Goal: Task Accomplishment & Management: Complete application form

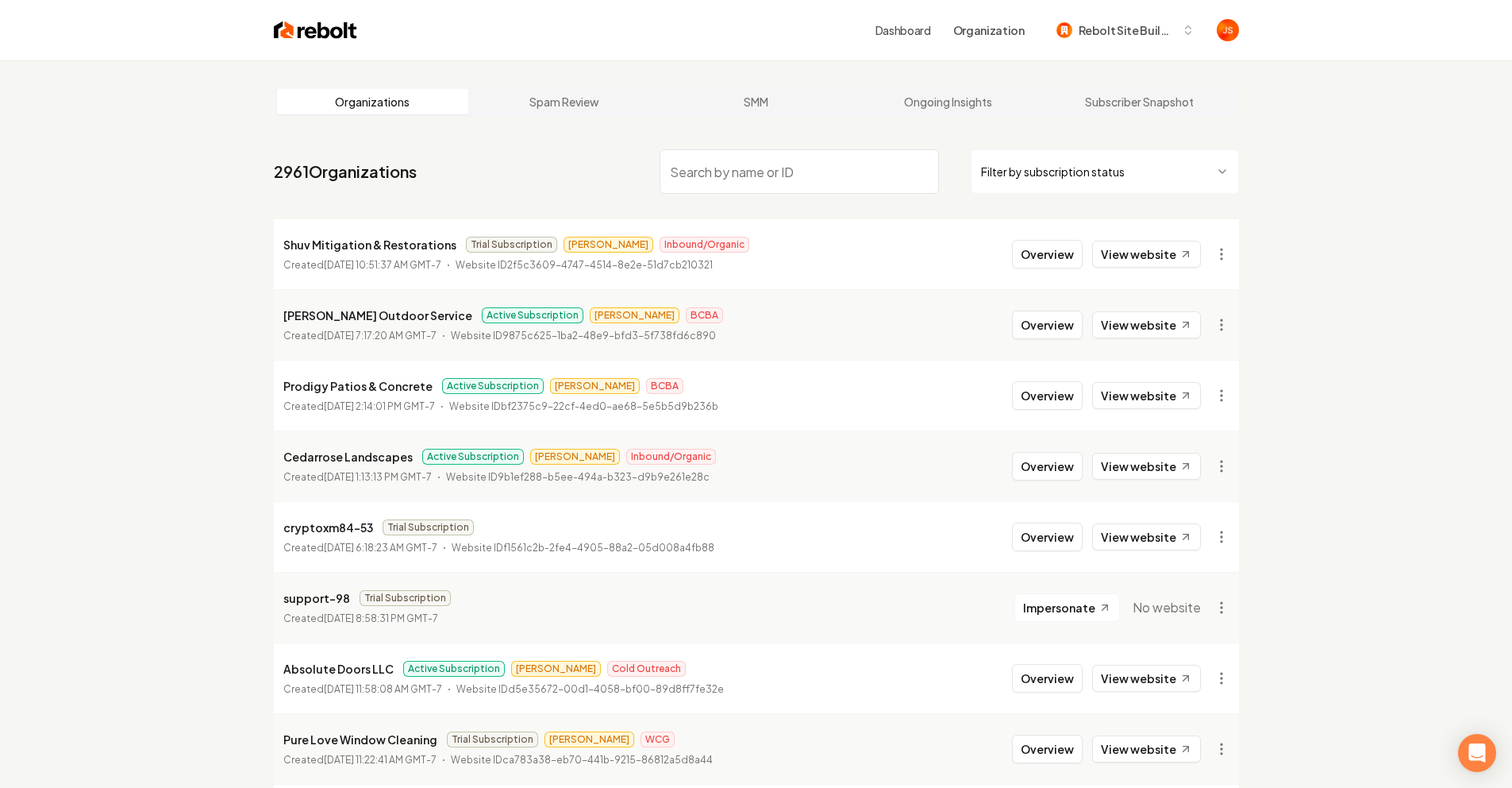
click at [1099, 172] on html "Dashboard Organization Rebolt Site Builder Organizations Spam Review SMM Ongoin…" at bounding box center [756, 394] width 1512 height 788
drag, startPoint x: 866, startPoint y: 108, endPoint x: 436, endPoint y: 0, distance: 443.4
click at [830, 169] on input "search" at bounding box center [800, 172] width 280 height 44
click at [569, 179] on nav "2961 Organizations Filter by subscription status" at bounding box center [757, 177] width 965 height 70
click at [782, 176] on input "search" at bounding box center [800, 172] width 280 height 44
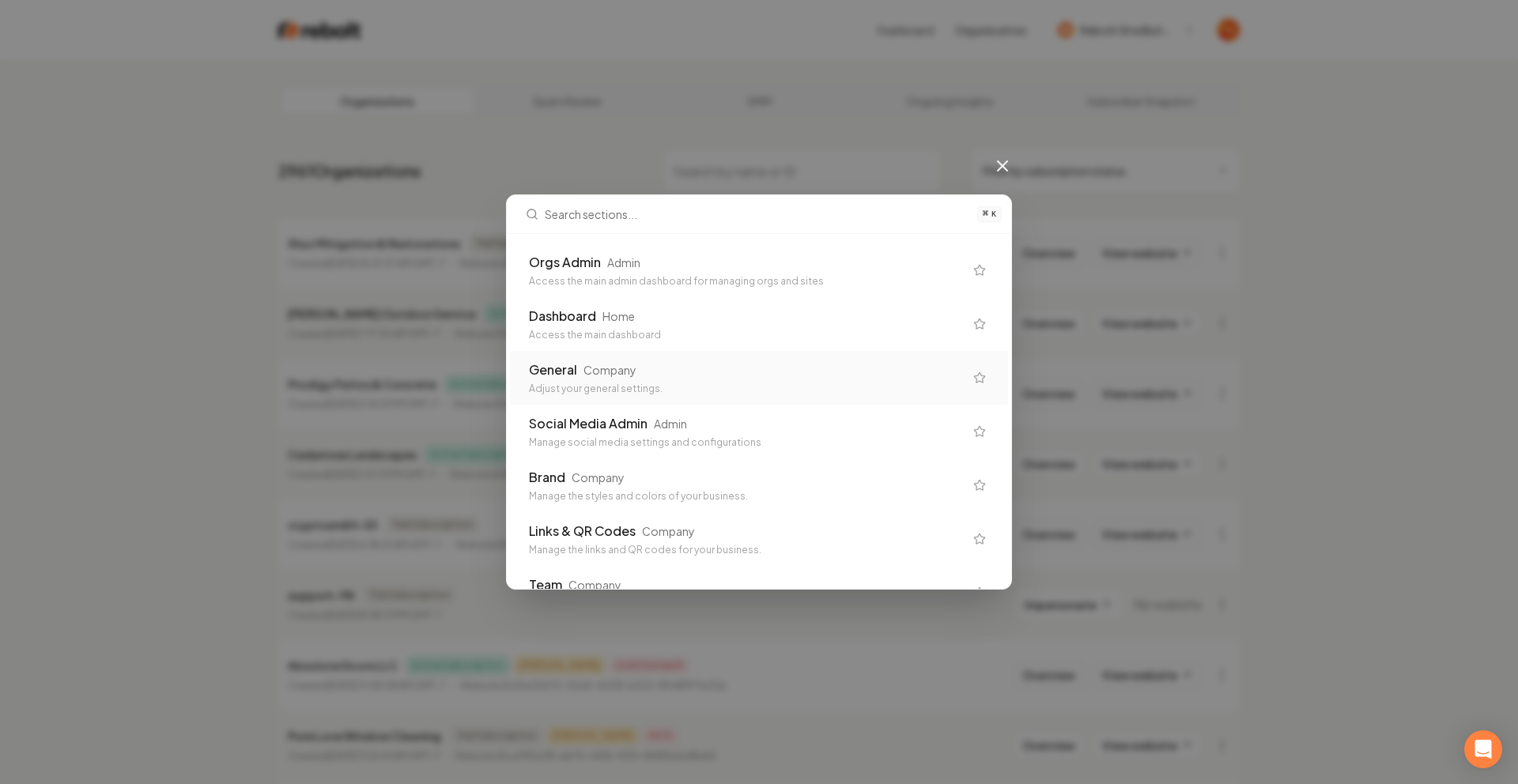
click at [645, 367] on div "General Company" at bounding box center [746, 370] width 435 height 19
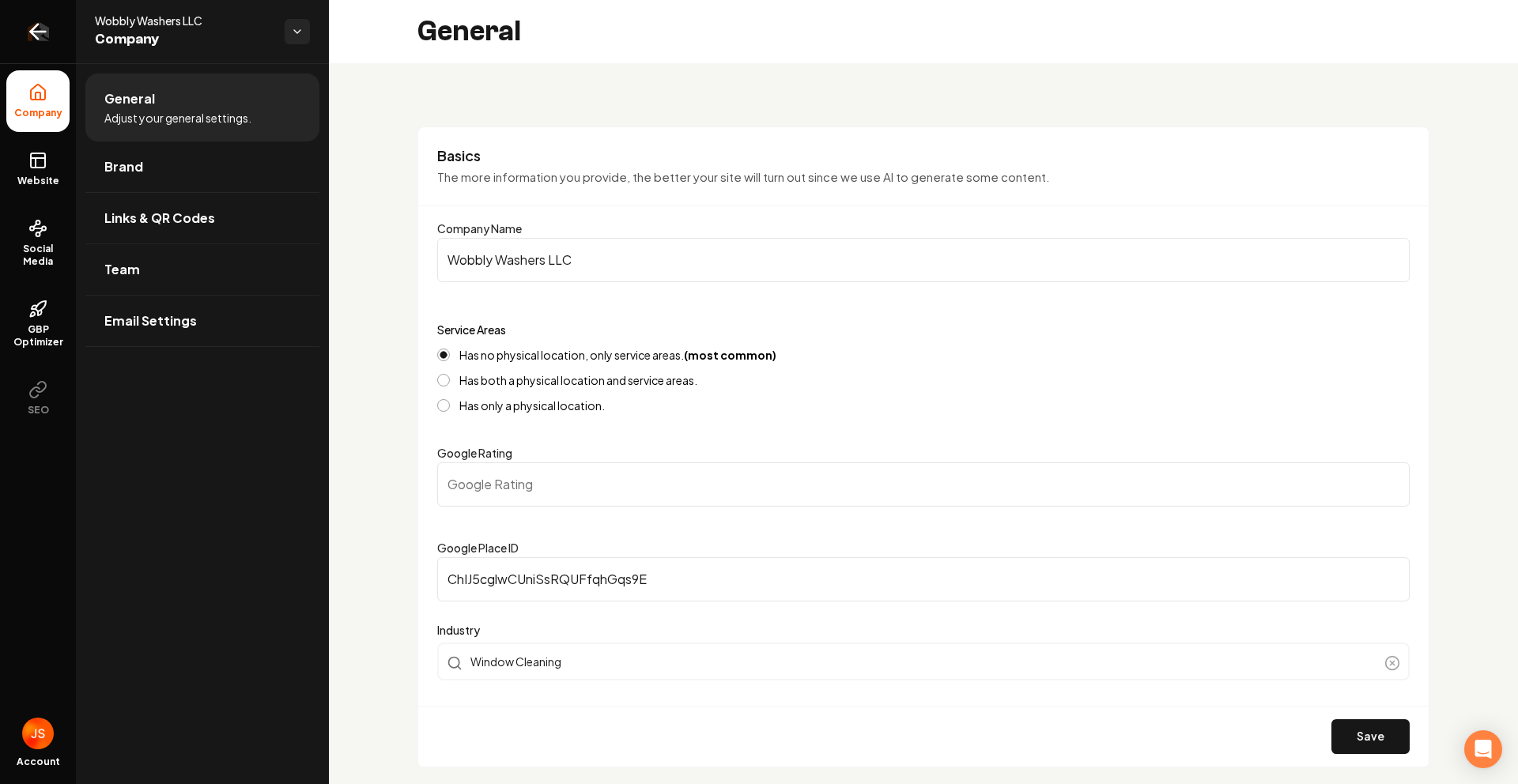
click at [40, 35] on icon "Return to dashboard" at bounding box center [37, 31] width 25 height 25
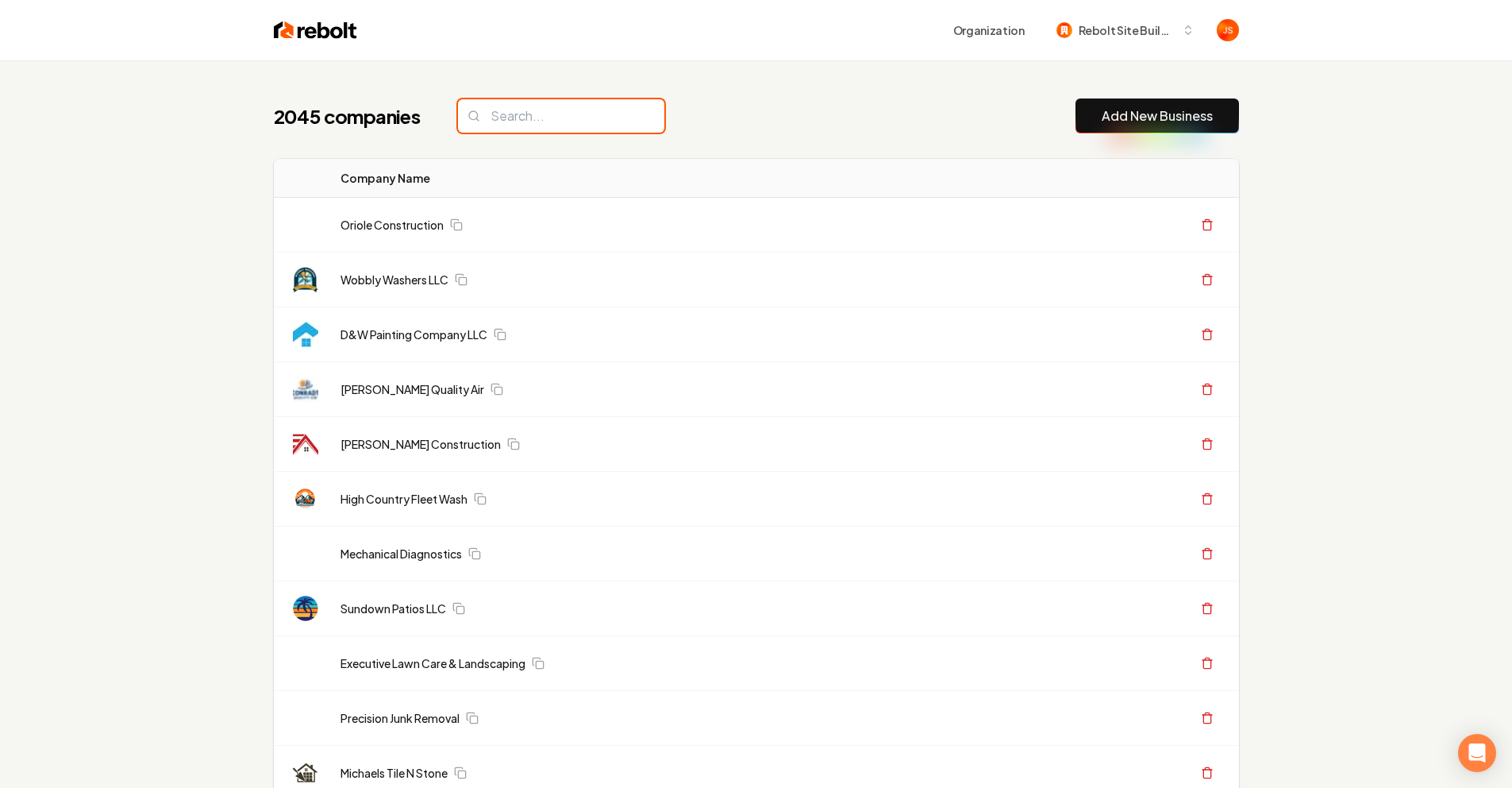
click at [593, 100] on input "search" at bounding box center [561, 116] width 207 height 33
click at [586, 116] on input "search" at bounding box center [561, 116] width 207 height 33
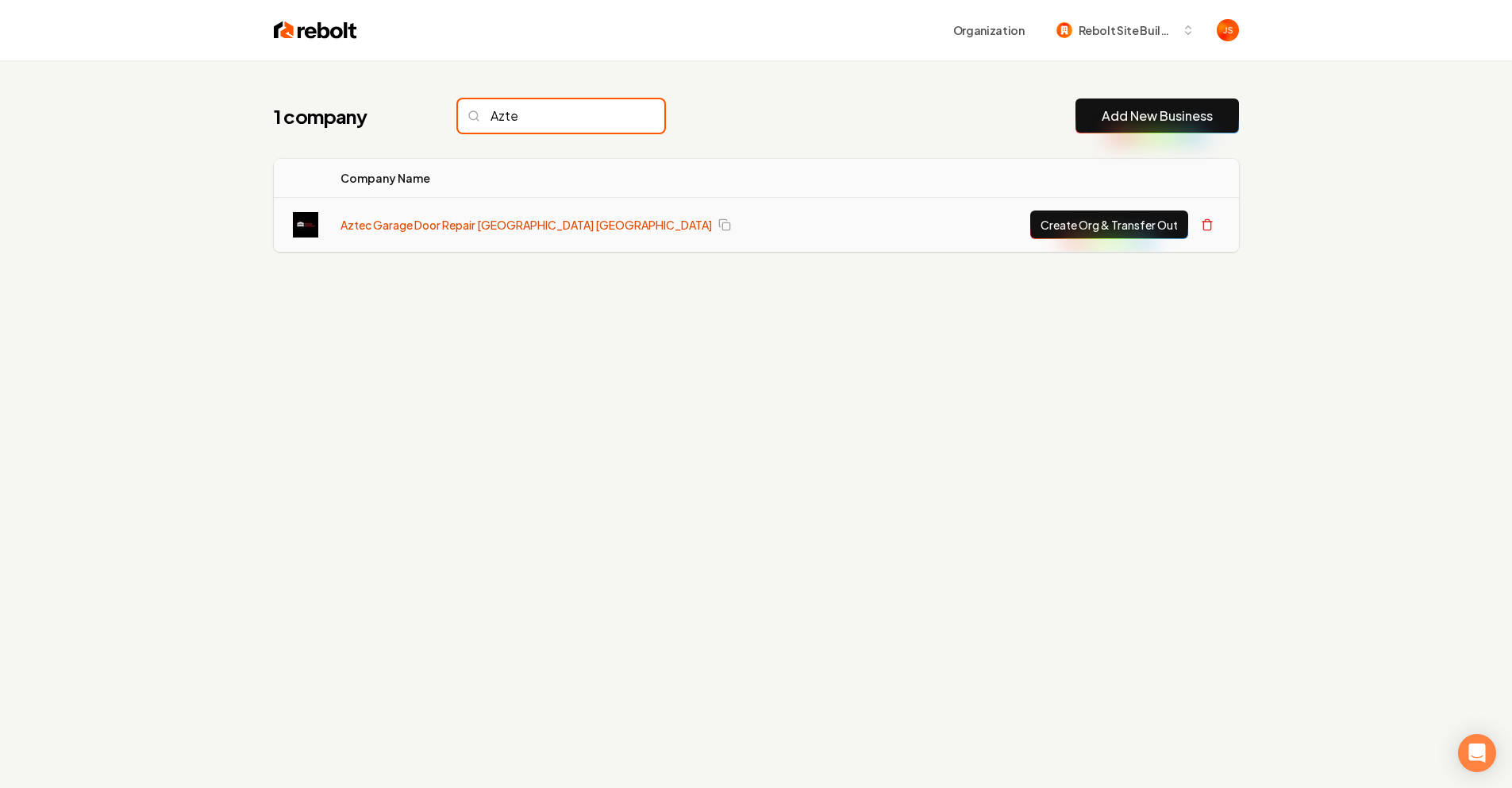
type input "Azte"
click at [493, 222] on link "Aztec Garage Door Repair [GEOGRAPHIC_DATA] [GEOGRAPHIC_DATA]" at bounding box center [526, 224] width 372 height 16
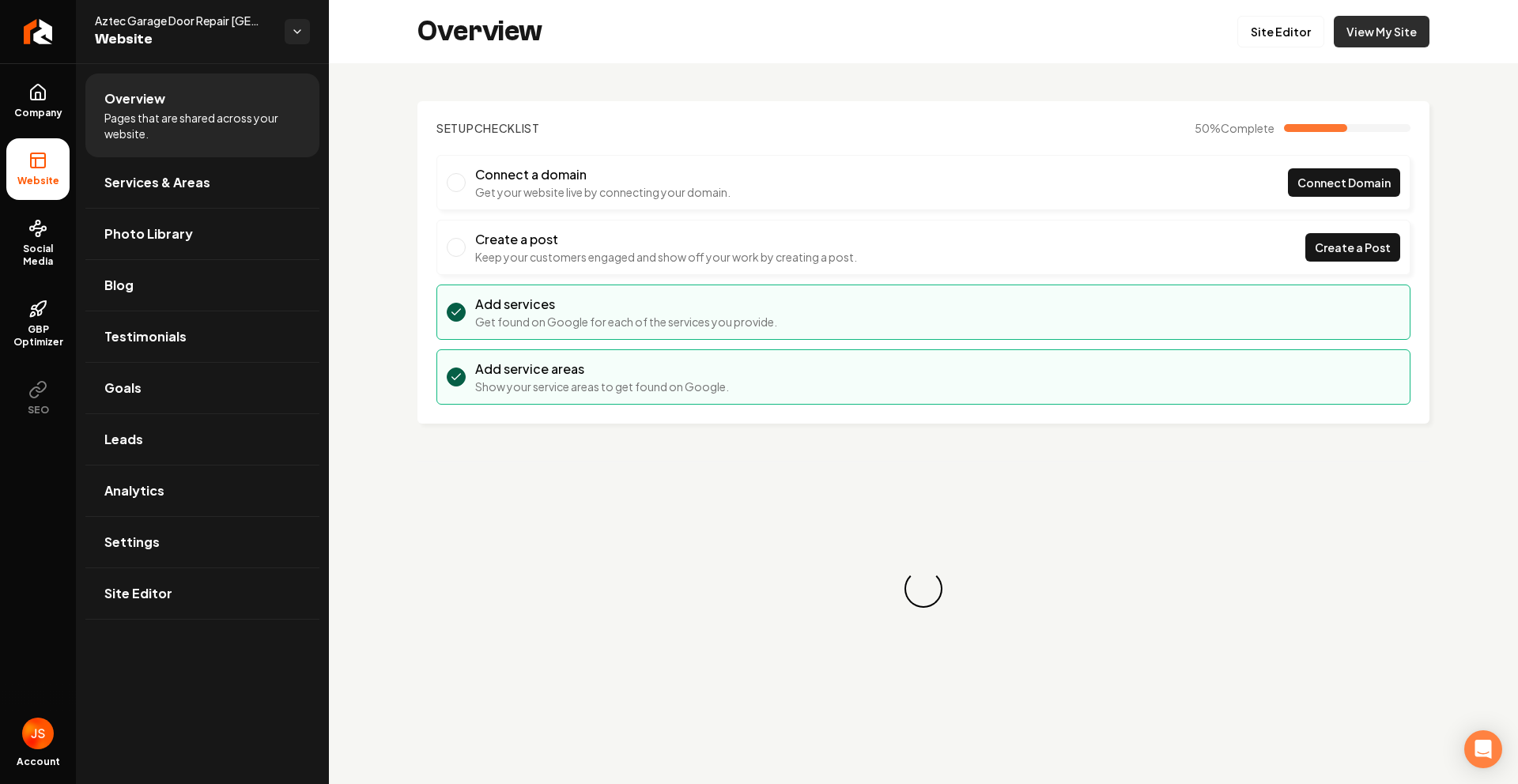
click at [1351, 36] on link "View My Site" at bounding box center [1382, 31] width 96 height 31
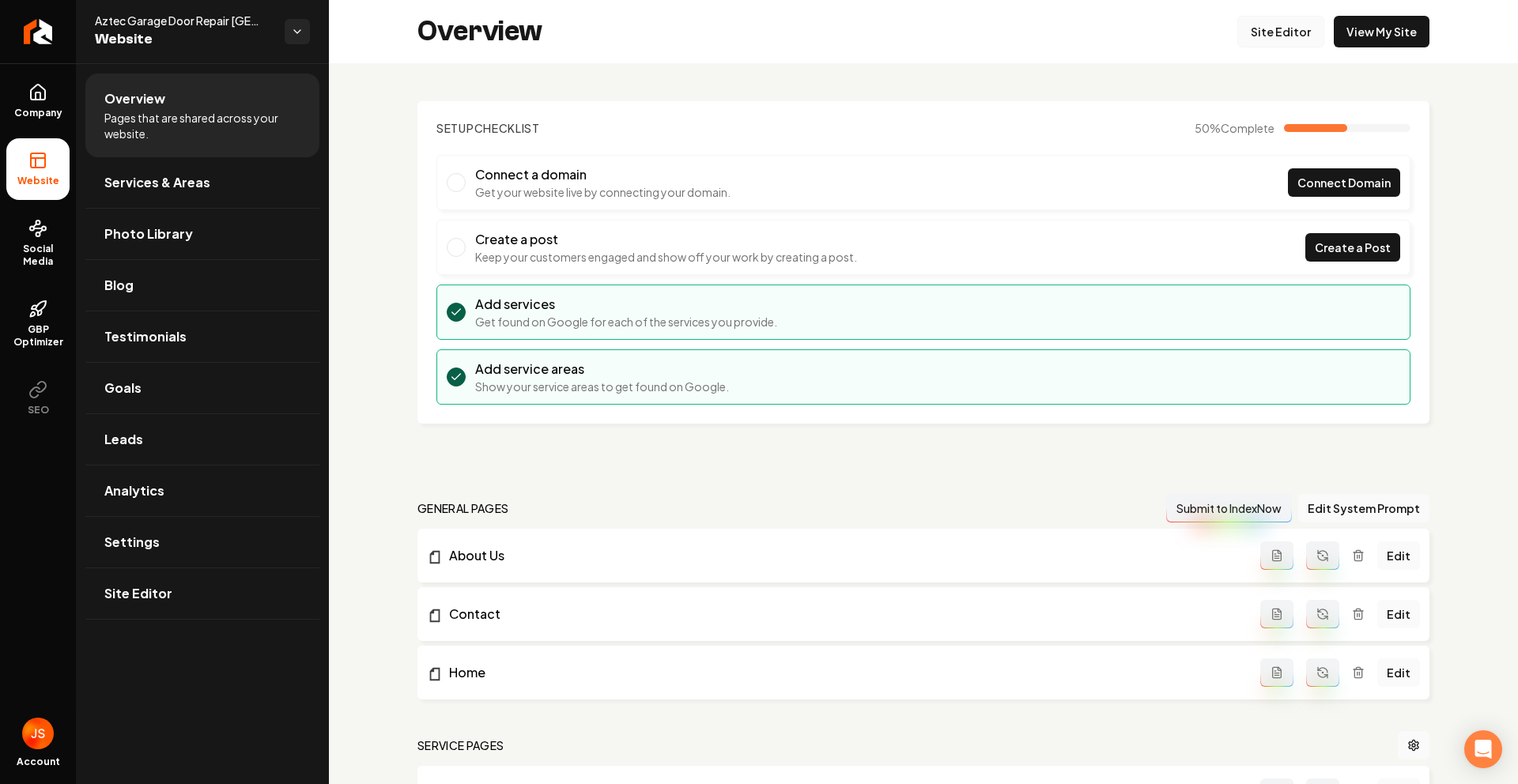
click at [1284, 32] on link "Site Editor" at bounding box center [1281, 31] width 87 height 31
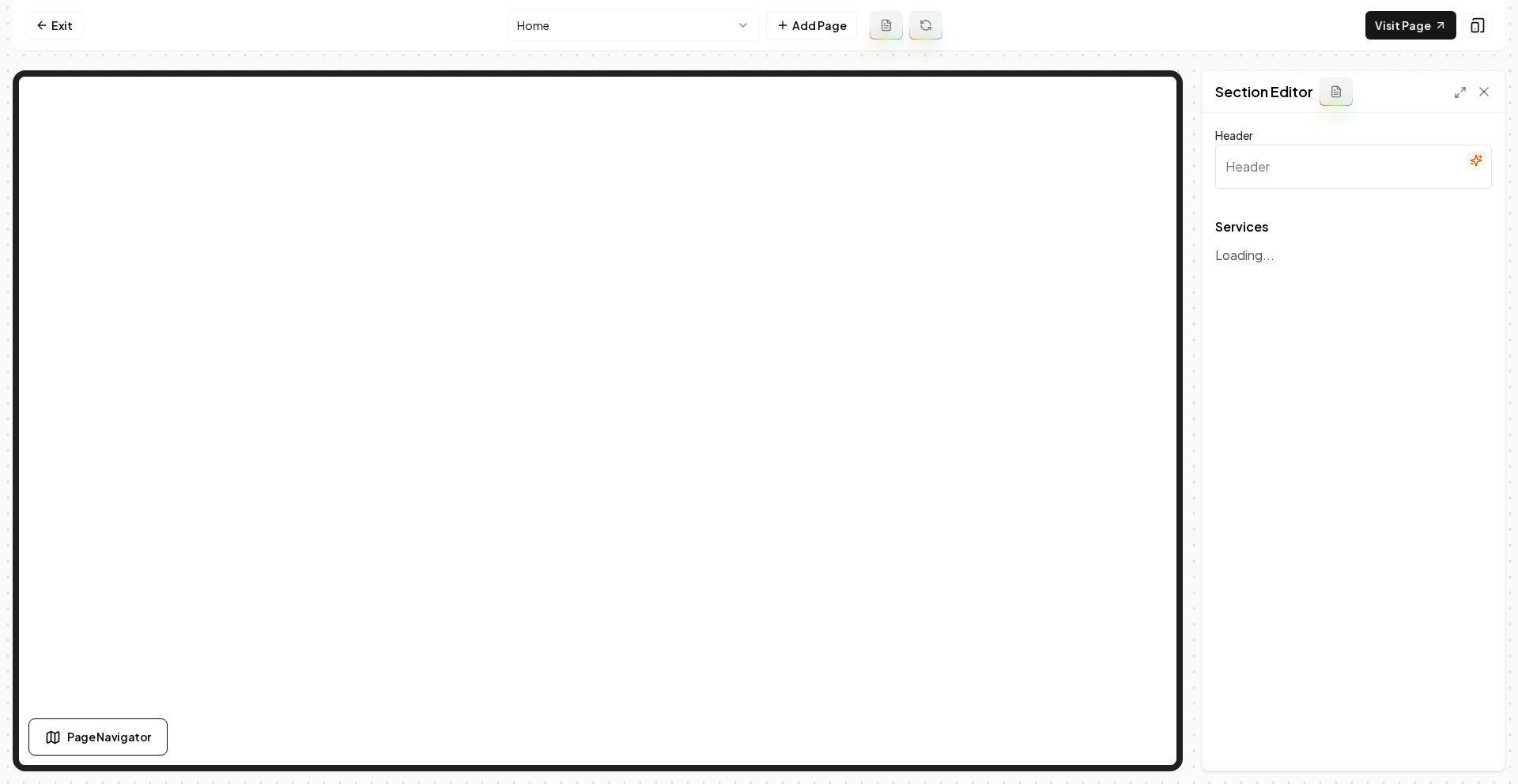
type input "Comprehensive Garage Door Solutions"
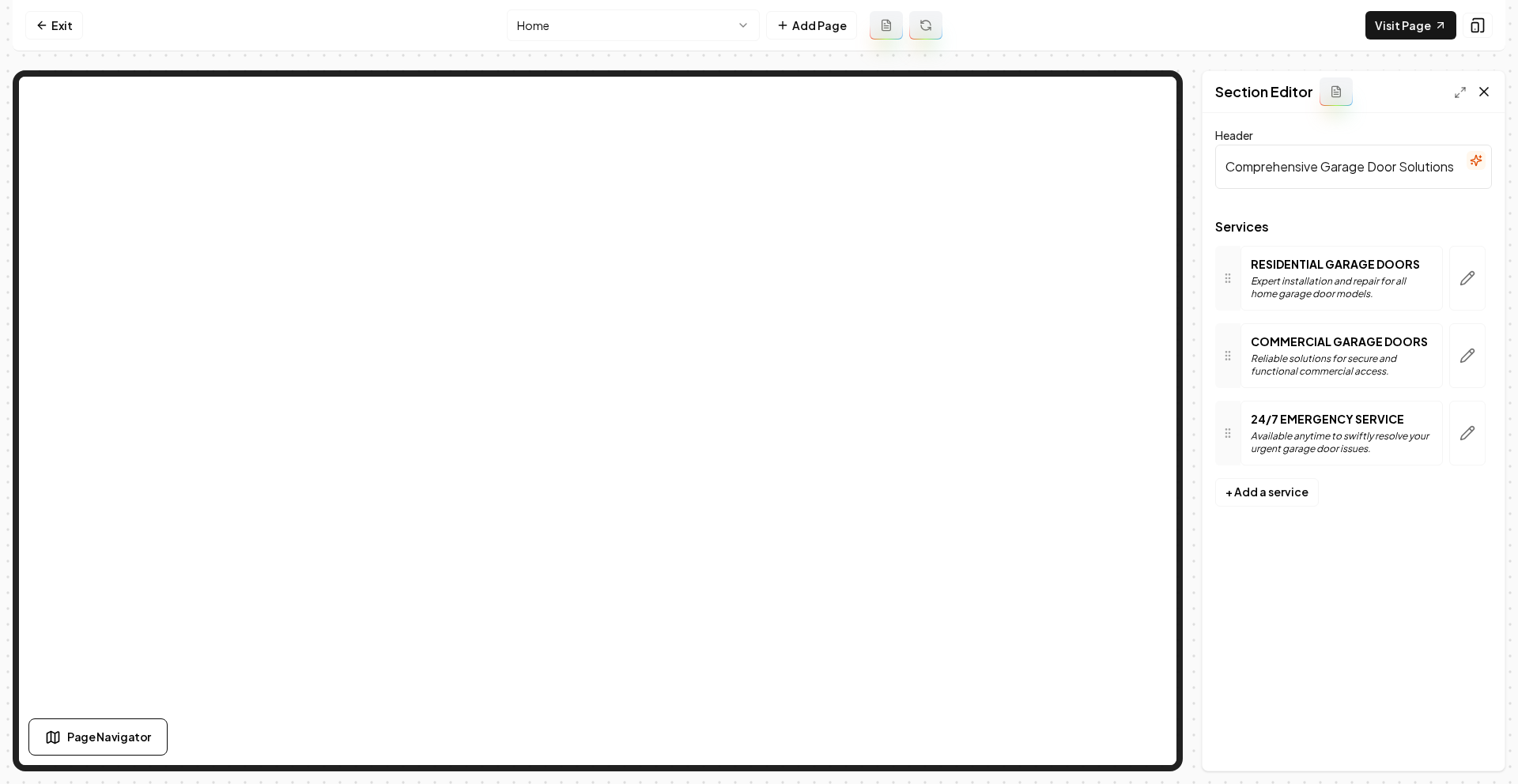
drag, startPoint x: 1479, startPoint y: 90, endPoint x: 1173, endPoint y: 138, distance: 309.7
click at [1478, 90] on icon at bounding box center [1484, 91] width 16 height 16
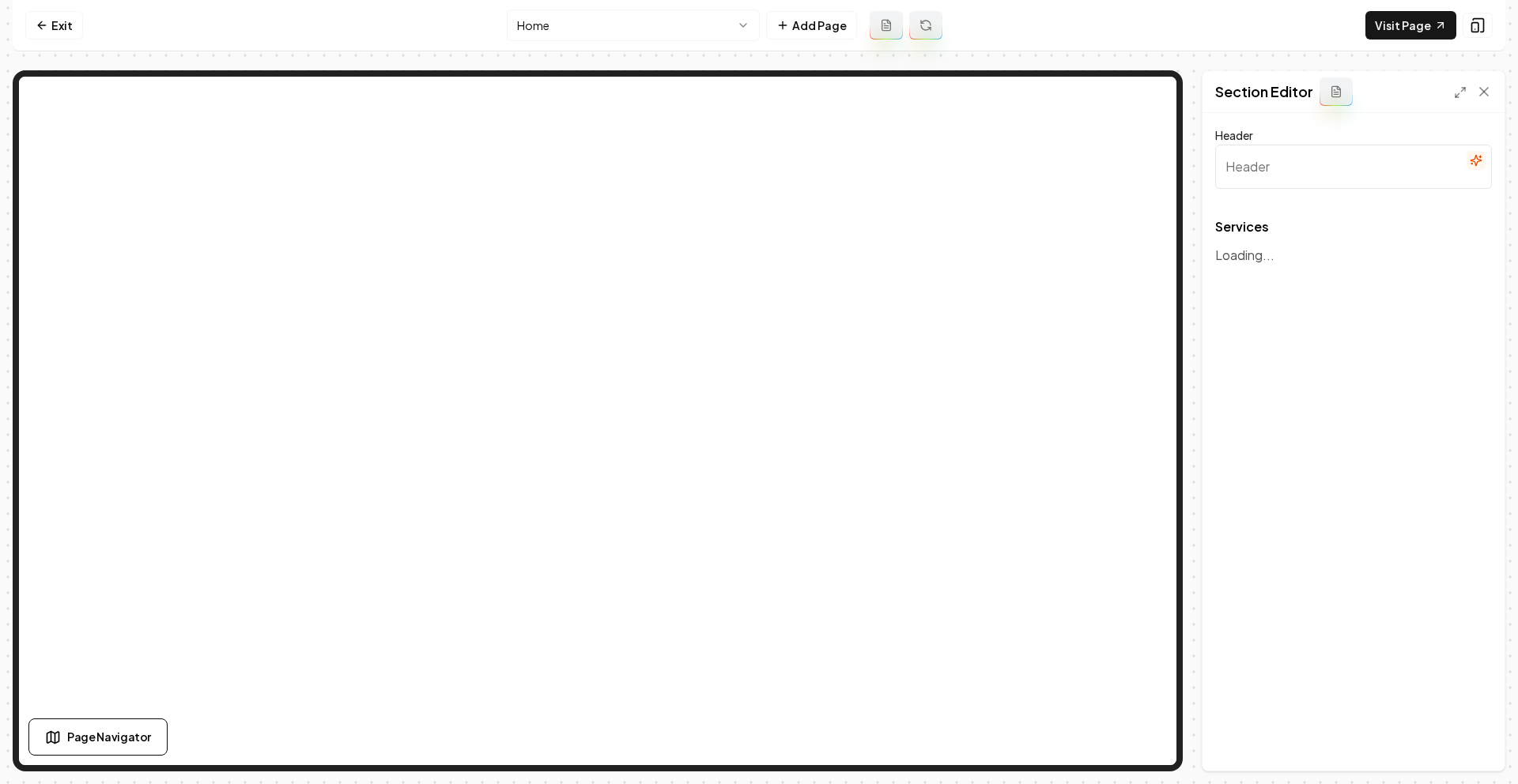
type input "Comprehensive Garage Door Solutions"
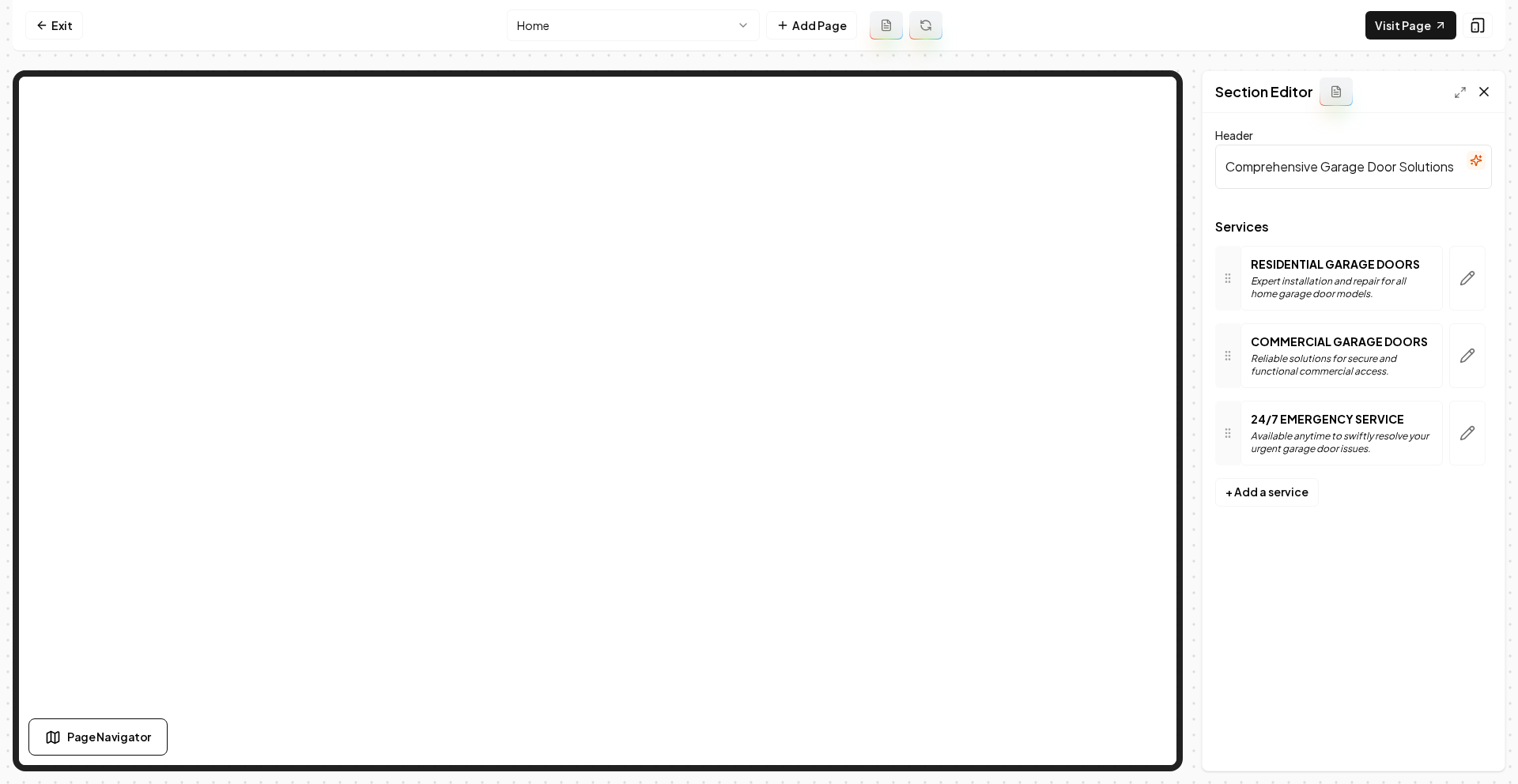
click at [1483, 92] on icon at bounding box center [1484, 91] width 8 height 8
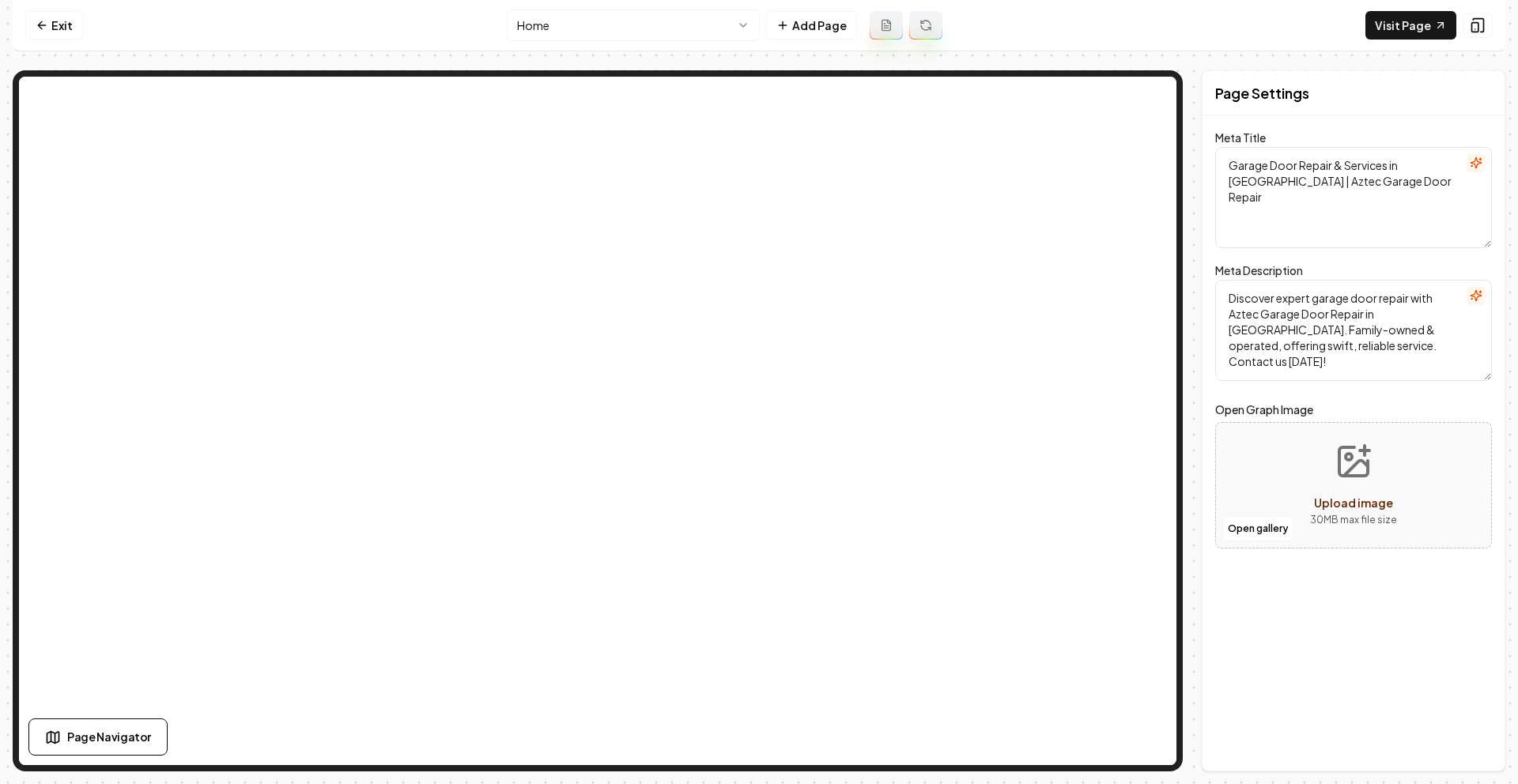
click at [20, 53] on div "Exit Home Add Page Visit Page Page Navigator Page Settings Meta Title Garage Do…" at bounding box center [759, 386] width 1493 height 771
click at [53, 30] on link "Exit" at bounding box center [54, 25] width 58 height 29
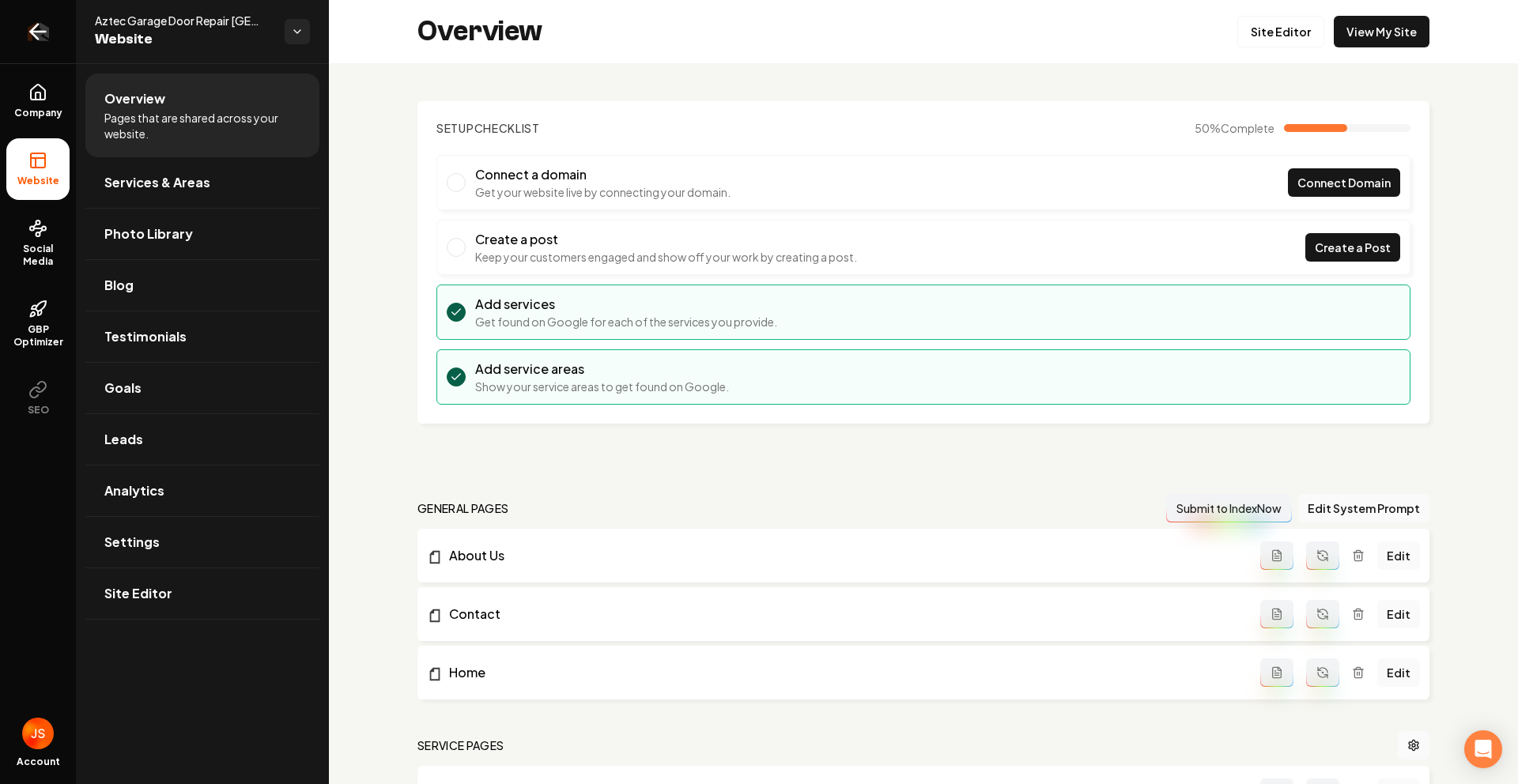
click at [40, 36] on icon "Return to dashboard" at bounding box center [37, 31] width 25 height 25
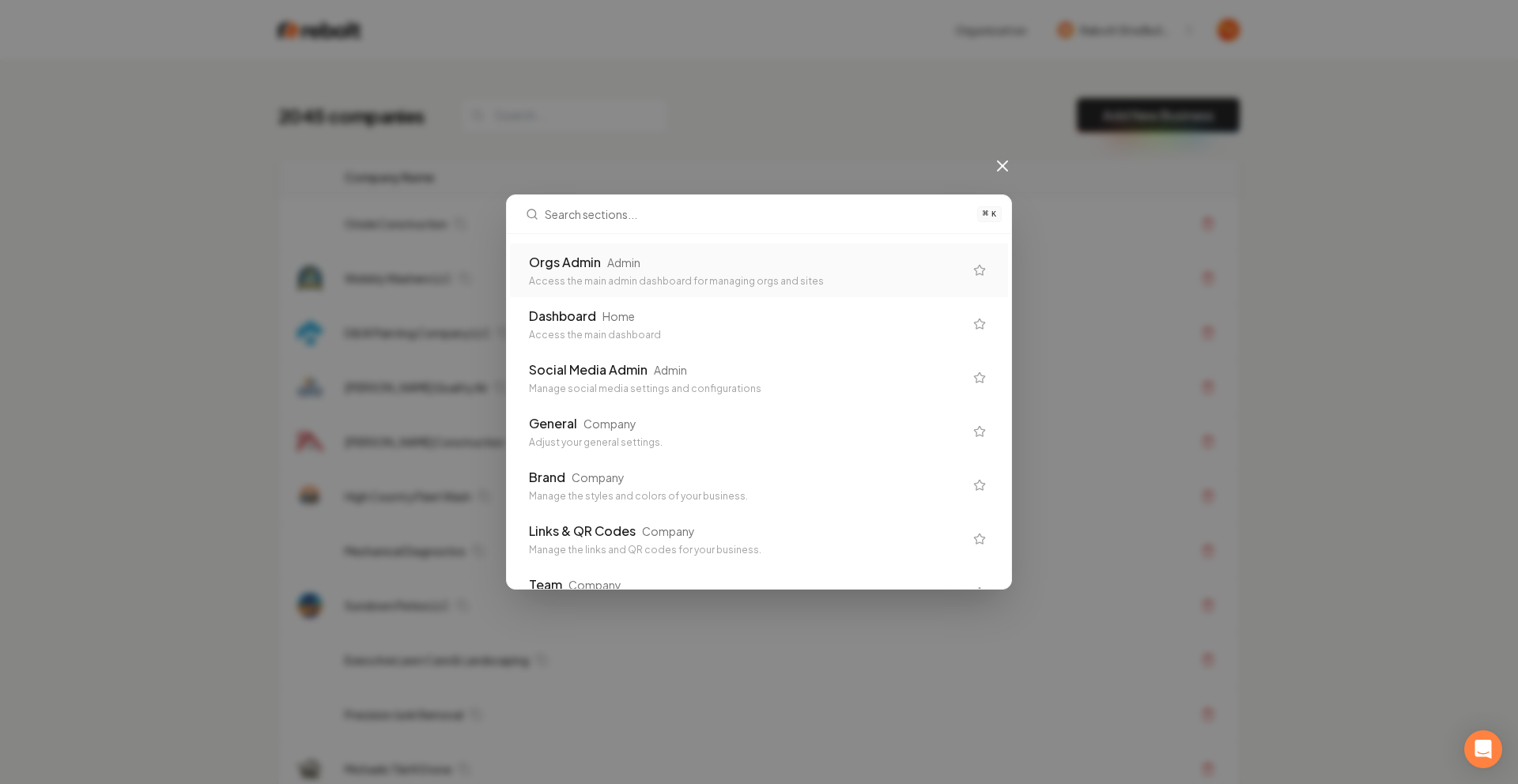
click at [858, 256] on div "Orgs Admin Admin" at bounding box center [746, 262] width 435 height 19
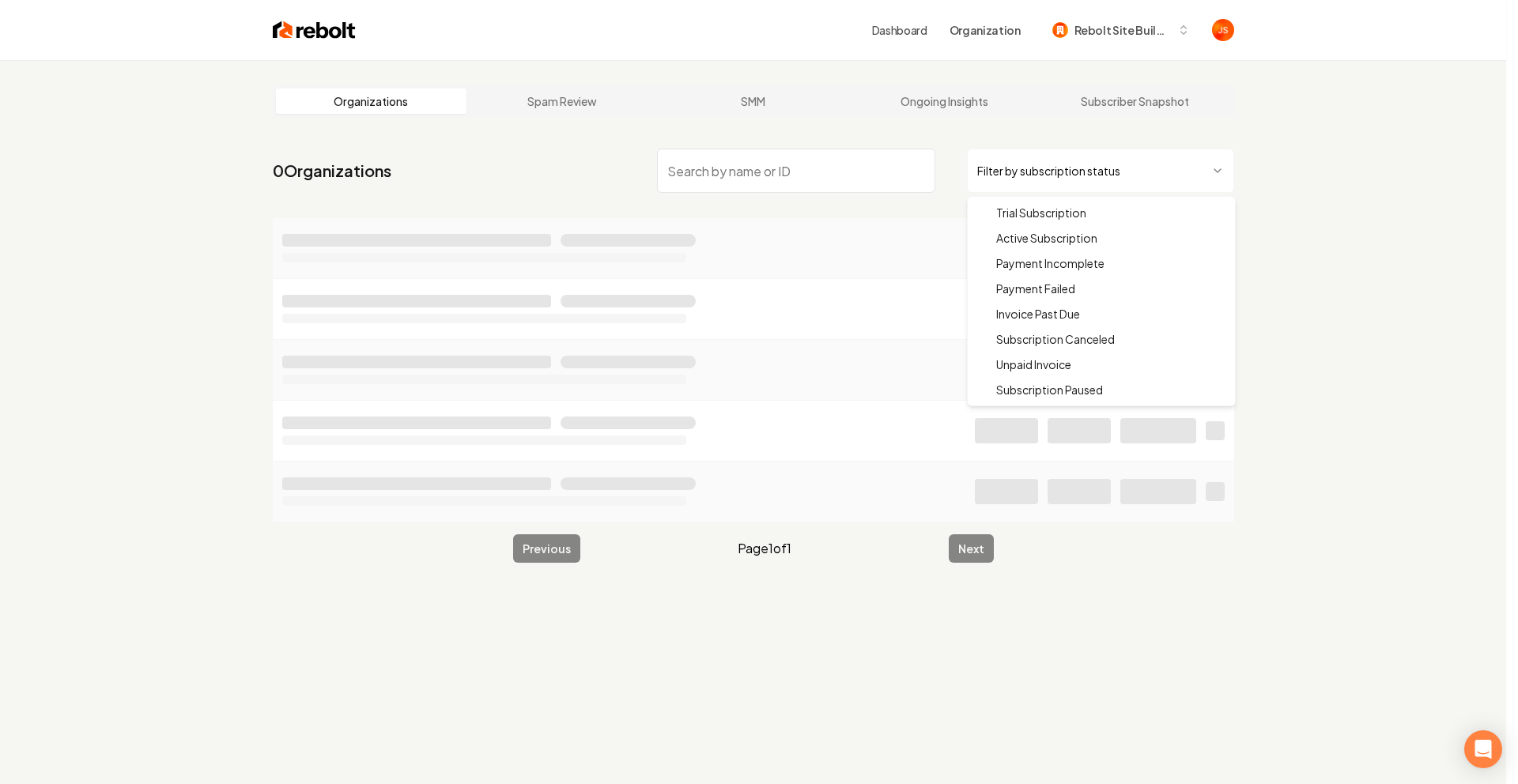
click at [1102, 169] on html "Dashboard Organization Rebolt Site Builder Organizations Spam Review SMM Ongoin…" at bounding box center [759, 392] width 1518 height 784
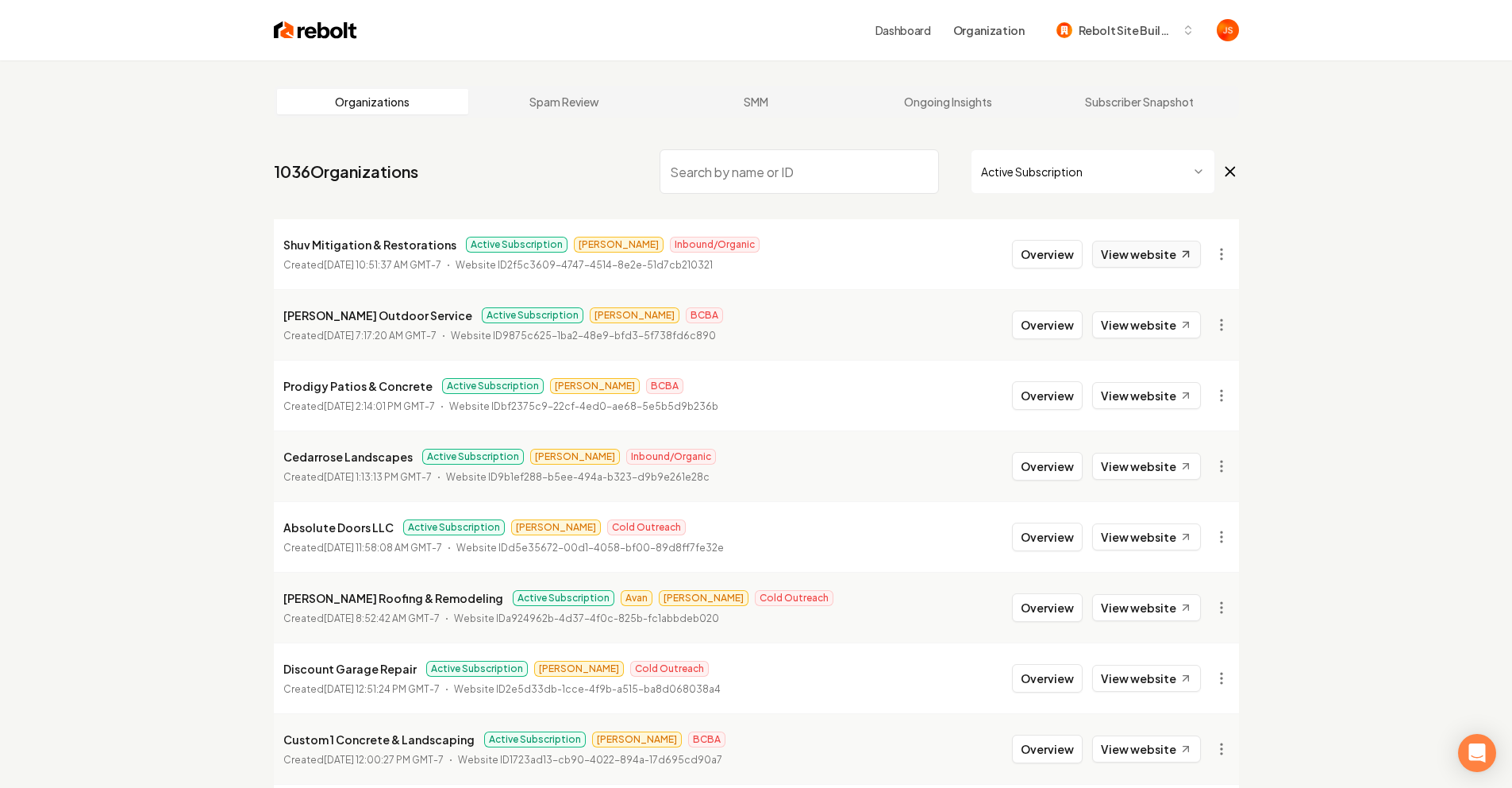
click at [1153, 261] on link "View website" at bounding box center [1146, 254] width 108 height 27
click at [1238, 251] on li "Shuv Mitigation & Restorations Active Subscription James Inbound/Organic Create…" at bounding box center [757, 253] width 965 height 70
click at [1040, 248] on button "Overview" at bounding box center [1048, 254] width 70 height 29
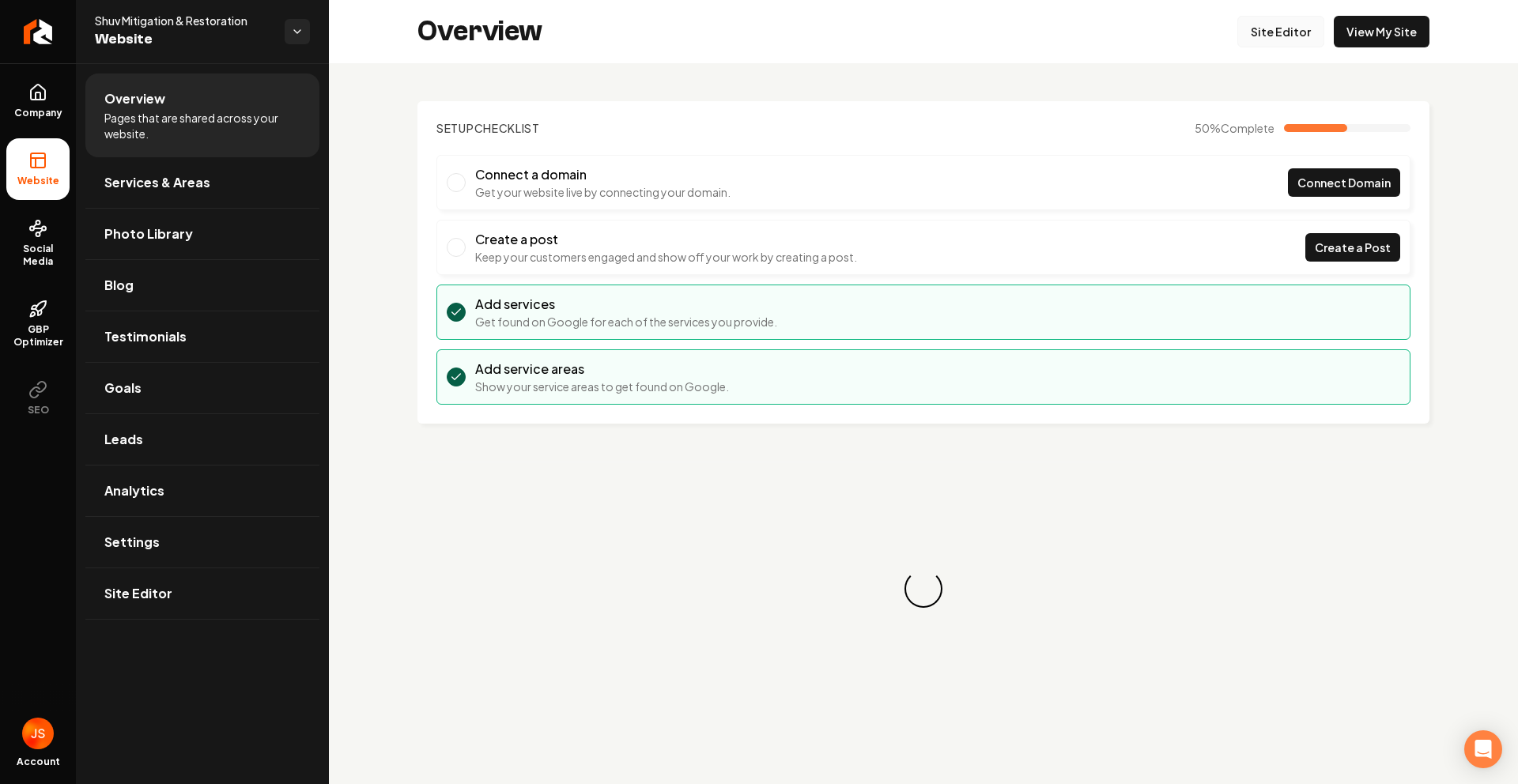
click at [1286, 32] on link "Site Editor" at bounding box center [1281, 31] width 87 height 31
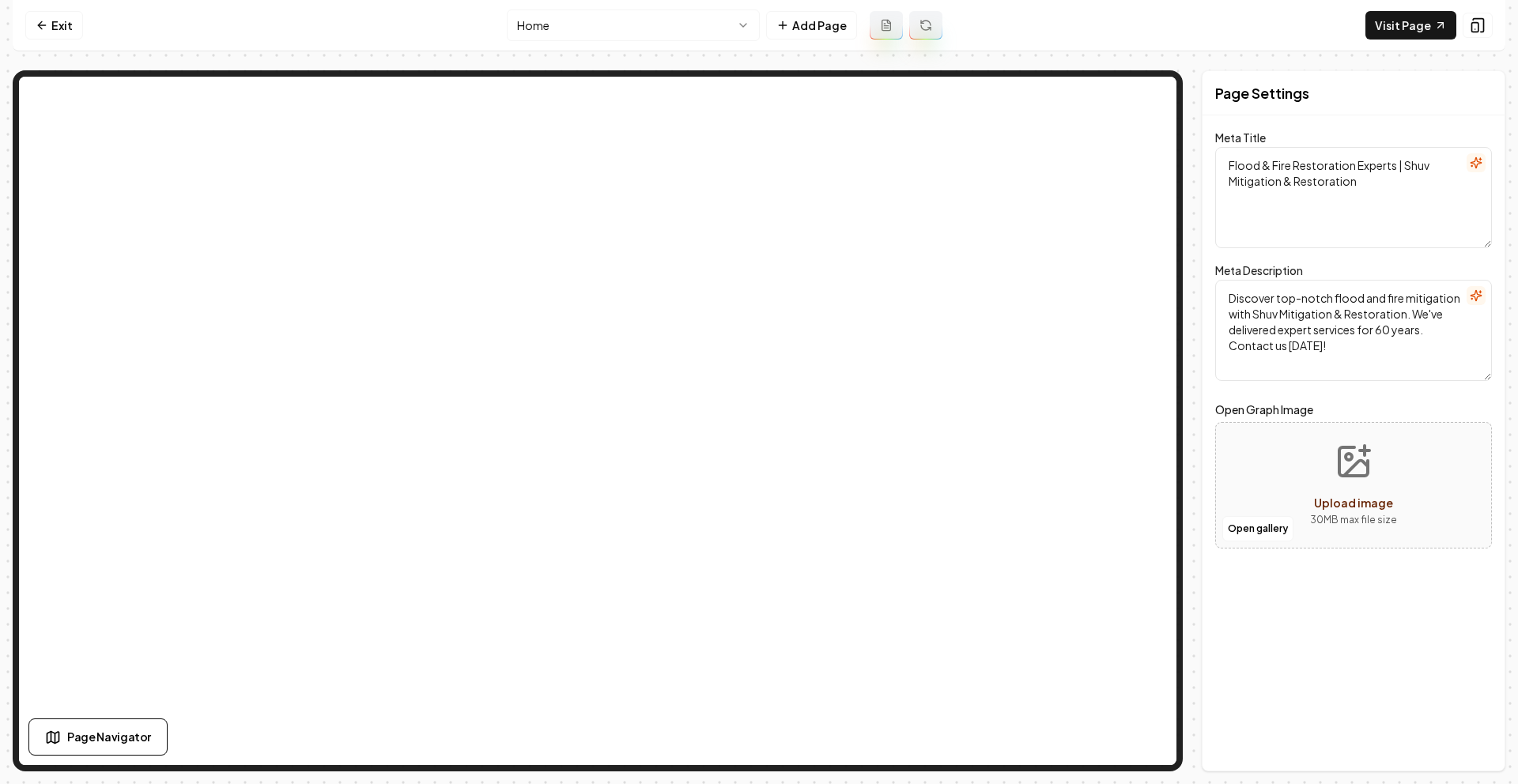
click at [23, 27] on nav "Exit Home Add Page Visit Page" at bounding box center [759, 26] width 1493 height 52
click at [76, 16] on link "Exit" at bounding box center [54, 25] width 58 height 29
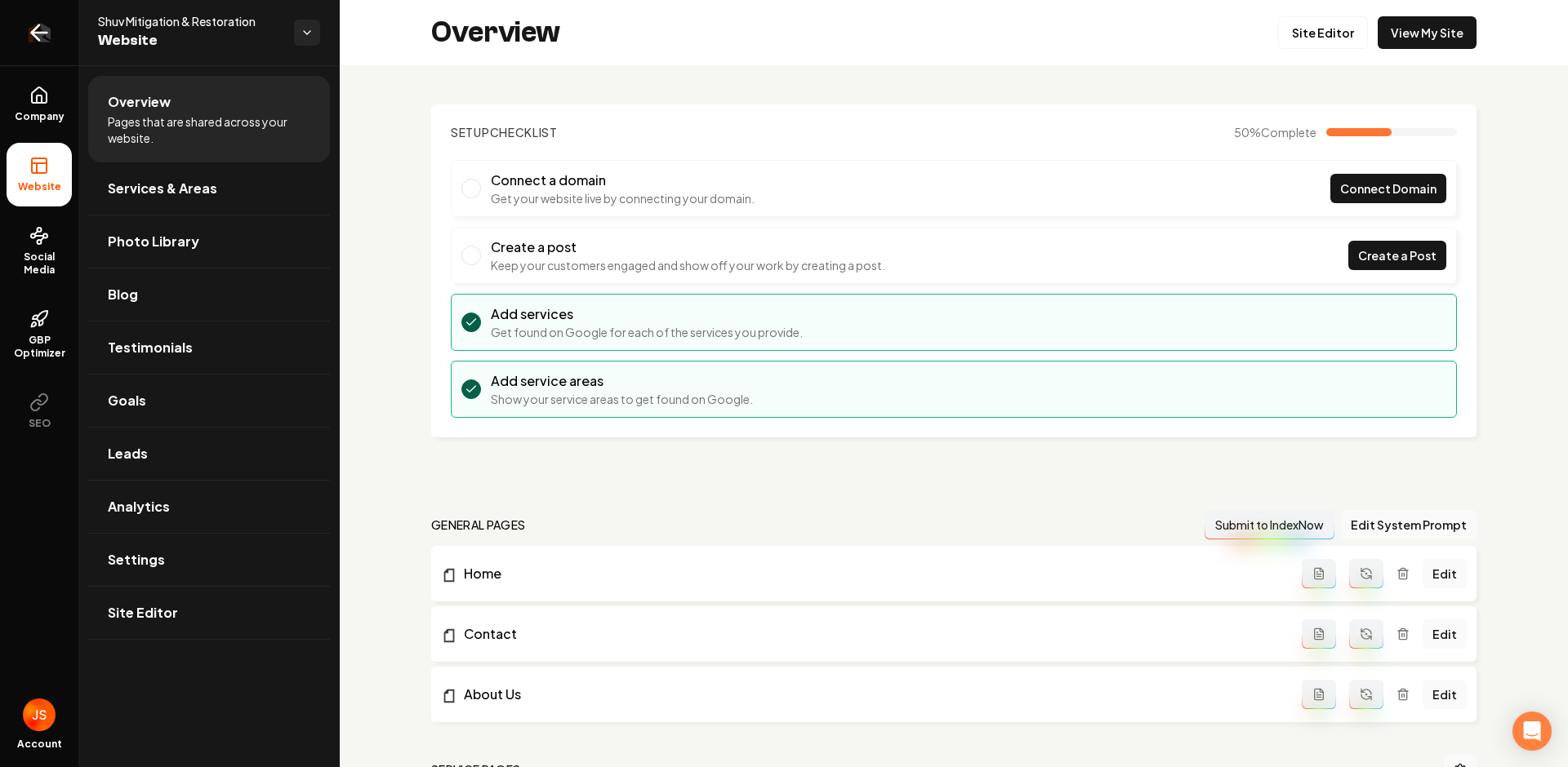
click at [59, 45] on link "Return to dashboard" at bounding box center [39, 32] width 78 height 66
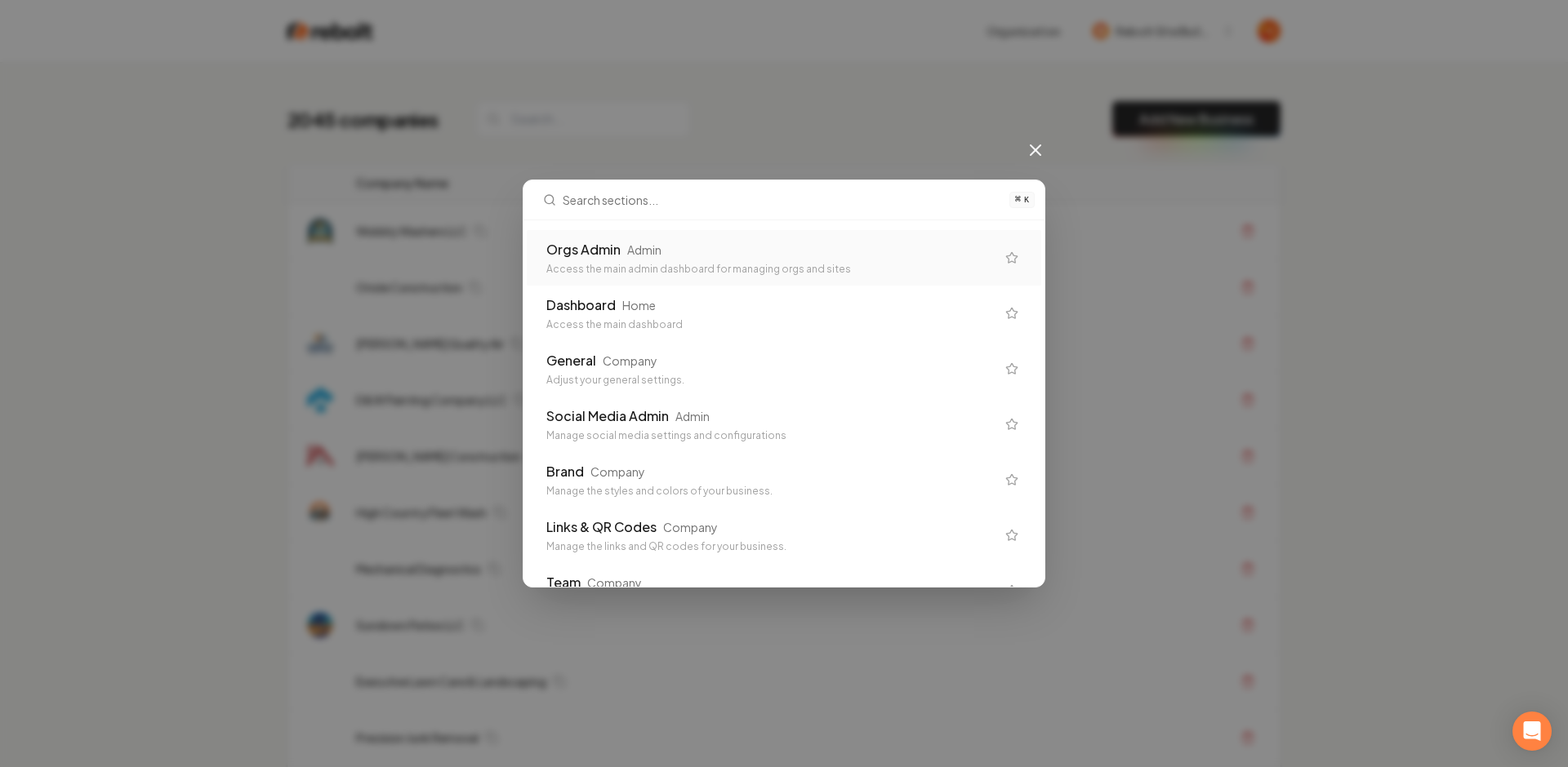
click at [617, 85] on div "⌘ K Orgs Admin Admin Access the main admin dashboard for managing orgs and site…" at bounding box center [784, 383] width 1568 height 767
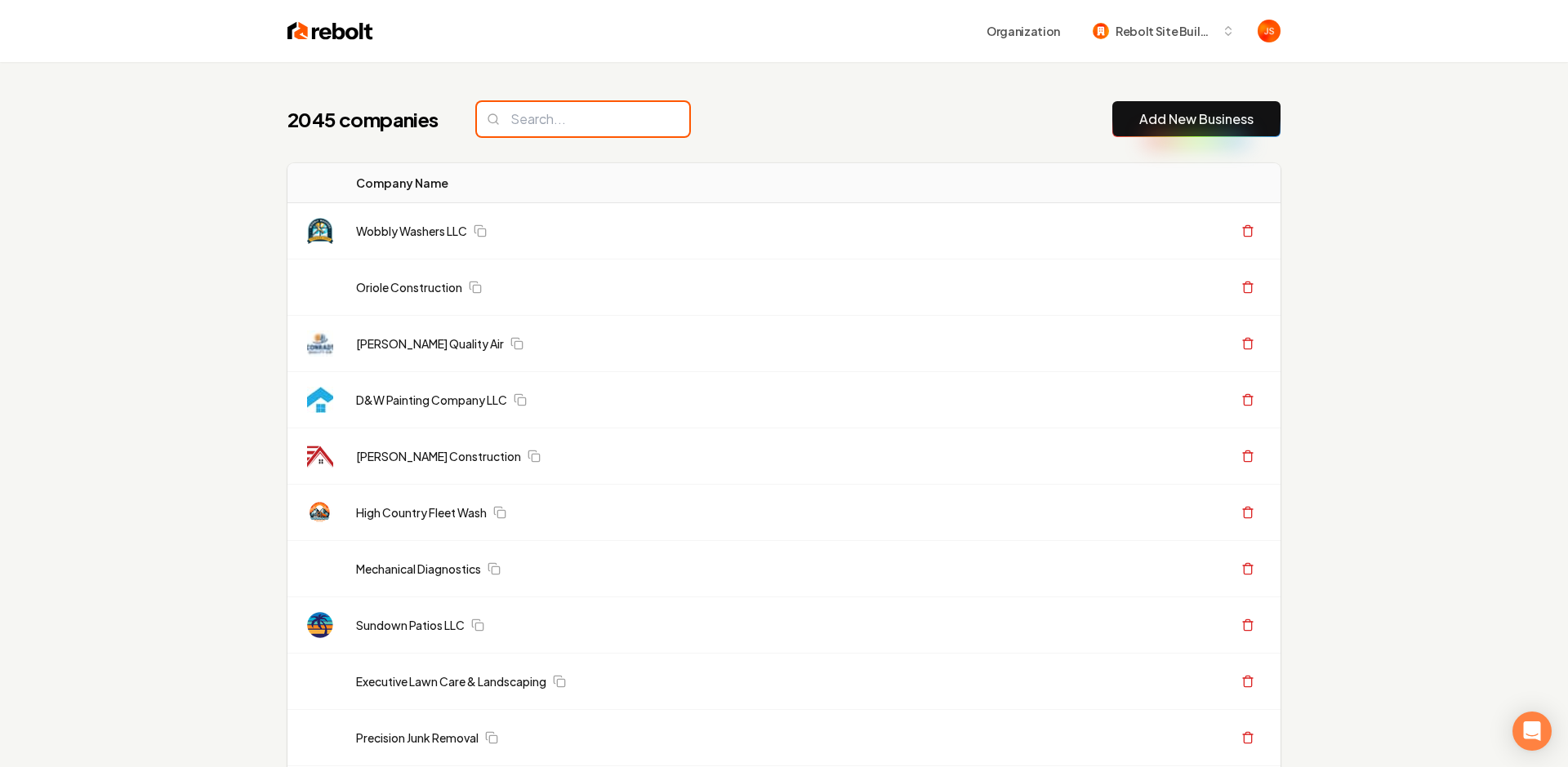
click at [552, 120] on input "search" at bounding box center [582, 119] width 213 height 34
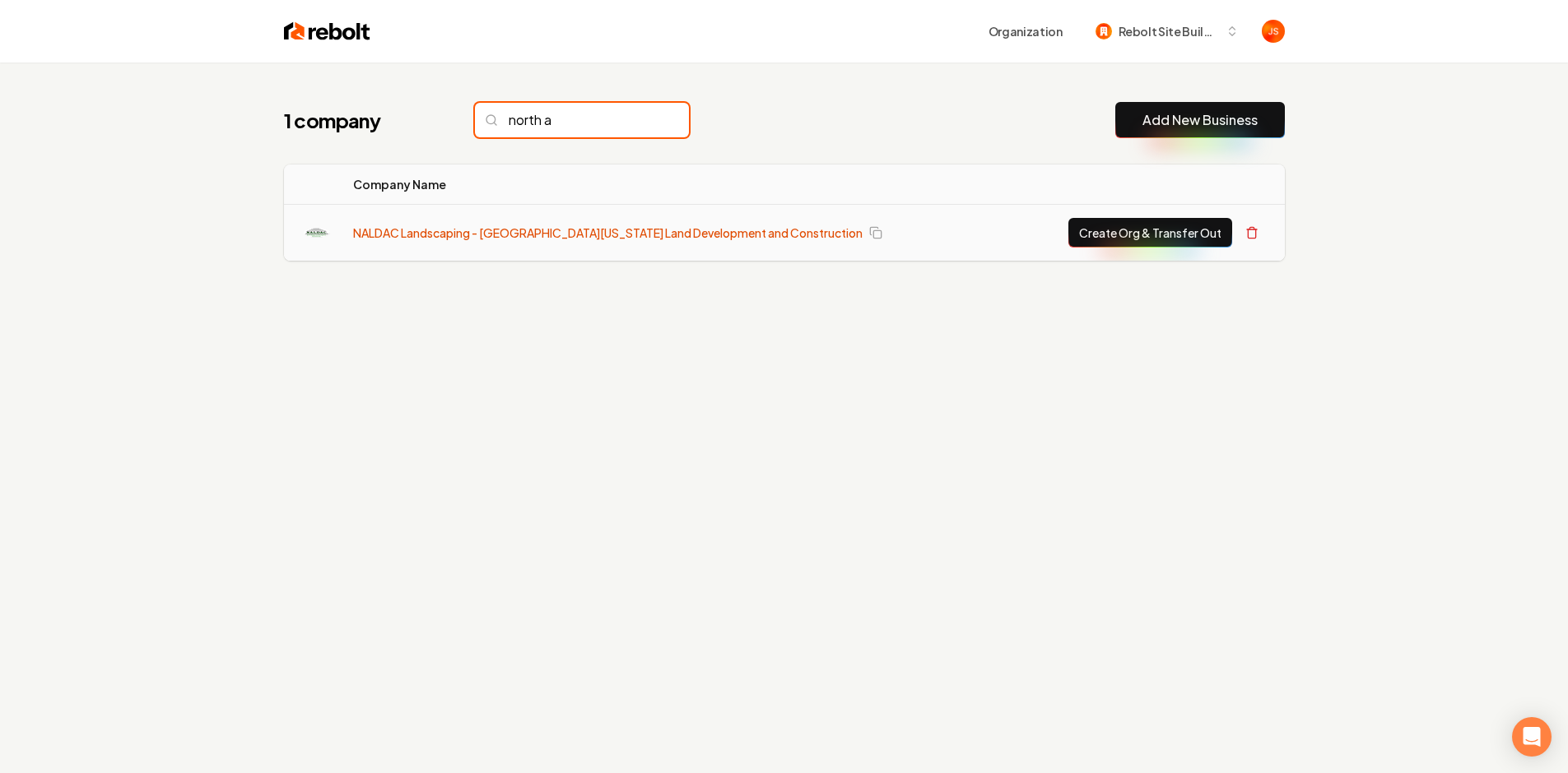
type input "north a"
click at [533, 225] on link "NALDAC Landscaping - North Alabama Land Development and Construction" at bounding box center [608, 232] width 509 height 16
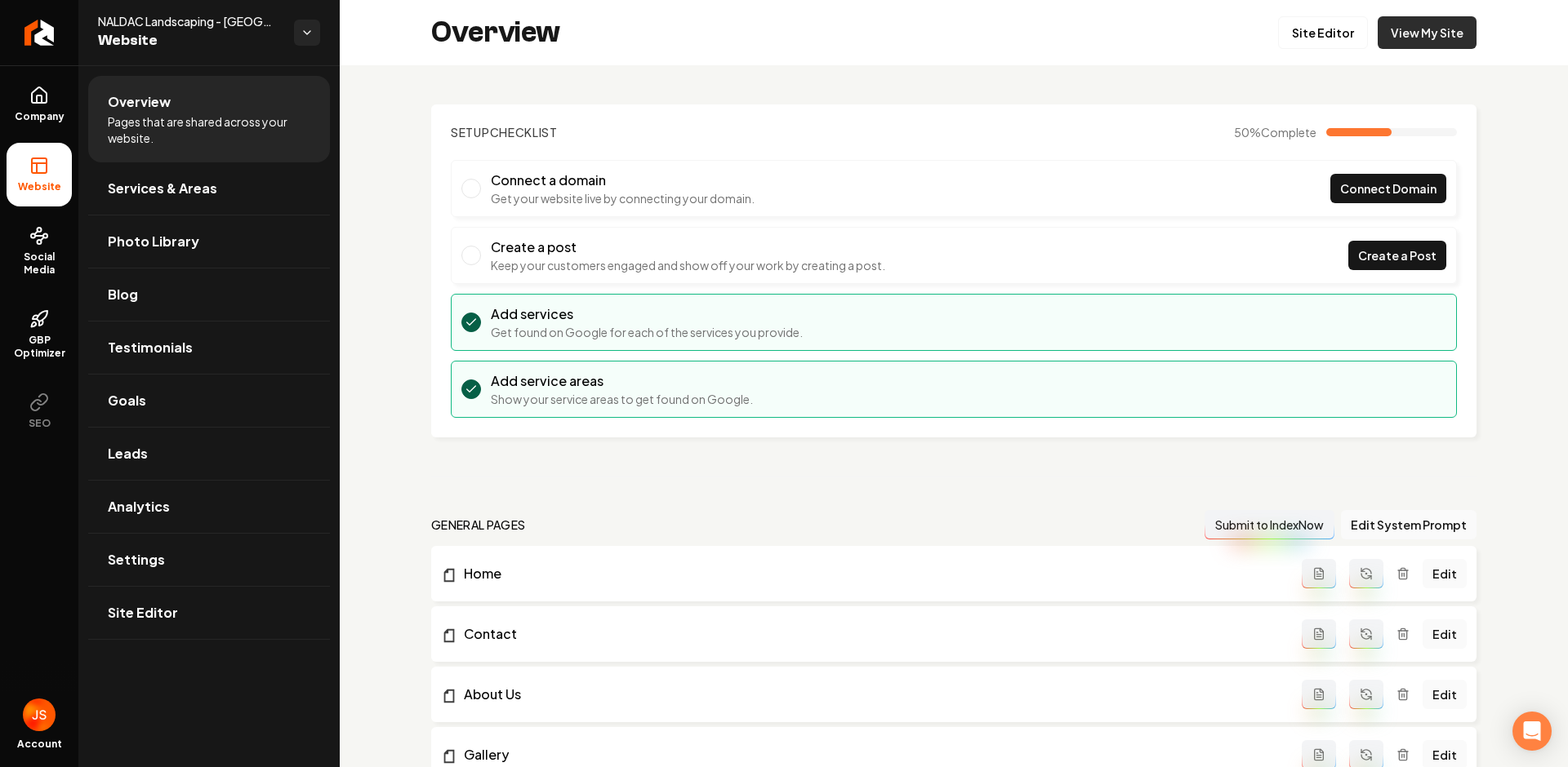
click at [1436, 23] on link "View My Site" at bounding box center [1428, 32] width 99 height 32
click at [1316, 45] on link "Site Editor" at bounding box center [1323, 32] width 90 height 32
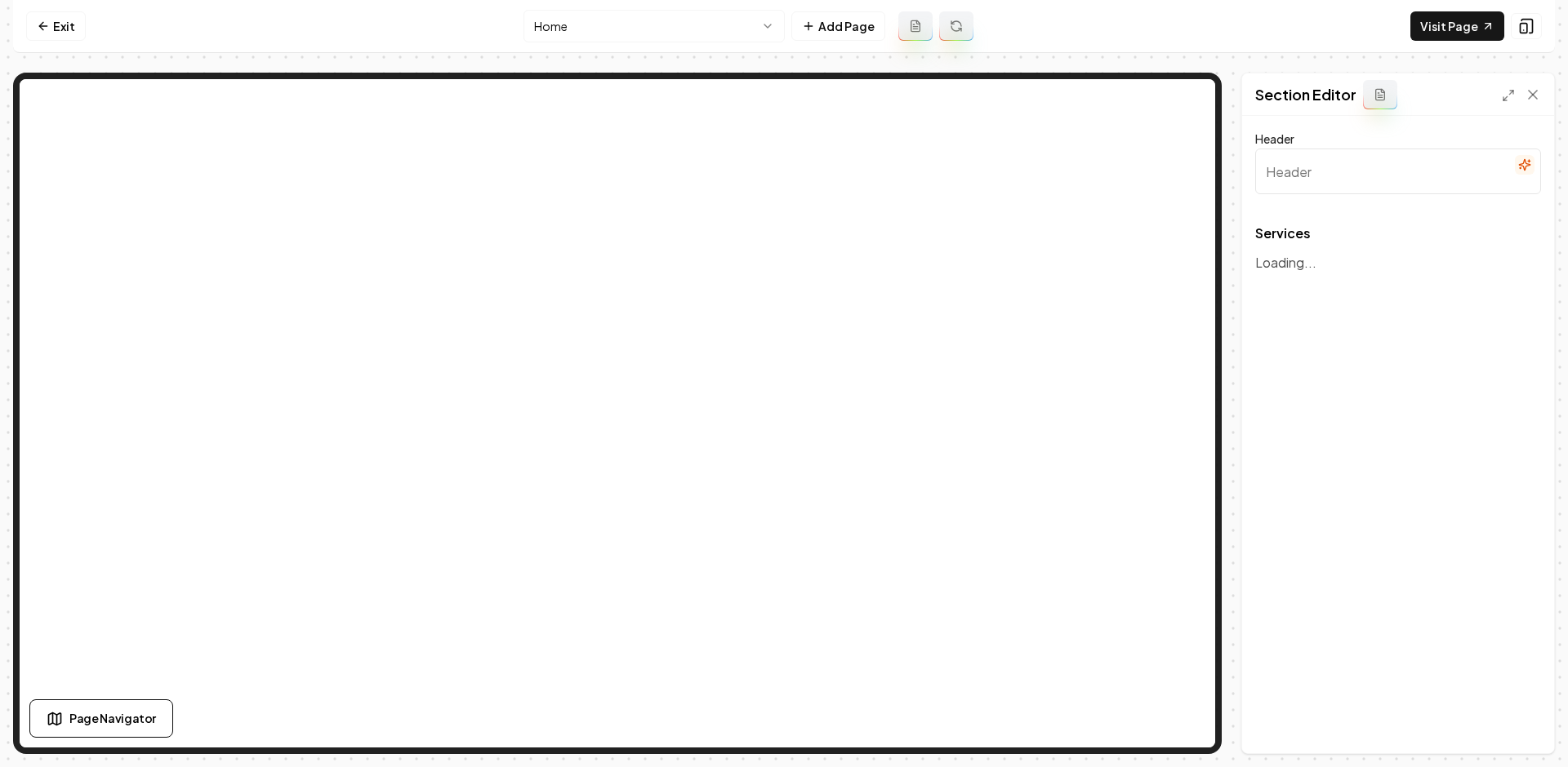
type input "Our Expert Landscaping Services"
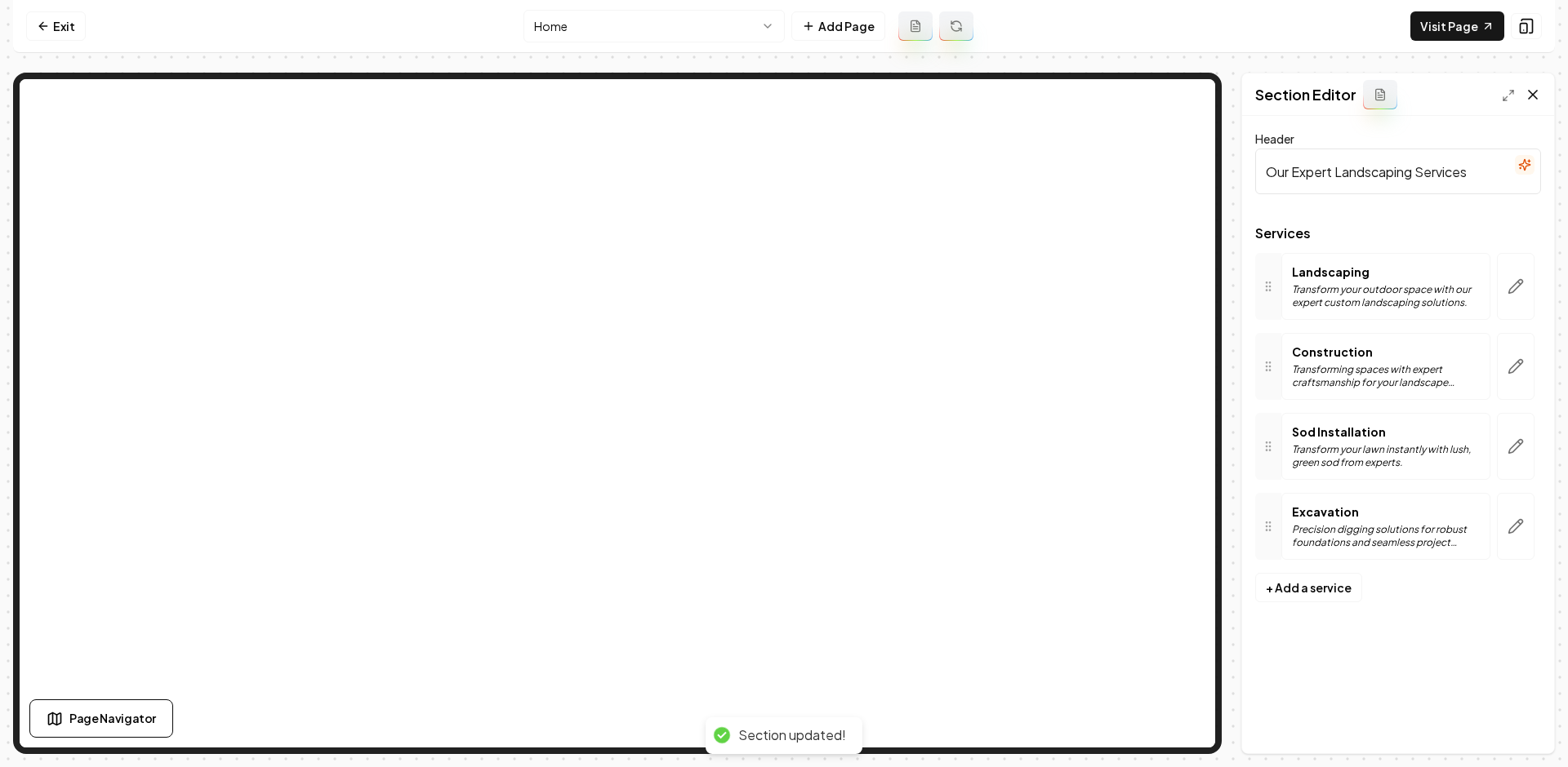
click at [1535, 95] on icon at bounding box center [1533, 94] width 9 height 9
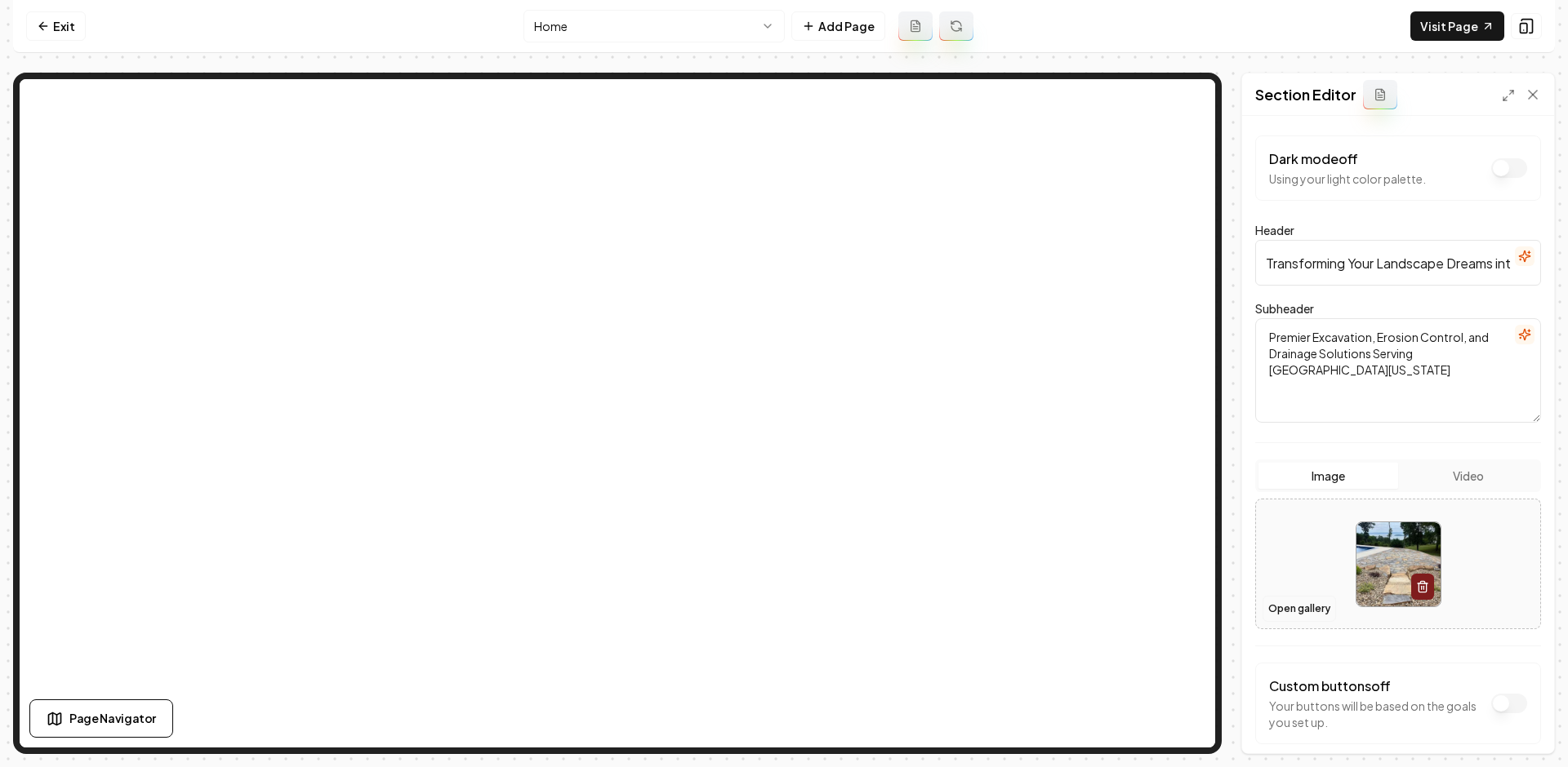
click at [1311, 605] on button "Open gallery" at bounding box center [1299, 609] width 73 height 26
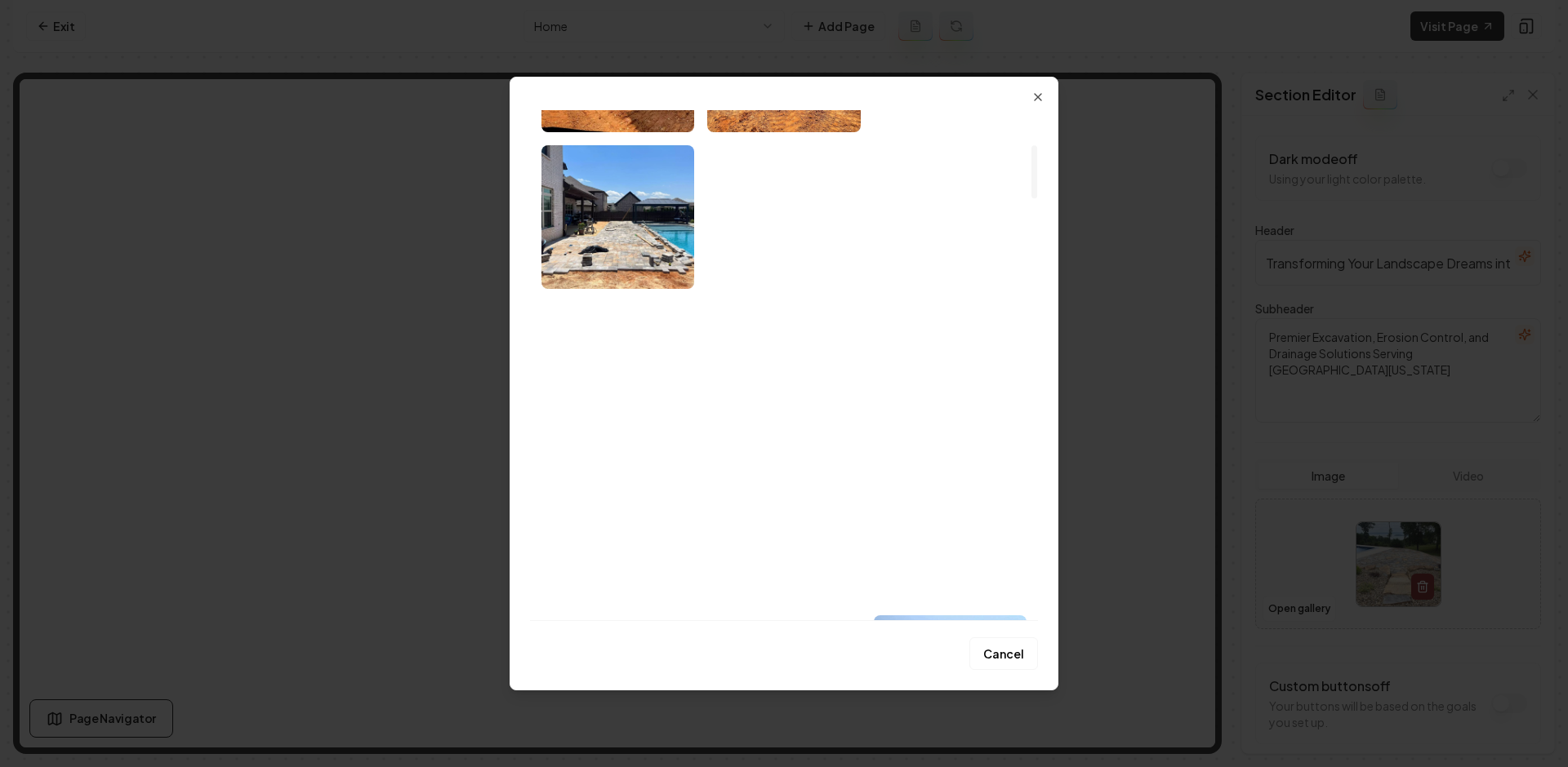
scroll to position [333, 0]
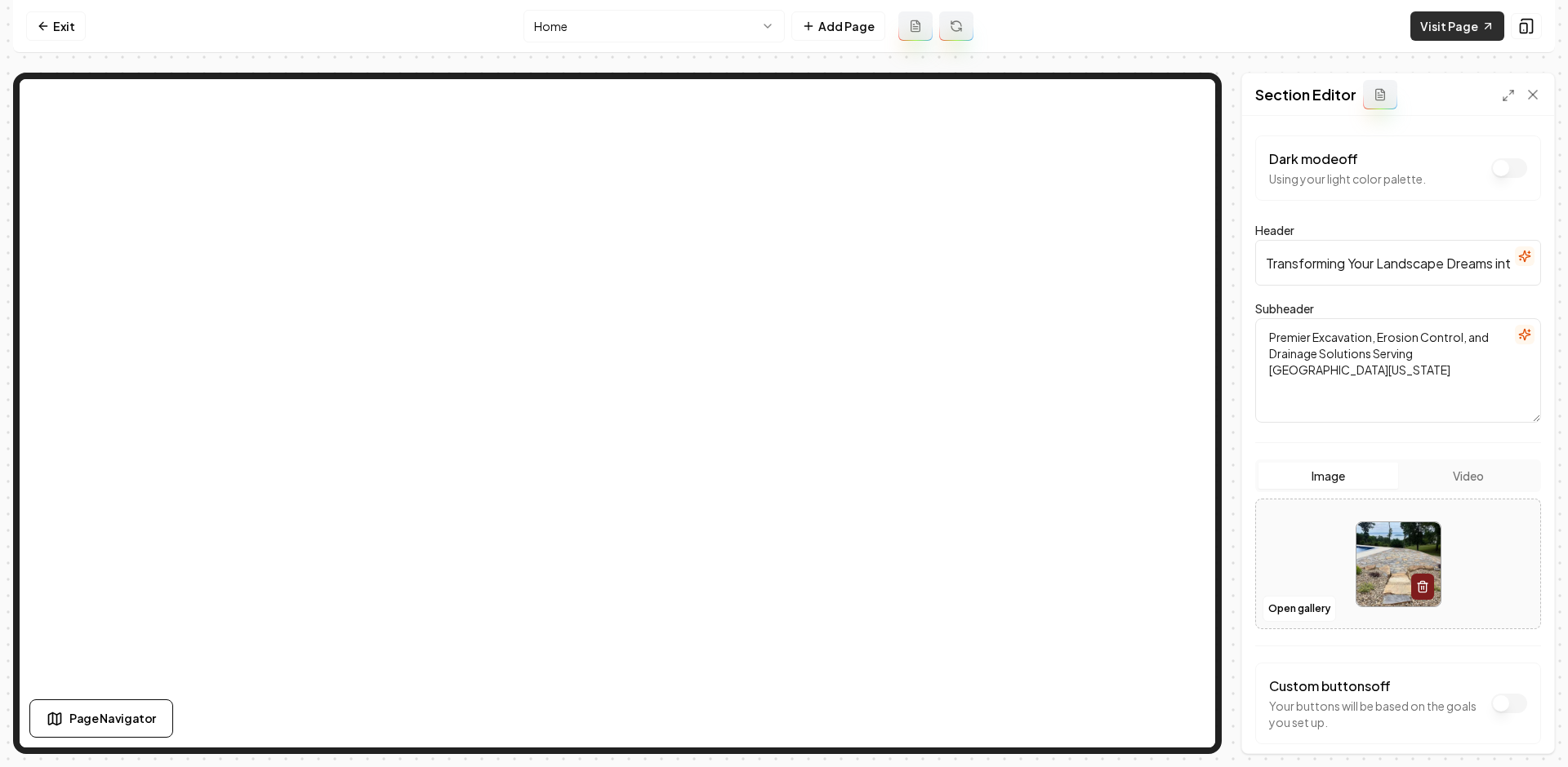
click at [1436, 39] on link "Visit Page" at bounding box center [1457, 26] width 94 height 30
click at [71, 20] on link "Exit" at bounding box center [55, 26] width 60 height 30
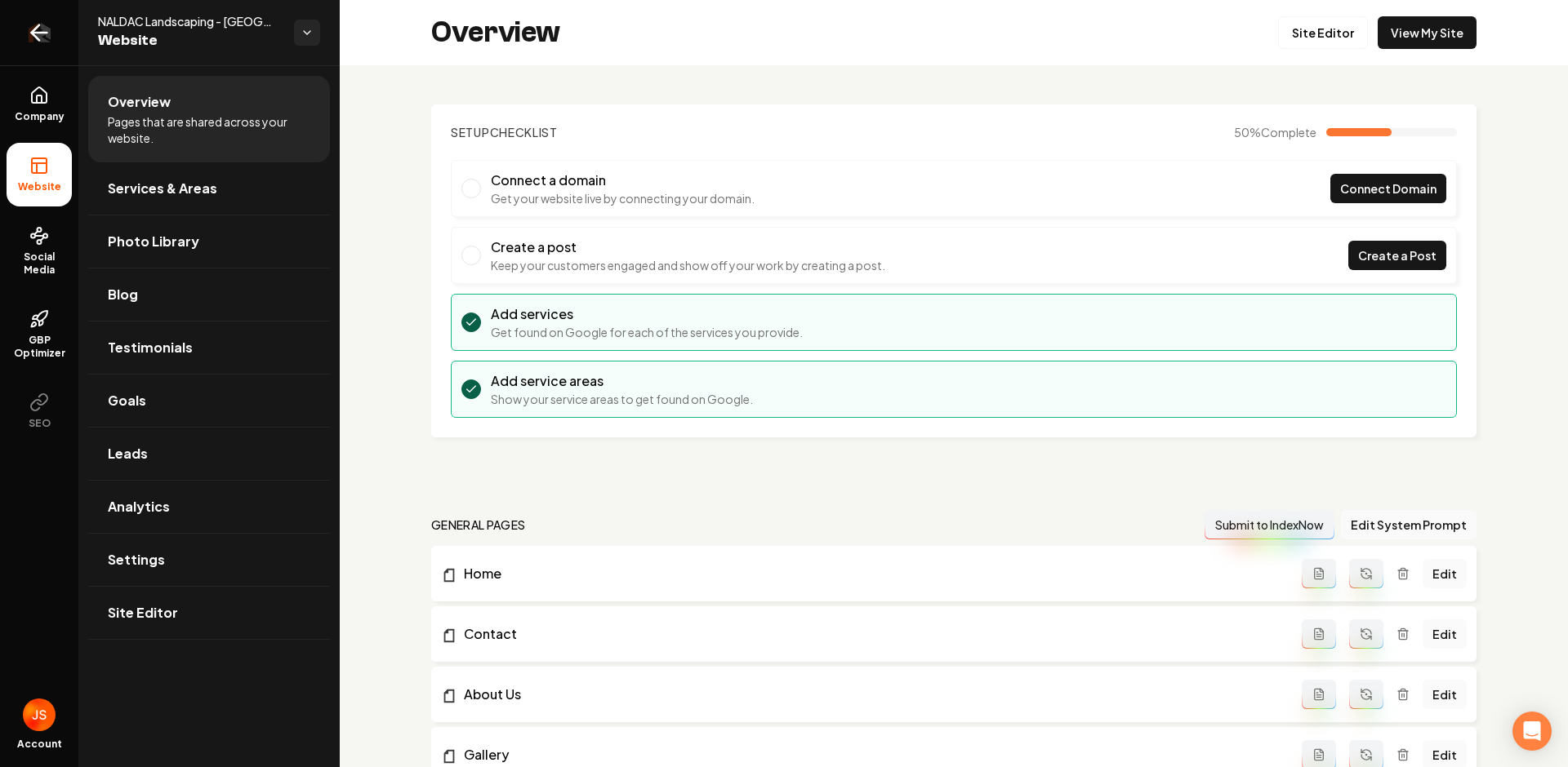
click at [49, 41] on icon "Return to dashboard" at bounding box center [38, 32] width 26 height 26
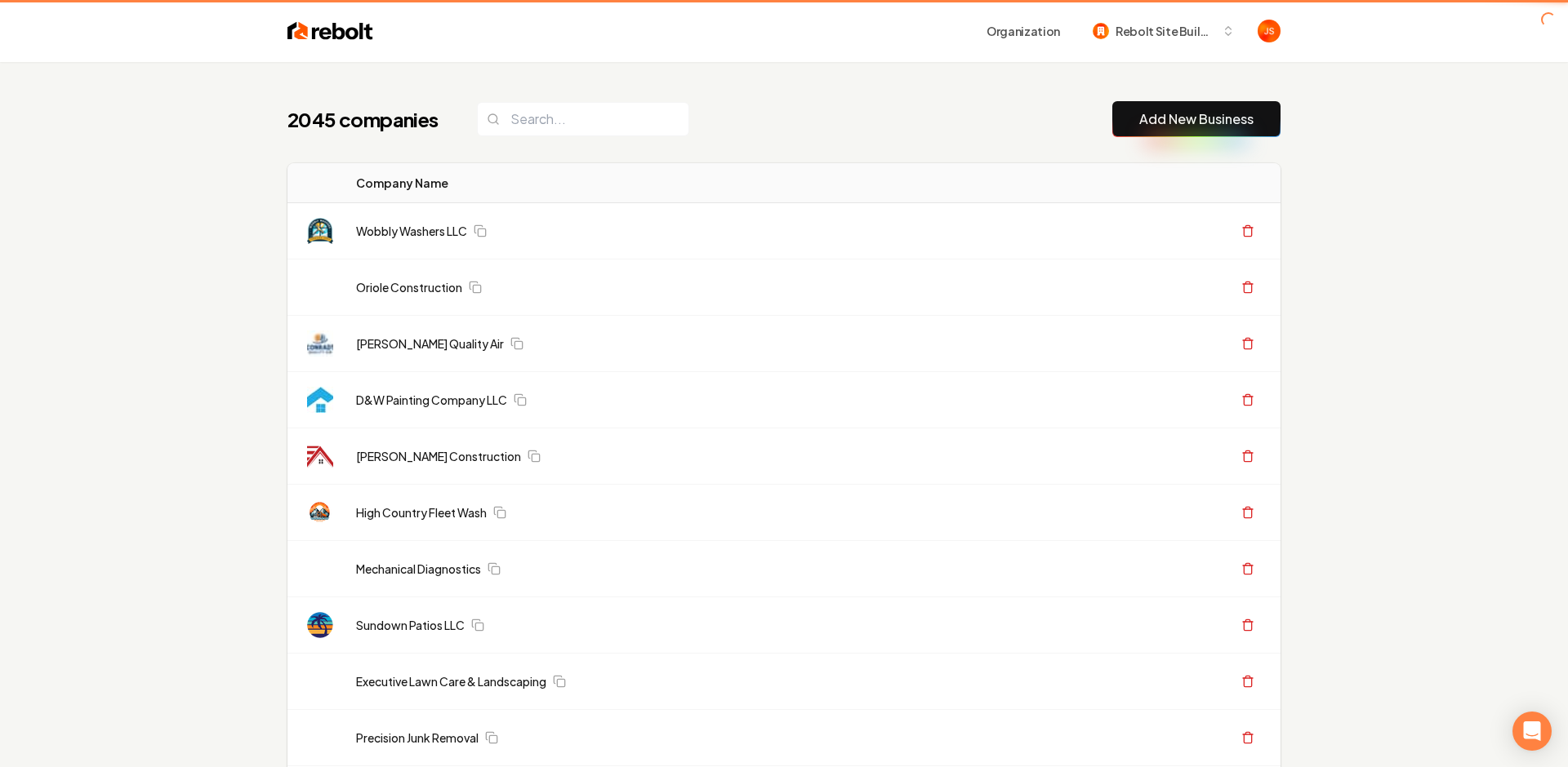
click at [549, 133] on input "search" at bounding box center [582, 119] width 213 height 34
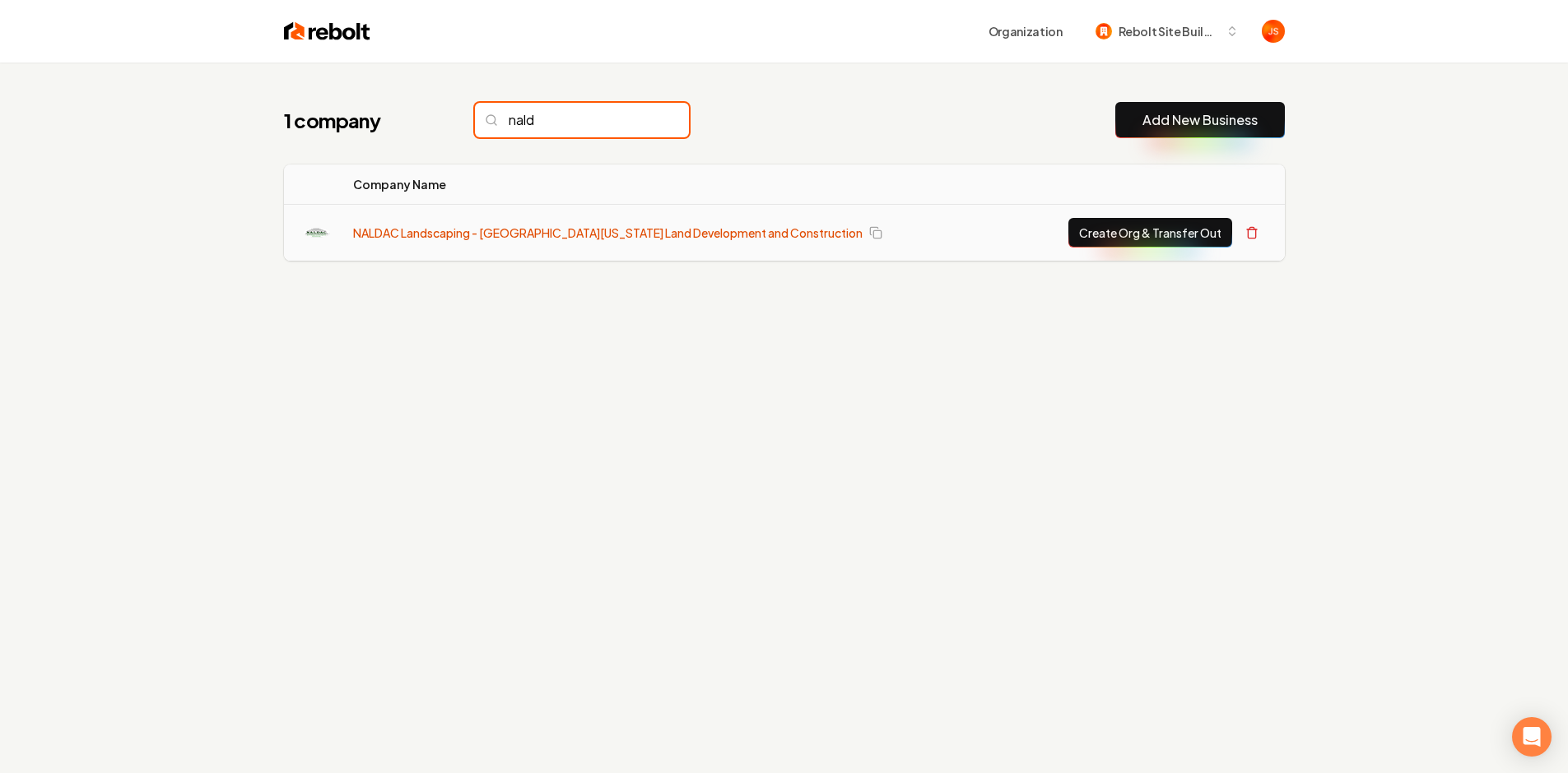
type input "nald"
click at [619, 236] on link "NALDAC Landscaping - North Alabama Land Development and Construction" at bounding box center [608, 232] width 509 height 16
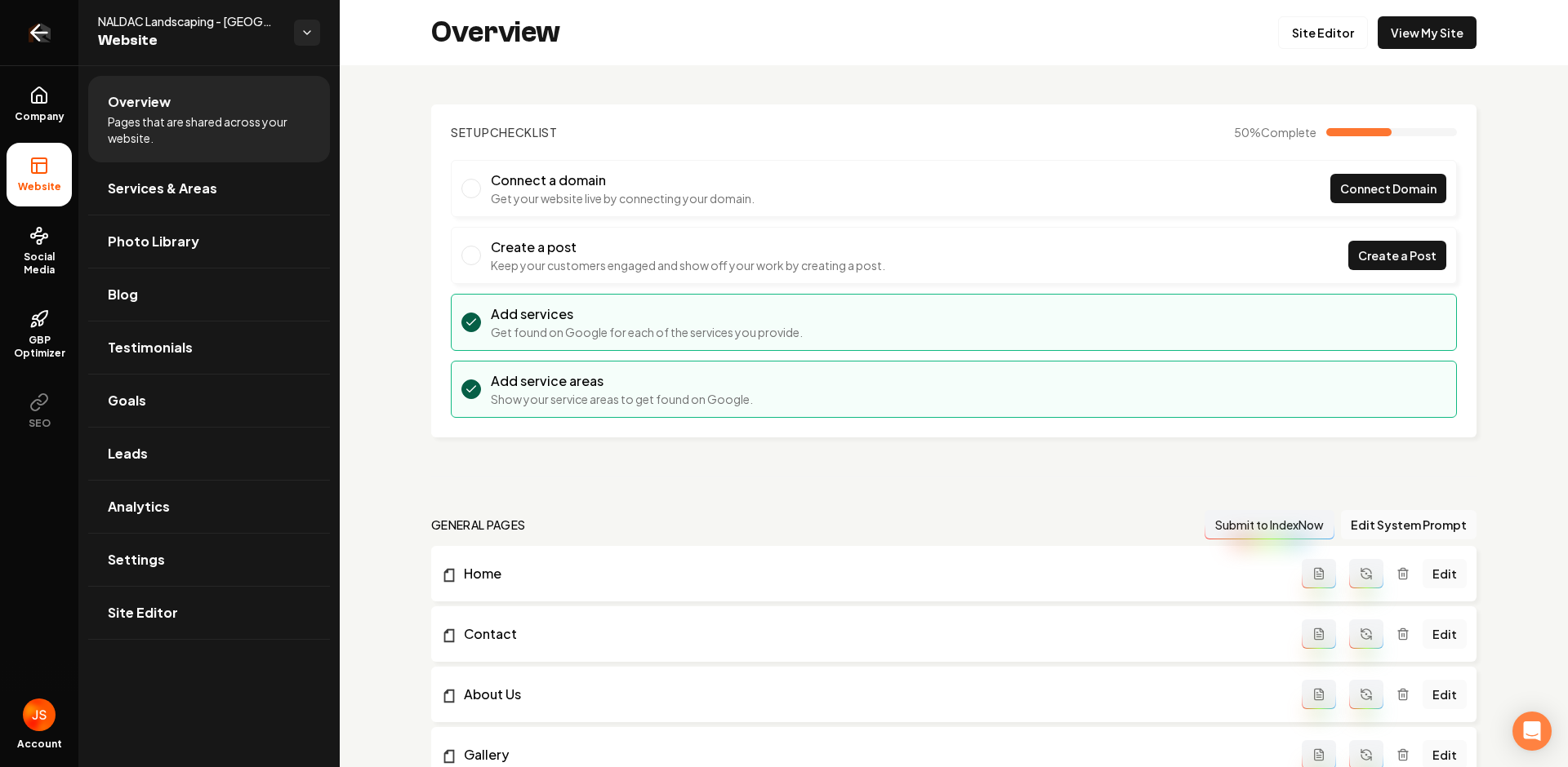
click at [22, 39] on link "Return to dashboard" at bounding box center [39, 32] width 78 height 66
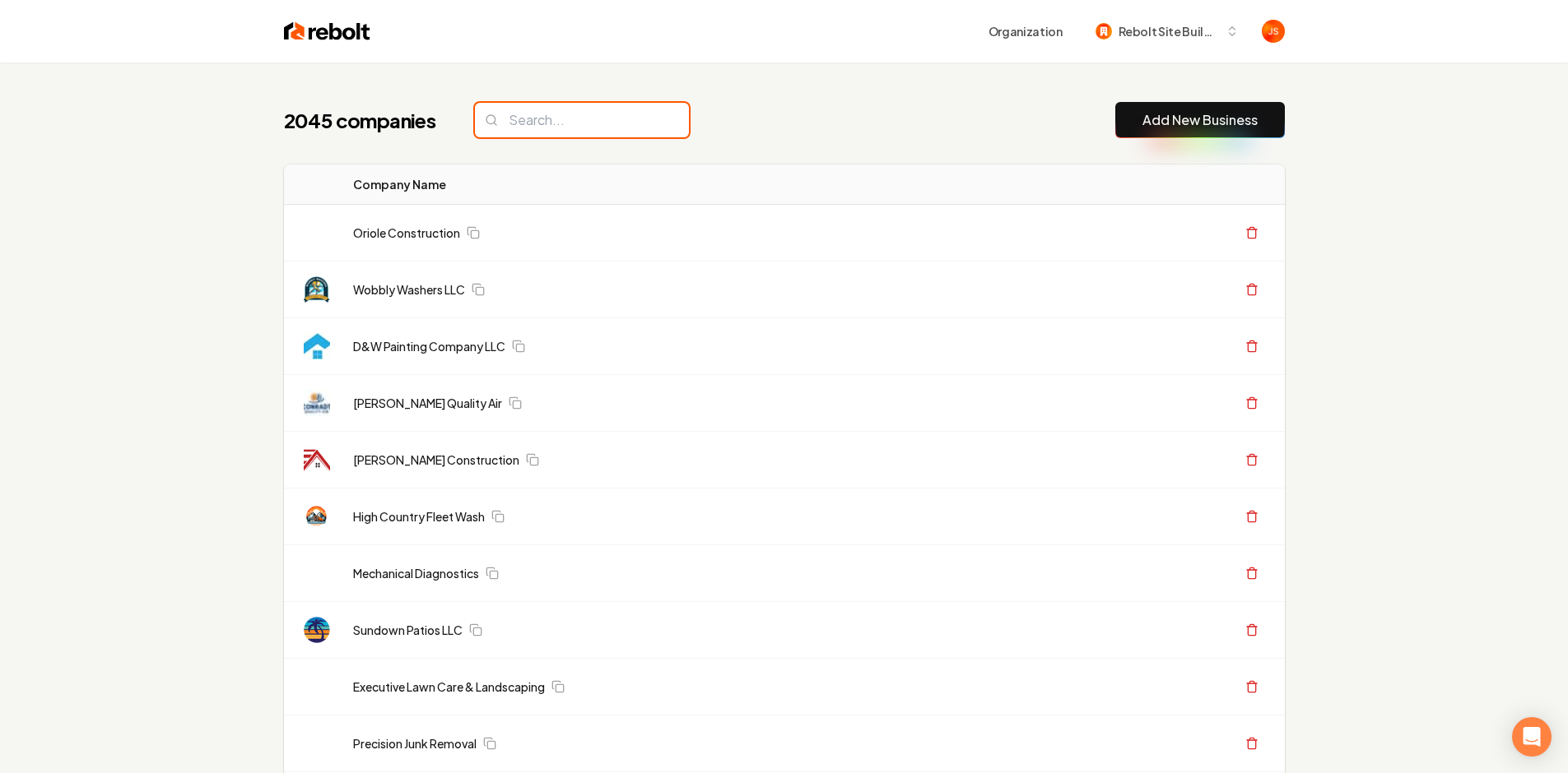
click at [497, 128] on input "search" at bounding box center [581, 120] width 214 height 35
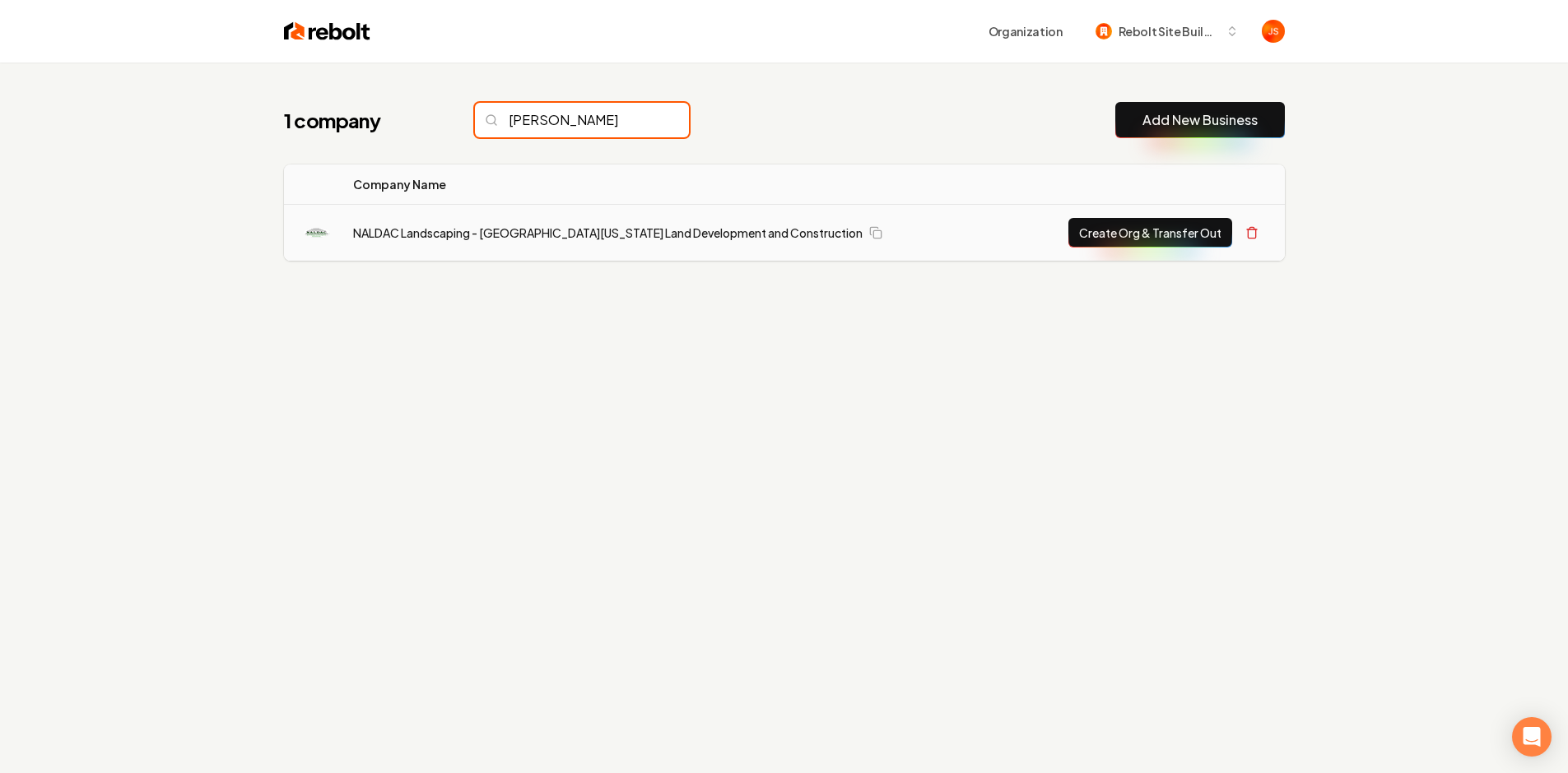
type input "nalda"
click at [1163, 236] on button "Create Org & Transfer Out" at bounding box center [1150, 232] width 164 height 30
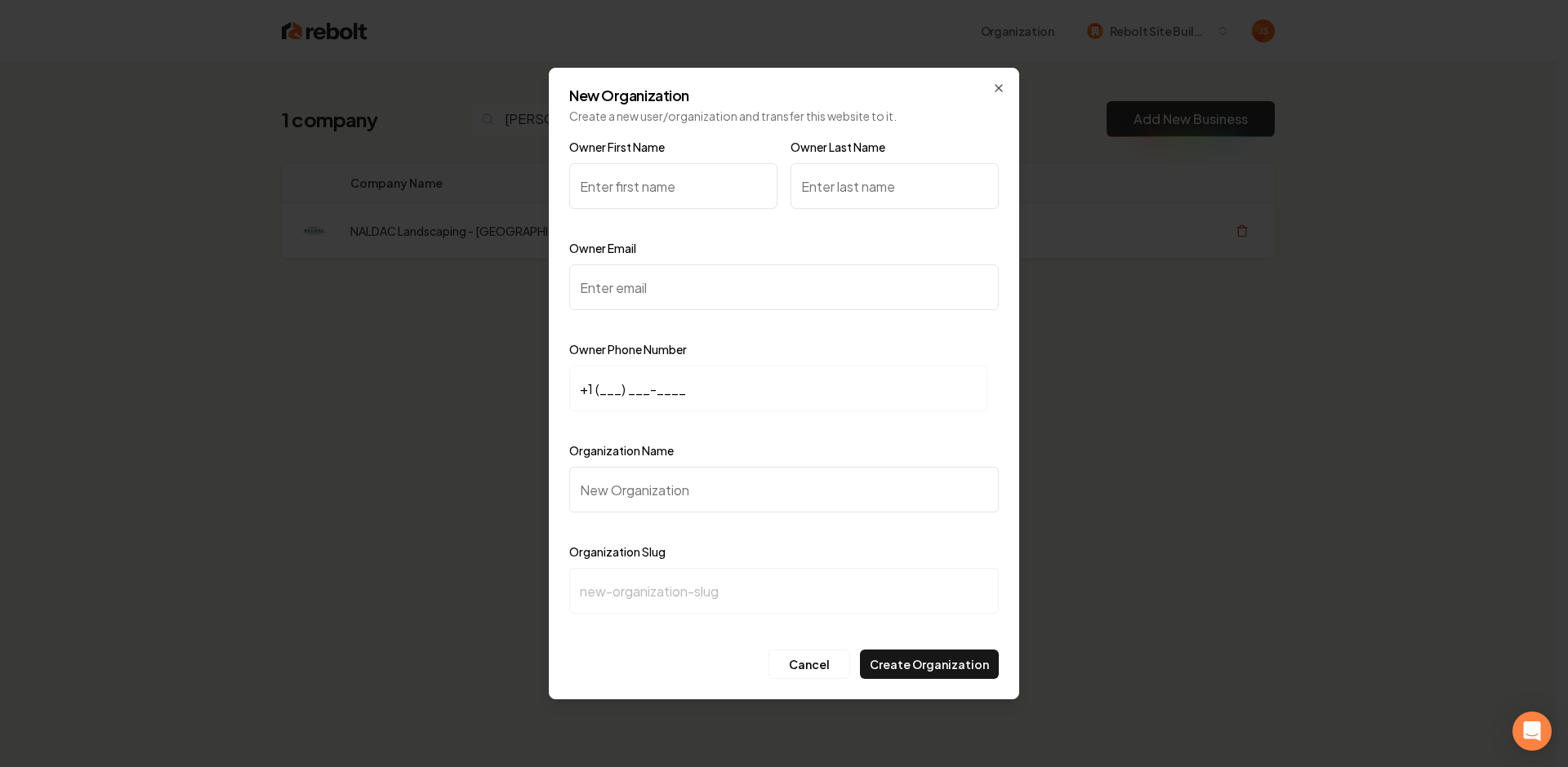
click at [643, 283] on input "Owner Email" at bounding box center [784, 288] width 430 height 46
paste input "naldaclf@gmail.com"
type input "naldaclf@gmail.com"
click at [646, 212] on div "Owner First Name" at bounding box center [673, 184] width 209 height 94
click at [645, 194] on input "Owner First Name" at bounding box center [673, 186] width 209 height 46
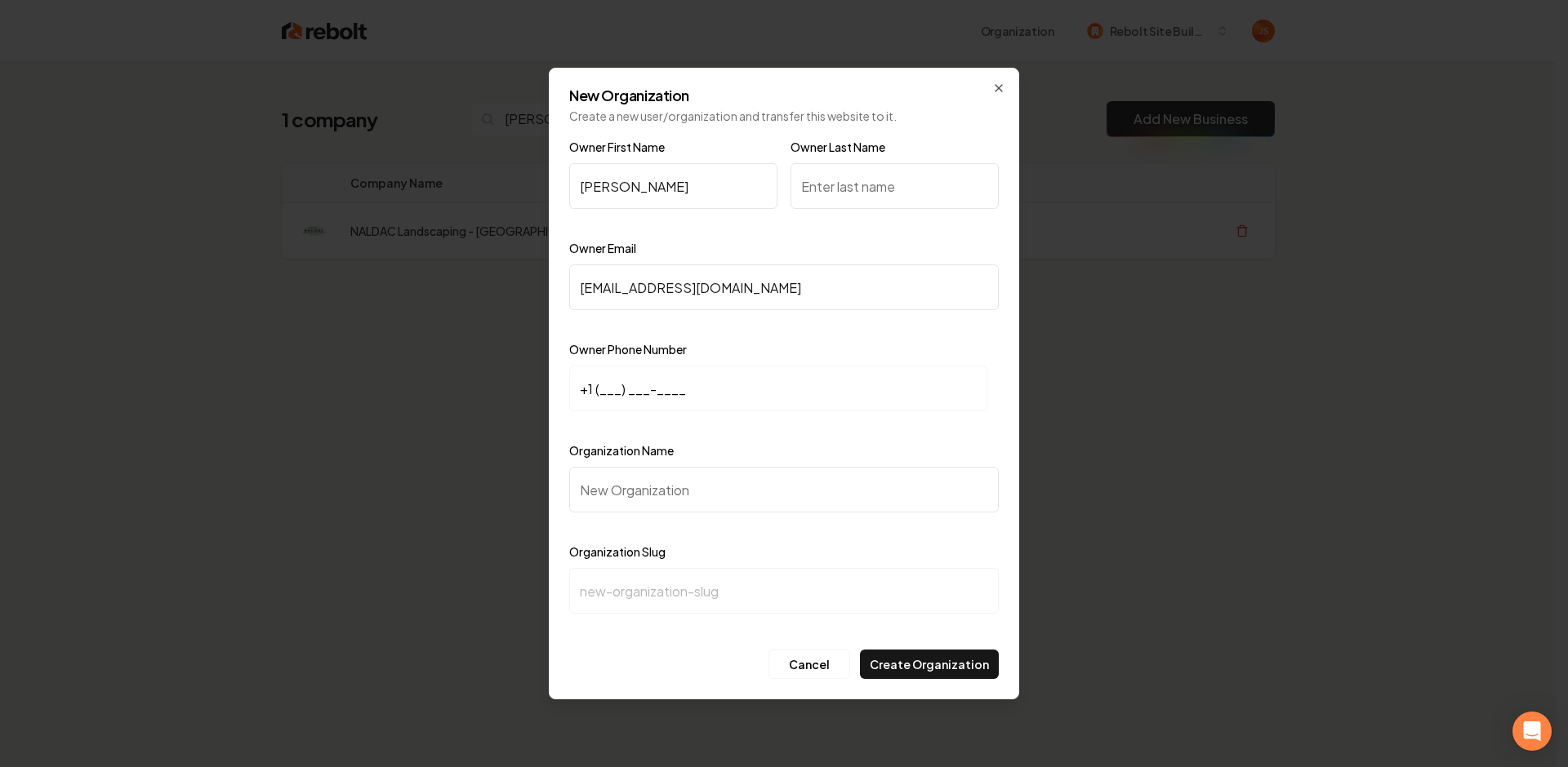
type input "Landon"
click at [889, 180] on input "Owner Last Name" at bounding box center [894, 186] width 209 height 46
type input "Farmer"
click at [603, 391] on input "+1 (___) ___-____" at bounding box center [778, 389] width 418 height 46
paste input "256) 550-7971"
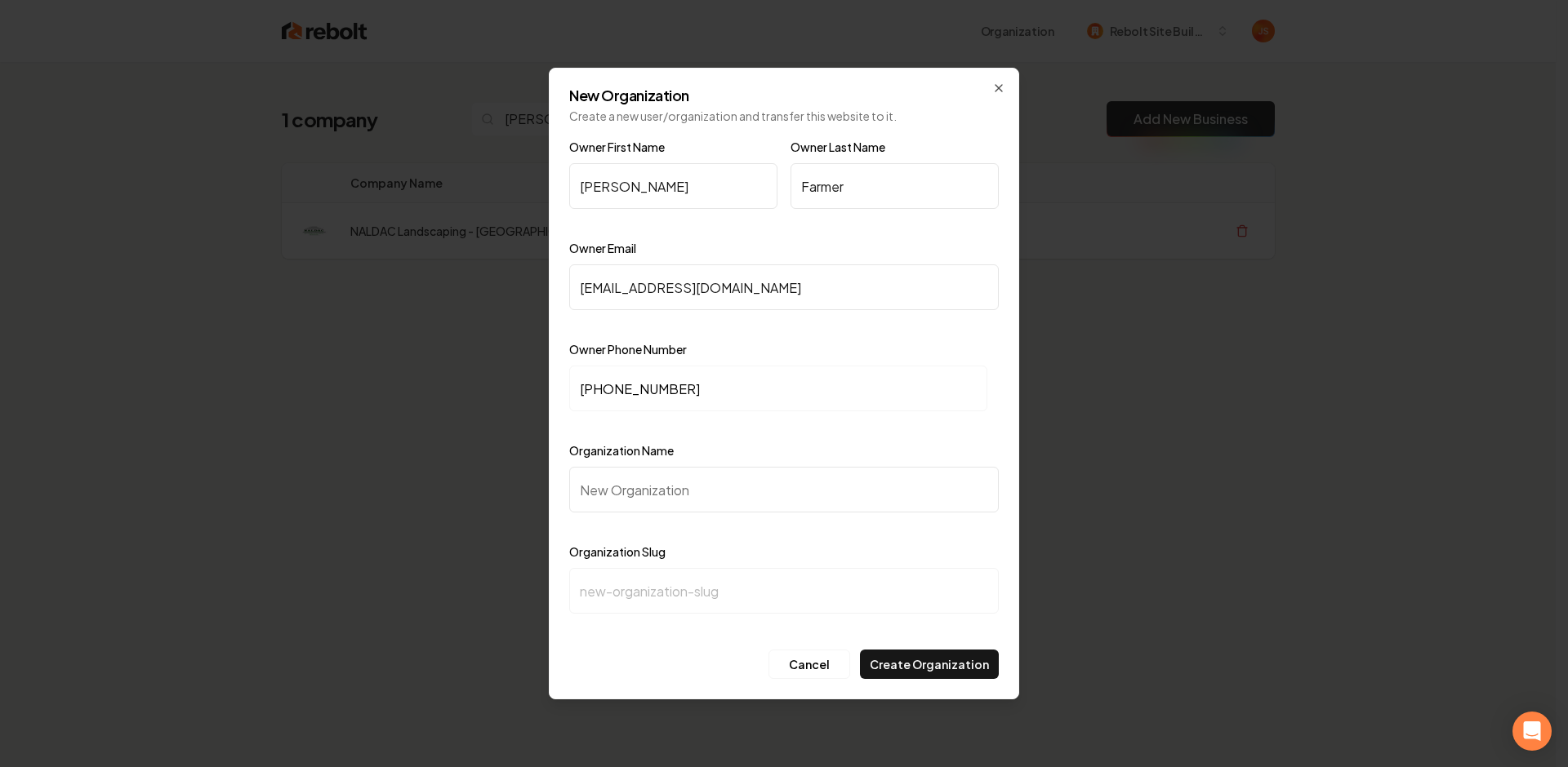
type input "+1 (256) 550-7971"
click at [670, 516] on div "Organization Name" at bounding box center [784, 488] width 430 height 94
click at [670, 500] on input "Organization Name" at bounding box center [784, 490] width 430 height 46
type input "N"
type input "n"
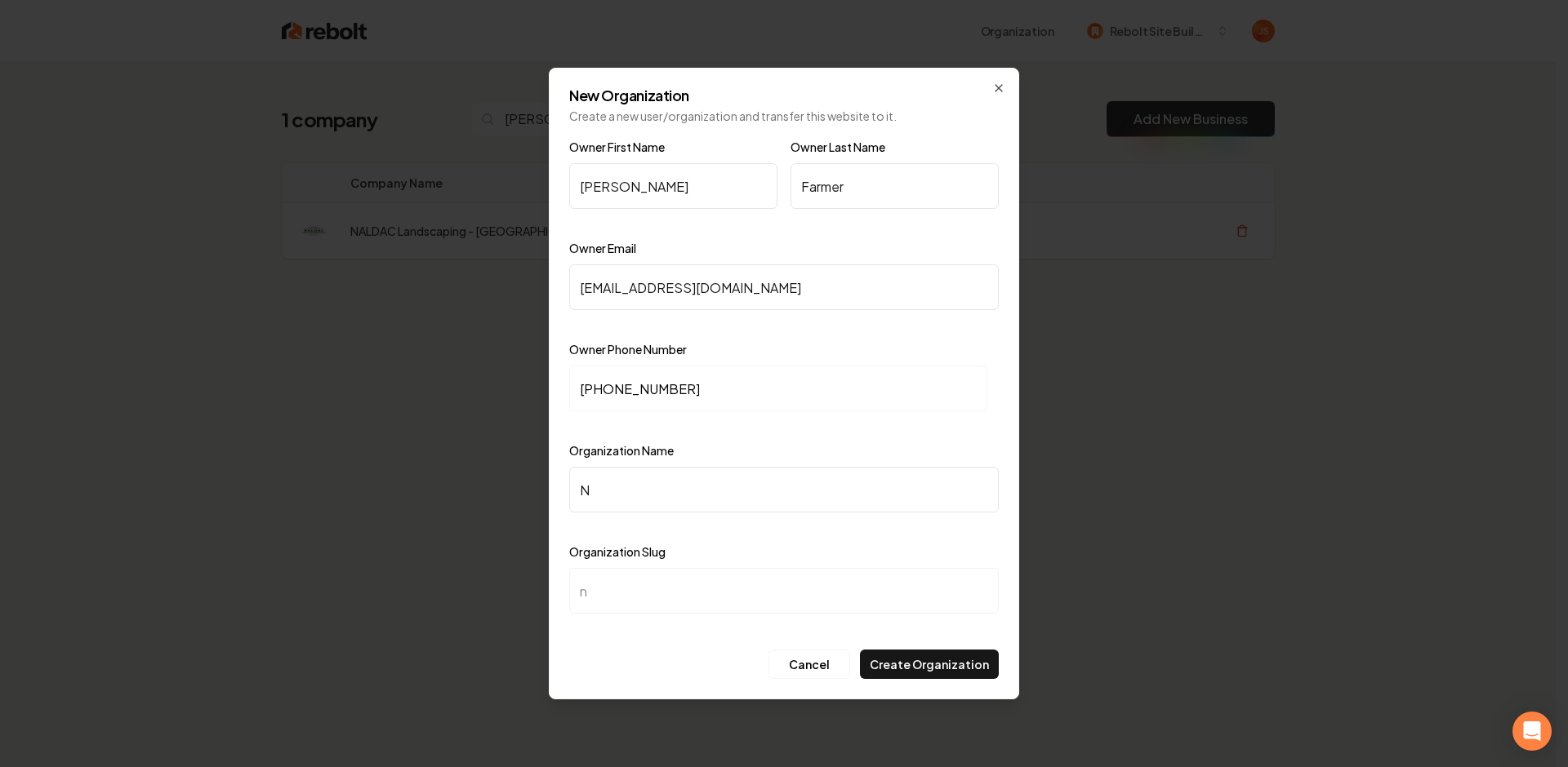
type input "Na"
type input "na"
type input "N"
type input "n"
type input "NA"
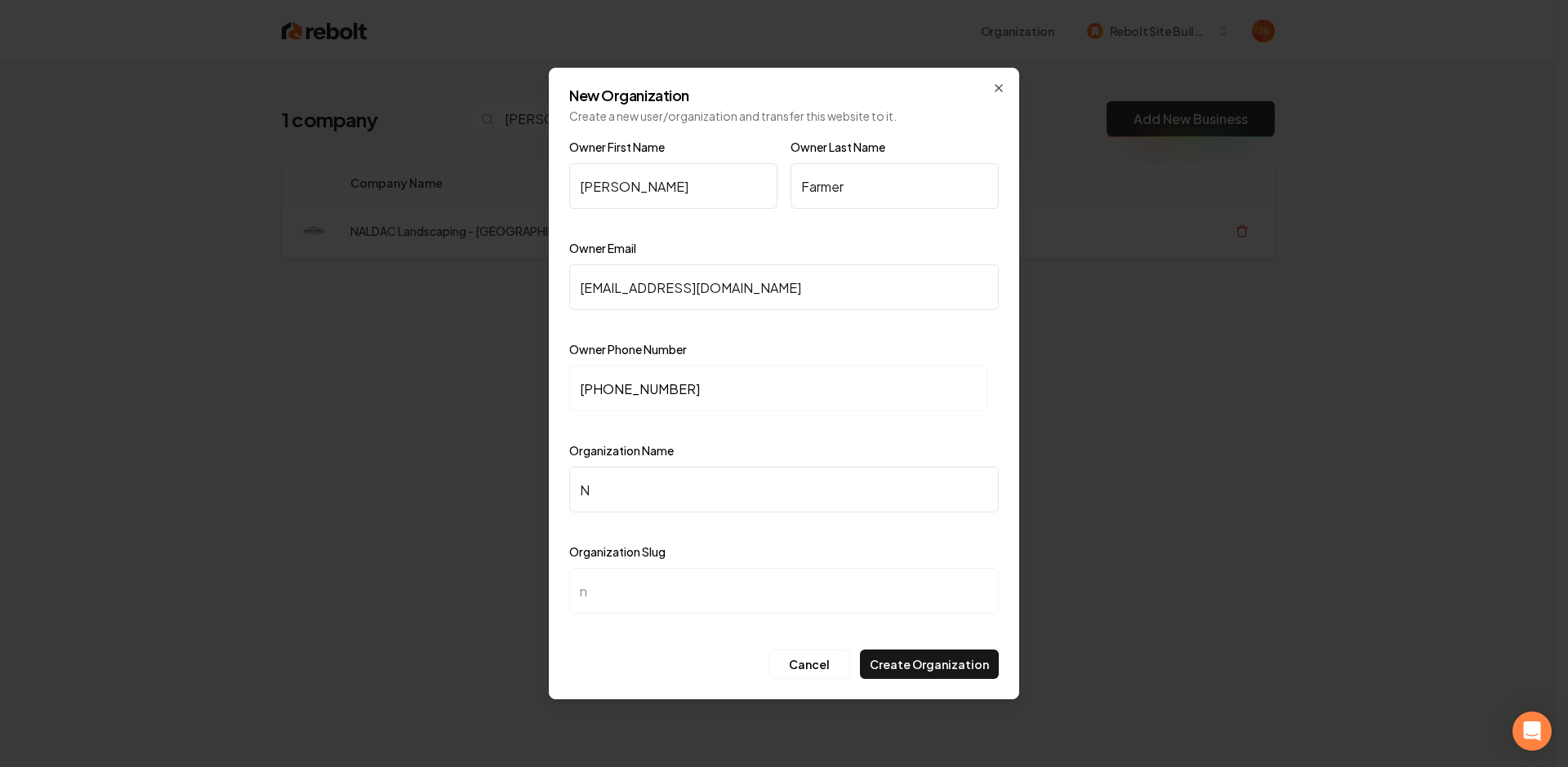
type input "na"
type input "NAL"
type input "nal"
type input "NALD"
type input "nald"
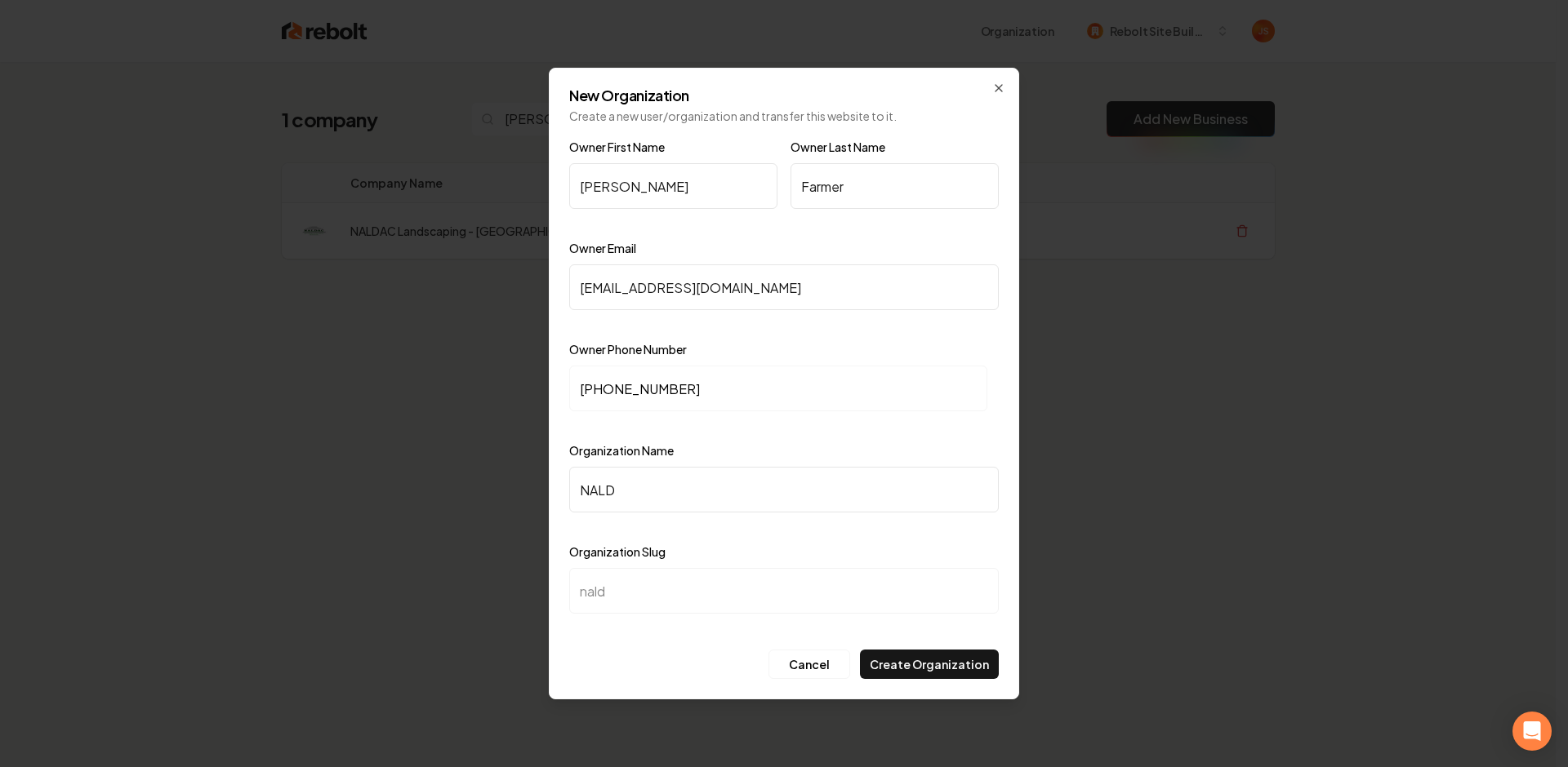
type input "NALDA"
type input "nalda"
type input "NALDAC"
type input "naldac"
type input "NALDAC L"
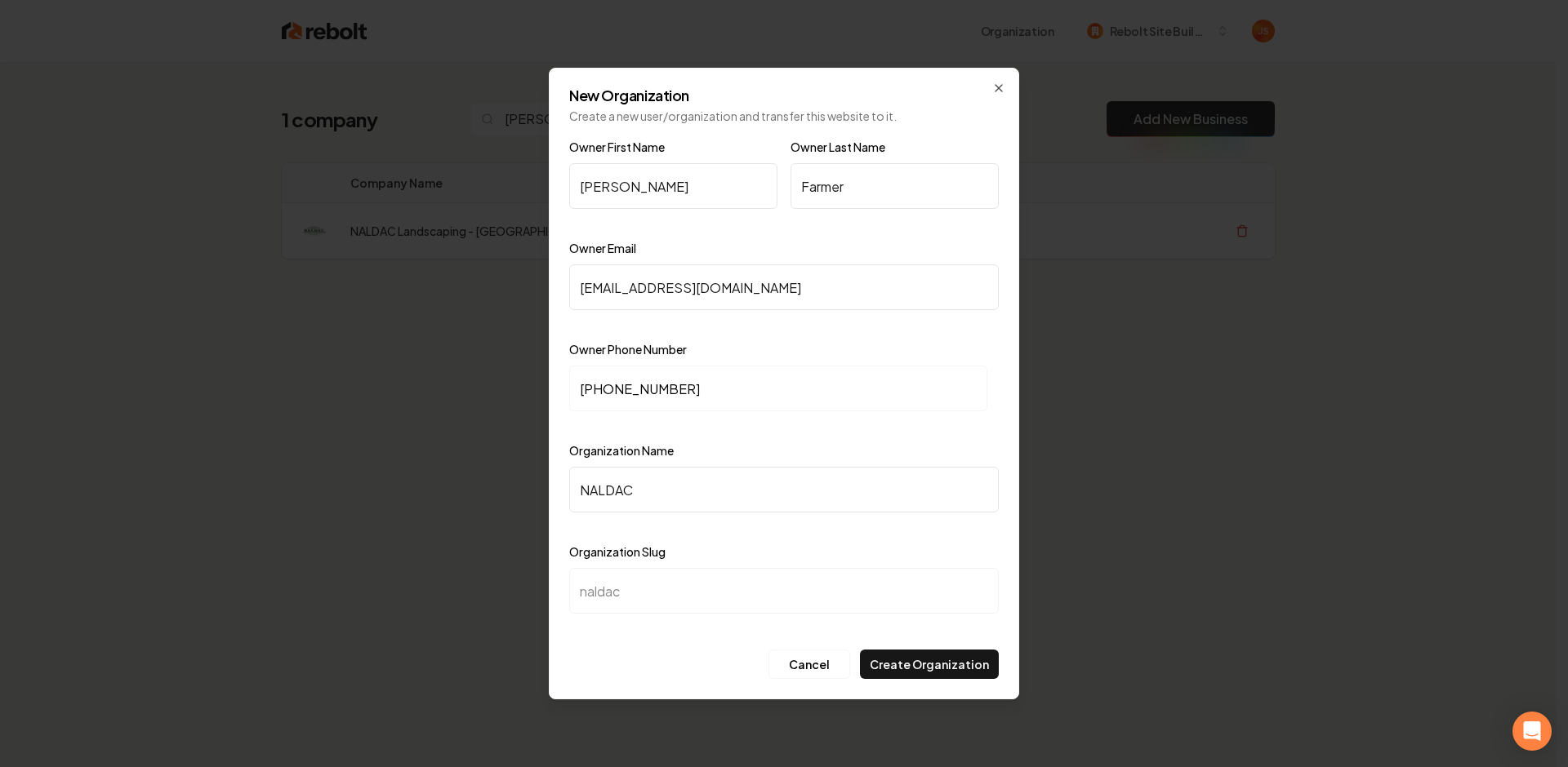
type input "naldac-l"
type input "NALDAC La"
type input "naldac-la"
type input "NALDAC Lan"
type input "naldac-lan"
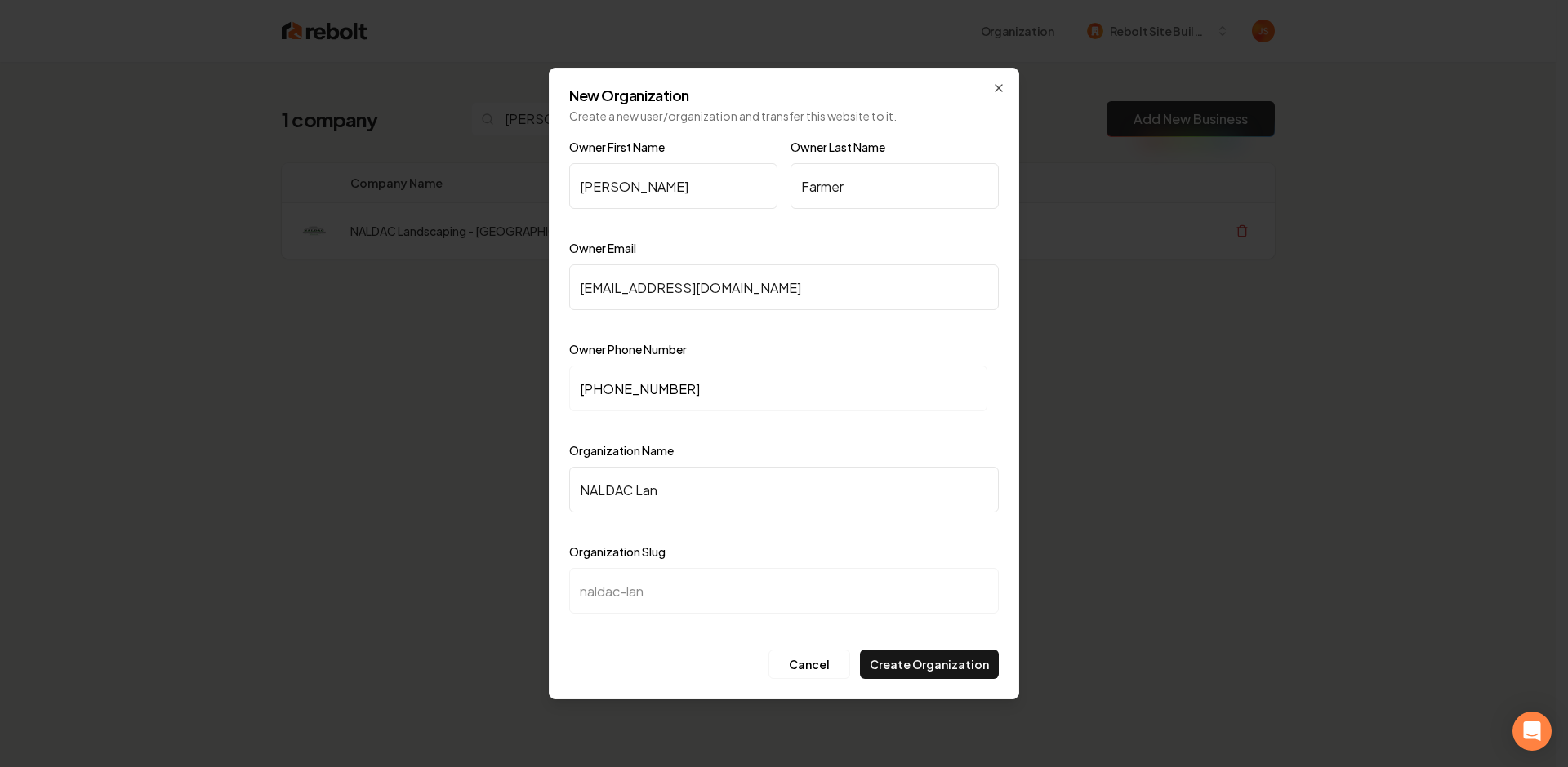
type input "NALDAC Land"
type input "naldac-land"
type input "NALDAC Lands"
type input "naldac-lands"
type input "NALDAC Landsc"
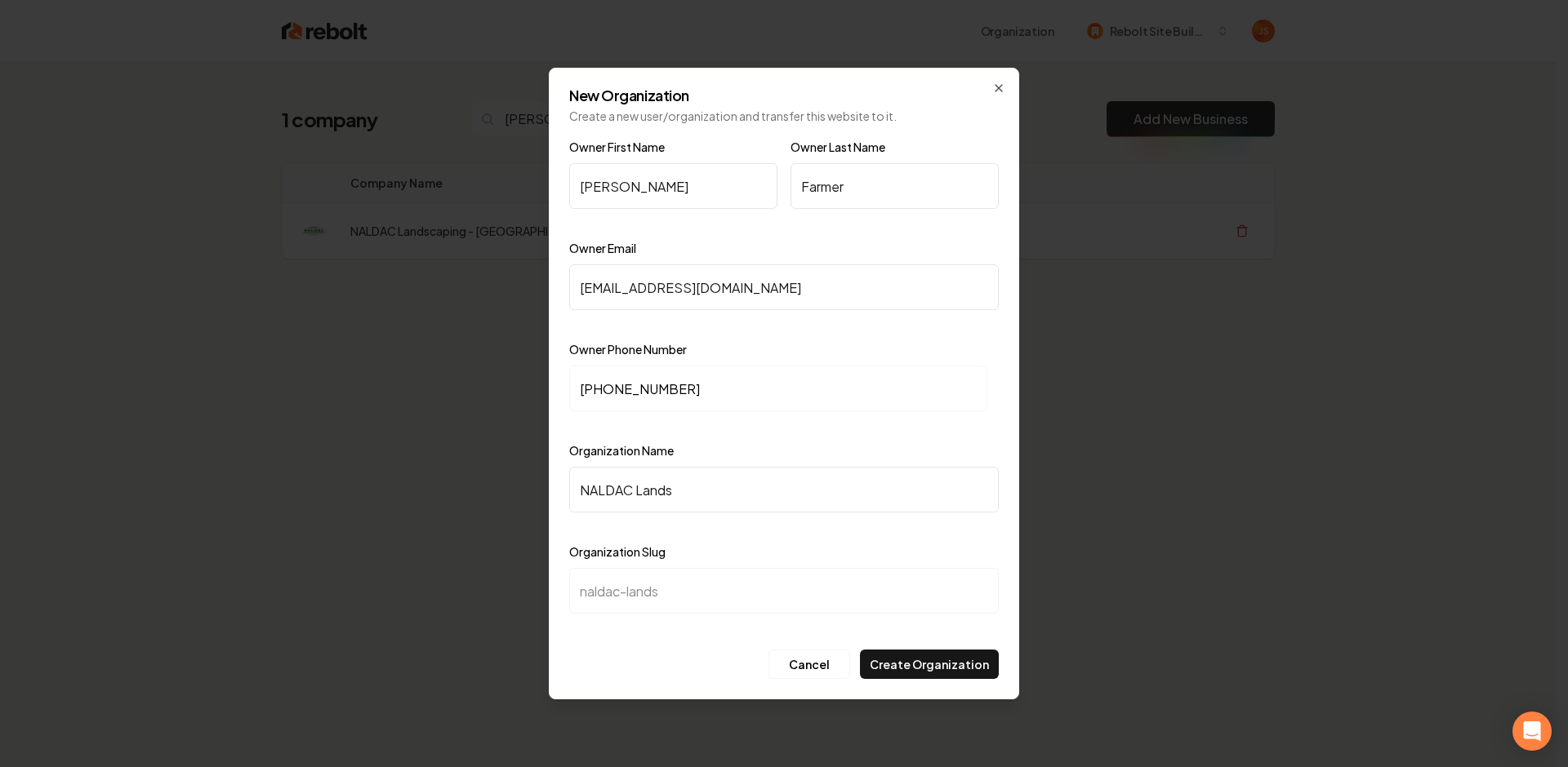
type input "naldac-landsc"
type input "NALDAC Landsca"
type input "naldac-landsca"
type input "NALDAC Landscap"
type input "naldac-landscap"
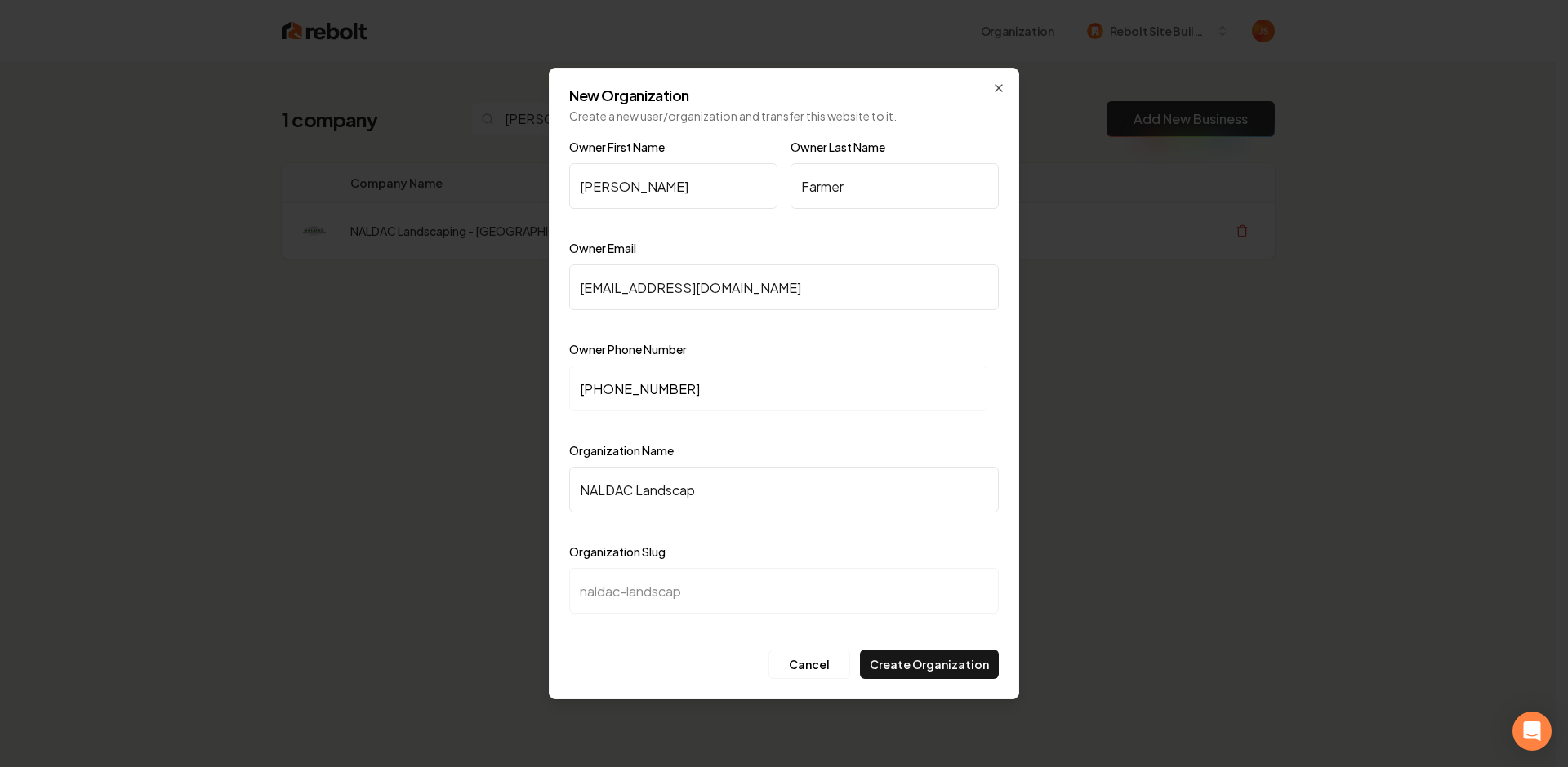
type input "NALDAC Landscapi"
type input "naldac-landscapi"
type input "NALDAC Landscapin"
type input "naldac-landscapin"
type input "NALDAC Landscaping"
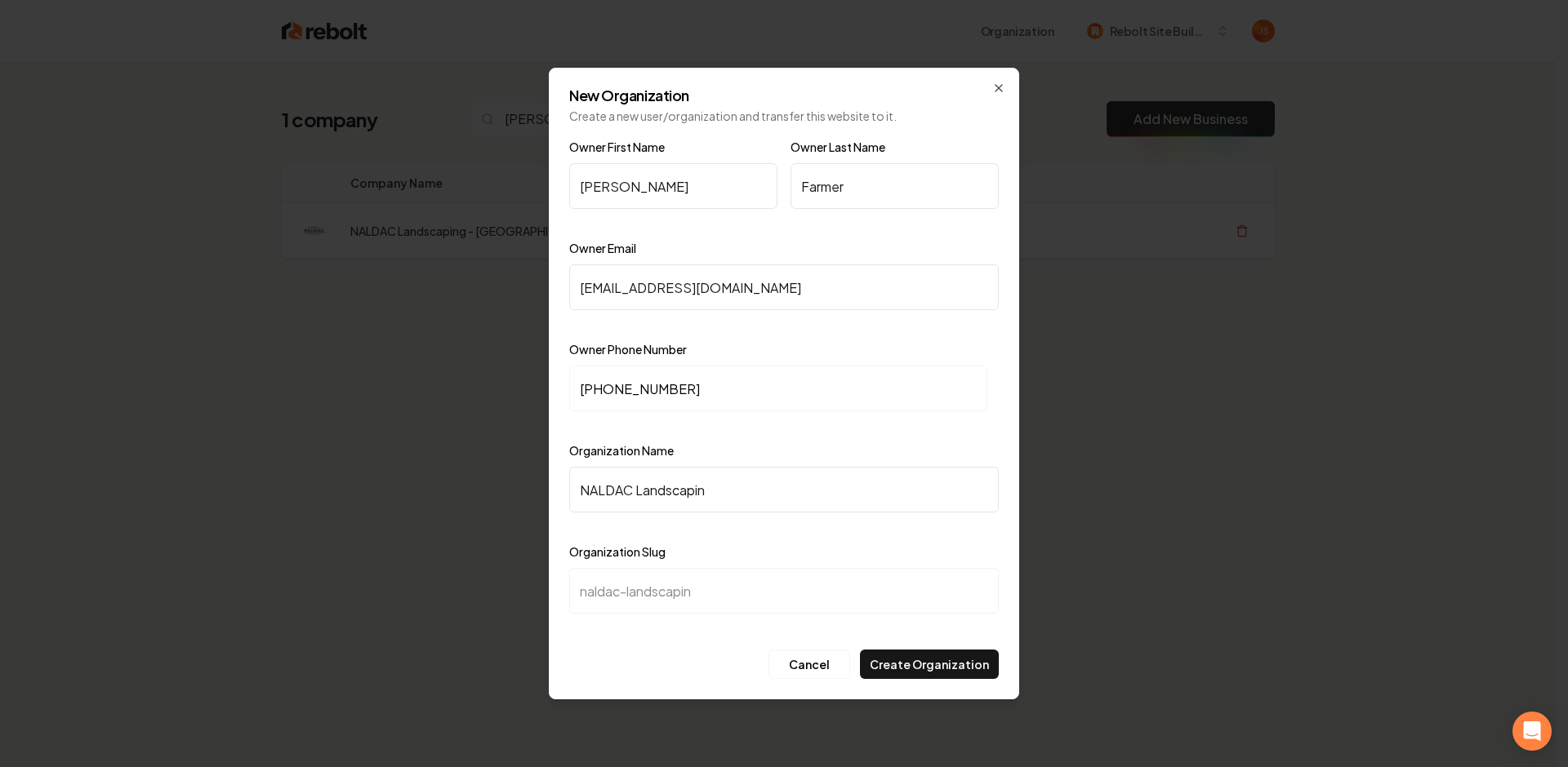
type input "naldac-landscaping"
type input "NALDAC Landscaping -"
type input "naldac-landscaping-"
type input "NALDAC Landscaping - N"
type input "naldac-landscaping-n"
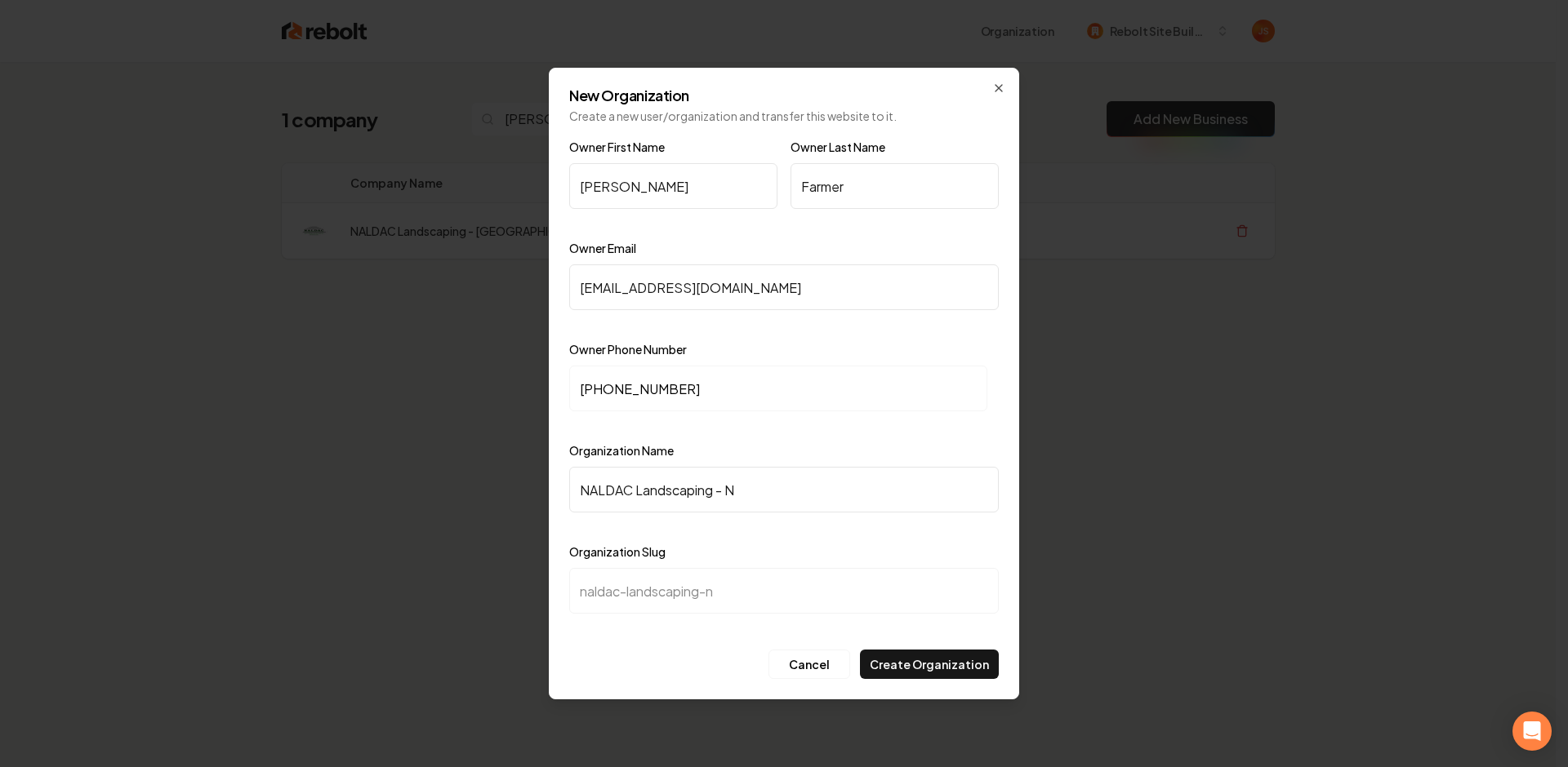
type input "NALDAC Landscaping - No"
type input "naldac-landscaping-no"
type input "NALDAC Landscaping - Nor"
type input "naldac-landscaping-nor"
type input "NALDAC Landscaping - Nort"
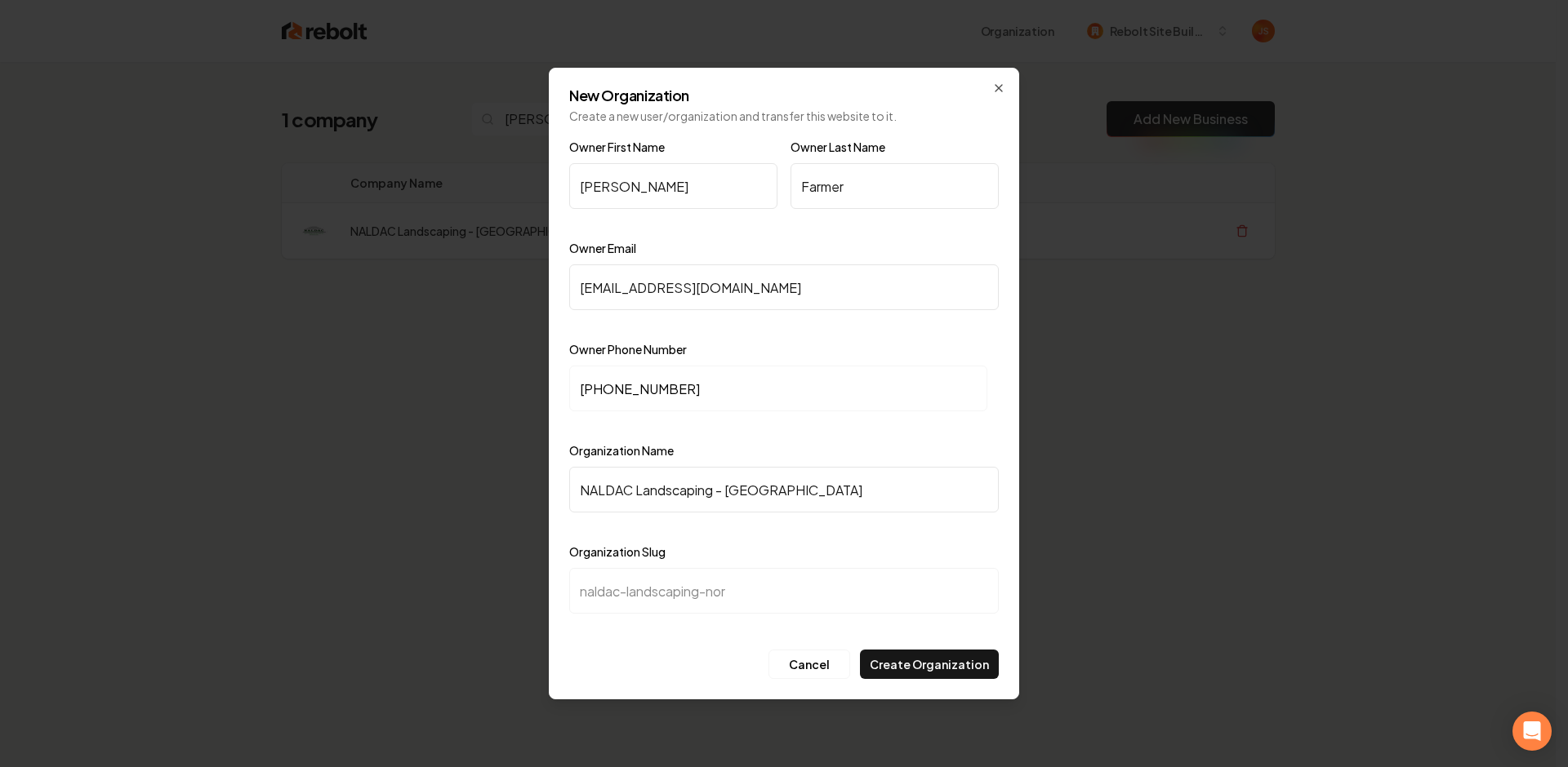
type input "naldac-landscaping-nort"
type input "NALDAC Landscaping - North"
type input "naldac-landscaping-north"
type input "NALDAC Landscaping - North A"
type input "naldac-landscaping-north-a"
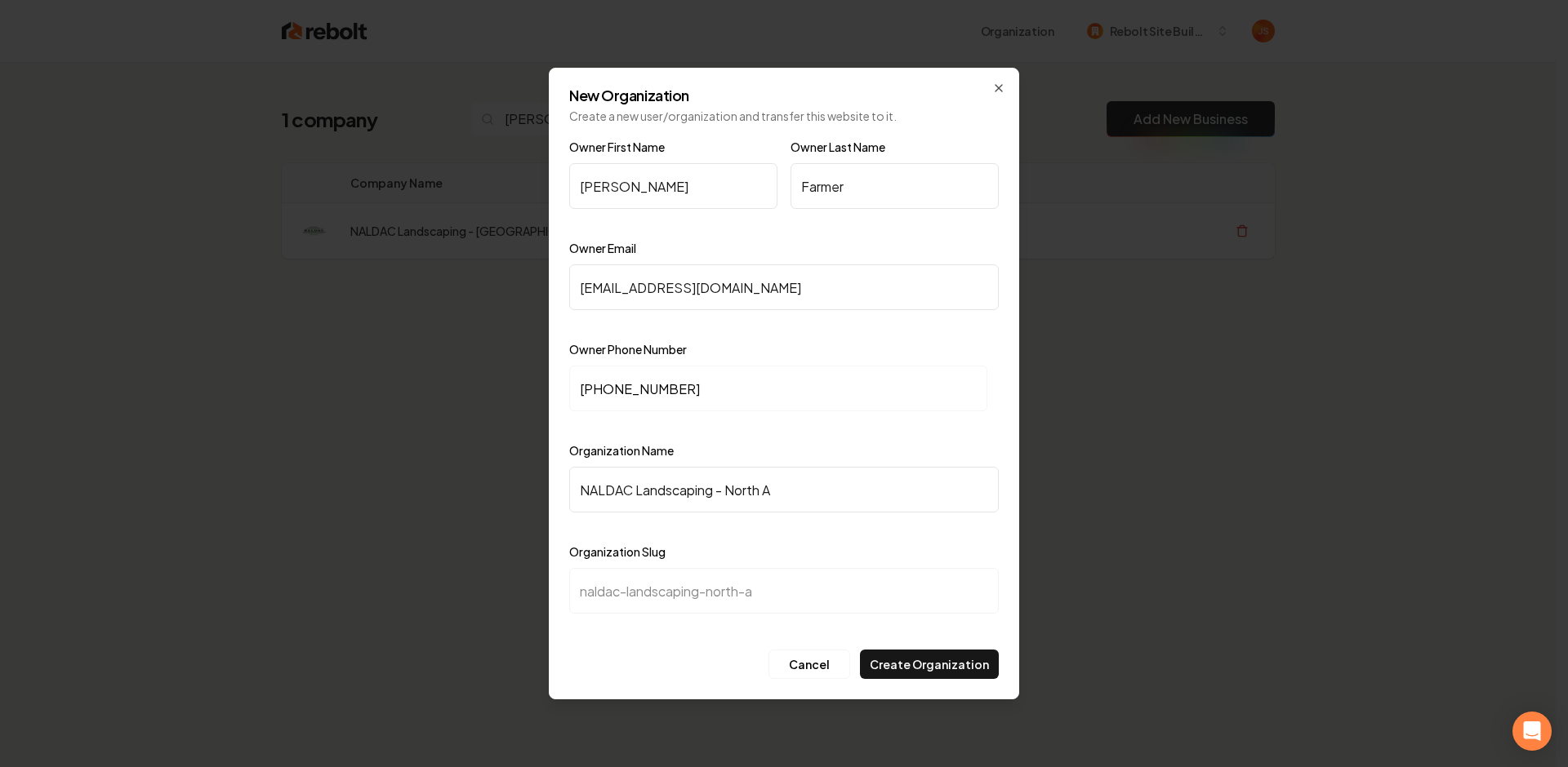
type input "NALDAC Landscaping - North Al"
type input "naldac-landscaping-north-al"
type input "NALDAC Landscaping - North Ala"
type input "naldac-landscaping-north-ala"
type input "NALDAC Landscaping - North Alab"
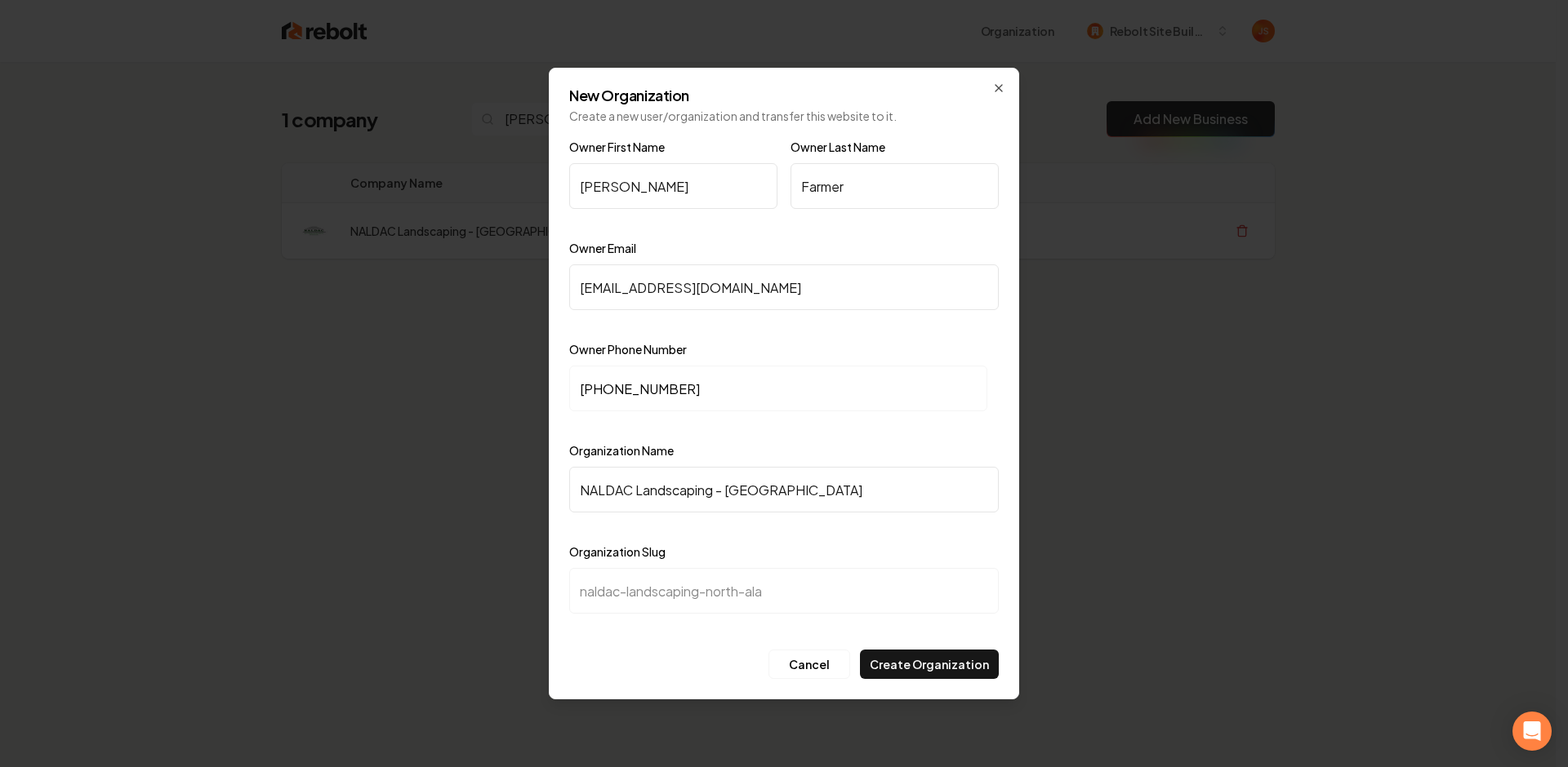
type input "naldac-landscaping-north-alab"
type input "NALDAC Landscaping - North Alaba"
type input "naldac-landscaping-north-alaba"
type input "NALDAC Landscaping - North Alabam"
type input "naldac-landscaping-north-alabam"
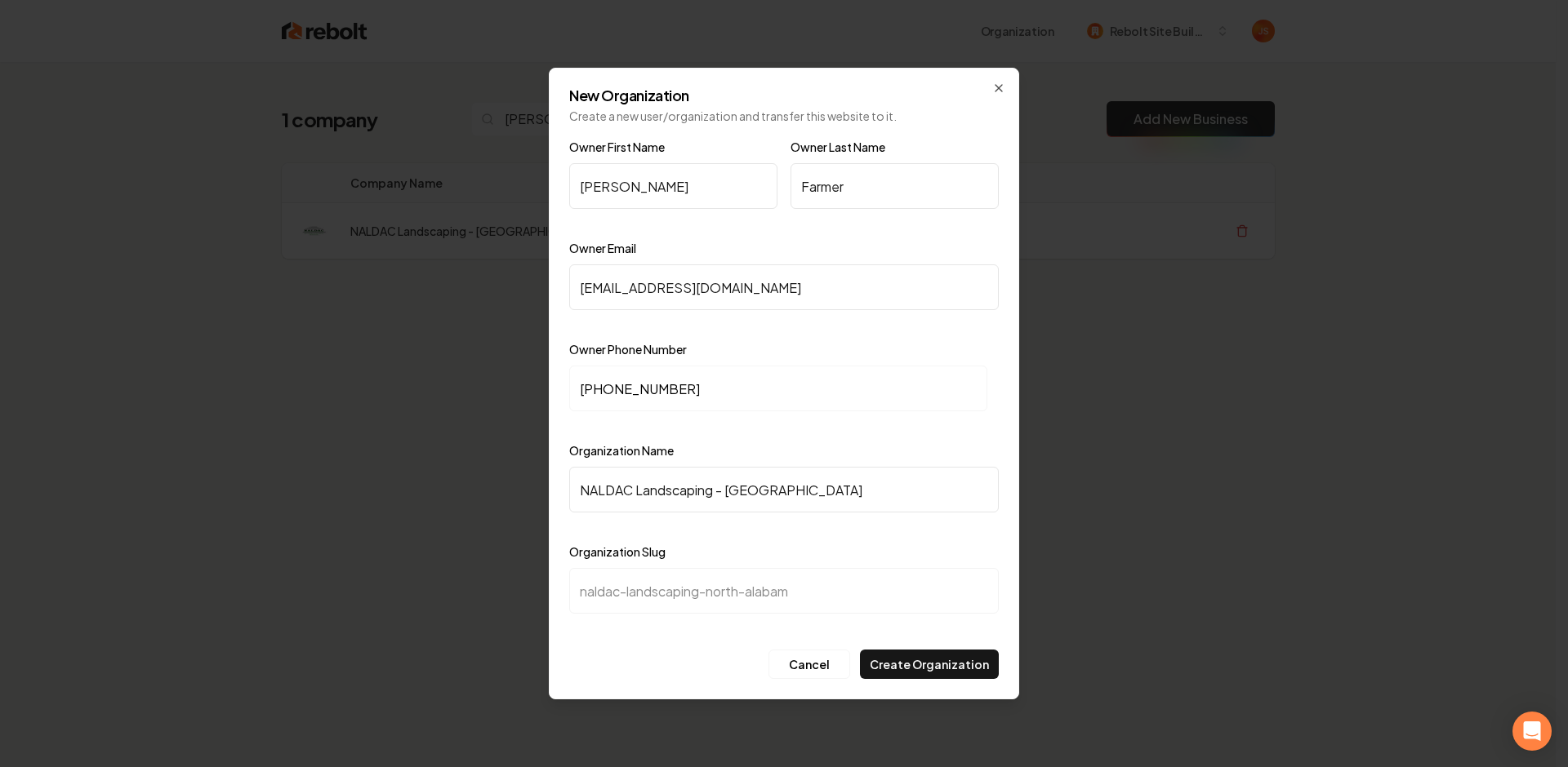
type input "NALDAC Landscaping - North Alabama"
type input "naldac-landscaping-north-alabama"
type input "NALDAC Landscaping - North Alabama L"
type input "naldac-landscaping-north-alabama-l"
type input "NALDAC Landscaping - North Alabama La"
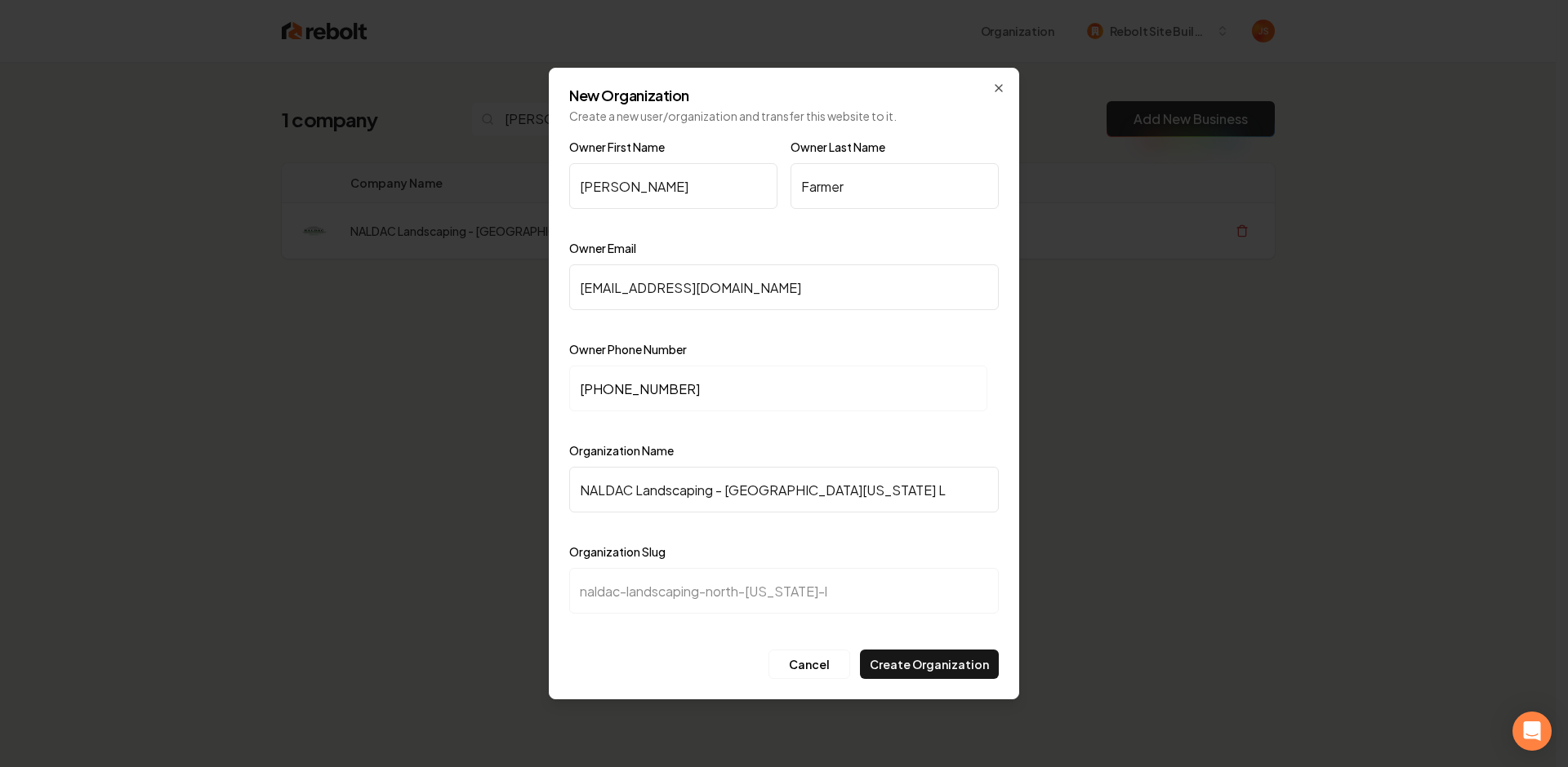
type input "naldac-landscaping-north-alabama-la"
type input "NALDAC Landscaping - North Alabama Lan"
type input "naldac-landscaping-north-alabama-lan"
type input "NALDAC Landscaping - North Alabama Land"
type input "naldac-landscaping-north-alabama-land"
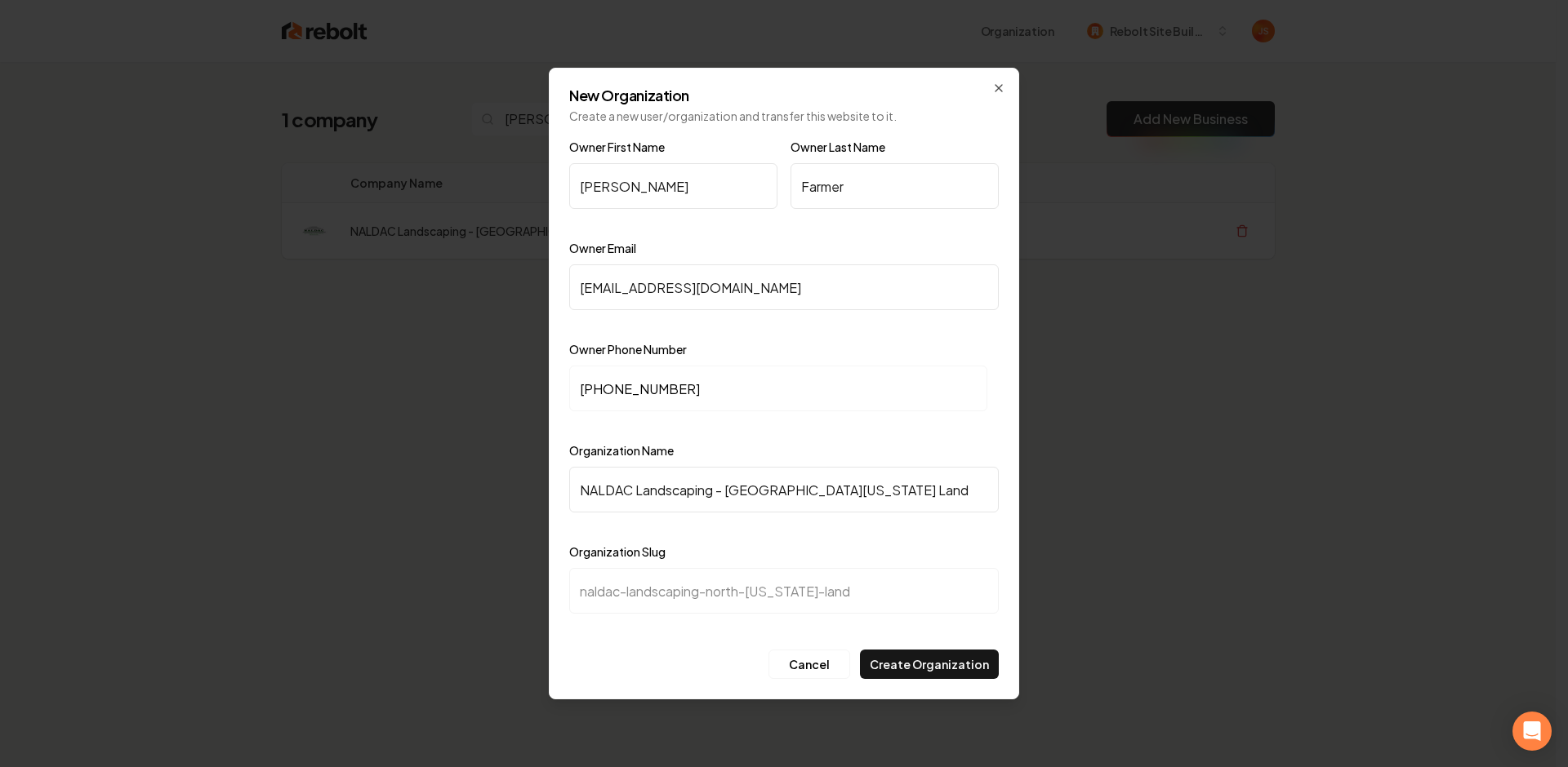
type input "NALDAC Landscaping - North Alabama Land D"
type input "naldac-landscaping-north-alabama-land-d"
type input "NALDAC Landscaping - North Alabama Land De"
type input "naldac-landscaping-north-alabama-land-de"
type input "NALDAC Landscaping - North Alabama Land Dec"
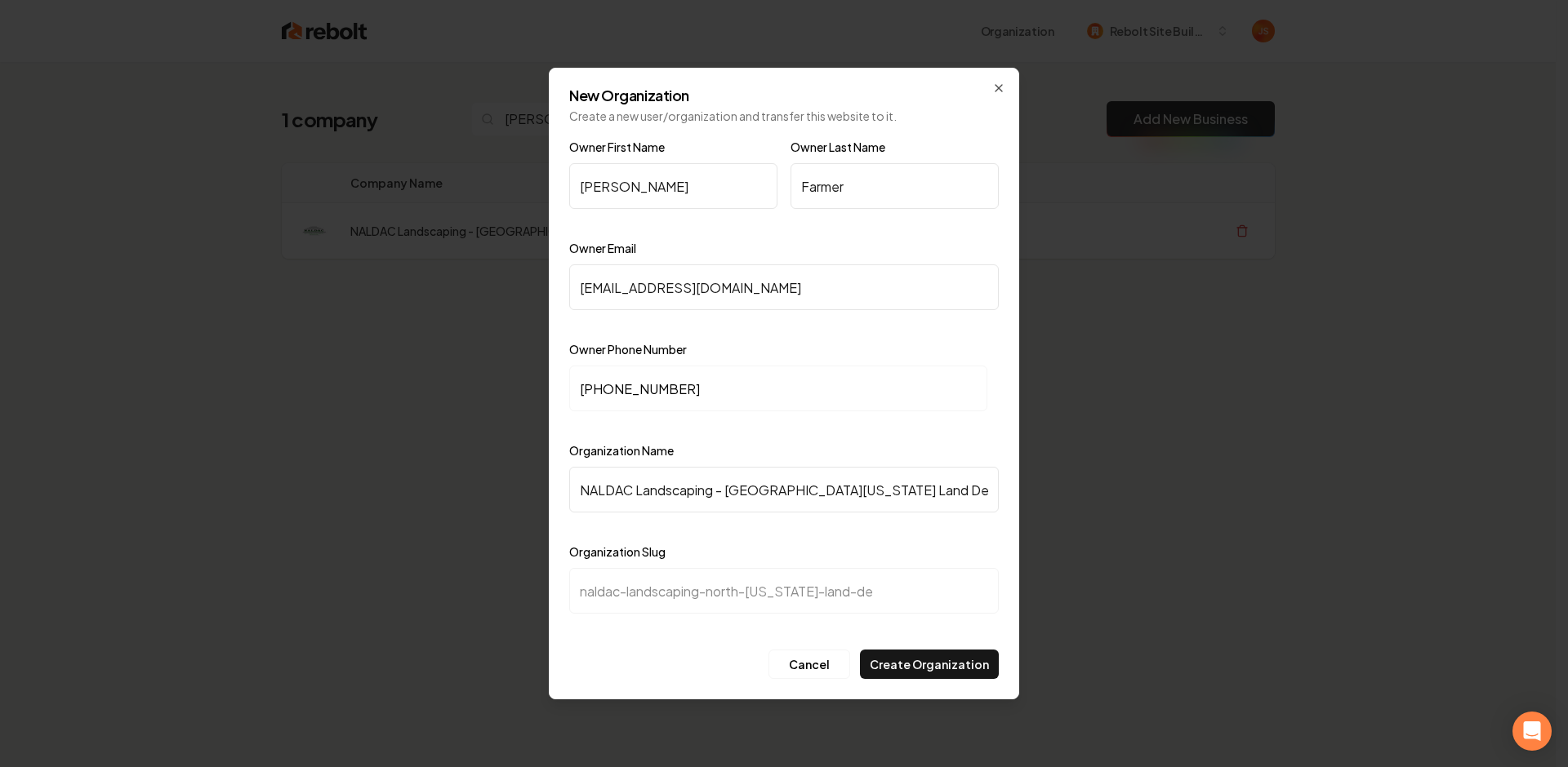
type input "naldac-landscaping-north-alabama-land-dec"
type input "NALDAC Landscaping - North Alabama Land Dece"
type input "naldac-landscaping-north-alabama-land-dece"
type input "NALDAC Landscaping - North Alabama Land Decel"
type input "naldac-landscaping-north-alabama-land-decel"
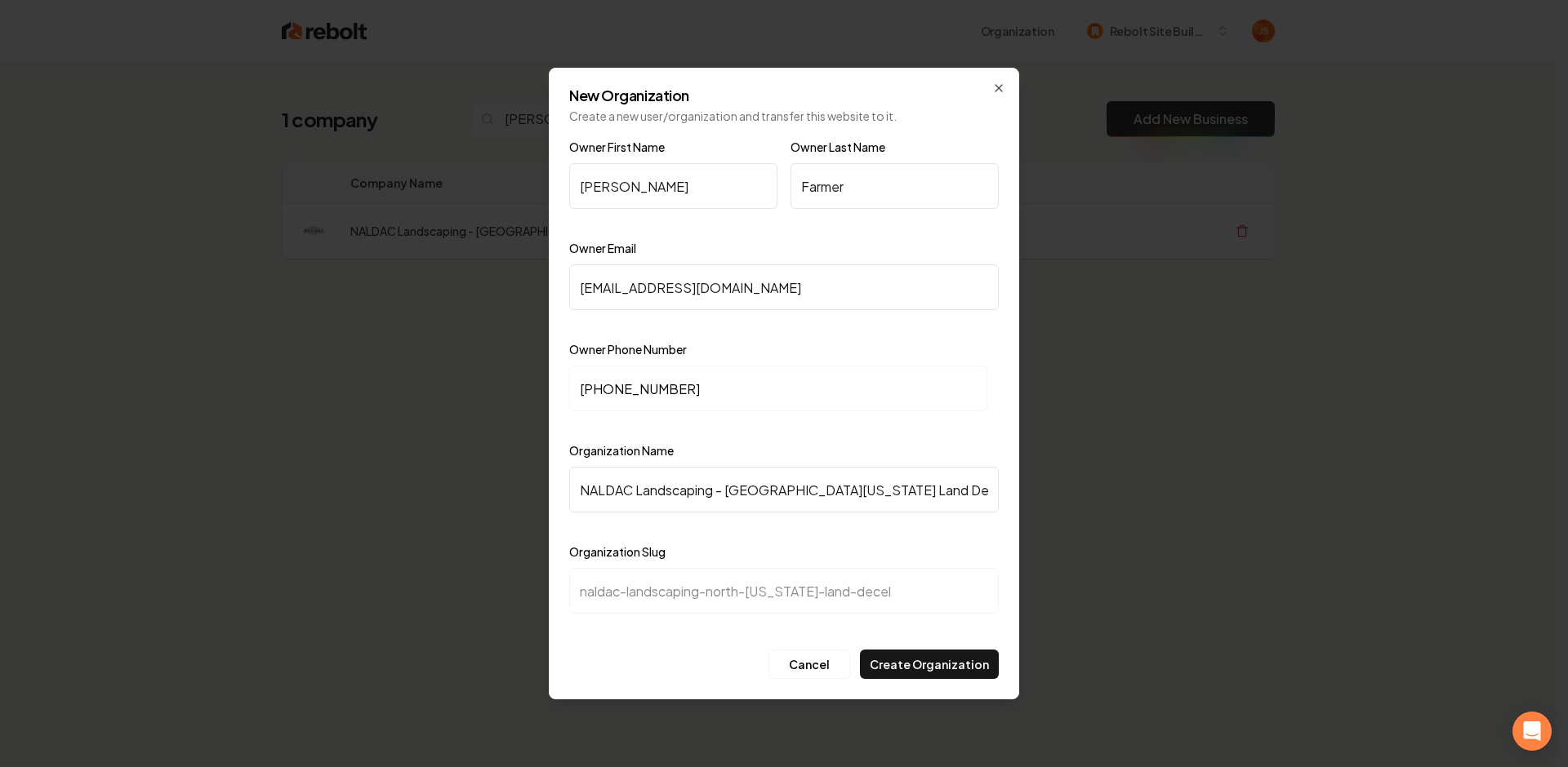
type input "NALDAC Landscaping - North Alabama Land Decelo"
type input "naldac-landscaping-north-alabama-land-decelo"
type input "NALDAC Landscaping - North Alabama Land Decelop"
type input "naldac-landscaping-north-alabama-land-decelop"
type input "NALDAC Landscaping - North Alabama Land Decelopm"
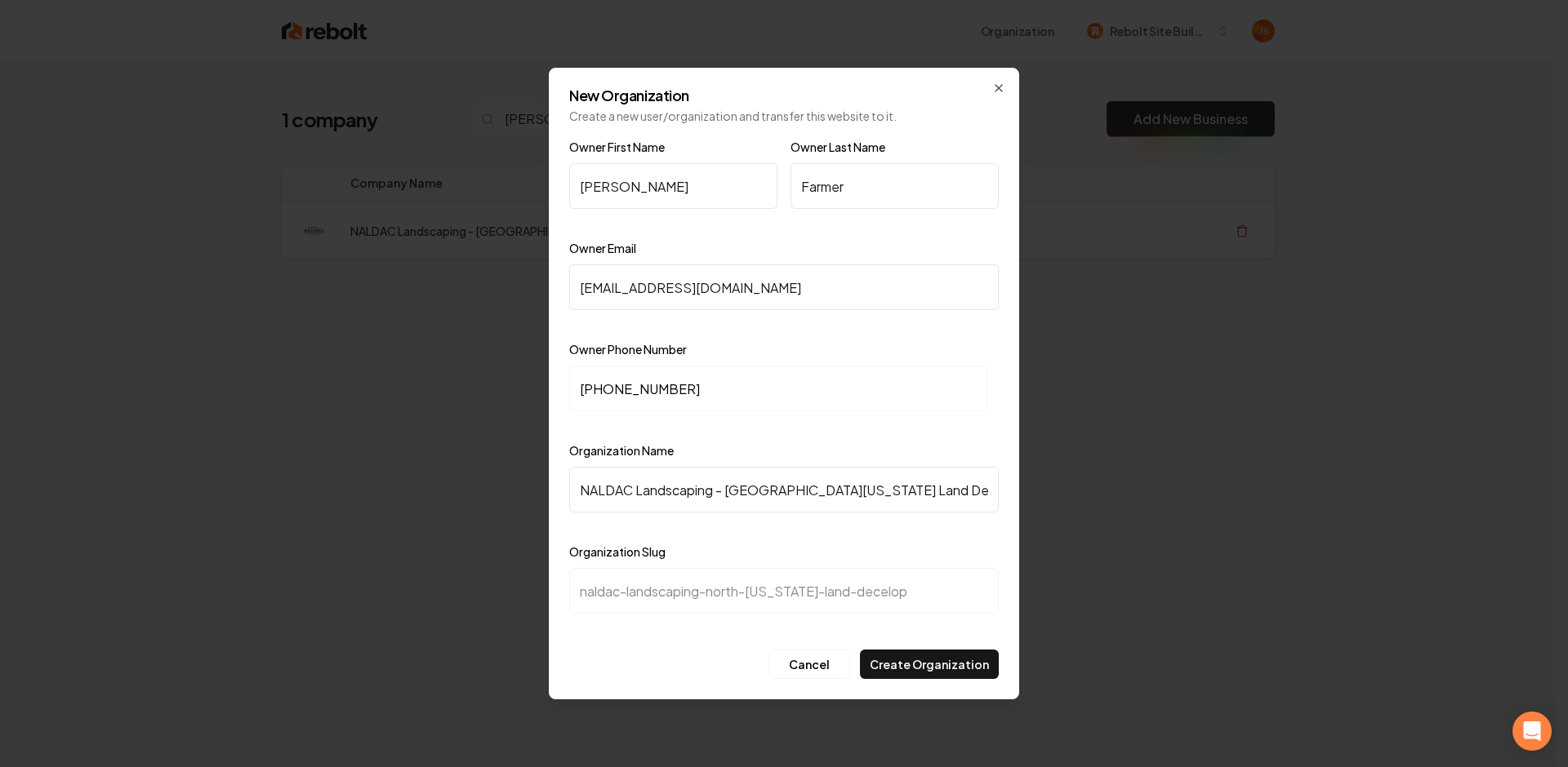
type input "naldac-landscaping-north-alabama-land-decelopm"
type input "NALDAC Landscaping - North Alabama Land Decelopme"
type input "naldac-landscaping-north-alabama-land-decelopme"
type input "NALDAC Landscaping - North Alabama Land Decelopmen"
type input "naldac-landscaping-north-alabama-land-decelopmen"
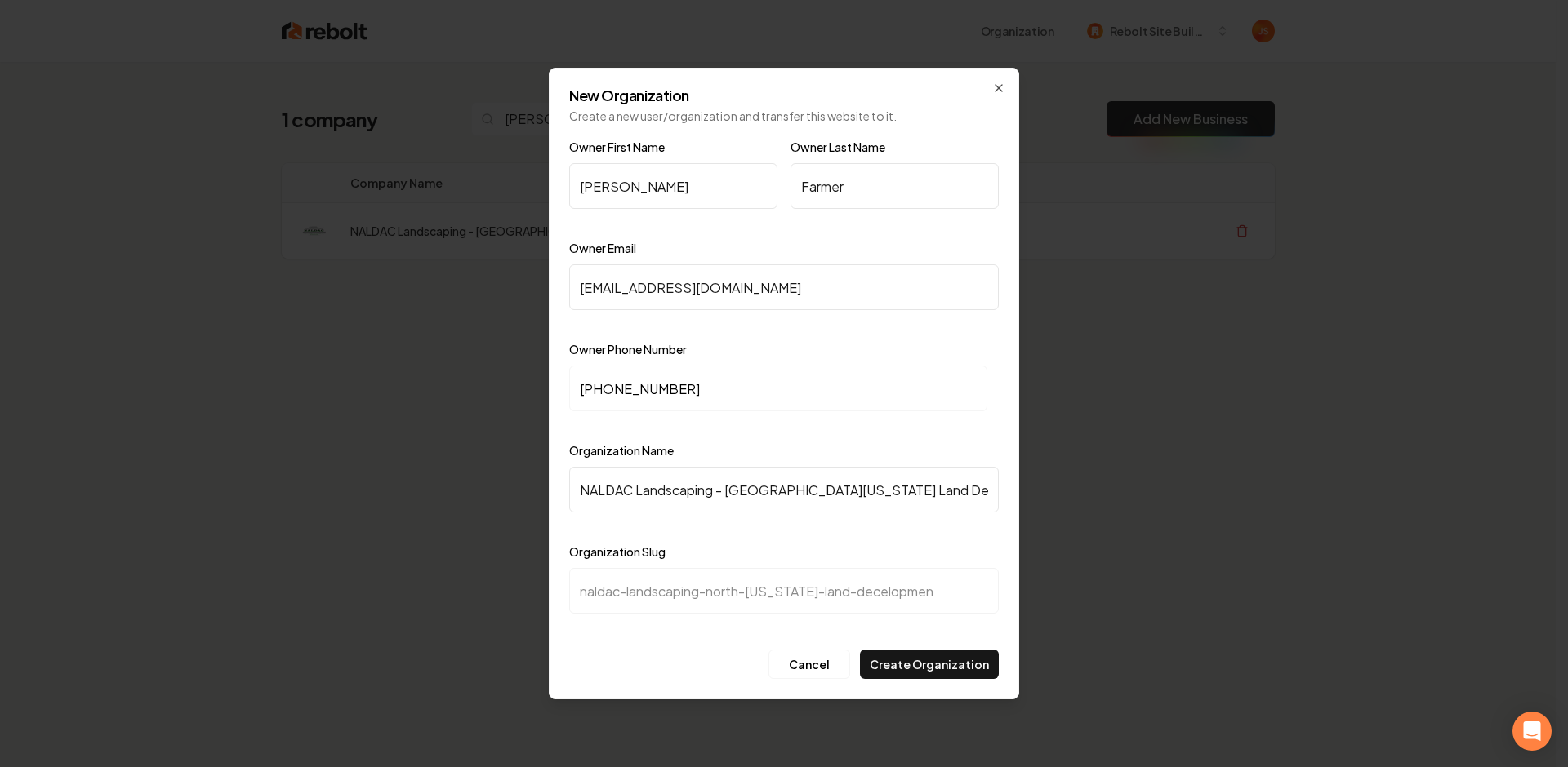
type input "NALDAC Landscaping - North Alabama Land Decelopment"
type input "naldac-landscaping-north-alabama-land-decelopment"
type input "NALDAC Landscaping - North Alabama Land Decelopmen"
type input "naldac-landscaping-north-alabama-land-decelopmen"
type input "NALDAC Landscaping - North Alabama Land Decelopme"
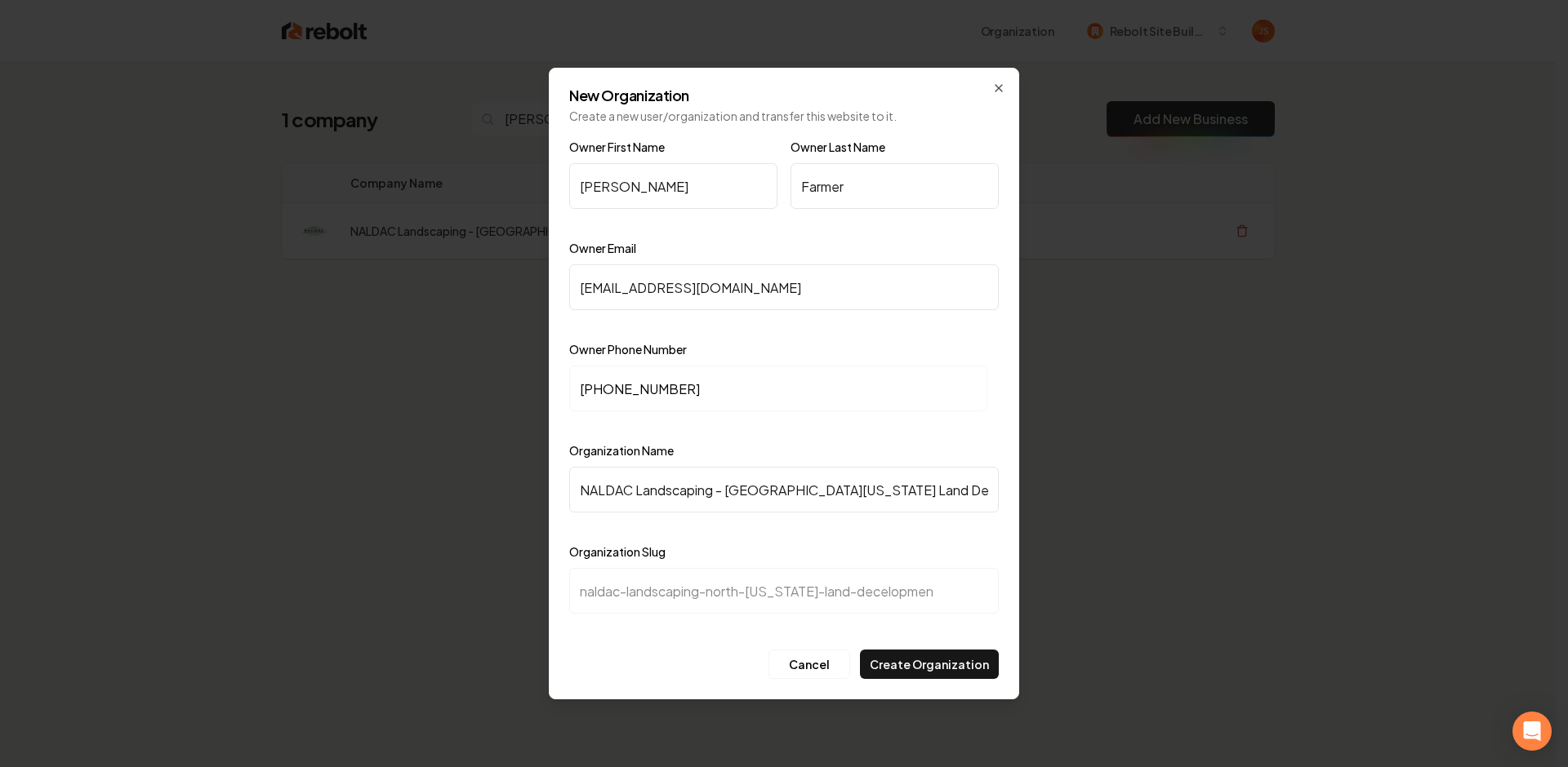
type input "naldac-landscaping-north-alabama-land-decelopme"
type input "NALDAC Landscaping - North Alabama Land Decelopm"
type input "naldac-landscaping-north-alabama-land-decelopm"
type input "NALDAC Landscaping - North Alabama Land Decelop"
type input "naldac-landscaping-north-alabama-land-decelop"
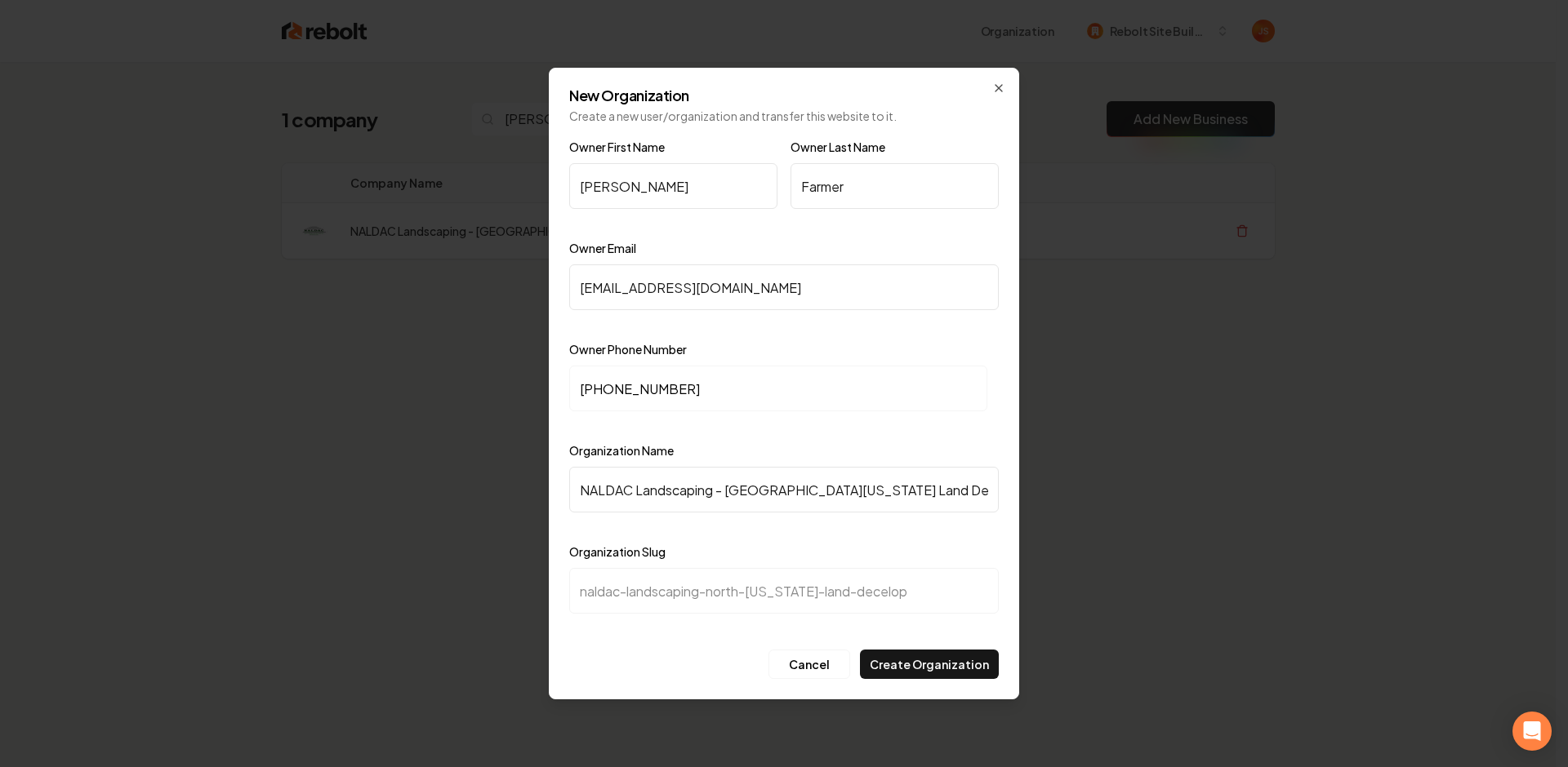
type input "NALDAC Landscaping - North Alabama Land Decelo"
type input "naldac-landscaping-north-alabama-land-decelo"
type input "NALDAC Landscaping - North Alabama Land Decel"
type input "naldac-landscaping-north-alabama-land-decel"
type input "NALDAC Landscaping - North Alabama Land Dece"
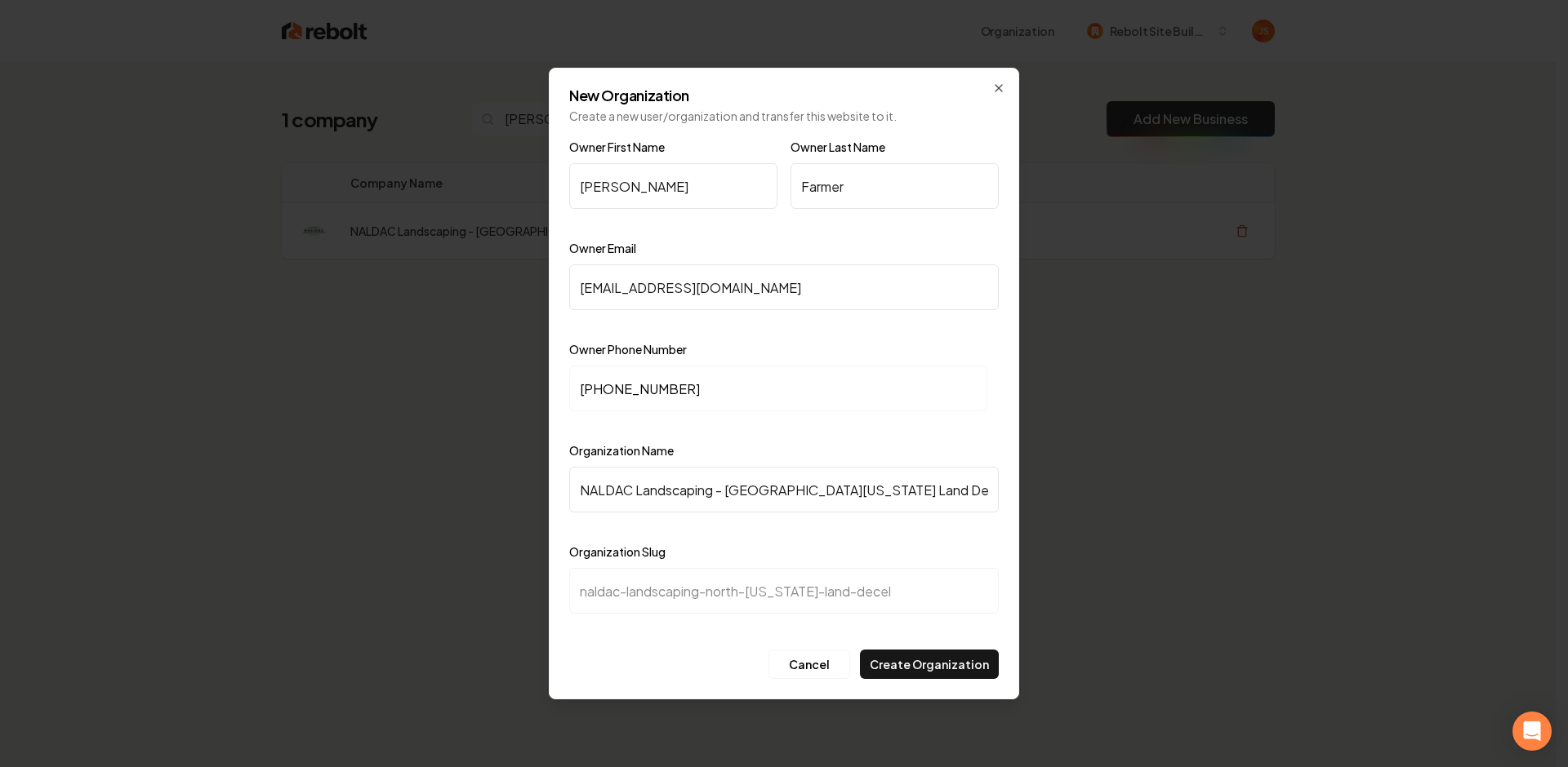
type input "naldac-landscaping-north-alabama-land-dece"
type input "NALDAC Landscaping - North Alabama Land Dec"
type input "naldac-landscaping-north-alabama-land-dec"
type input "NALDAC Landscaping - North Alabama Land De"
type input "naldac-landscaping-north-alabama-land-de"
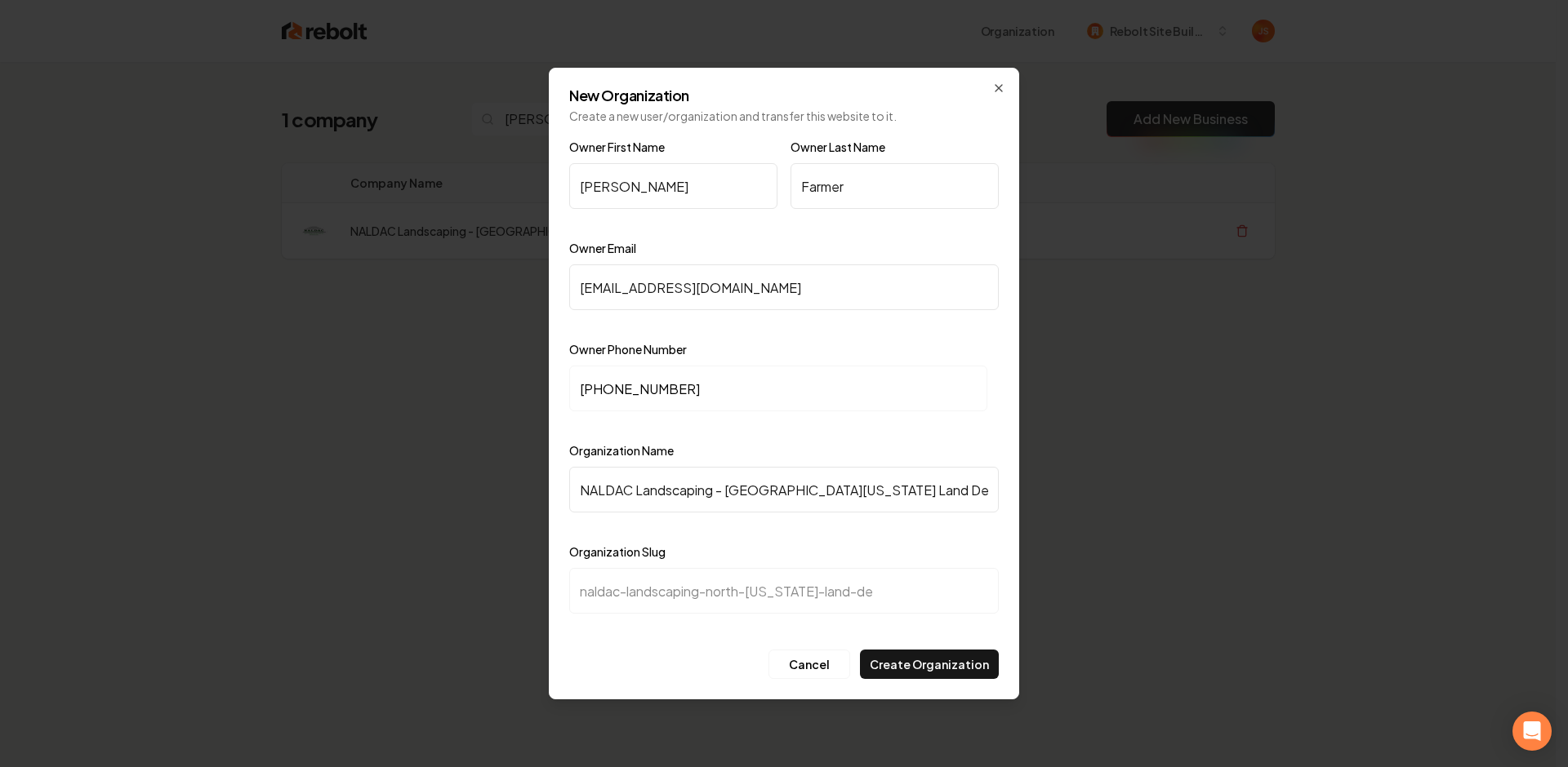
type input "NALDAC Landscaping - North Alabama Land Dev"
type input "naldac-landscaping-north-alabama-land-dev"
type input "NALDAC Landscaping - North Alabama Land Deve"
type input "naldac-landscaping-north-alabama-land-deve"
type input "NALDAC Landscaping - North Alabama Land Devel"
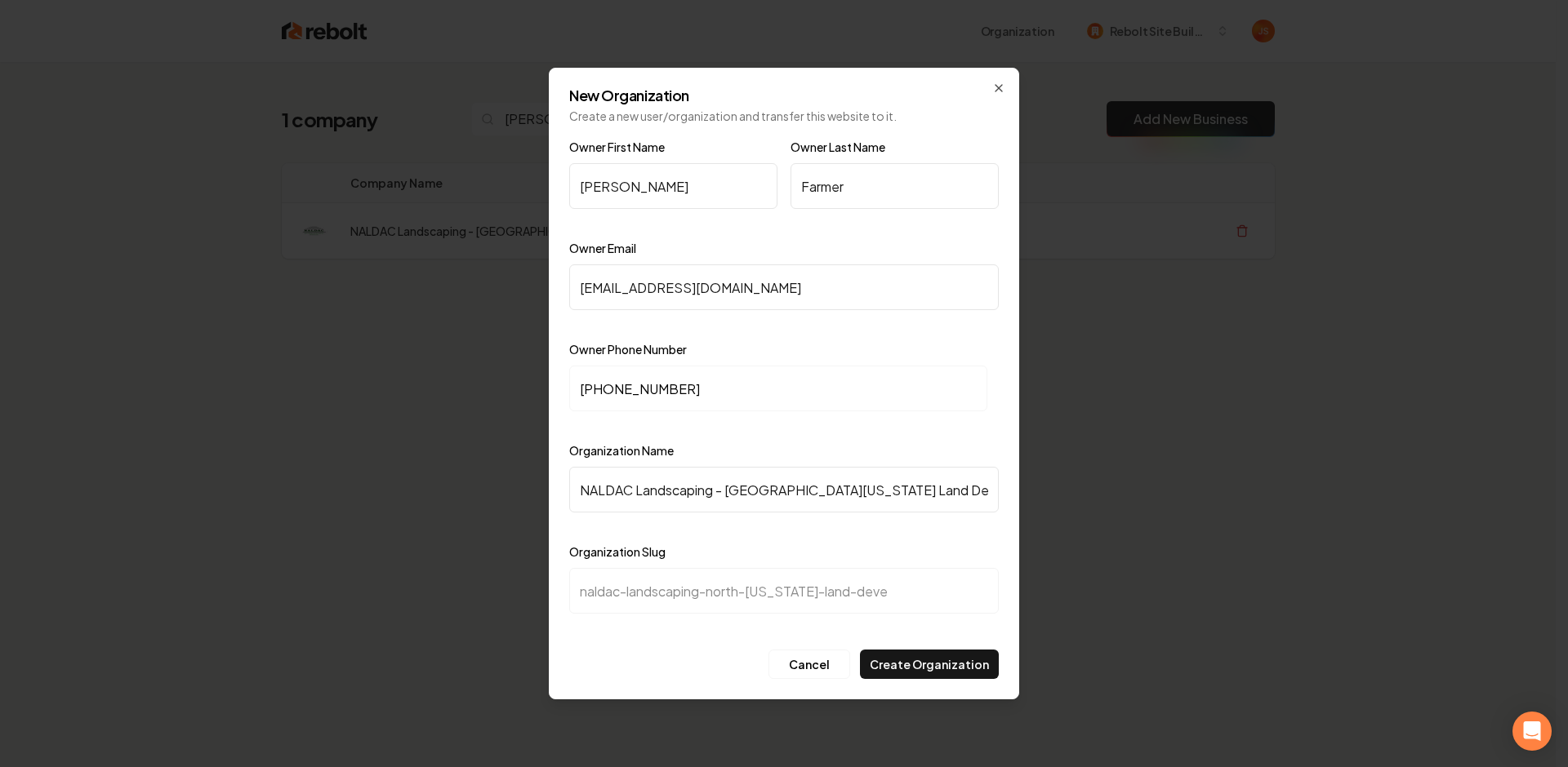
type input "naldac-landscaping-north-alabama-land-devel"
type input "NALDAC Landscaping - North Alabama Land Develo"
type input "naldac-landscaping-north-alabama-land-develo"
type input "NALDAC Landscaping - North Alabama Land Develop"
type input "naldac-landscaping-north-alabama-land-develop"
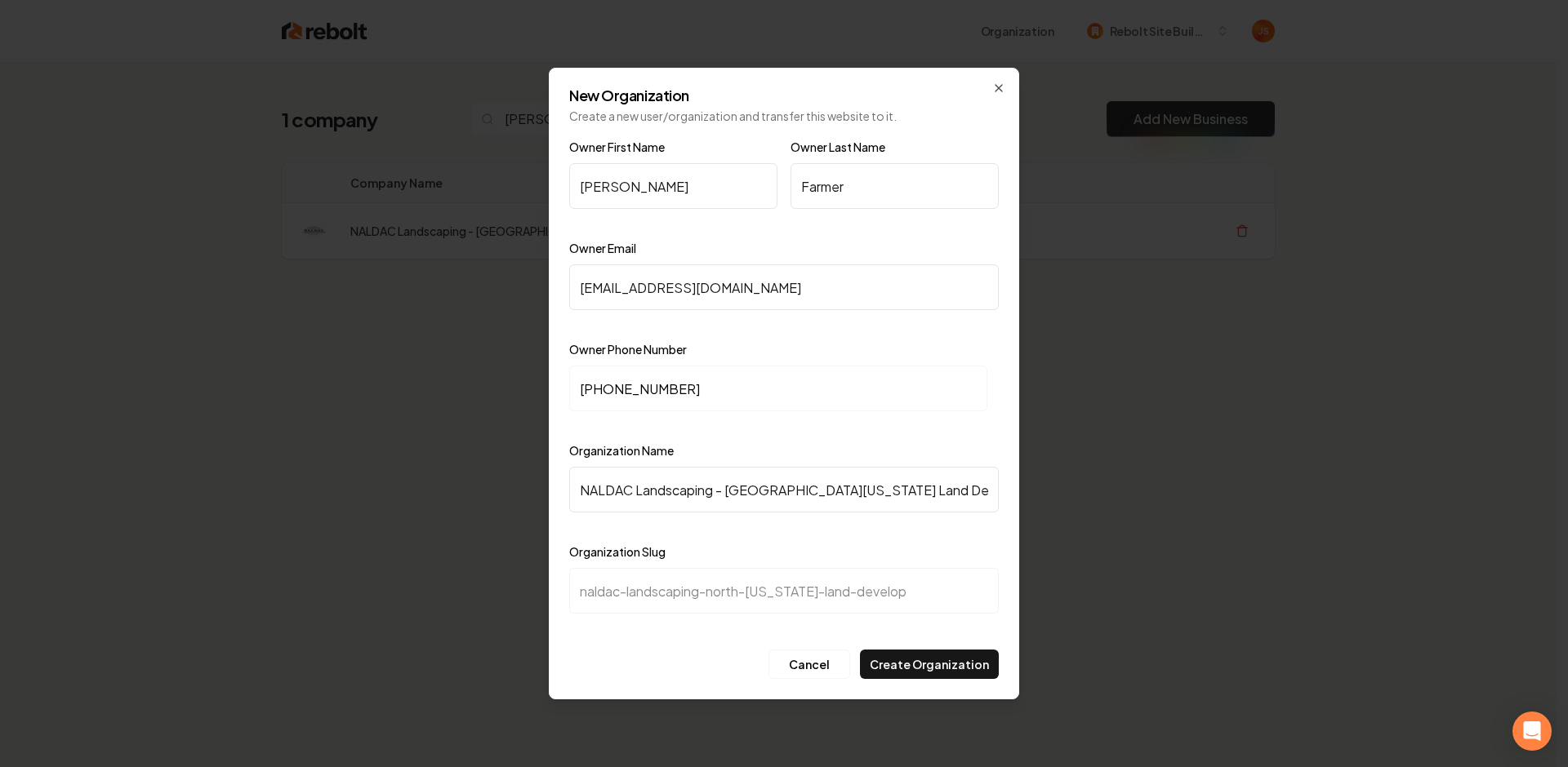
type input "NALDAC Landscaping - North Alabama Land Developm"
type input "naldac-landscaping-north-alabama-land-developm"
type input "NALDAC Landscaping - North Alabama Land Developme"
type input "naldac-landscaping-north-alabama-land-developme"
type input "NALDAC Landscaping - North Alabama Land Developmen"
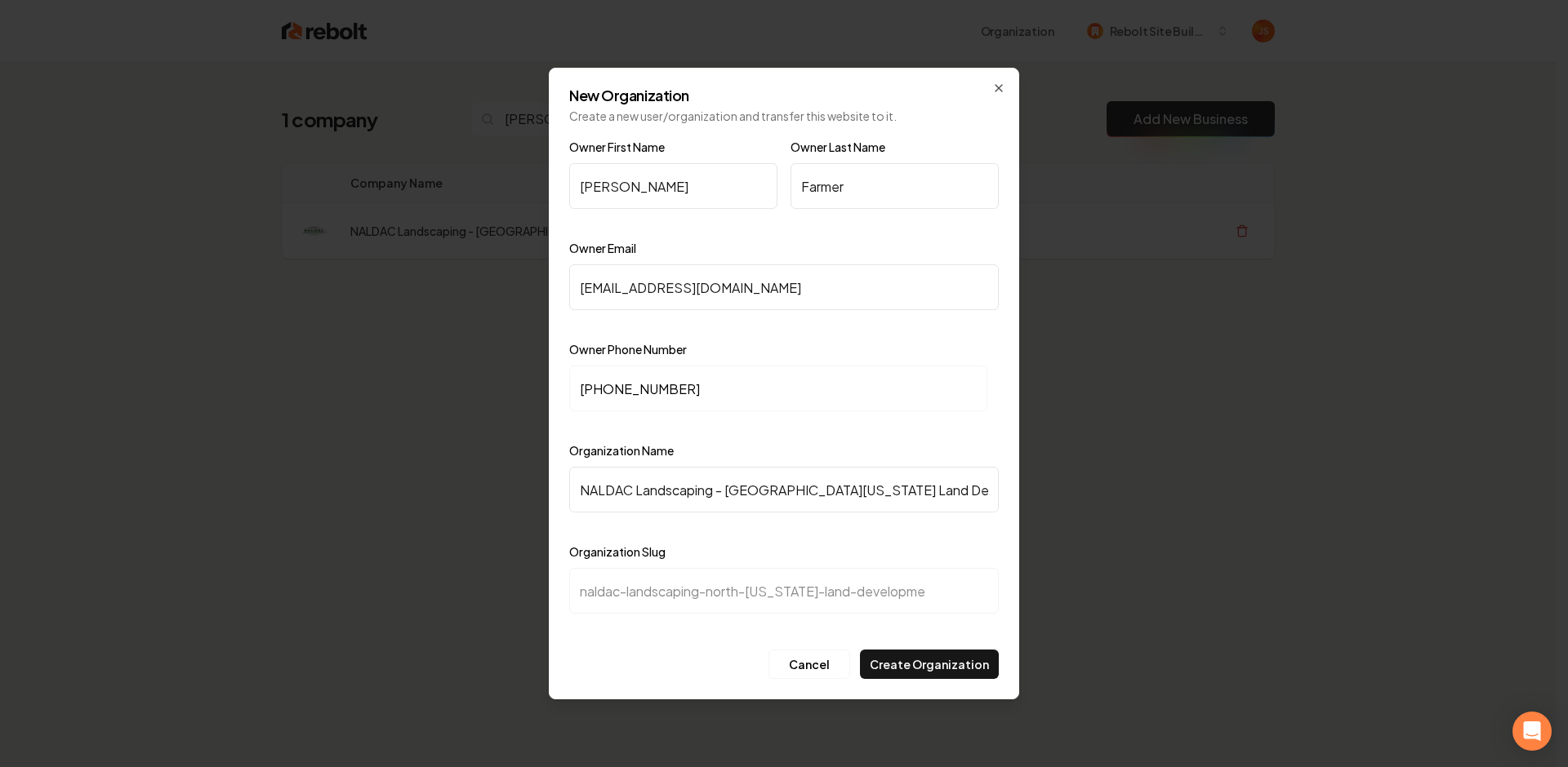
type input "naldac-landscaping-north-alabama-land-developmen"
type input "NALDAC Landscaping - North Alabama Land Development"
type input "naldac-landscaping-north-alabama-land-development"
type input "NALDAC Landscaping - North Alabama Land Development &"
type input "naldac-landscaping-north-alabama-land-development-"
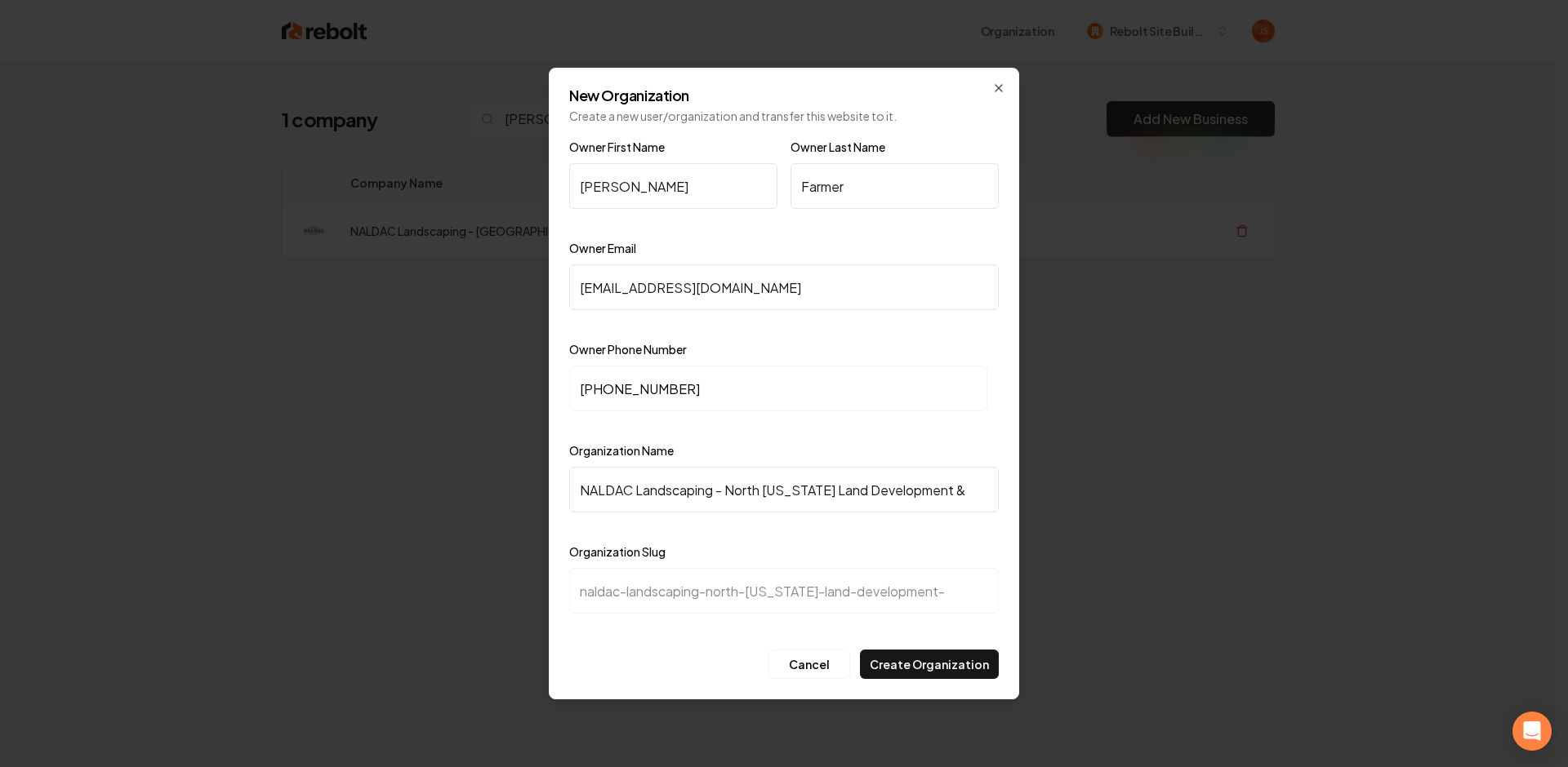
type input "NALDAC Landscaping - North Alabama Land Development & C"
type input "naldac-landscaping-north-alabama-land-development-c"
type input "NALDAC Landscaping - North Alabama Land Development & Co"
type input "naldac-landscaping-north-alabama-land-development-co"
type input "NALDAC Landscaping - North Alabama Land Development & Con"
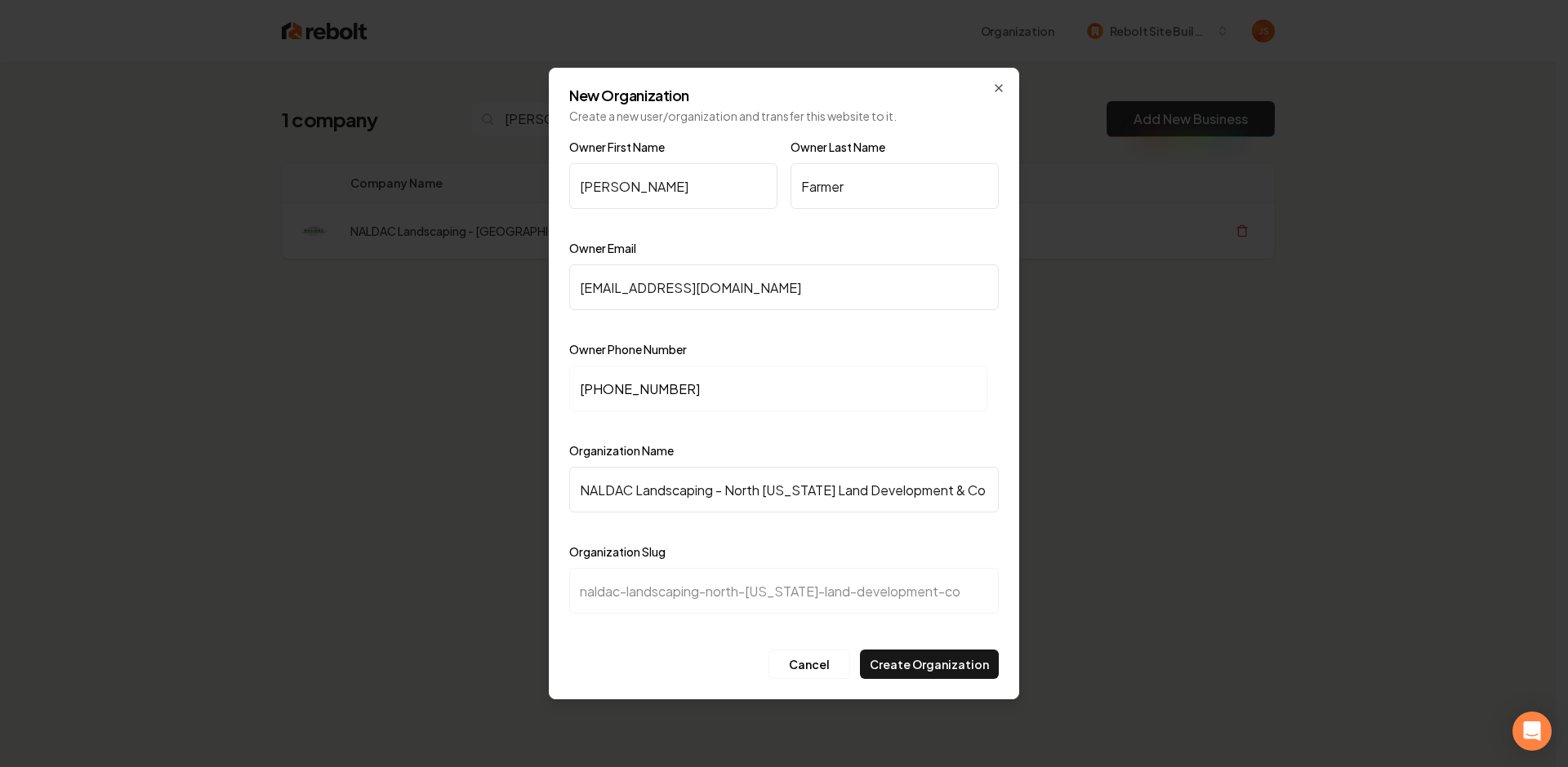
type input "naldac-landscaping-north-alabama-land-development-con"
type input "NALDAC Landscaping - North Alabama Land Development & Cons"
type input "naldac-landscaping-north-alabama-land-development-cons"
type input "NALDAC Landscaping - North Alabama Land Development & Const"
type input "naldac-landscaping-north-alabama-land-development-const"
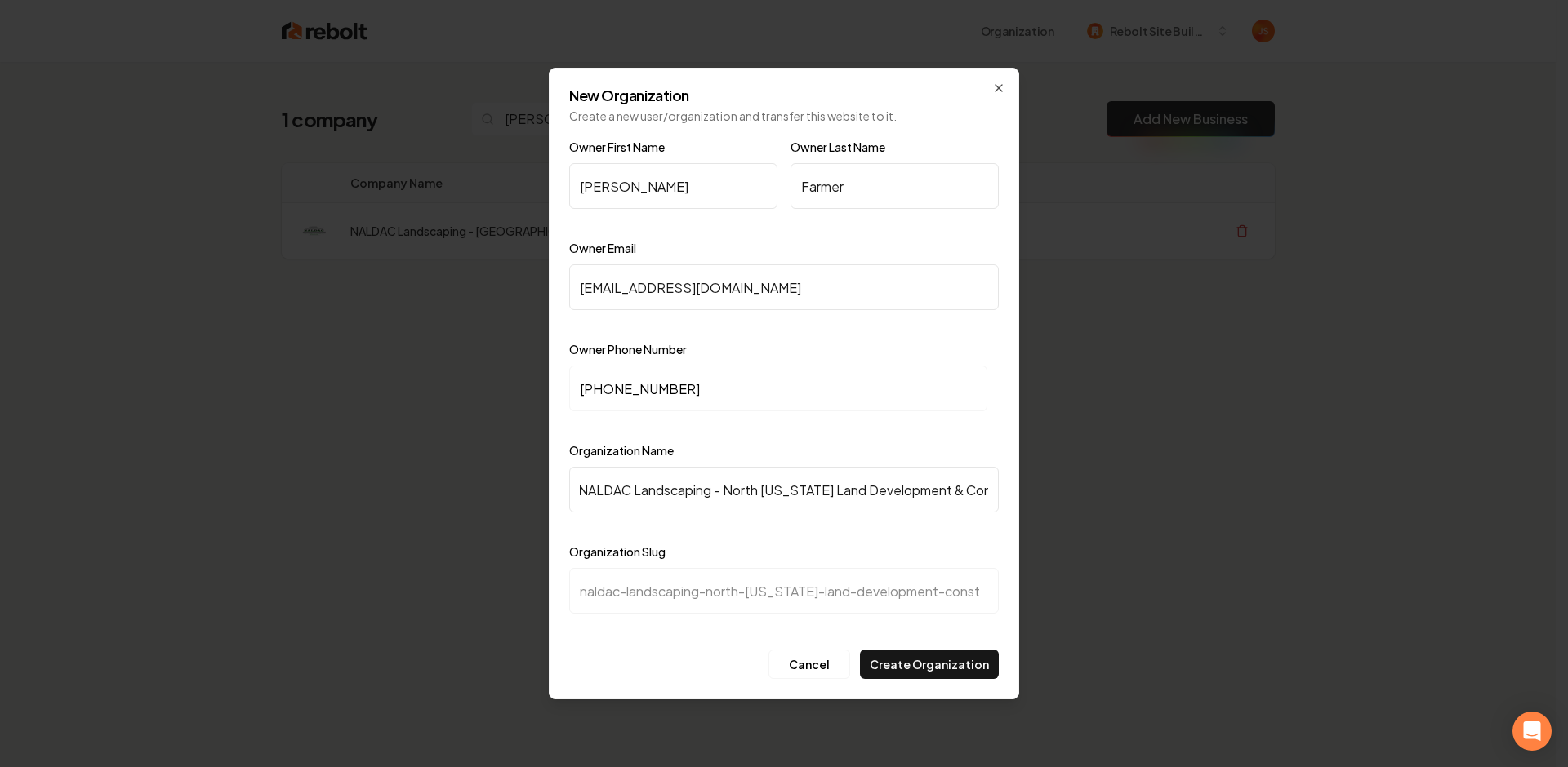
type input "NALDAC Landscaping - North Alabama Land Development & Constu"
type input "naldac-landscaping-north-alabama-land-development-constu"
type input "NALDAC Landscaping - North Alabama Land Development & Const"
type input "naldac-landscaping-north-alabama-land-development-const"
type input "NALDAC Landscaping - North Alabama Land Development & Constr"
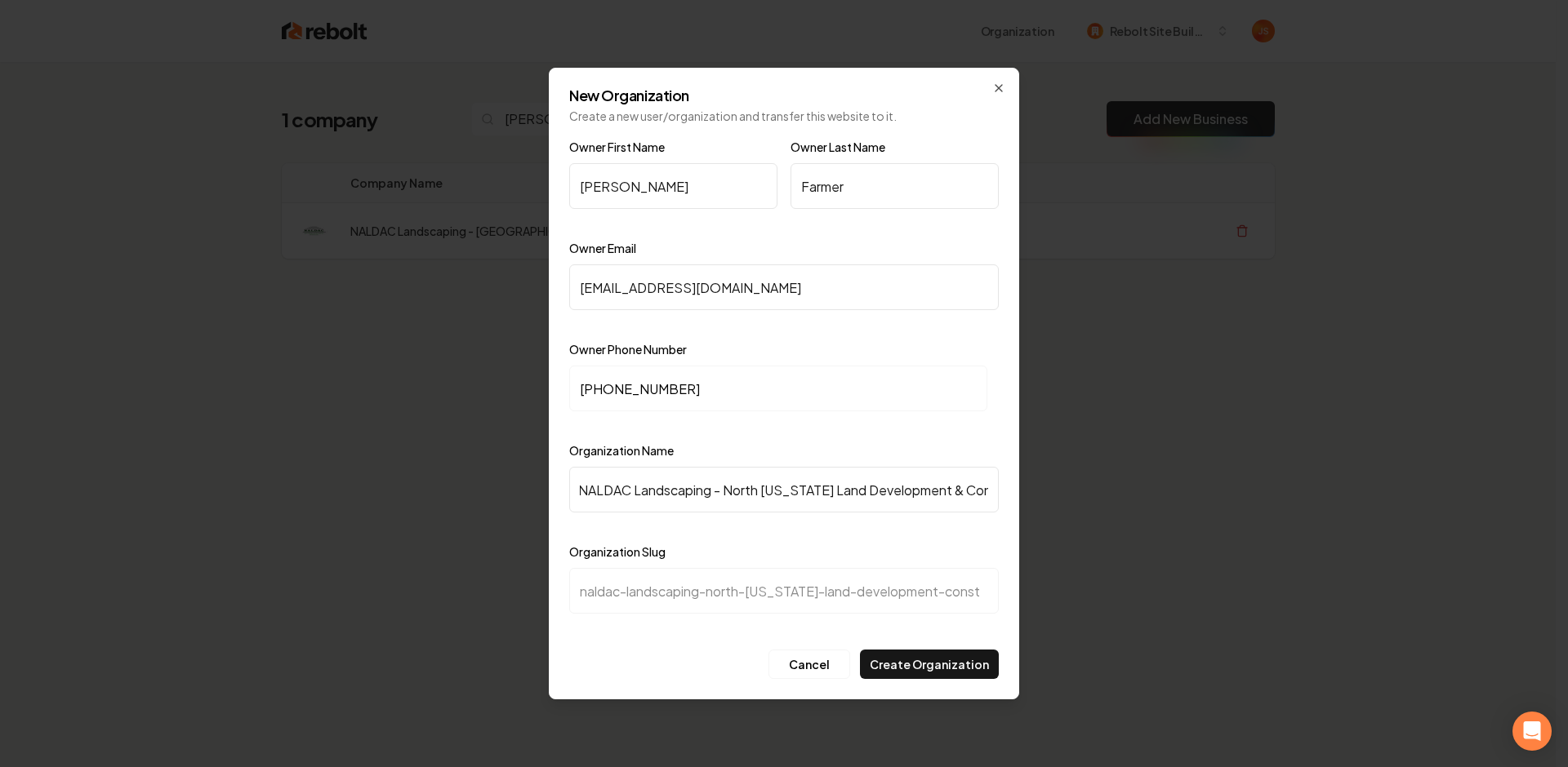
type input "naldac-landscaping-north-alabama-land-development-constr"
type input "NALDAC Landscaping - North Alabama Land Development & Constru"
type input "naldac-landscaping-north-alabama-land-development-constru"
type input "NALDAC Landscaping - North Alabama Land Development & Construc"
type input "naldac-landscaping-north-alabama-land-development-construc"
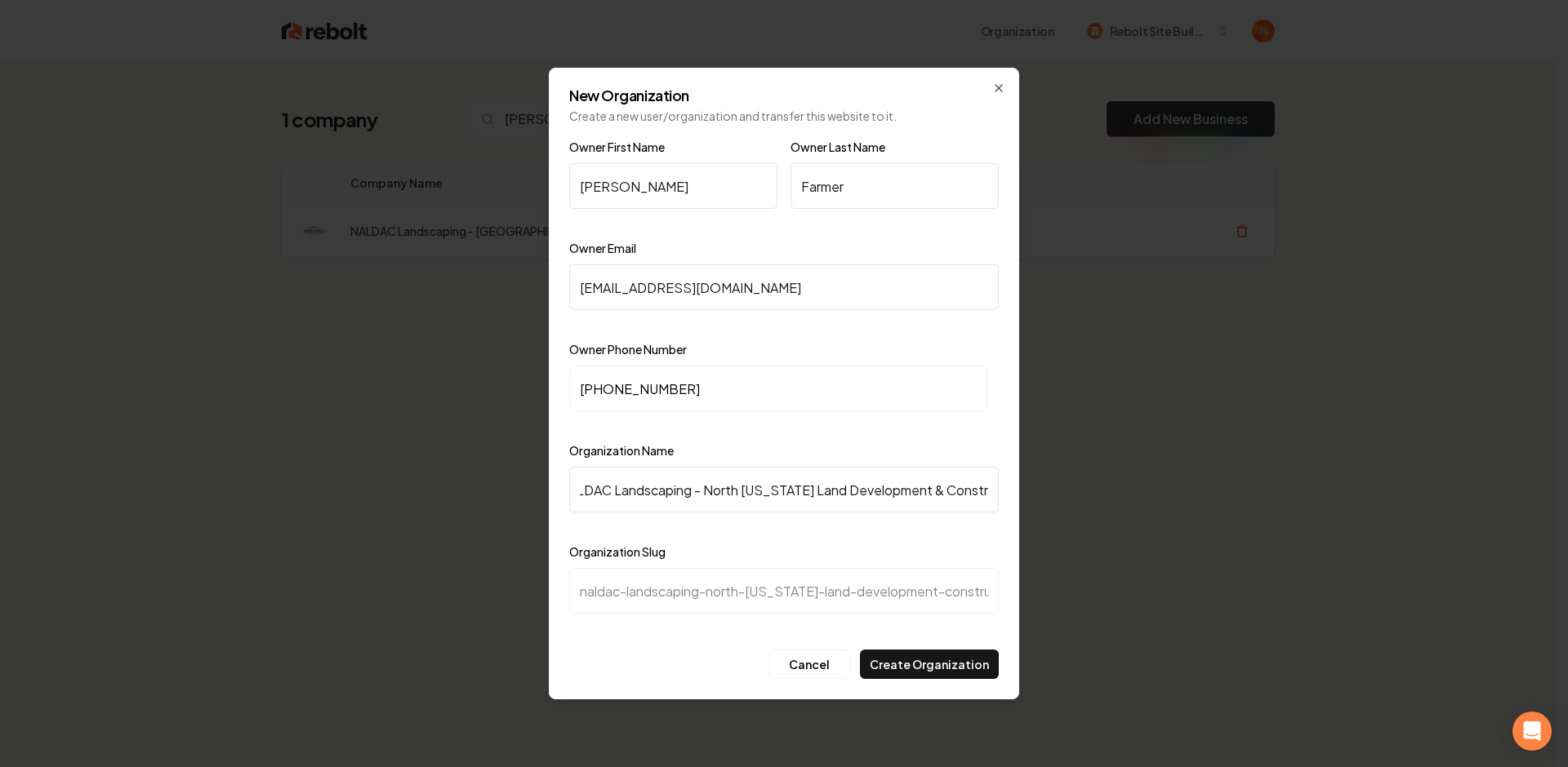
type input "NALDAC Landscaping - North Alabama Land Development & Construct"
type input "naldac-landscaping-north-alabama-land-development-construct"
type input "NALDAC Landscaping - North Alabama Land Development & Constructi"
type input "naldac-landscaping-north-alabama-land-development-constructi"
type input "NALDAC Landscaping - North Alabama Land Development & Constructio"
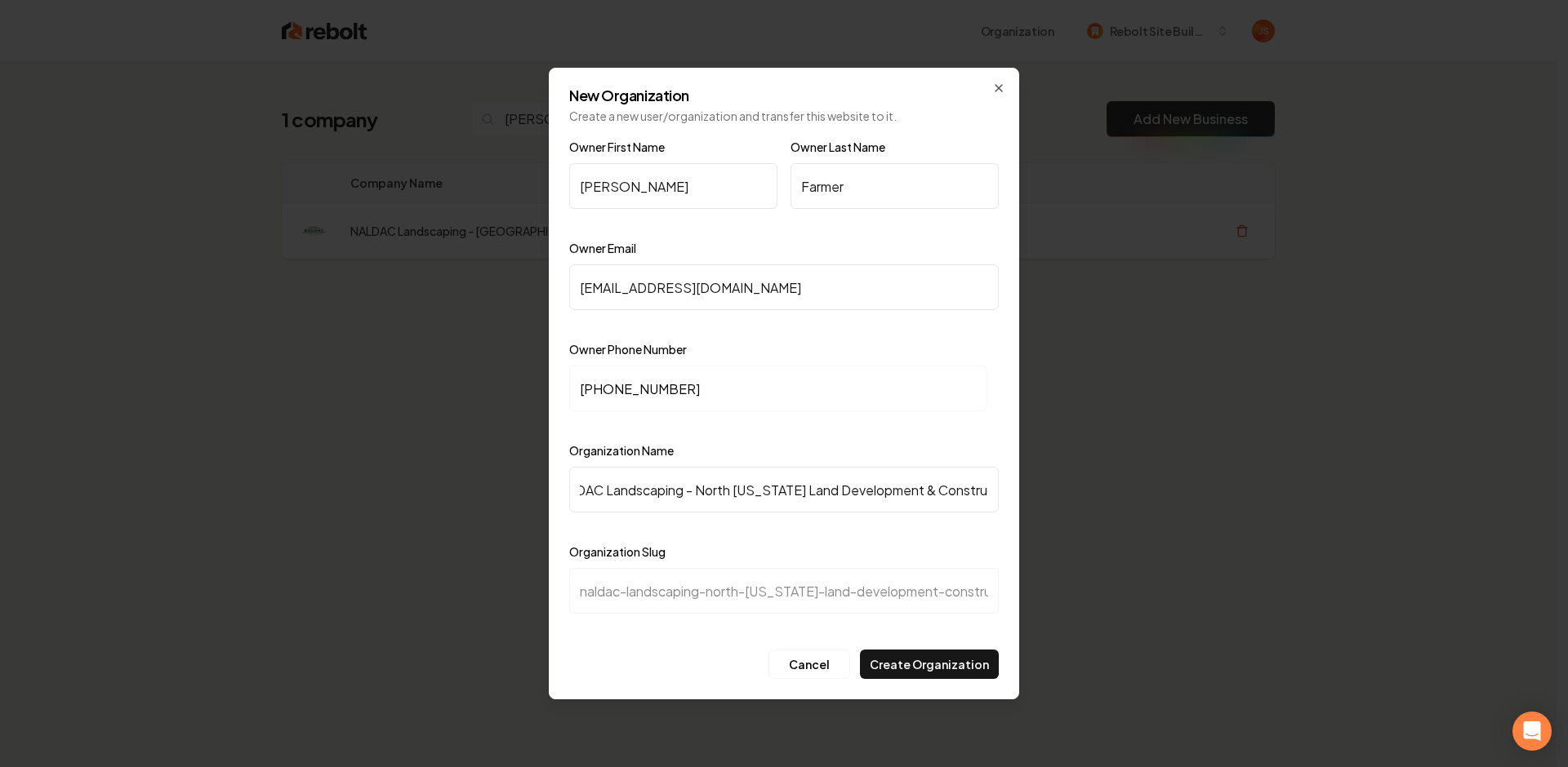
type input "naldac-landscaping-north-alabama-land-development-constructio"
type input "NALDAC Landscaping - North Alabama Land Development & Construction"
type input "naldac-landscaping-north-alabama-land-development-construction"
type input "NALDAC Landscaping - North Alabama Land Development & Construction"
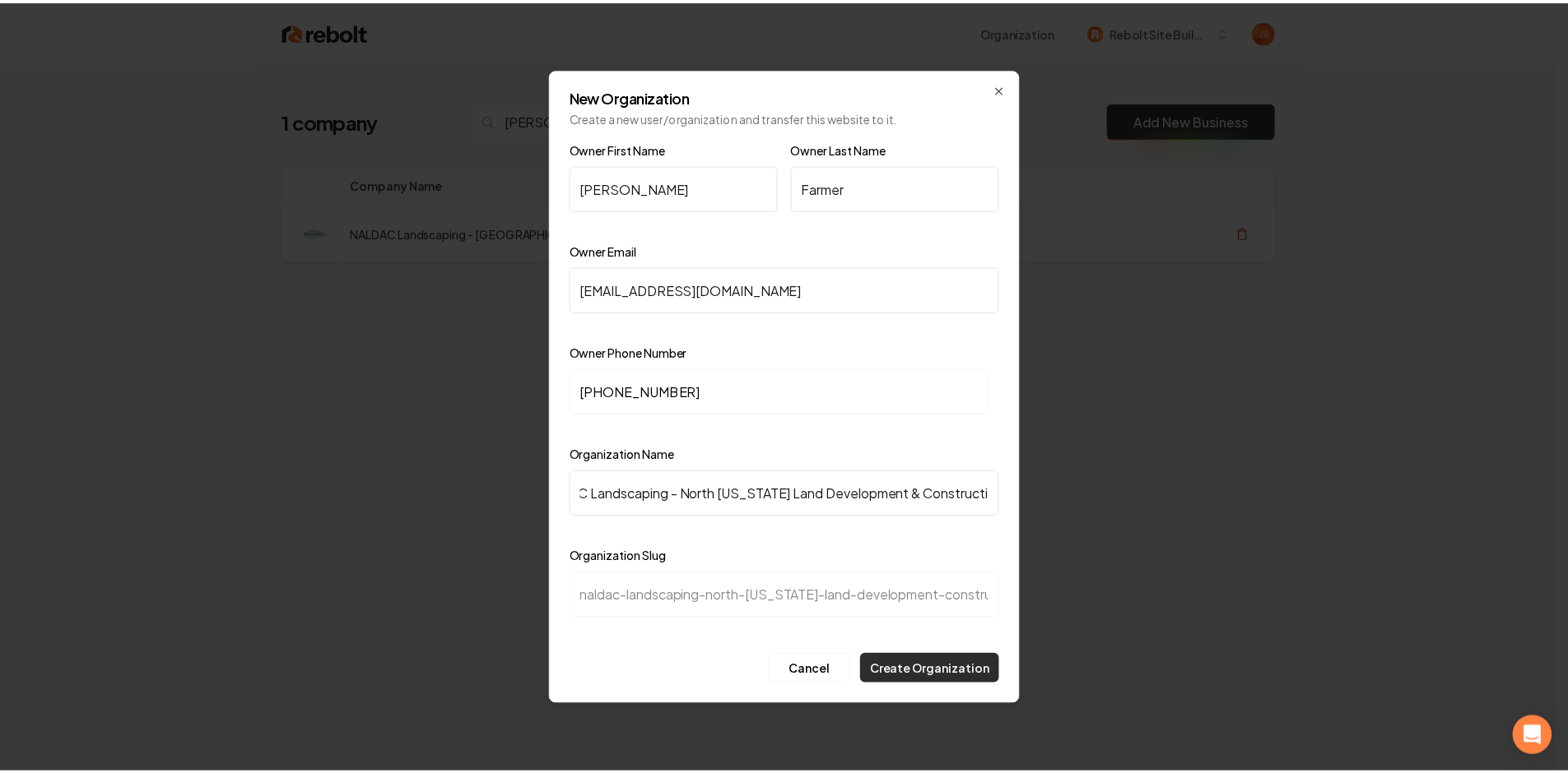
scroll to position [0, 0]
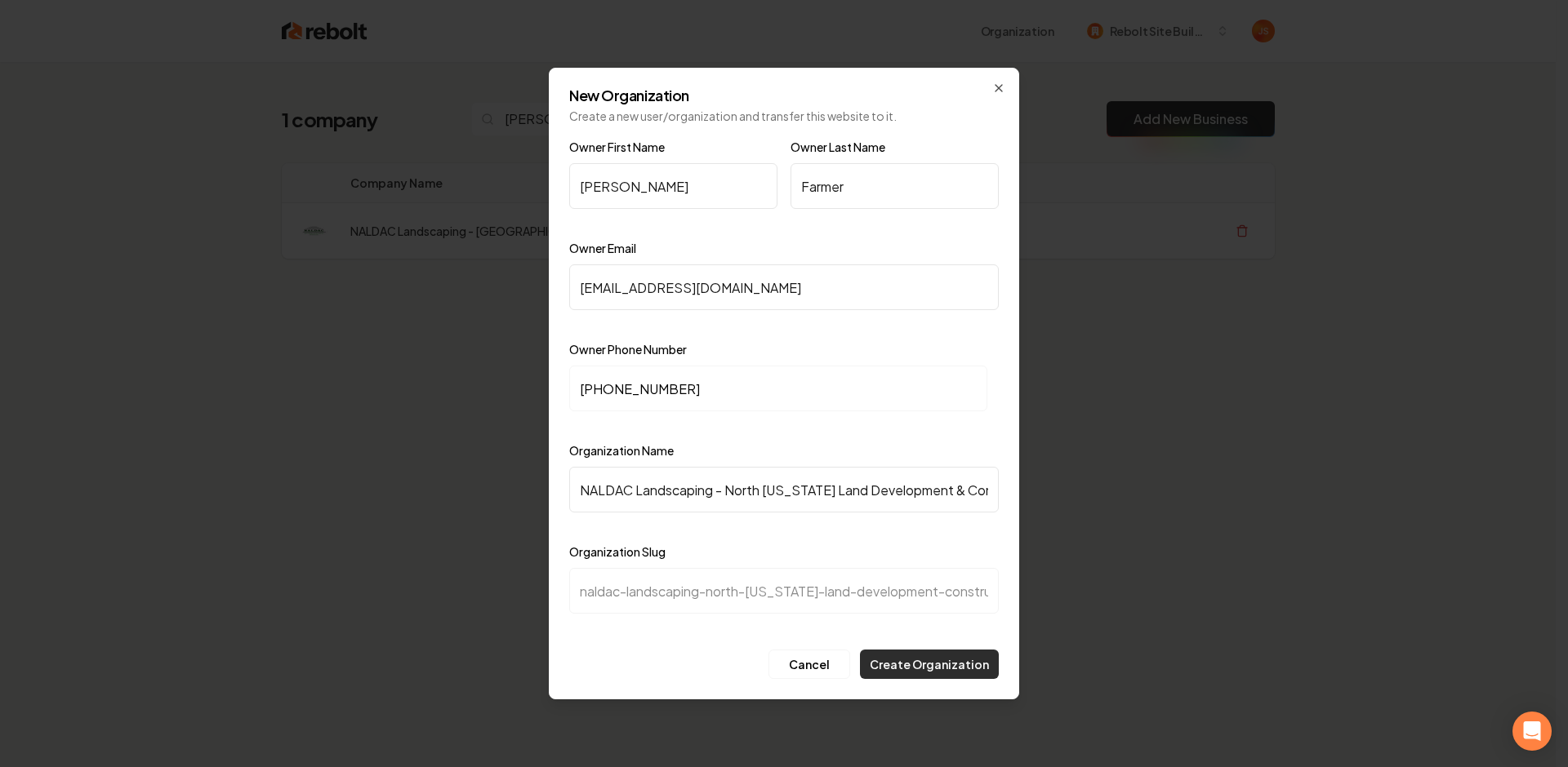
click at [915, 656] on button "Create Organization" at bounding box center [929, 664] width 139 height 30
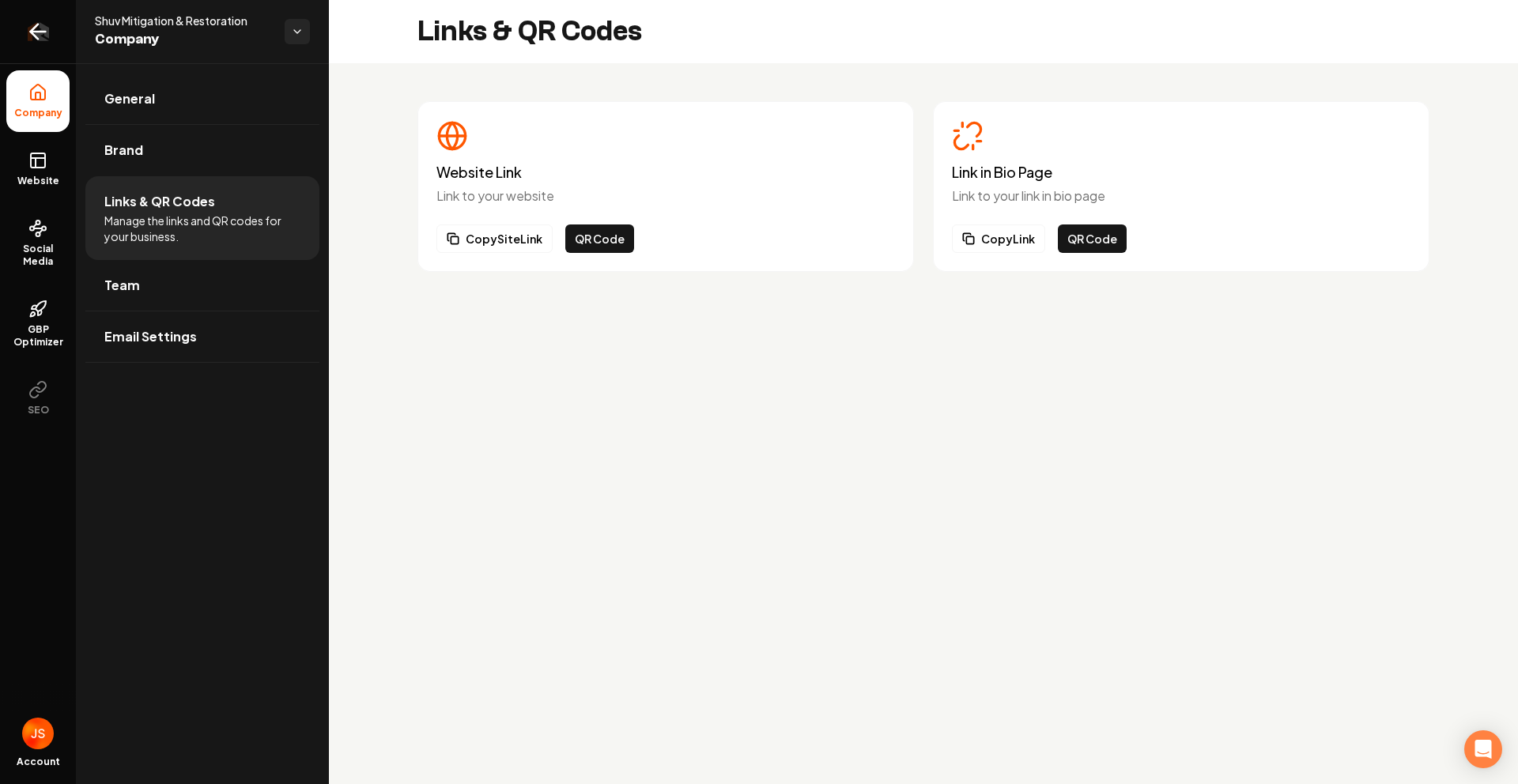
click at [18, 32] on link "Return to dashboard" at bounding box center [38, 31] width 76 height 64
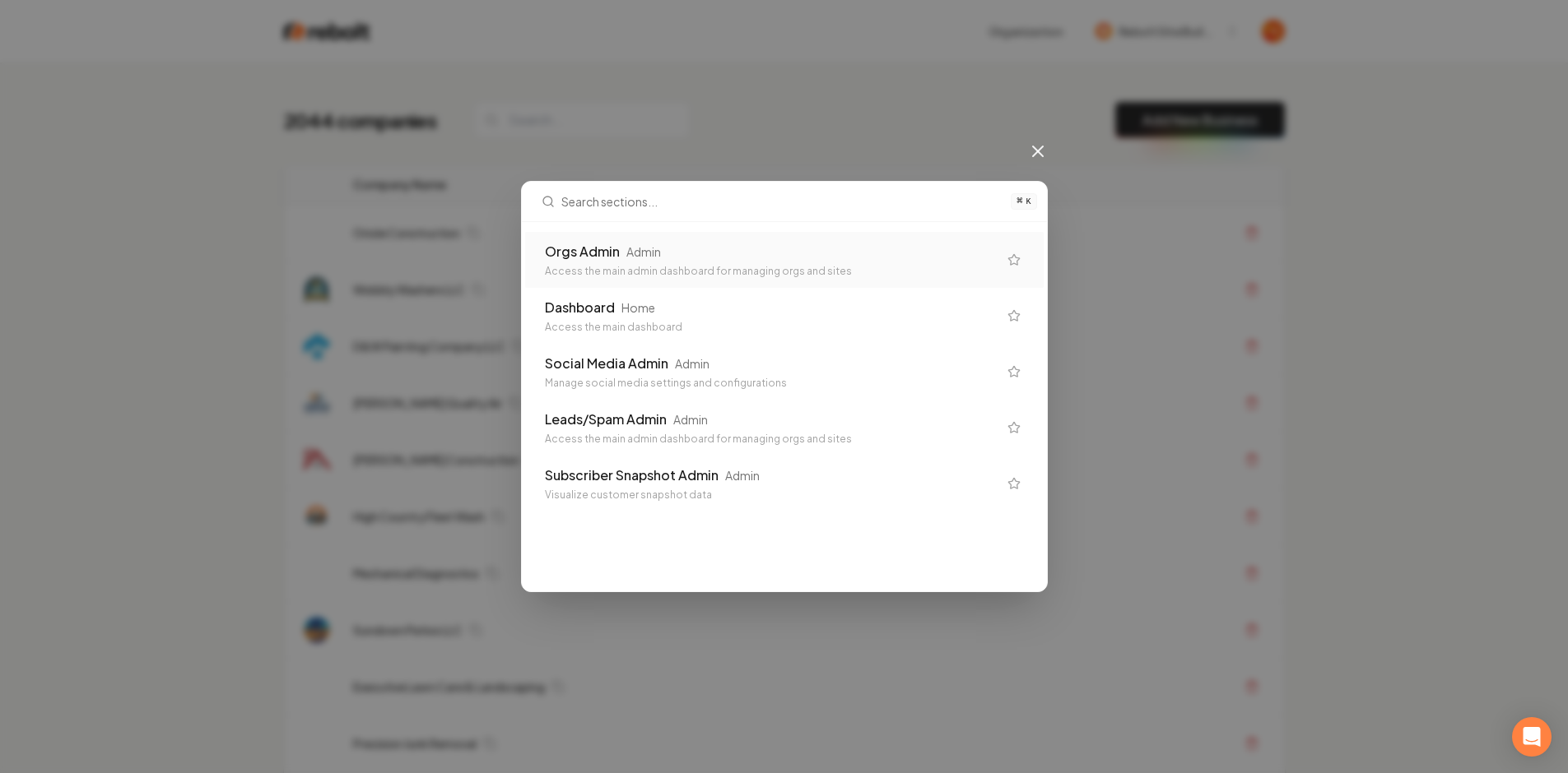
click at [725, 271] on div "Access the main admin dashboard for managing orgs and sites" at bounding box center [771, 272] width 453 height 13
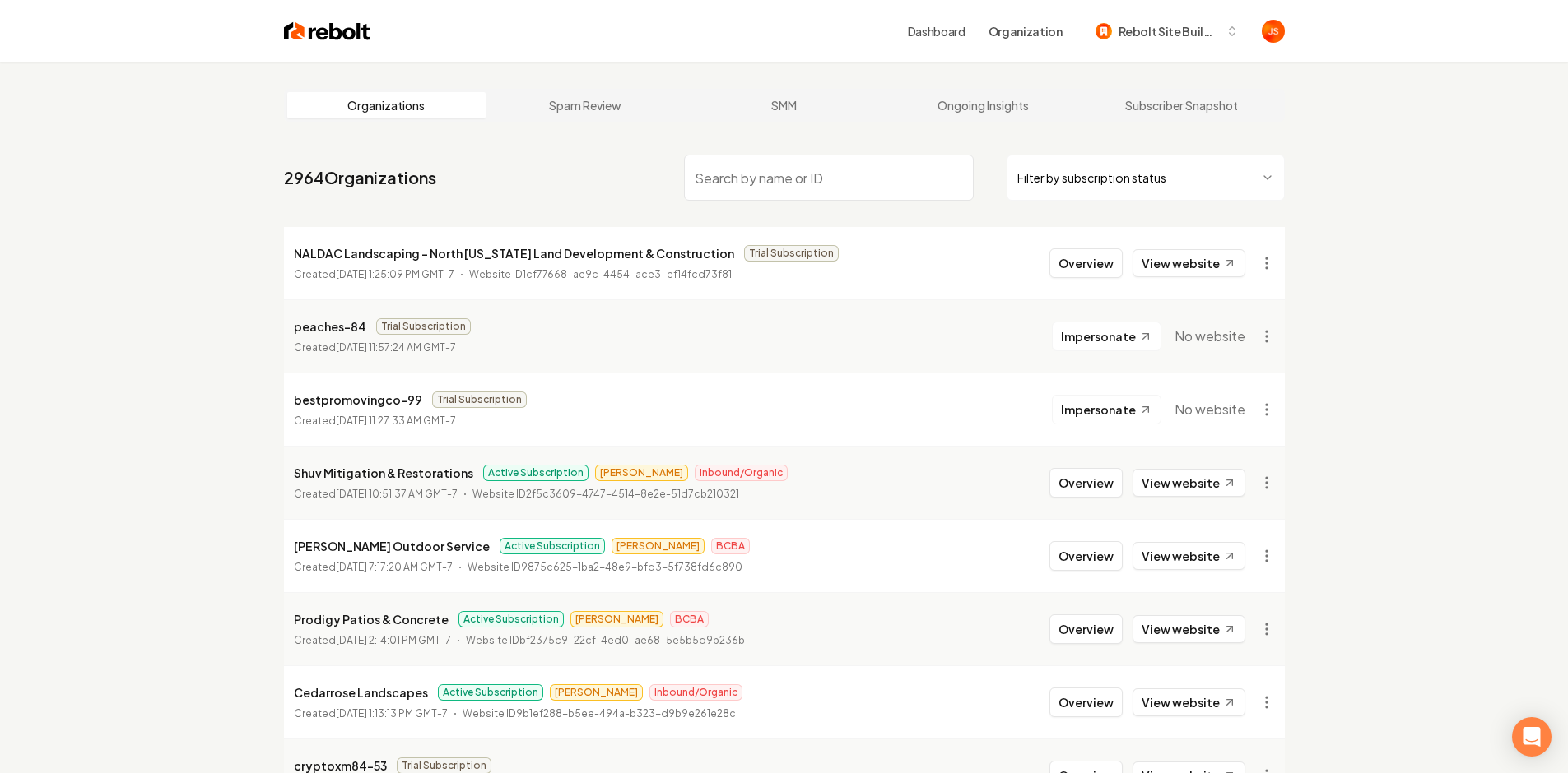
click at [1280, 272] on html "Dashboard Organization Rebolt Site Builder Organizations Spam Review SMM Ongoin…" at bounding box center [784, 386] width 1568 height 773
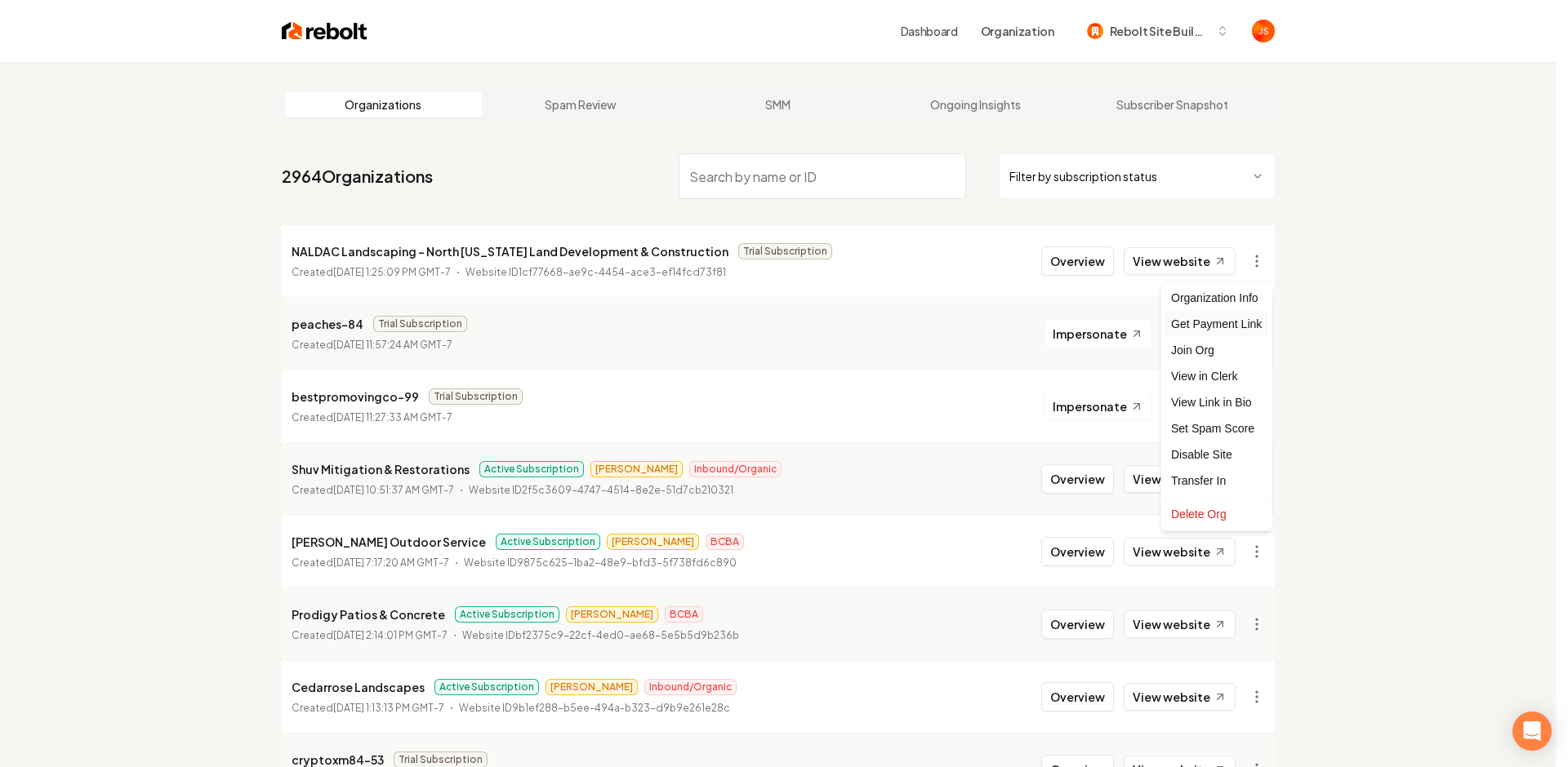
click at [1204, 313] on div "Get Payment Link" at bounding box center [1216, 323] width 104 height 26
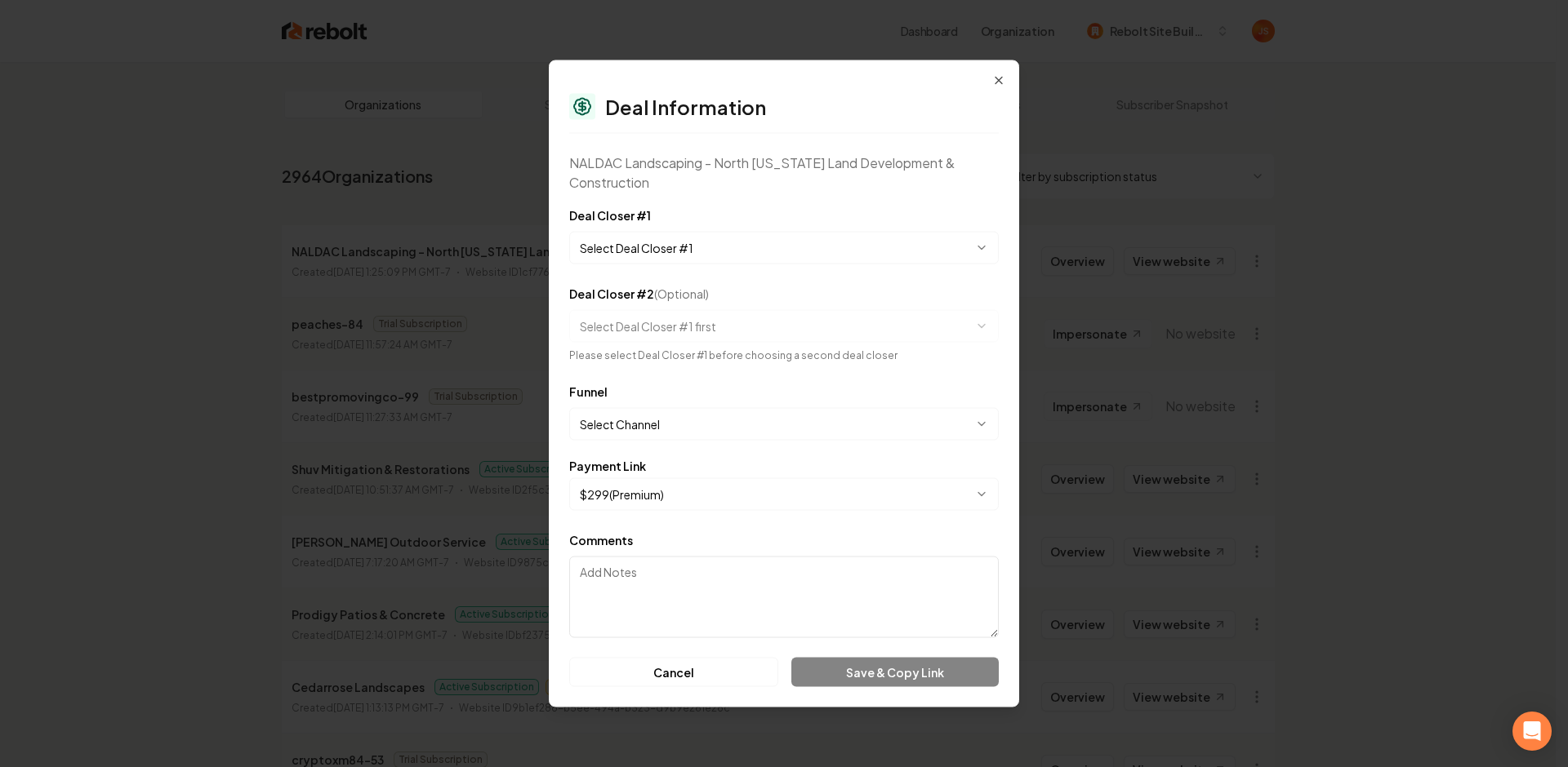
click at [662, 265] on form "**********" at bounding box center [784, 447] width 430 height 482
click at [658, 263] on body "Dashboard Organization Rebolt Site Builder Organizations Spam Review SMM Ongoin…" at bounding box center [778, 383] width 1556 height 767
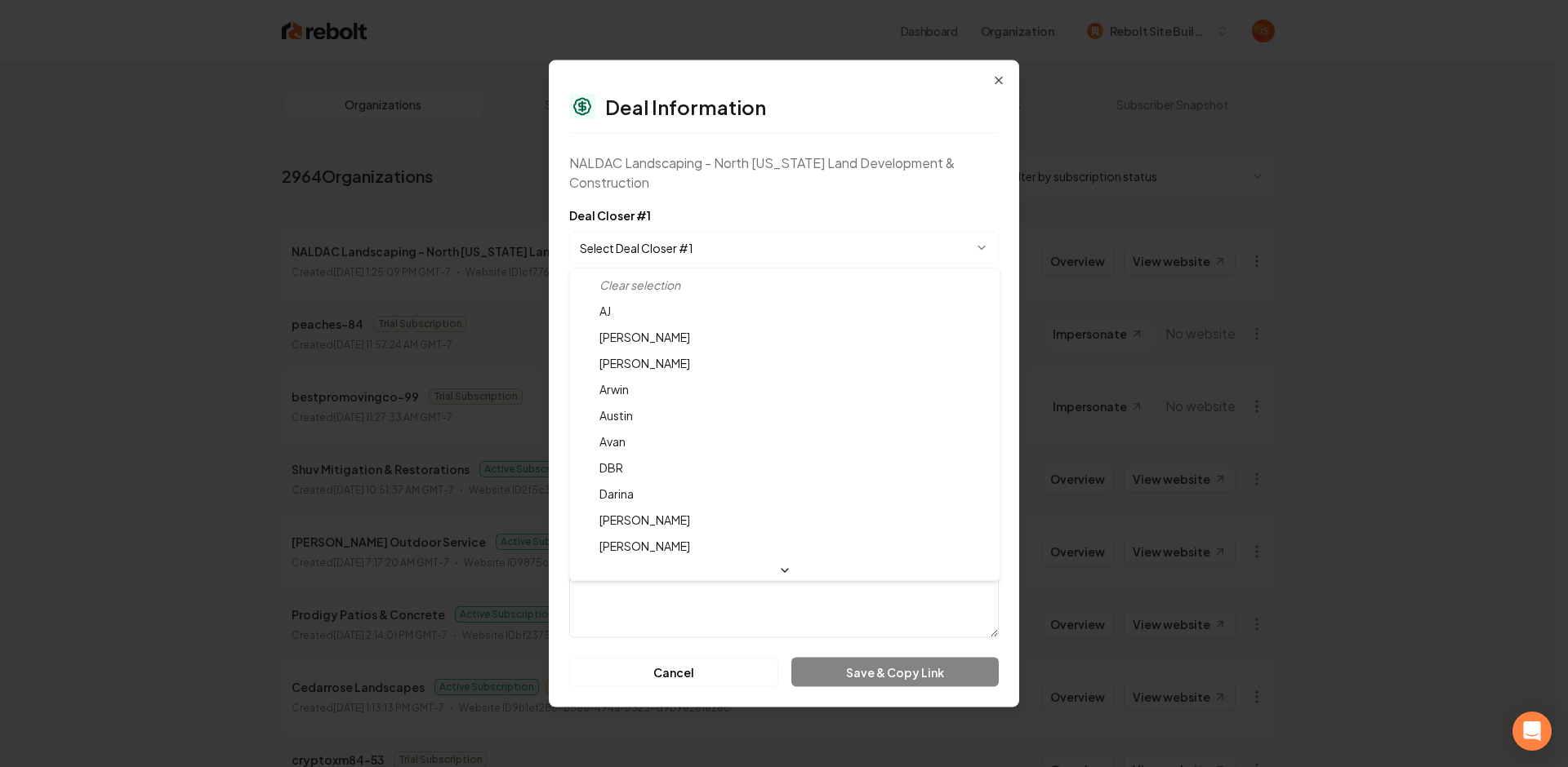
select select "**********"
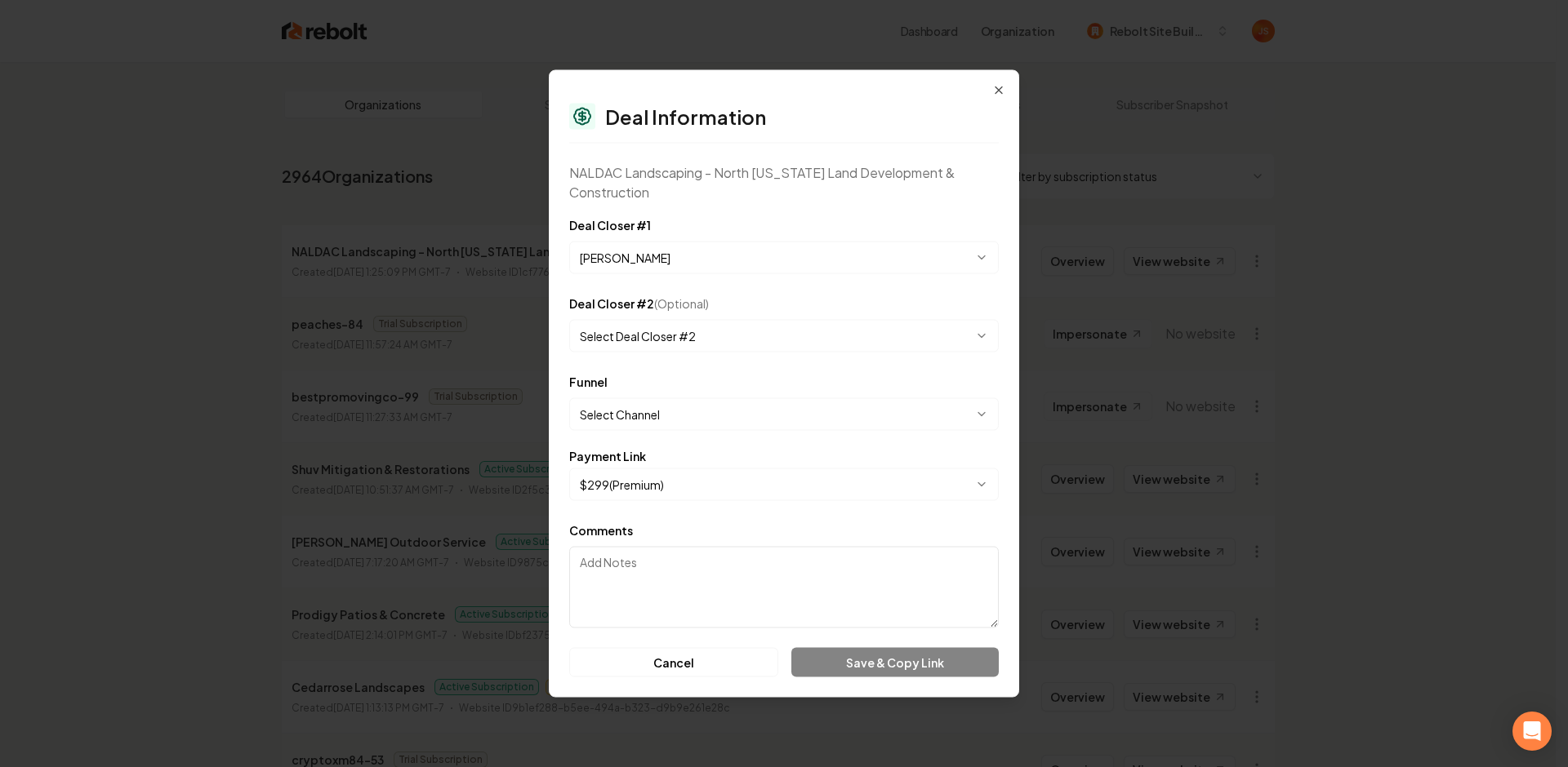
click at [626, 413] on body "Dashboard Organization Rebolt Site Builder Organizations Spam Review SMM Ongoin…" at bounding box center [778, 383] width 1556 height 767
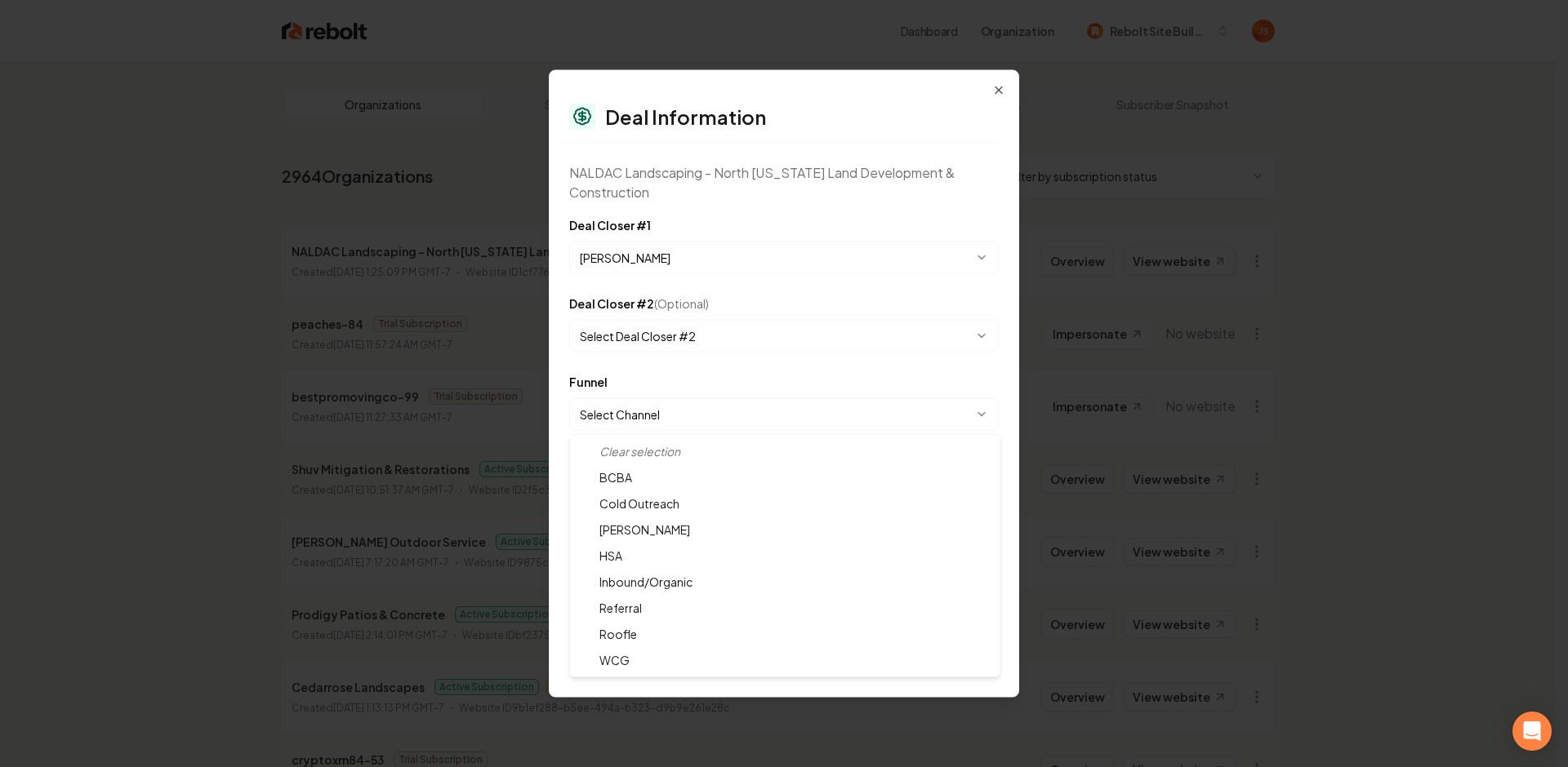
select select "**********"
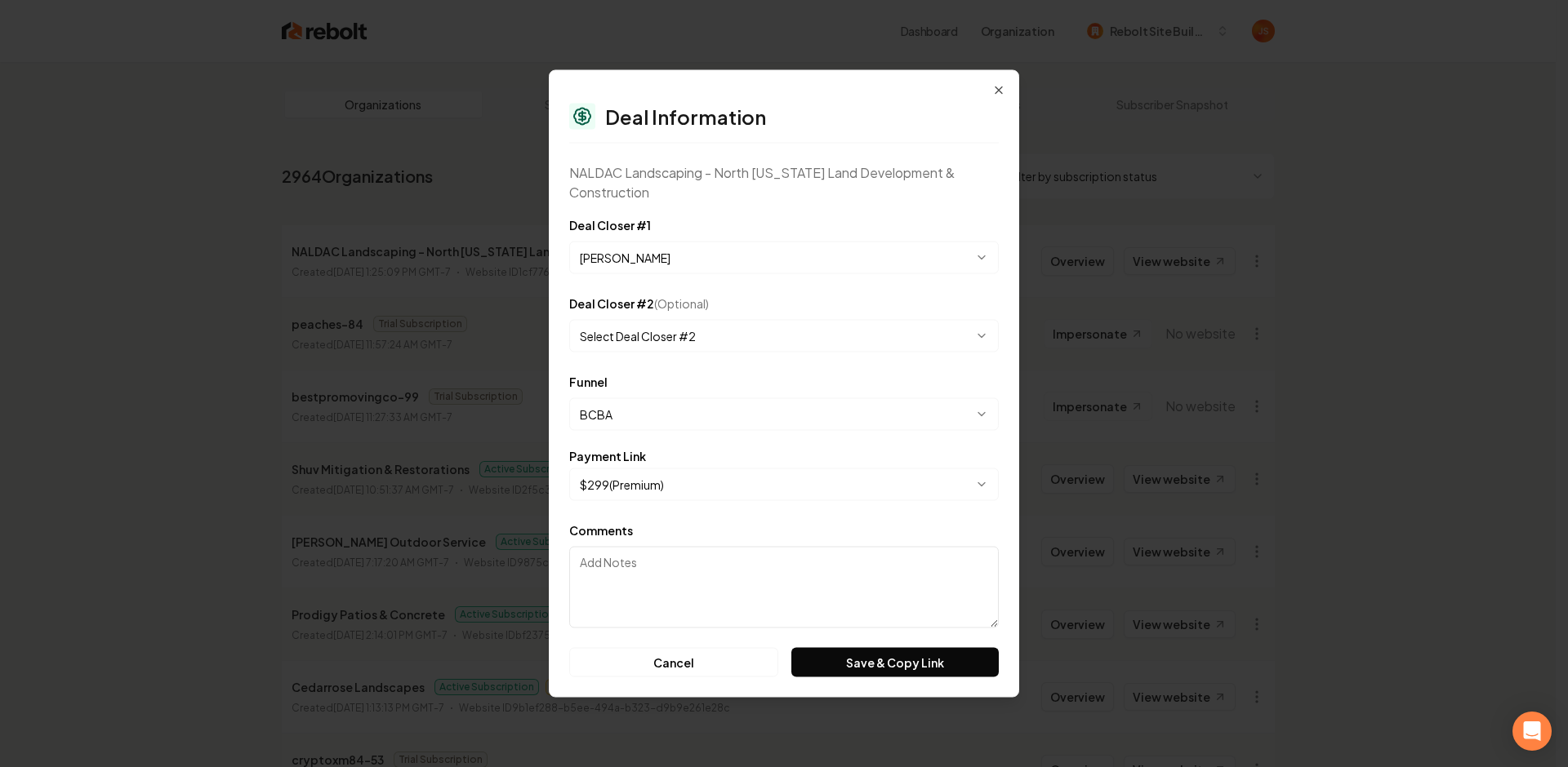
click at [651, 489] on body "Dashboard Organization Rebolt Site Builder Organizations Spam Review SMM Ongoin…" at bounding box center [778, 383] width 1556 height 767
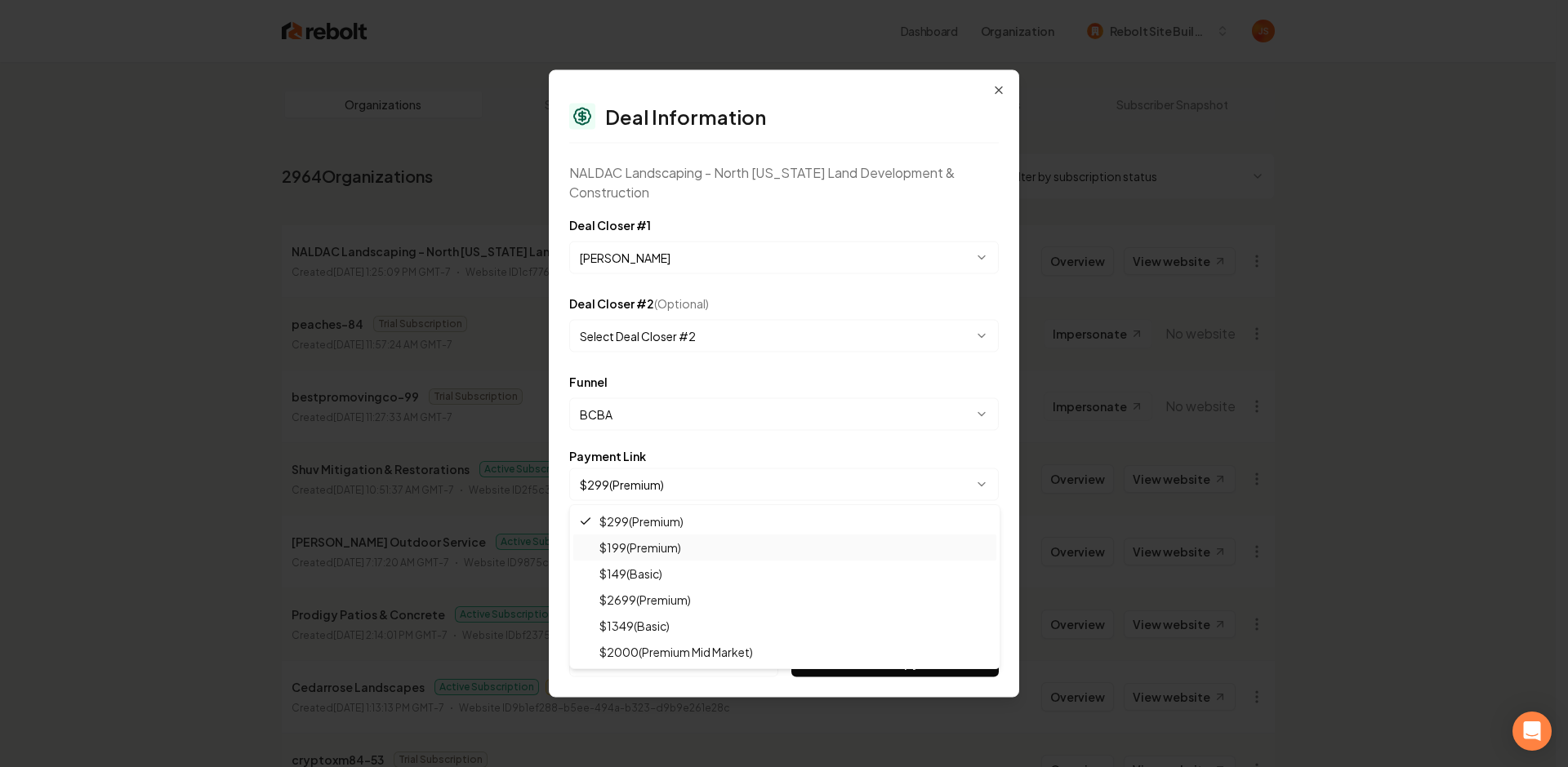
select select "**********"
drag, startPoint x: 640, startPoint y: 548, endPoint x: 678, endPoint y: 563, distance: 40.9
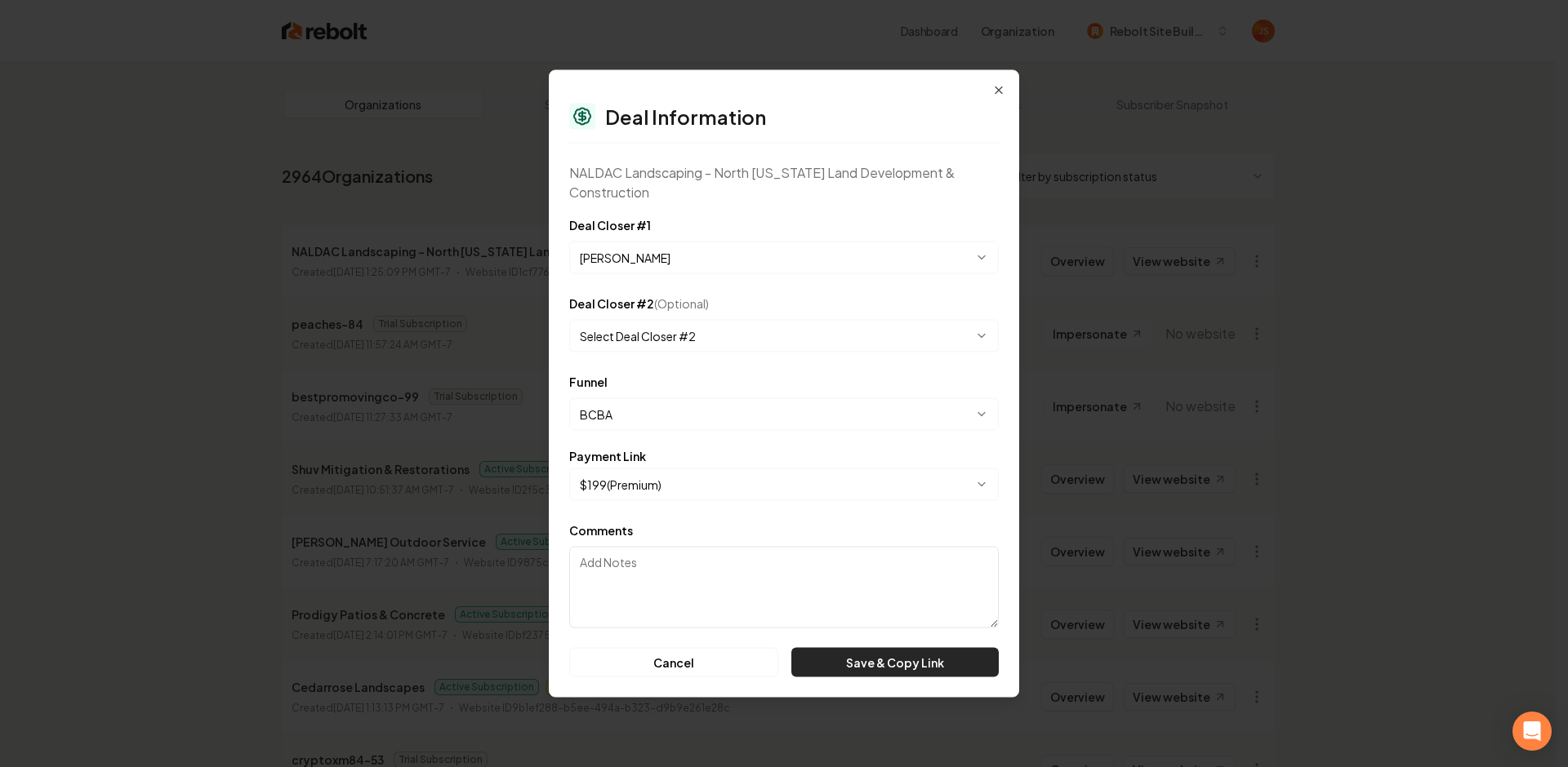
click at [893, 667] on button "Save & Copy Link" at bounding box center [895, 662] width 208 height 30
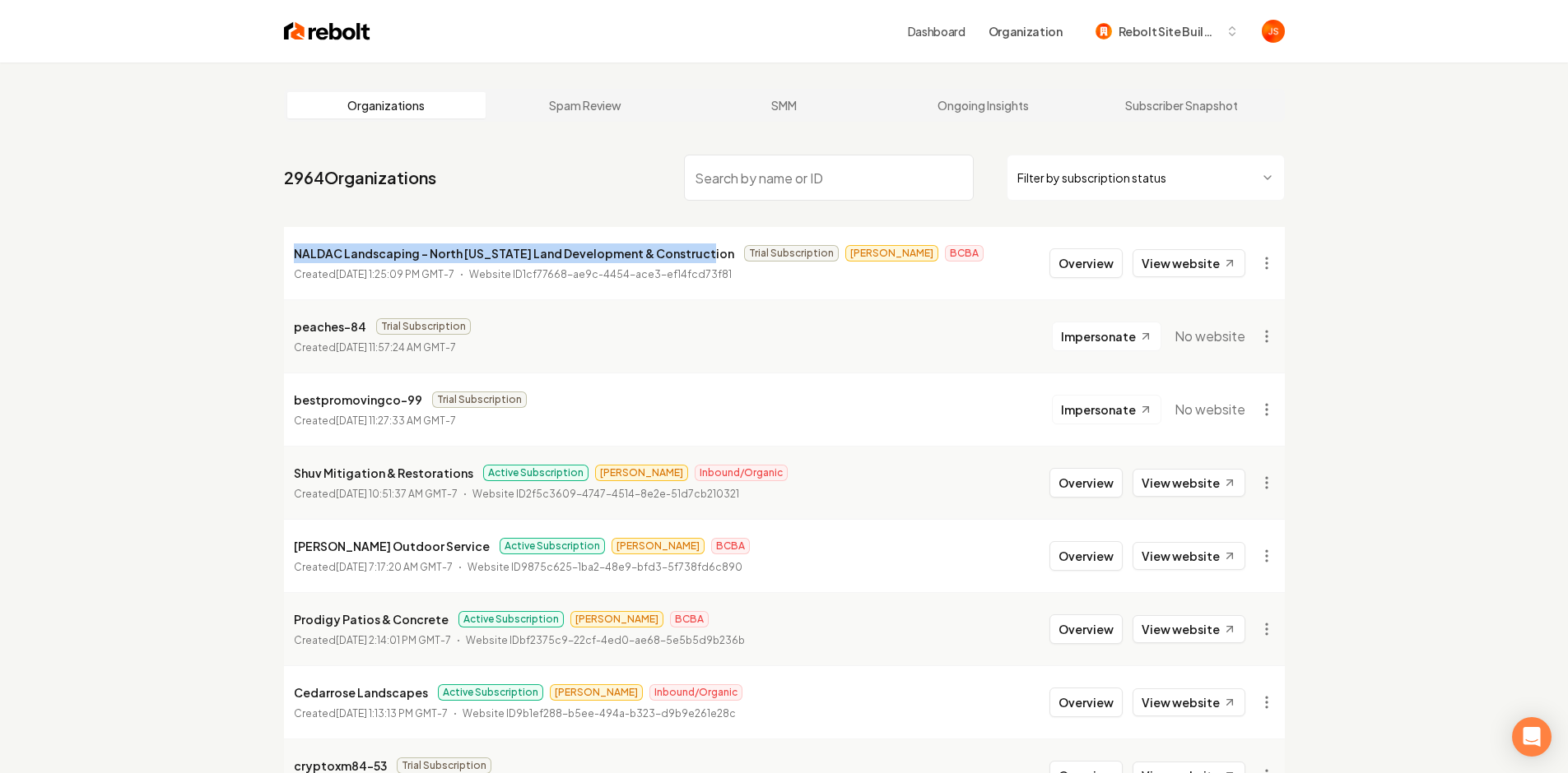
drag, startPoint x: 359, startPoint y: 241, endPoint x: 752, endPoint y: 218, distance: 393.7
click at [704, 252] on li "NALDAC Landscaping - North Alabama Land Development & Construction Trial Subscr…" at bounding box center [785, 262] width 1001 height 72
copy p "NALDAC Landscaping - North Alabama Land Development & Construction"
click at [1078, 255] on button "Overview" at bounding box center [1087, 263] width 73 height 30
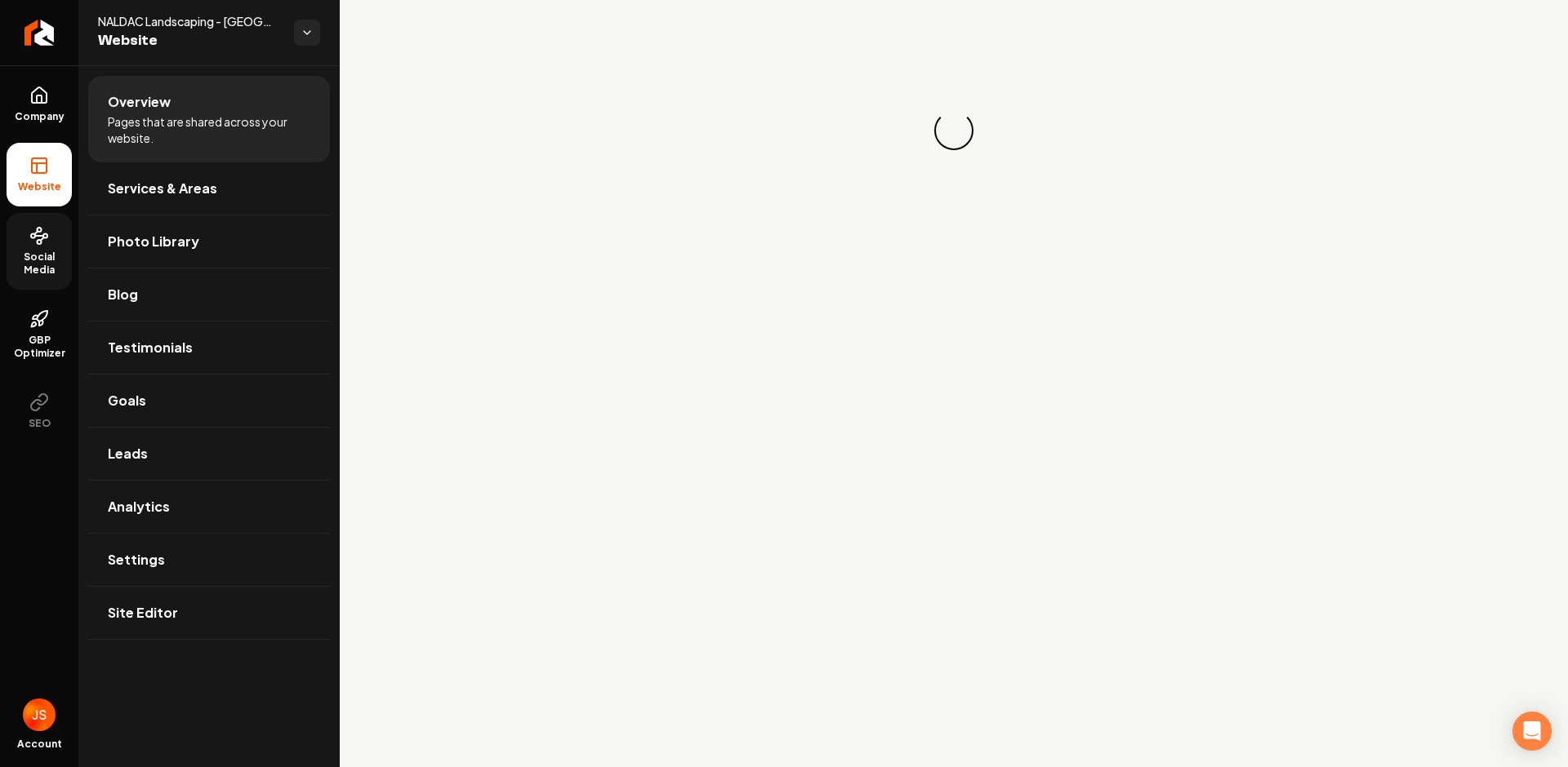
click at [54, 272] on span "Social Media" at bounding box center [39, 263] width 66 height 26
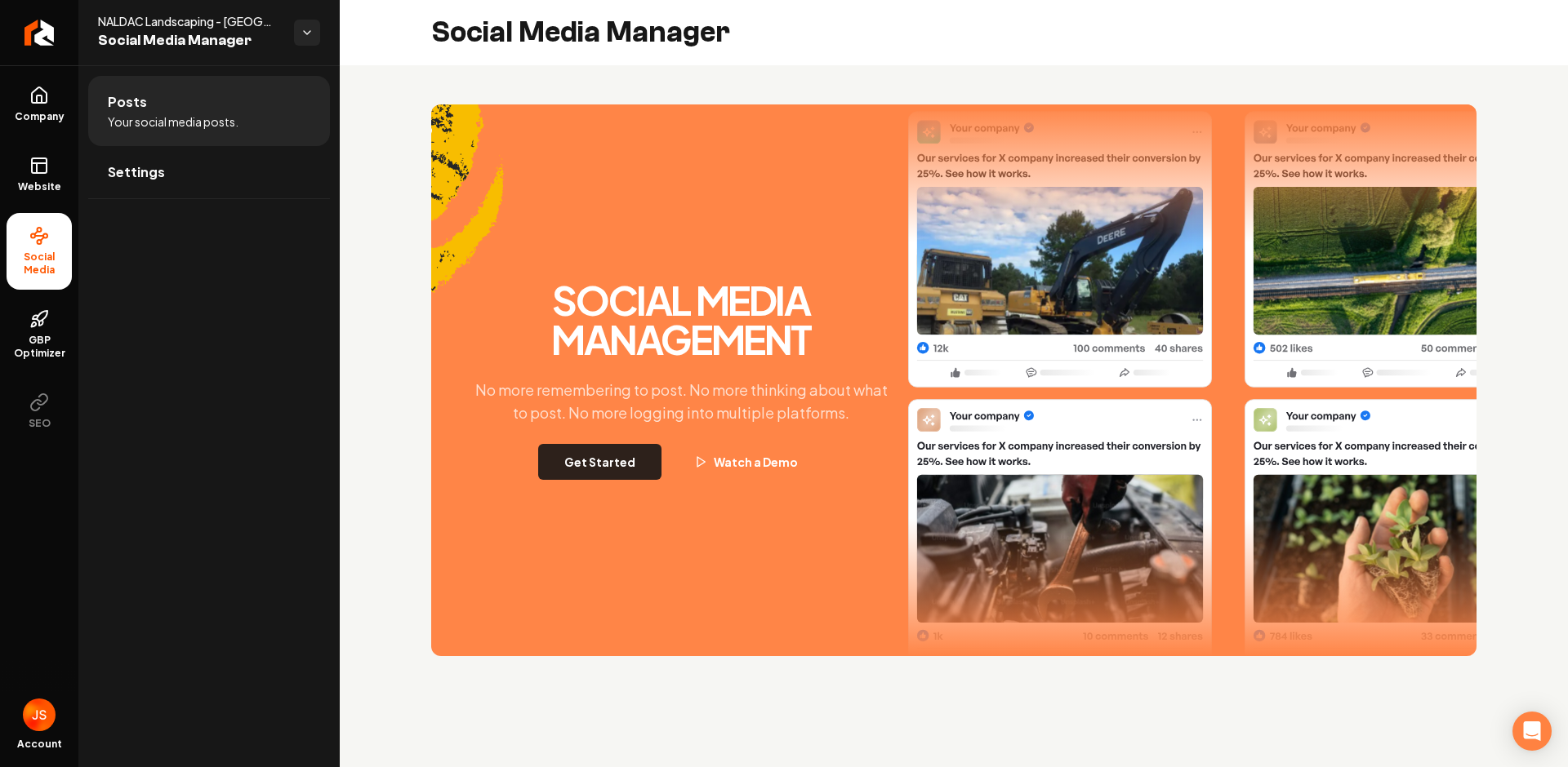
click at [629, 450] on button "Get Started" at bounding box center [600, 462] width 123 height 36
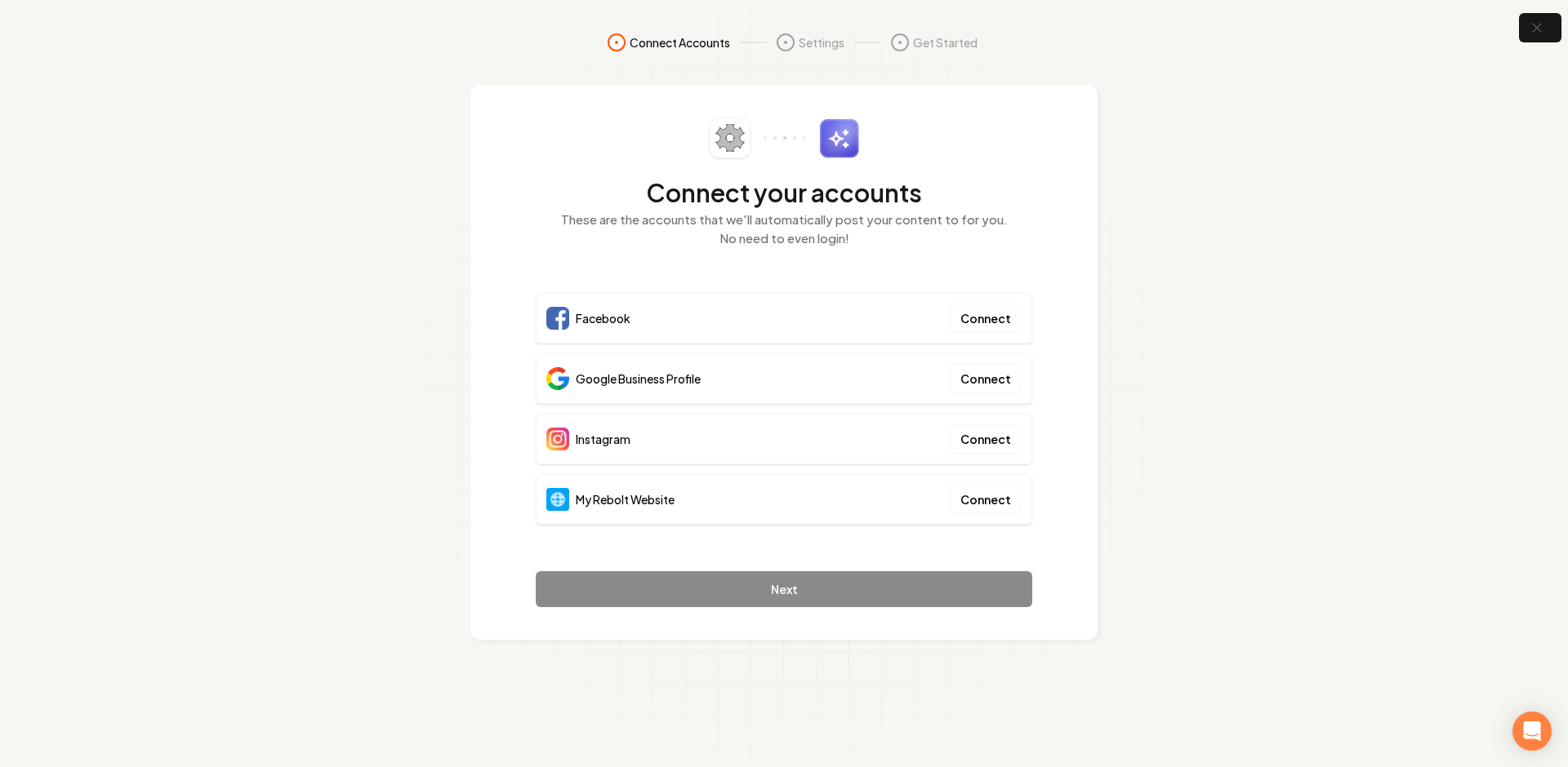
click at [1252, 373] on section "Connect Accounts Settings Get Started Connect your accounts These are the accou…" at bounding box center [784, 383] width 1568 height 767
click at [1005, 501] on button "Connect" at bounding box center [986, 499] width 71 height 30
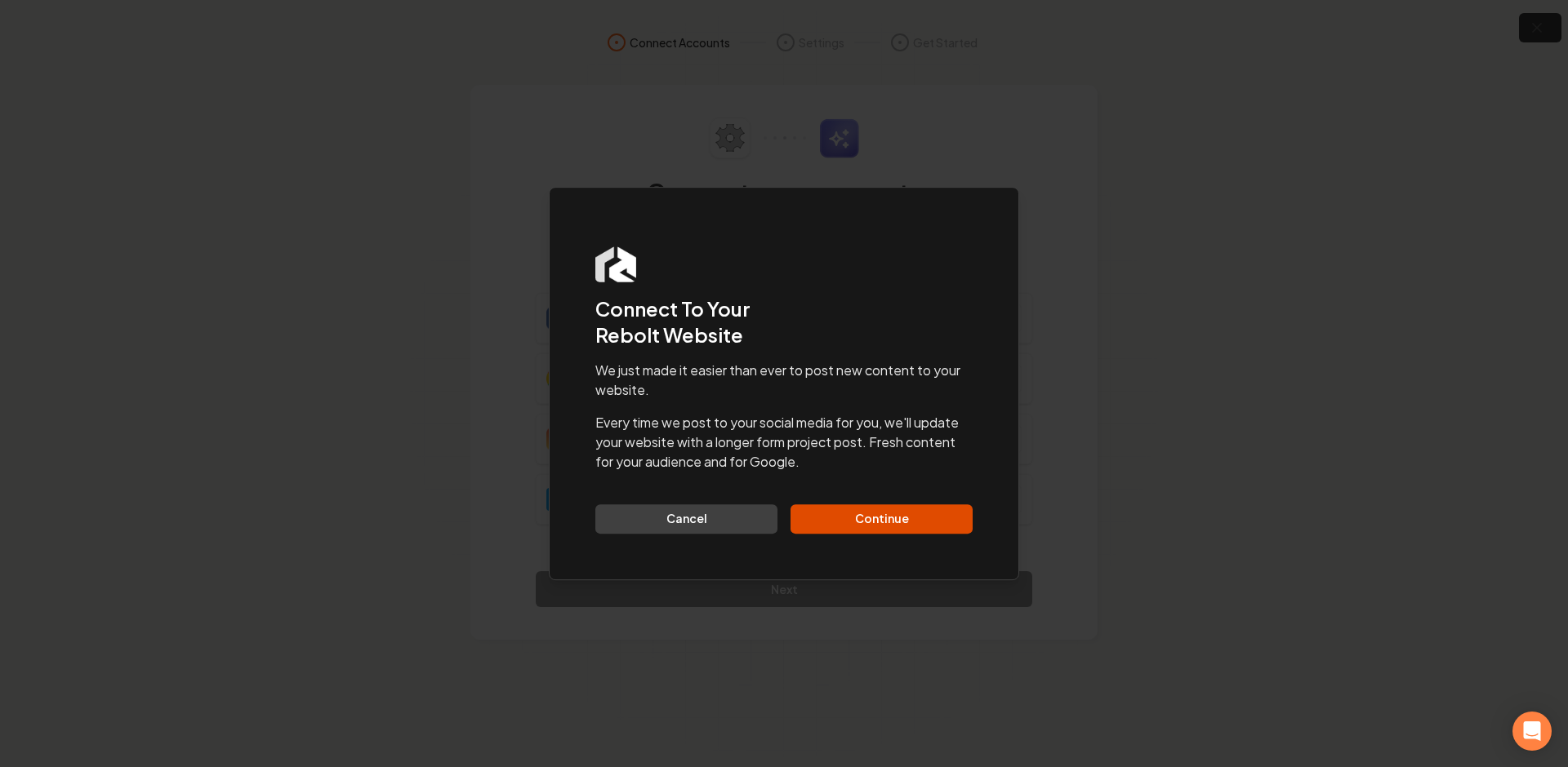
click at [876, 495] on div "We just made it easier than ever to post new content to your website. Every tim…" at bounding box center [784, 448] width 377 height 173
click at [882, 515] on button "Continue" at bounding box center [881, 519] width 182 height 30
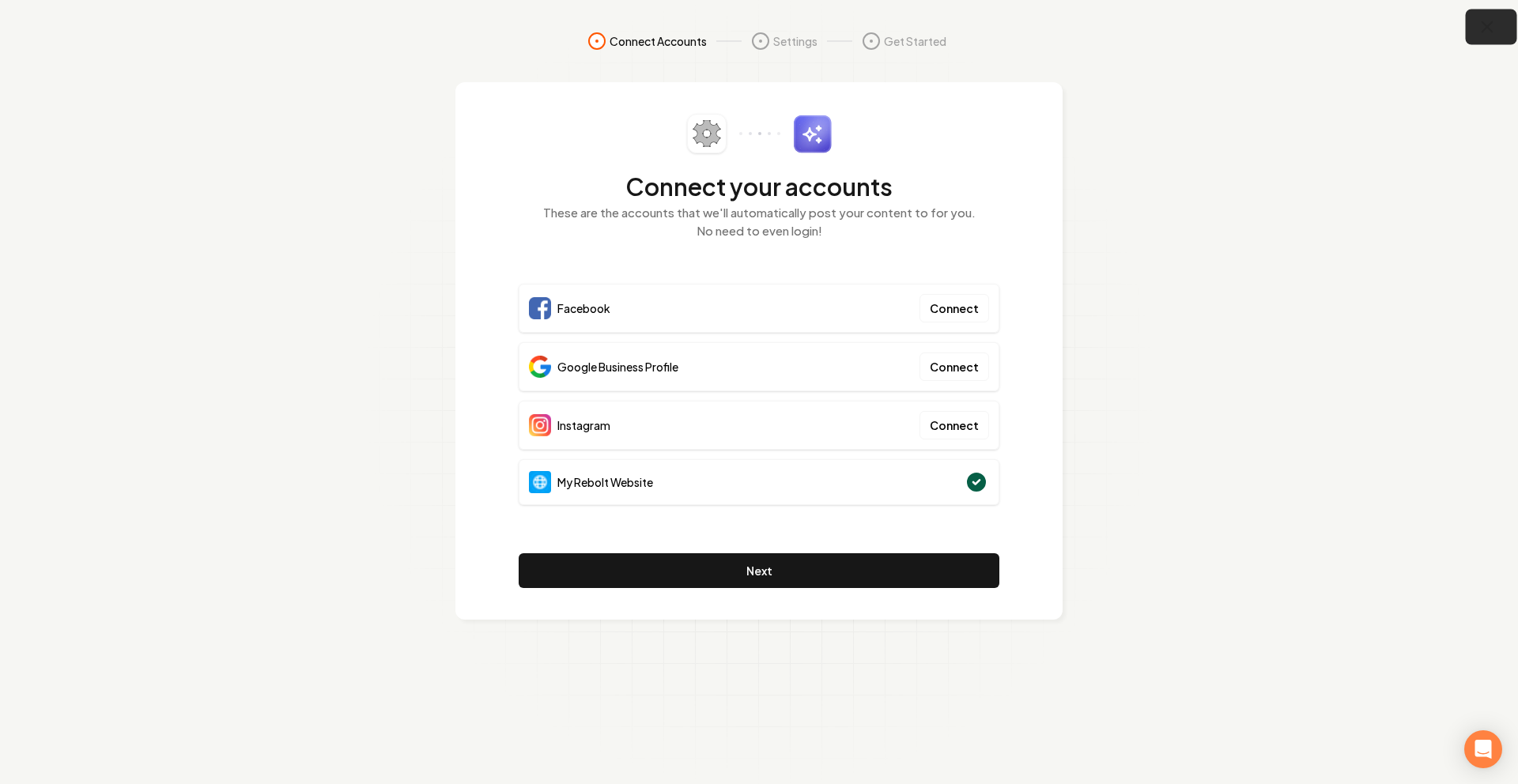
click at [1488, 25] on icon "button" at bounding box center [1488, 27] width 10 height 10
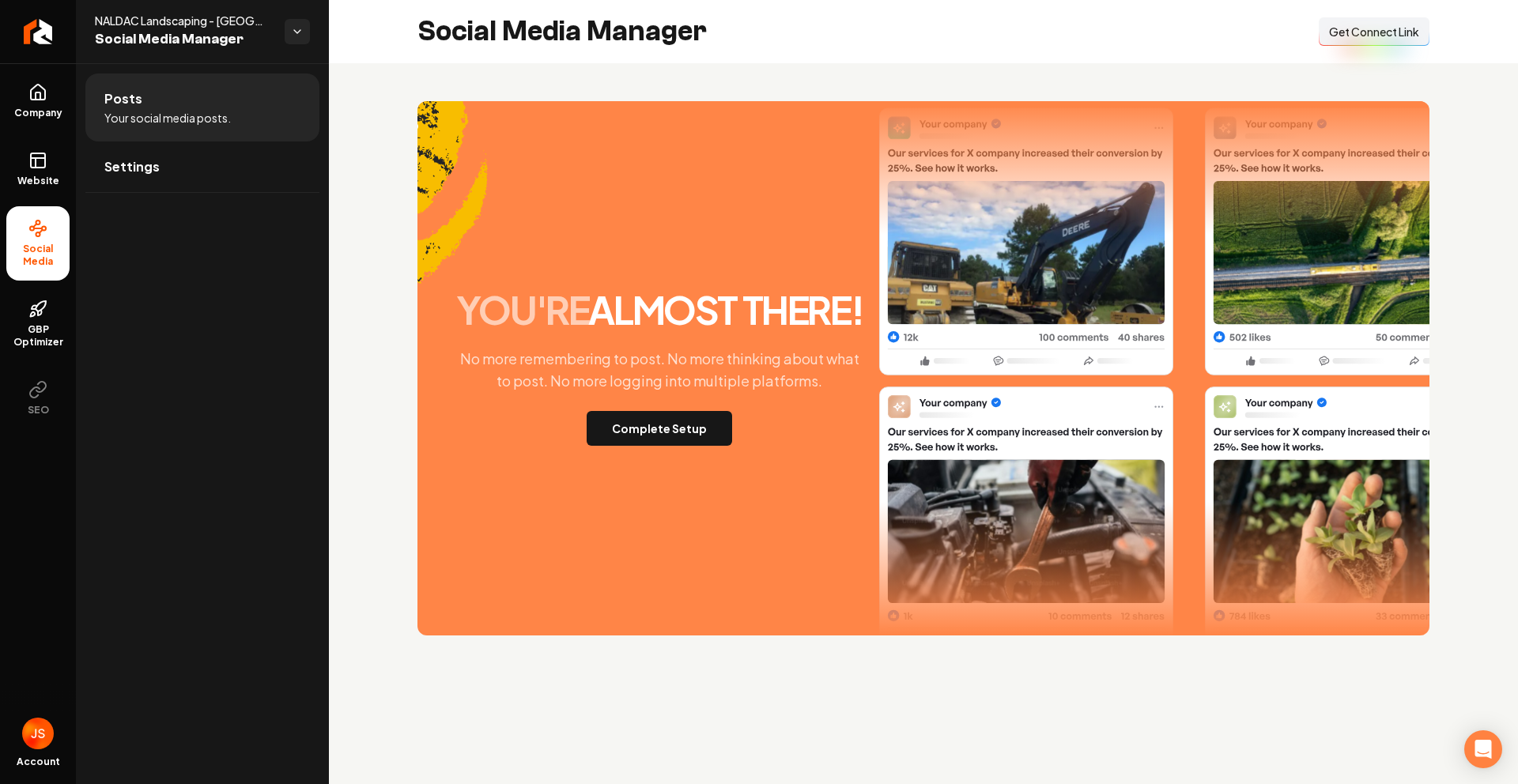
click at [1362, 42] on button "Connect Link Get Connect Link" at bounding box center [1374, 31] width 111 height 29
click at [42, 141] on link "Website" at bounding box center [38, 169] width 64 height 62
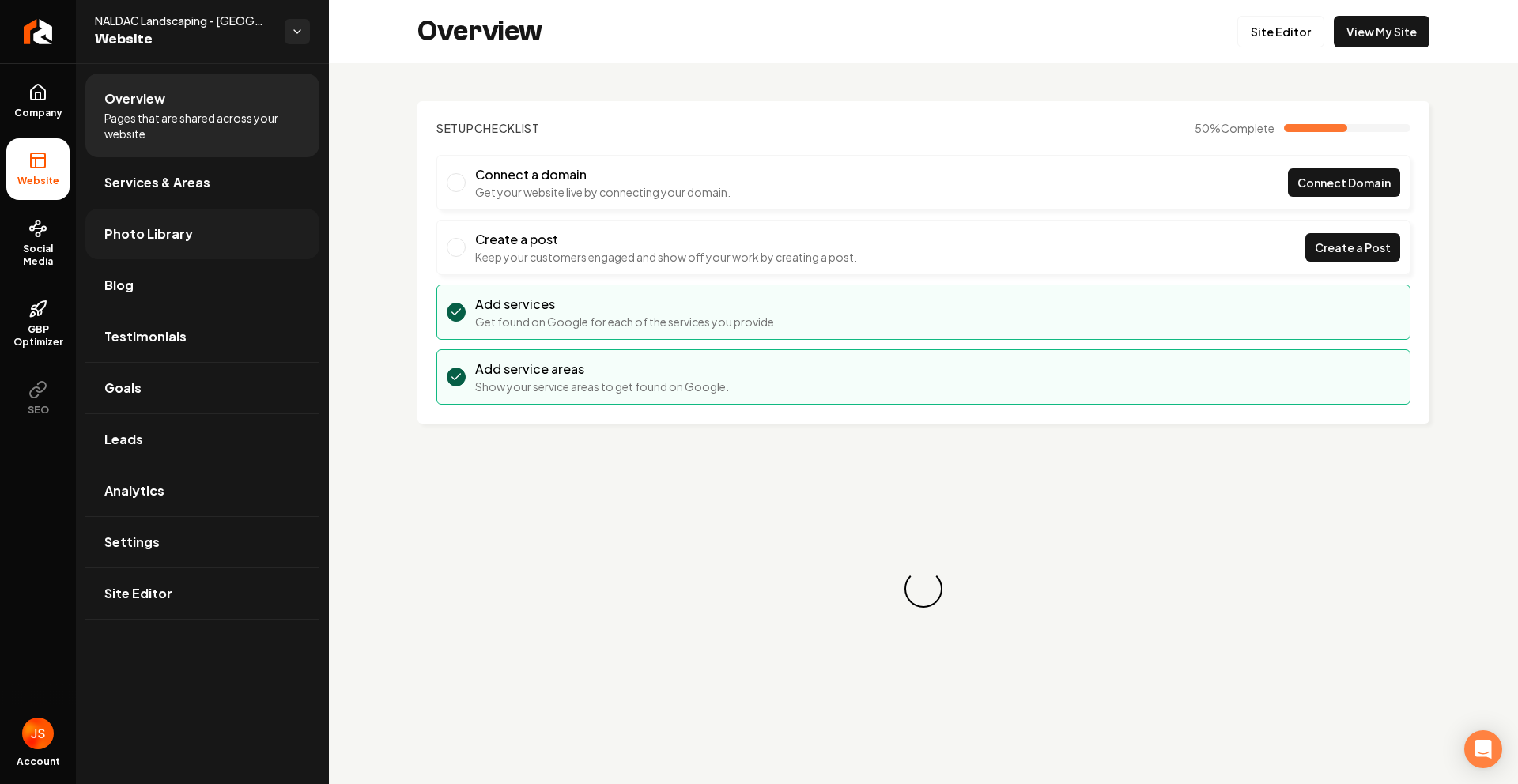
click at [171, 231] on span "Photo Library" at bounding box center [149, 233] width 89 height 19
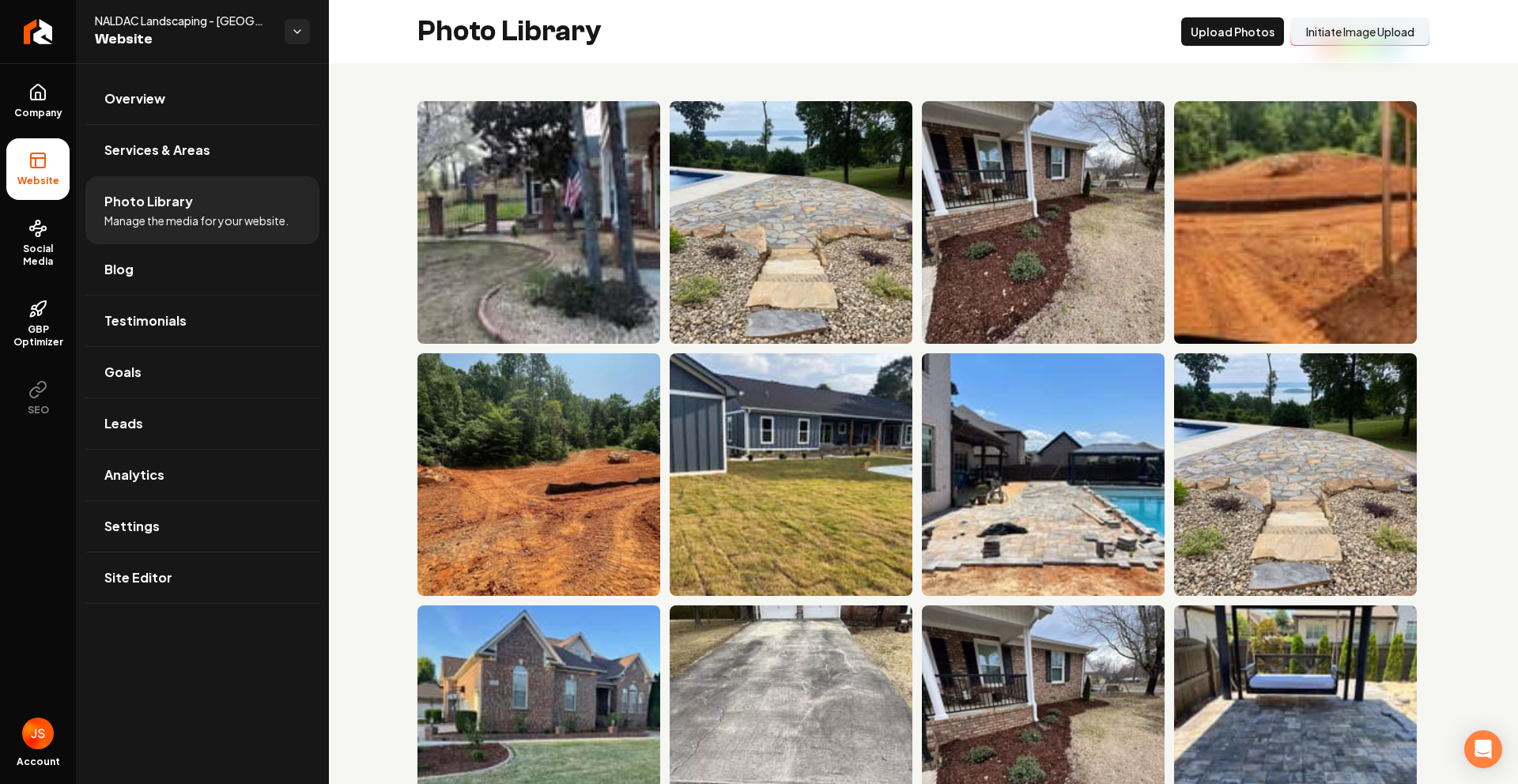
click at [1321, 46] on button "Initiate Image Upload" at bounding box center [1359, 31] width 139 height 29
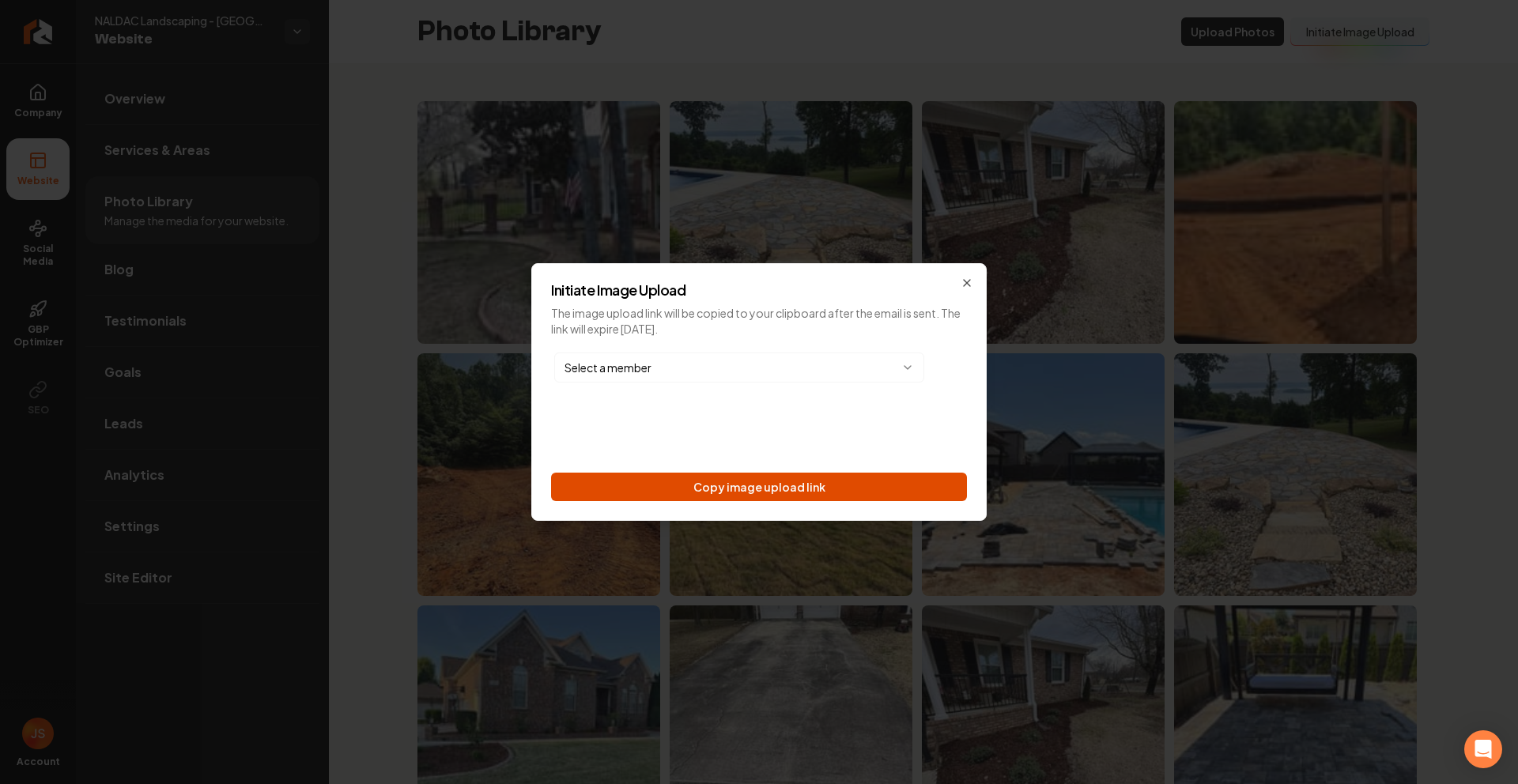
click at [798, 489] on button "Copy image upload link" at bounding box center [759, 486] width 416 height 29
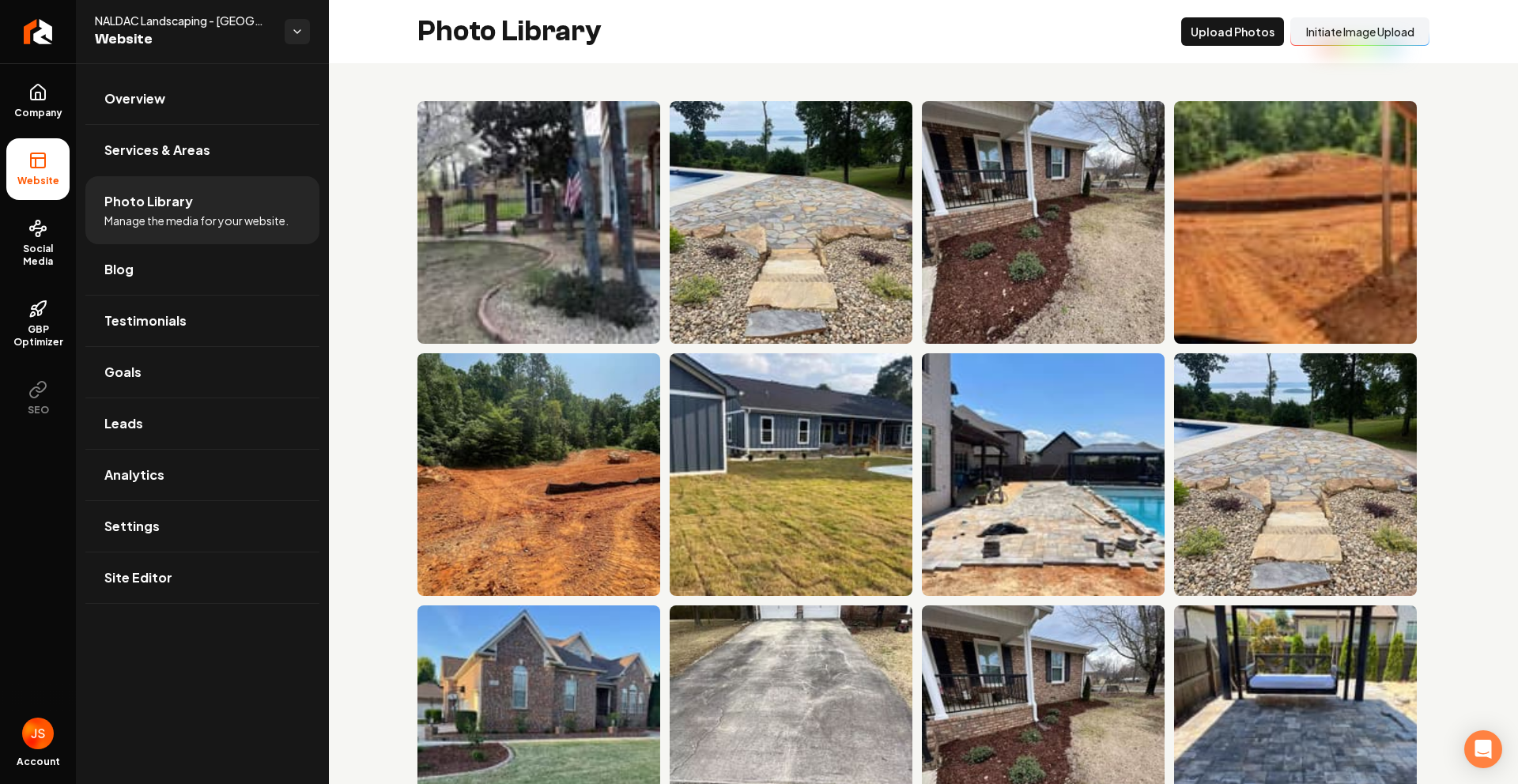
click at [1352, 34] on button "Initiate Image Upload" at bounding box center [1359, 31] width 139 height 29
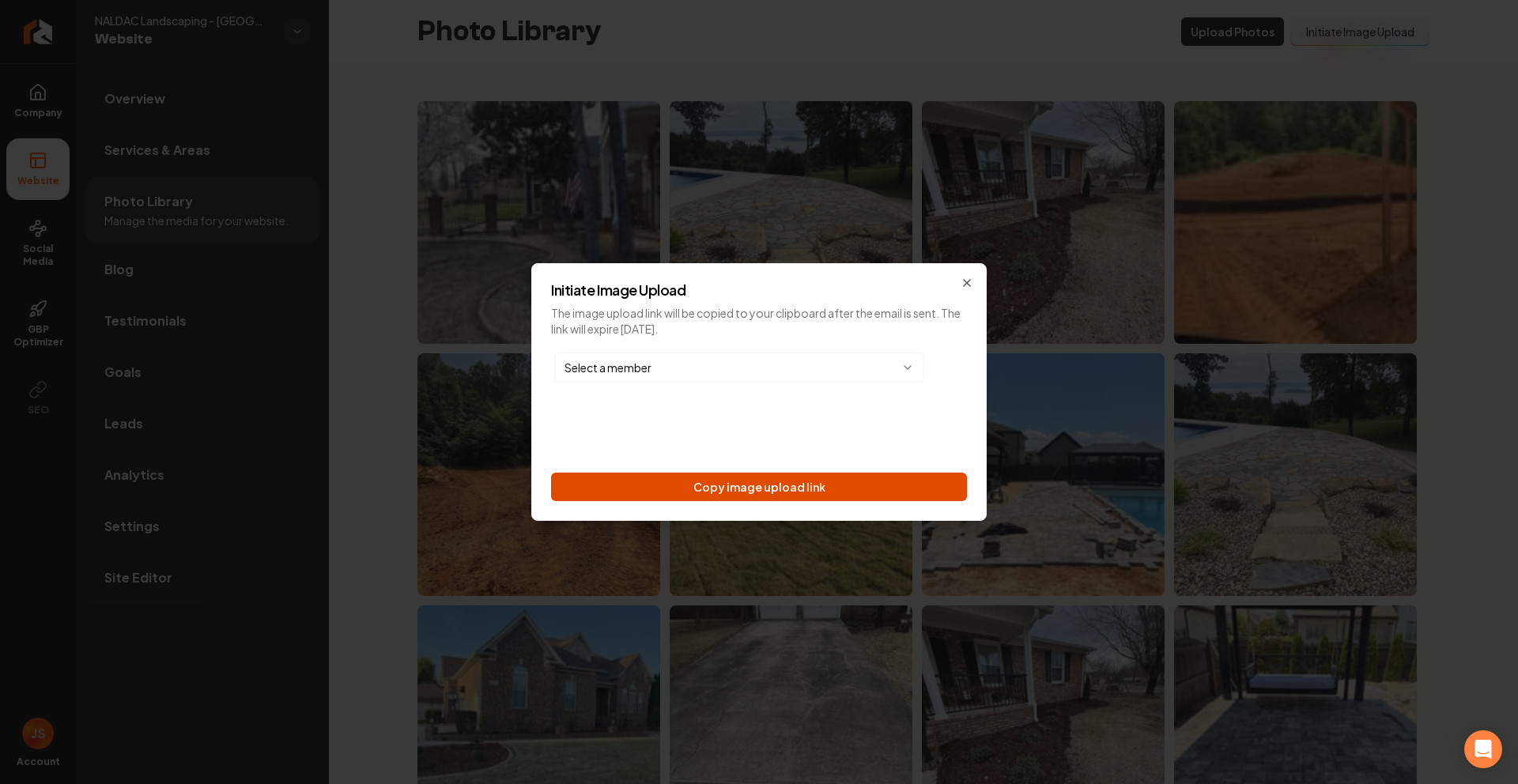
click at [789, 493] on button "Copy image upload link" at bounding box center [759, 486] width 416 height 29
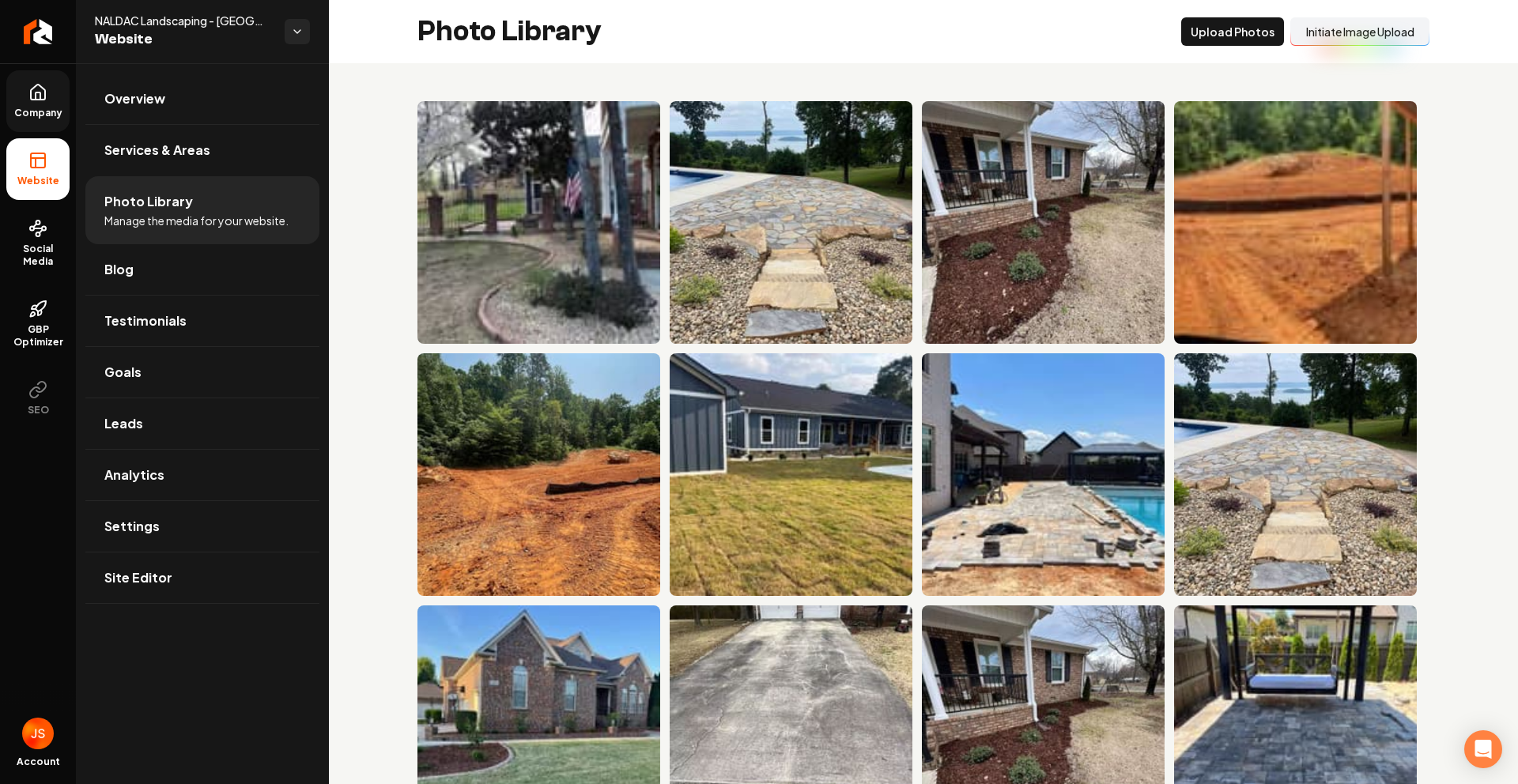
click at [42, 113] on span "Company" at bounding box center [39, 113] width 61 height 13
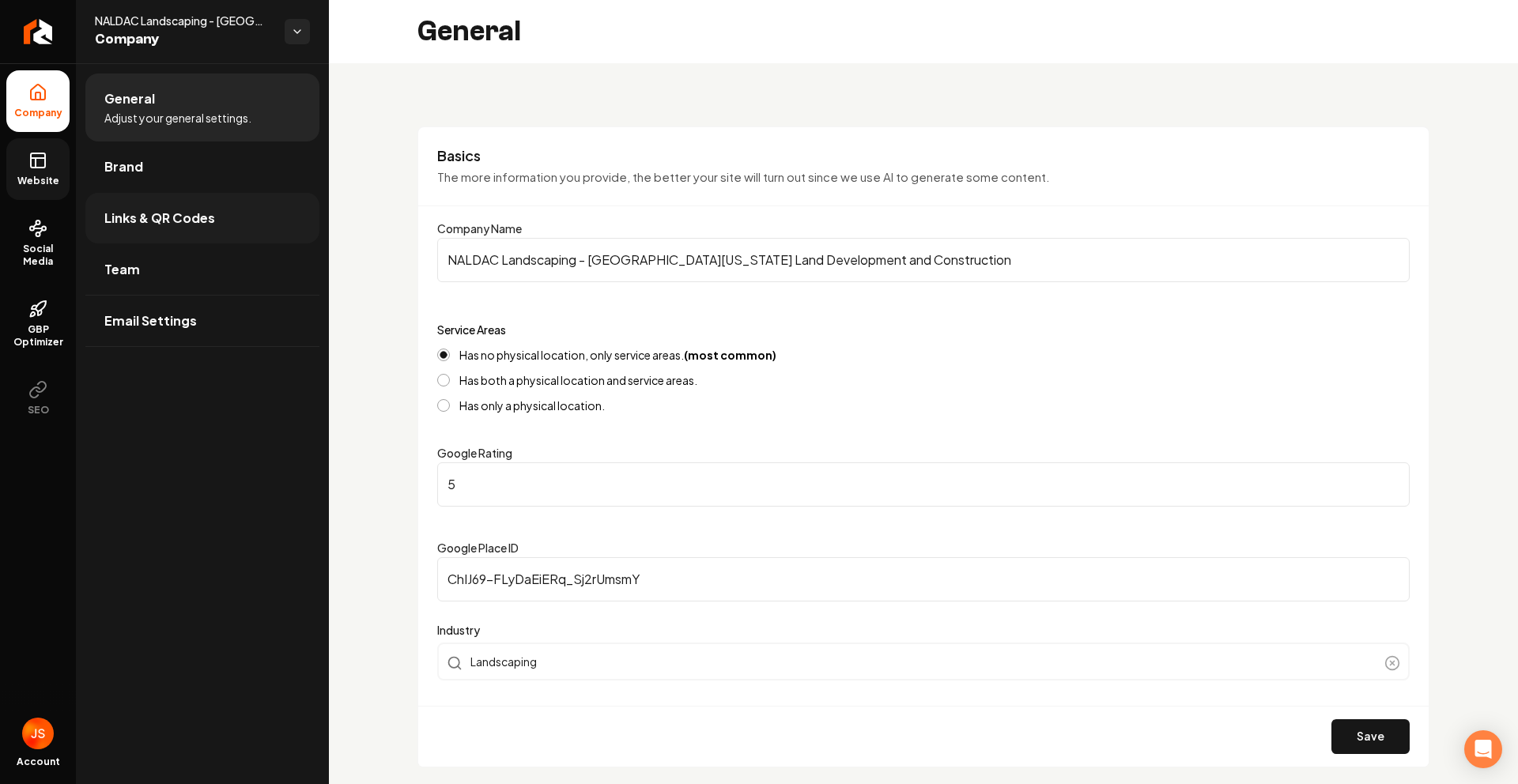
click at [149, 218] on span "Links & QR Codes" at bounding box center [160, 218] width 111 height 19
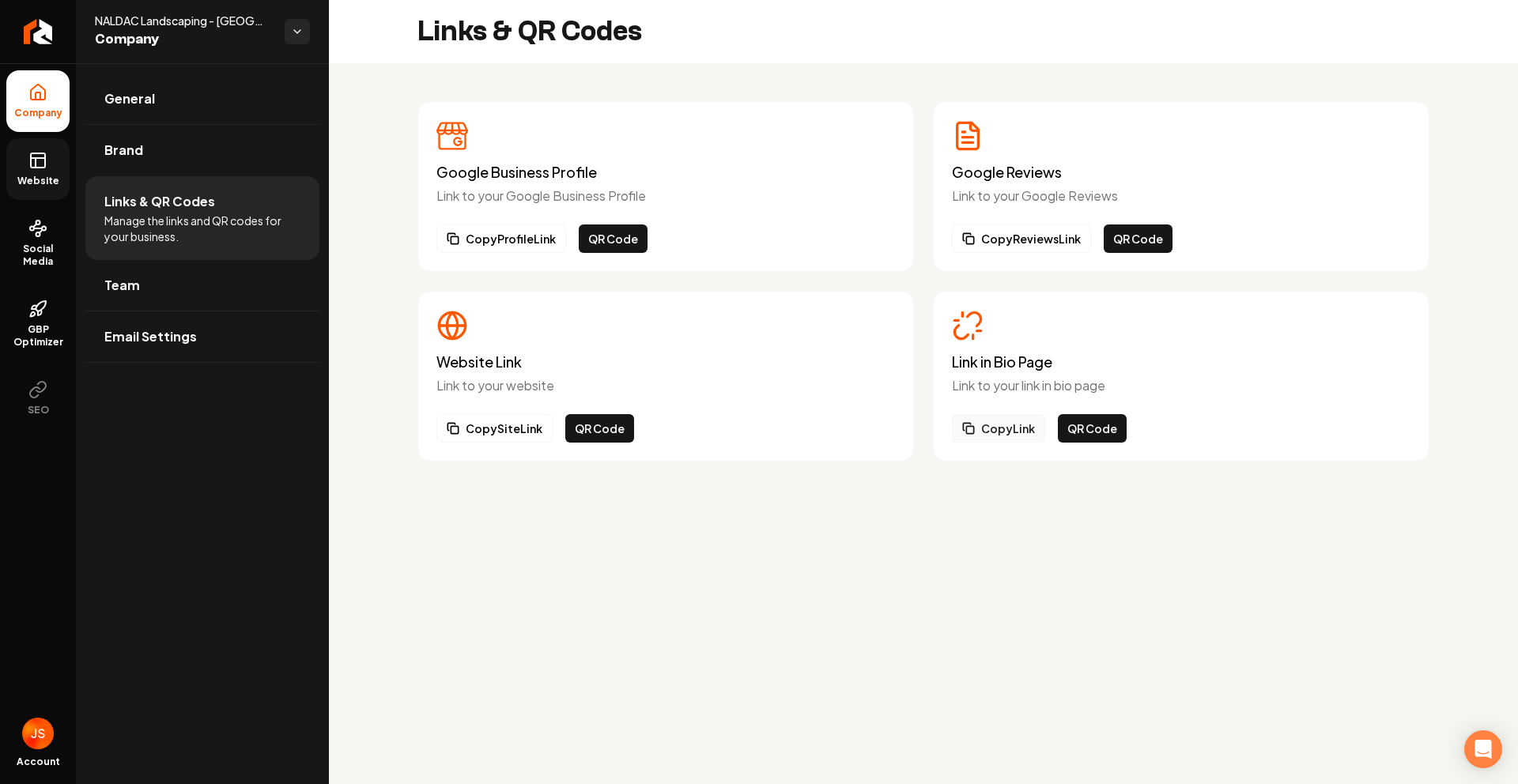
drag, startPoint x: 1010, startPoint y: 430, endPoint x: 997, endPoint y: 405, distance: 28.2
click at [1010, 430] on button "Copy Link" at bounding box center [998, 428] width 93 height 29
click at [25, 158] on link "Website" at bounding box center [38, 169] width 64 height 62
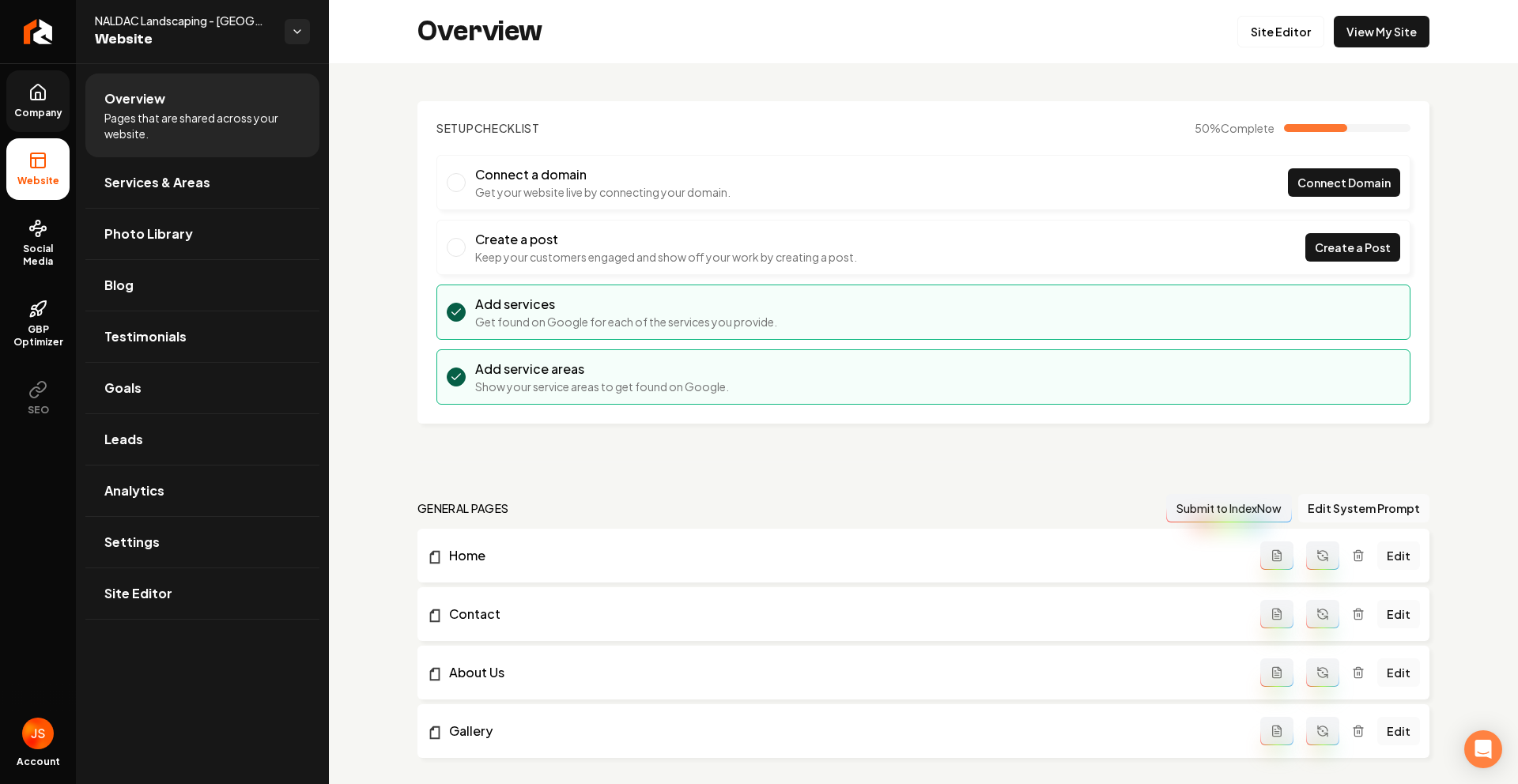
click at [1368, 59] on div "Overview Site Editor View My Site" at bounding box center [923, 31] width 1189 height 64
click at [1372, 38] on link "View My Site" at bounding box center [1382, 31] width 96 height 31
click at [132, 541] on span "Settings" at bounding box center [132, 542] width 55 height 19
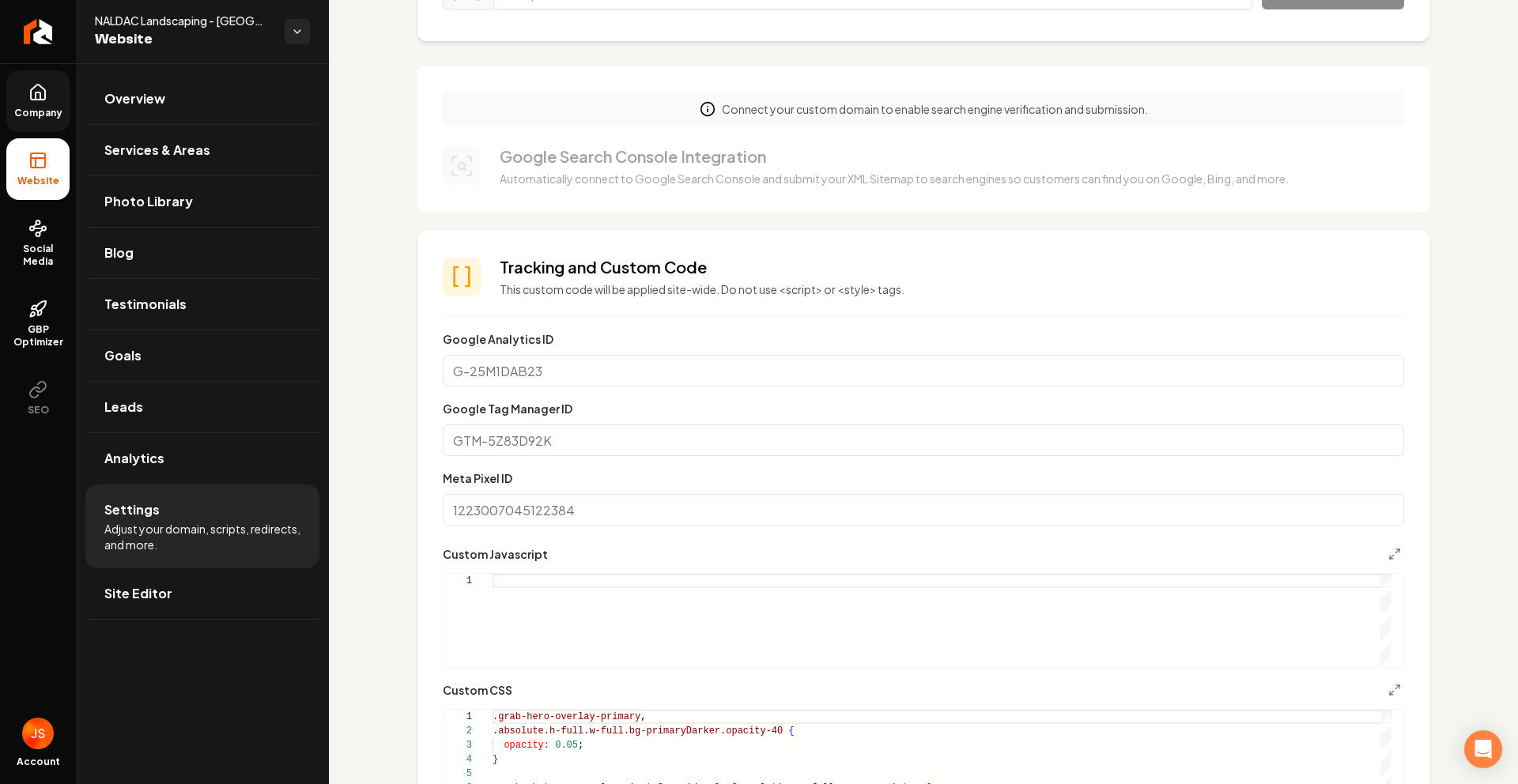
scroll to position [537, 0]
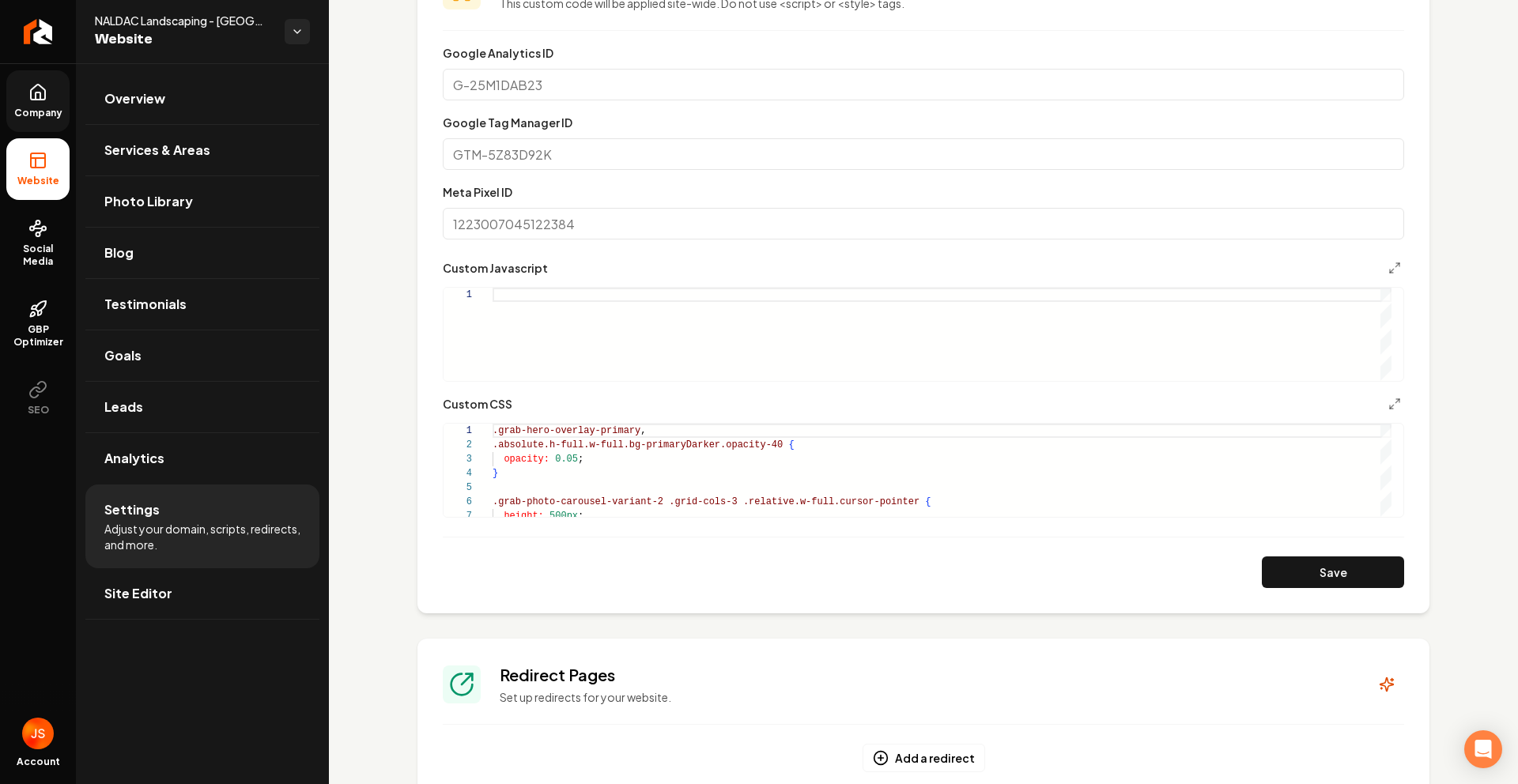
click at [53, 107] on span "Company" at bounding box center [39, 113] width 61 height 13
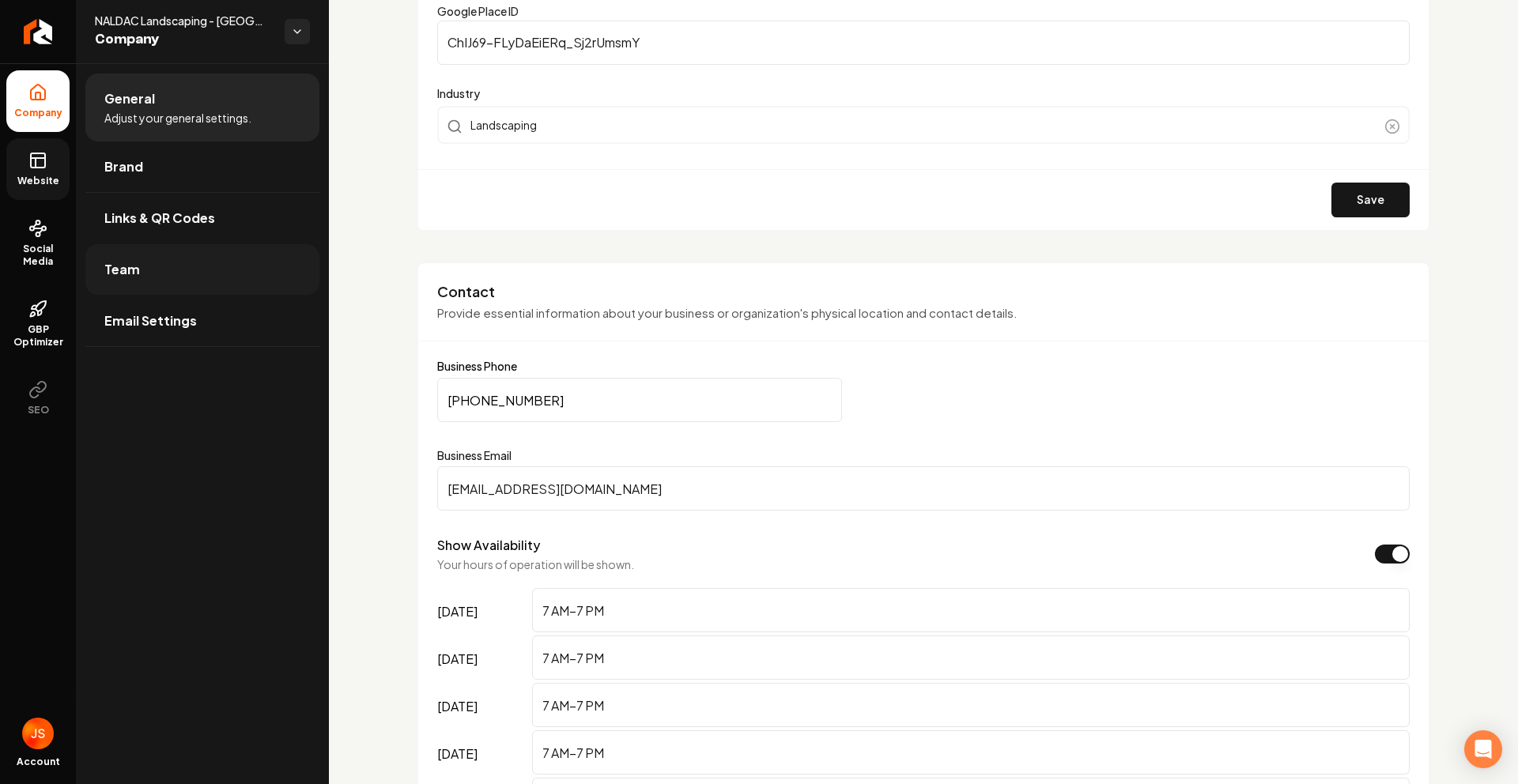
click at [137, 260] on link "Team" at bounding box center [203, 269] width 234 height 51
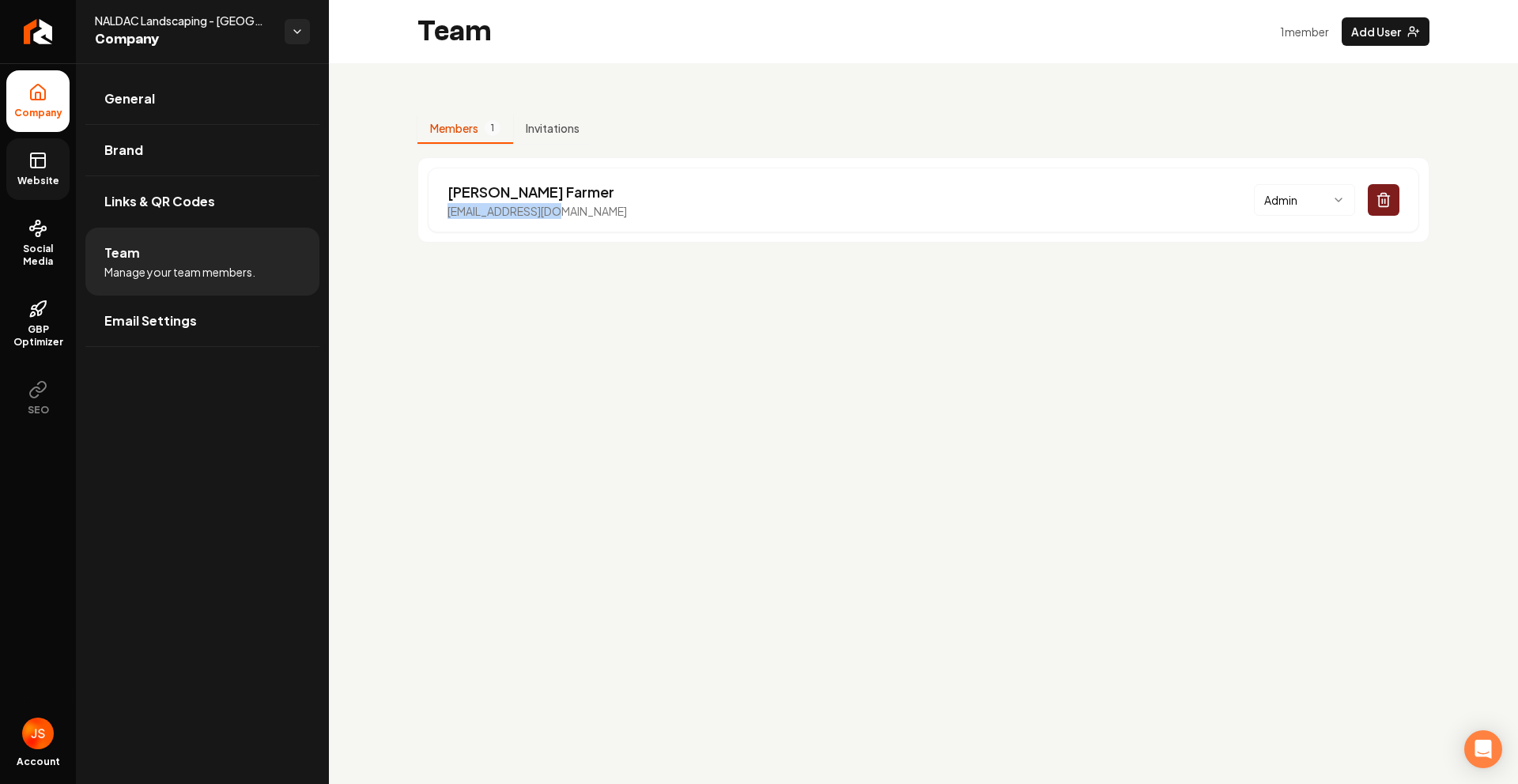
drag, startPoint x: 595, startPoint y: 212, endPoint x: 412, endPoint y: 192, distance: 184.1
click at [421, 209] on div "Landon Farmer naldaclf@gmail.com Admin" at bounding box center [923, 200] width 1012 height 86
copy p "[EMAIL_ADDRESS][DOMAIN_NAME]"
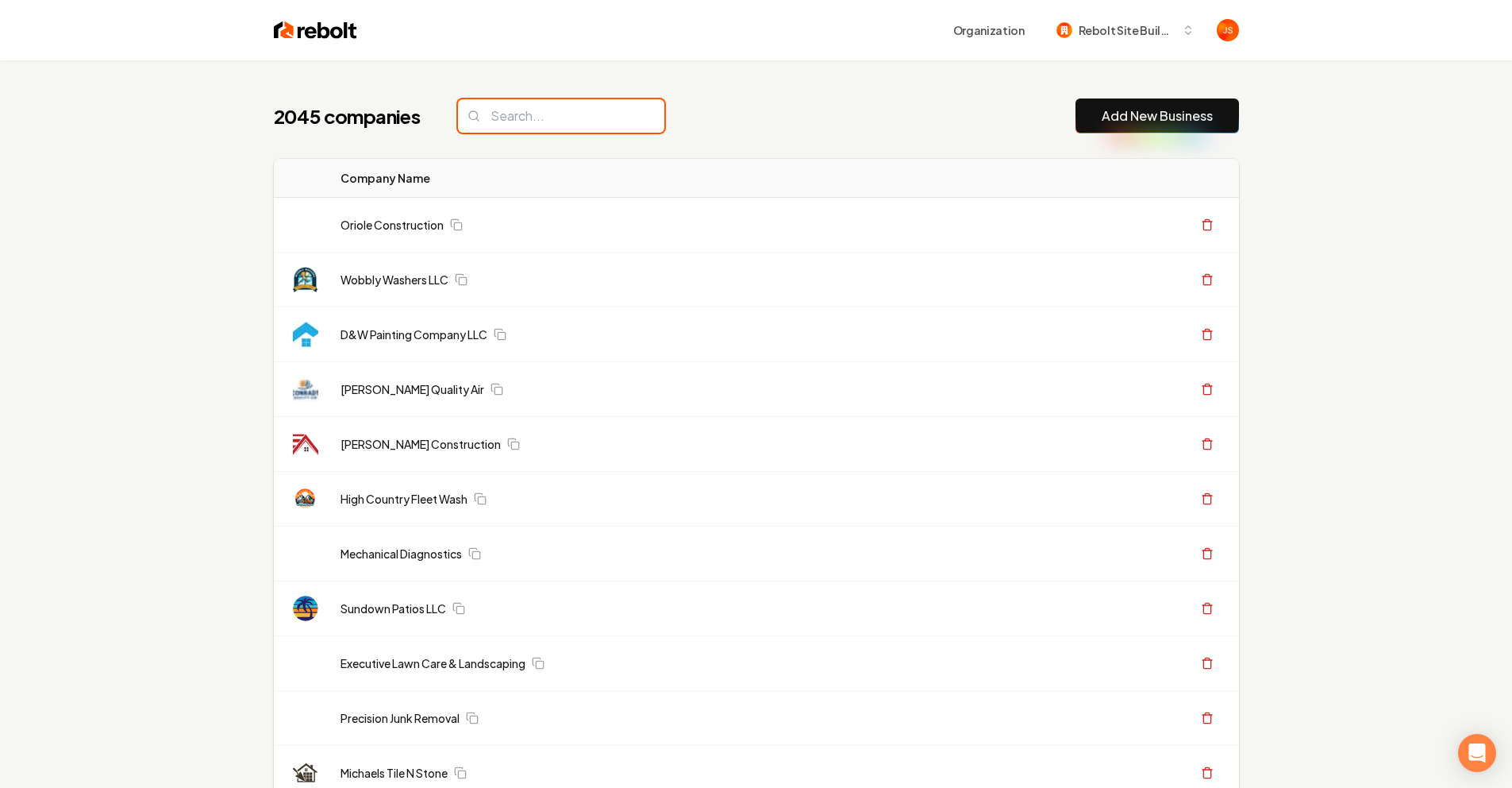
click at [546, 129] on input "search" at bounding box center [561, 116] width 207 height 33
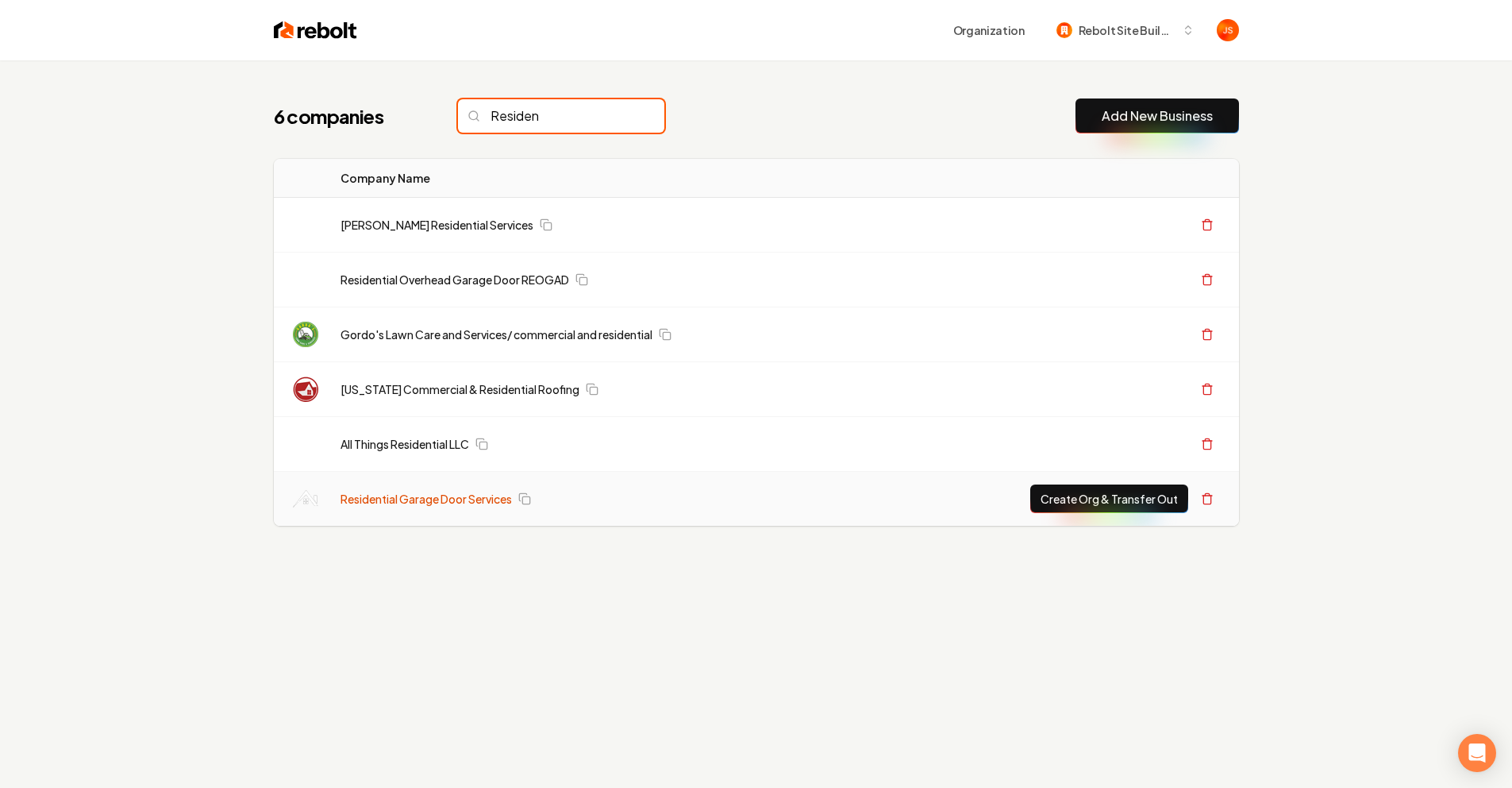
type input "Residen"
click at [424, 497] on link "Residential Garage Door Services" at bounding box center [426, 499] width 171 height 16
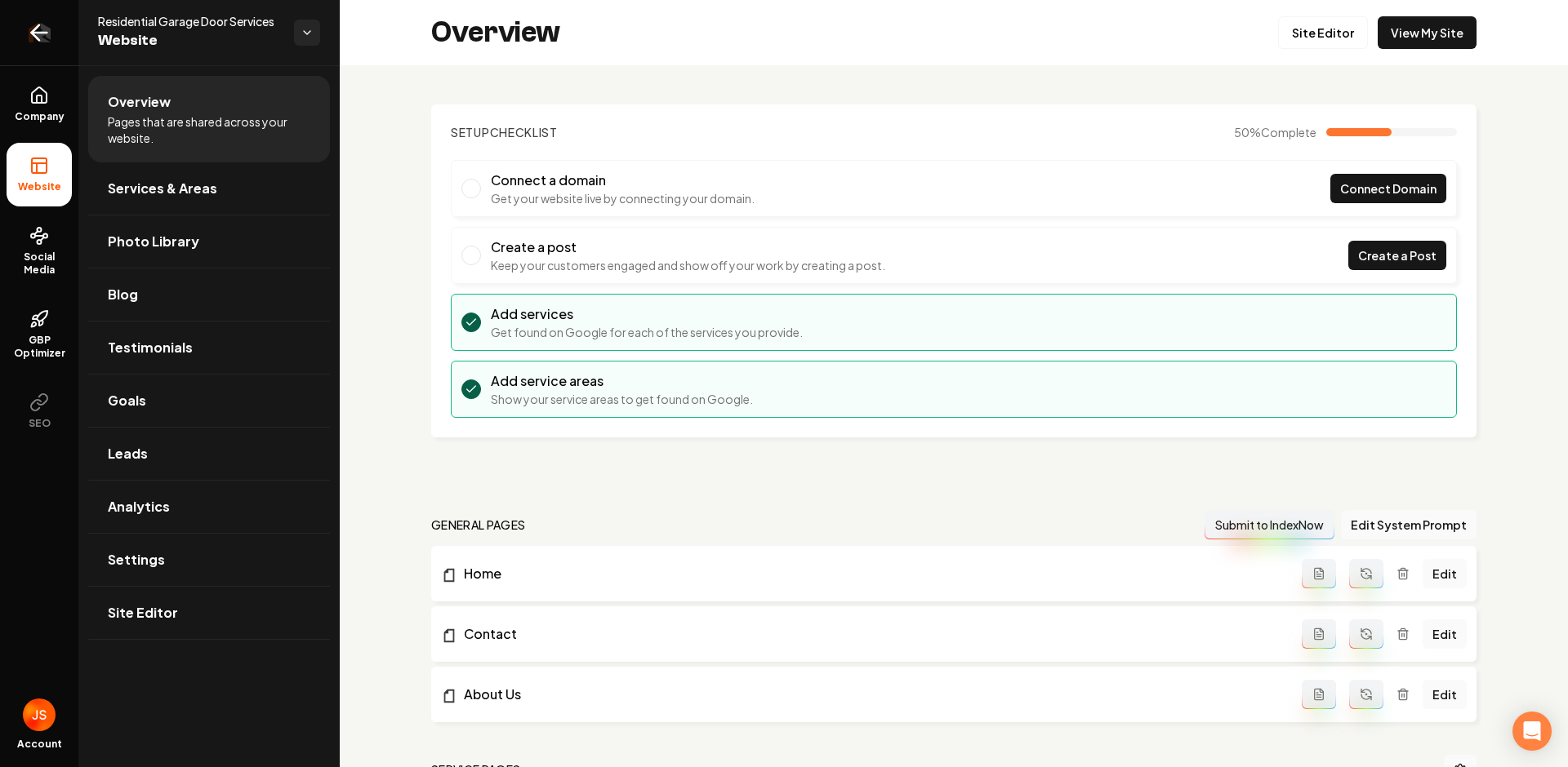
click at [42, 40] on icon "Return to dashboard" at bounding box center [38, 32] width 26 height 26
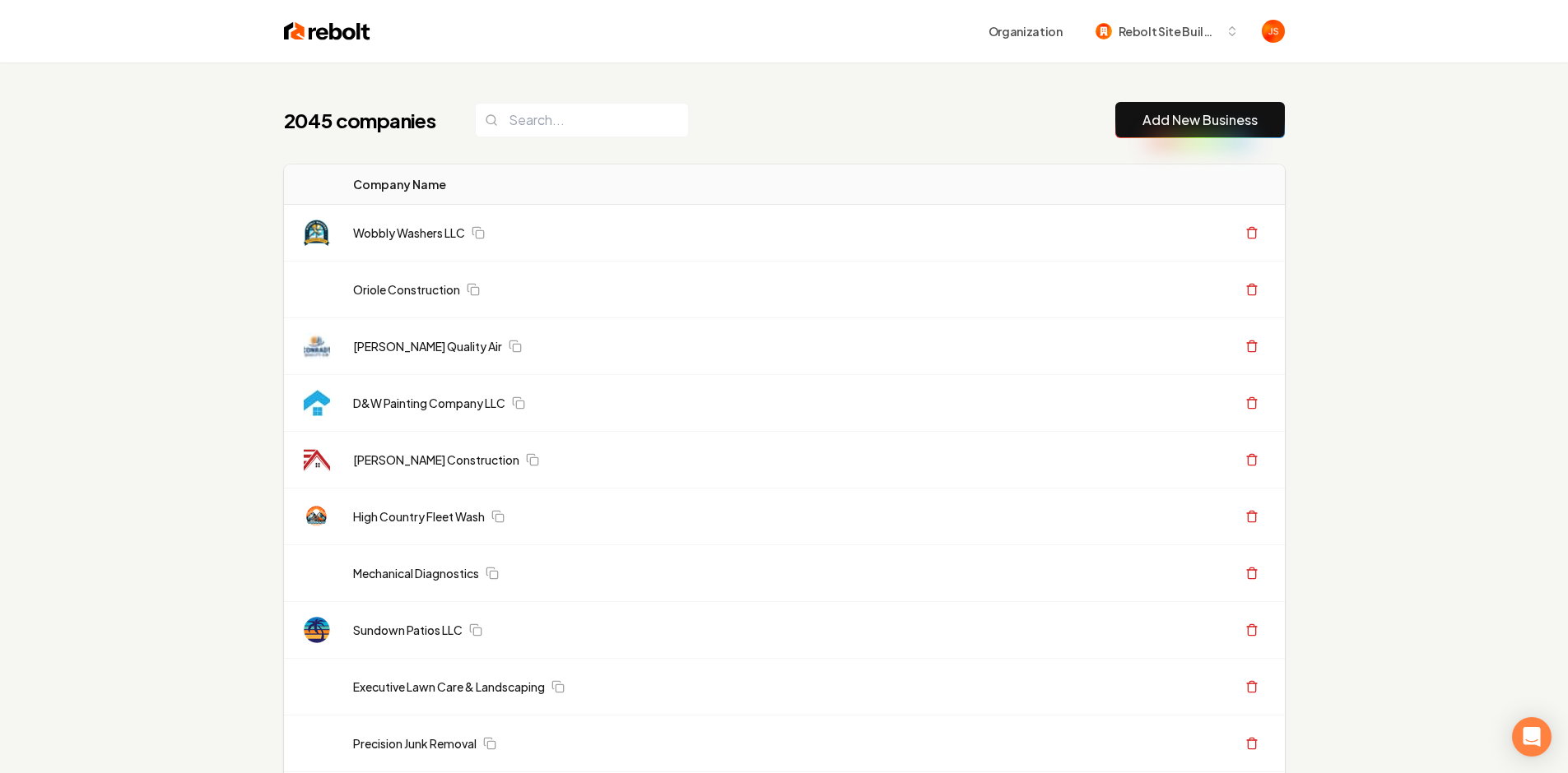
click at [569, 121] on input "search" at bounding box center [581, 120] width 214 height 35
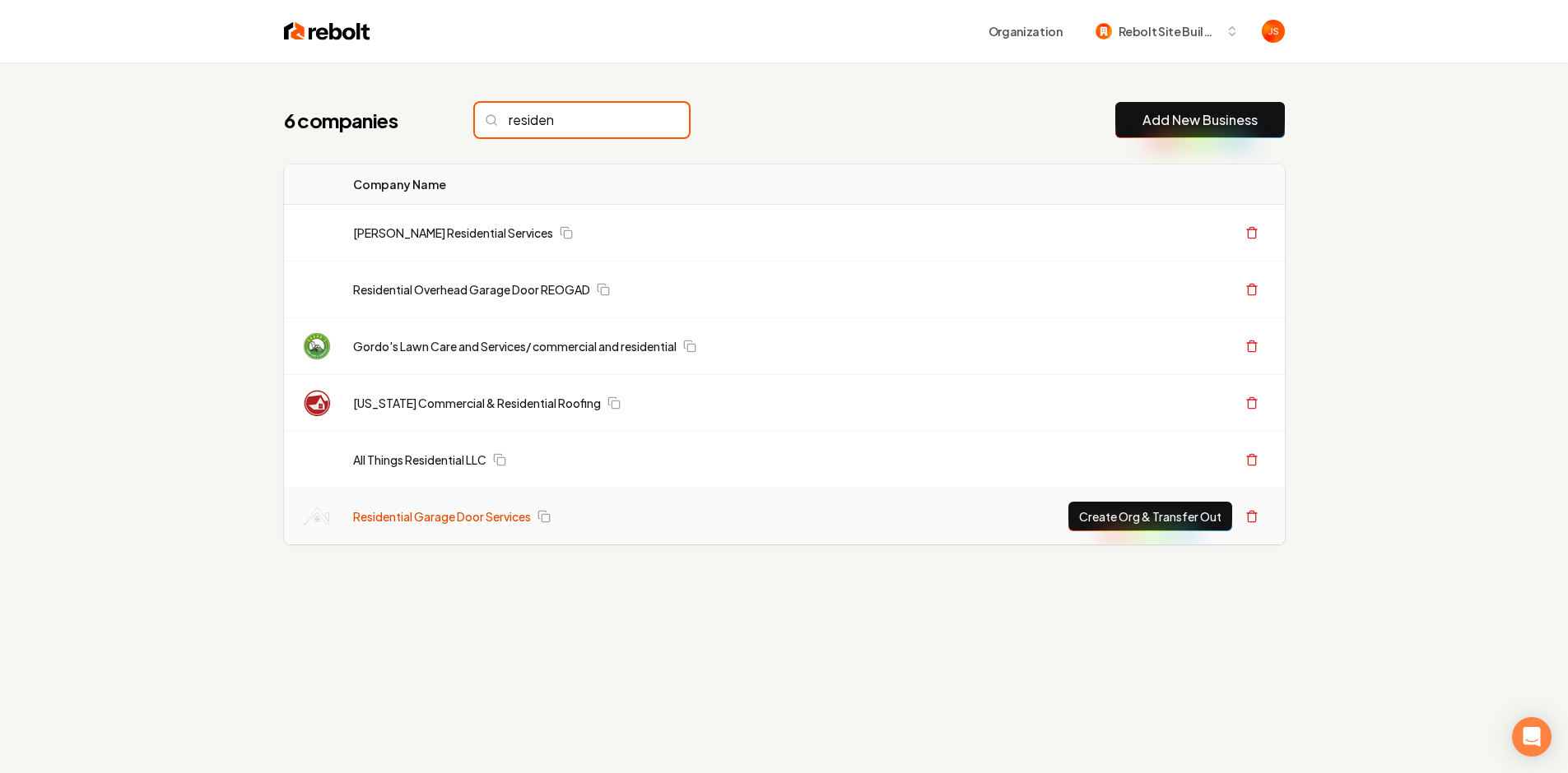
type input "residen"
click at [413, 517] on link "Residential Garage Door Services" at bounding box center [442, 517] width 178 height 16
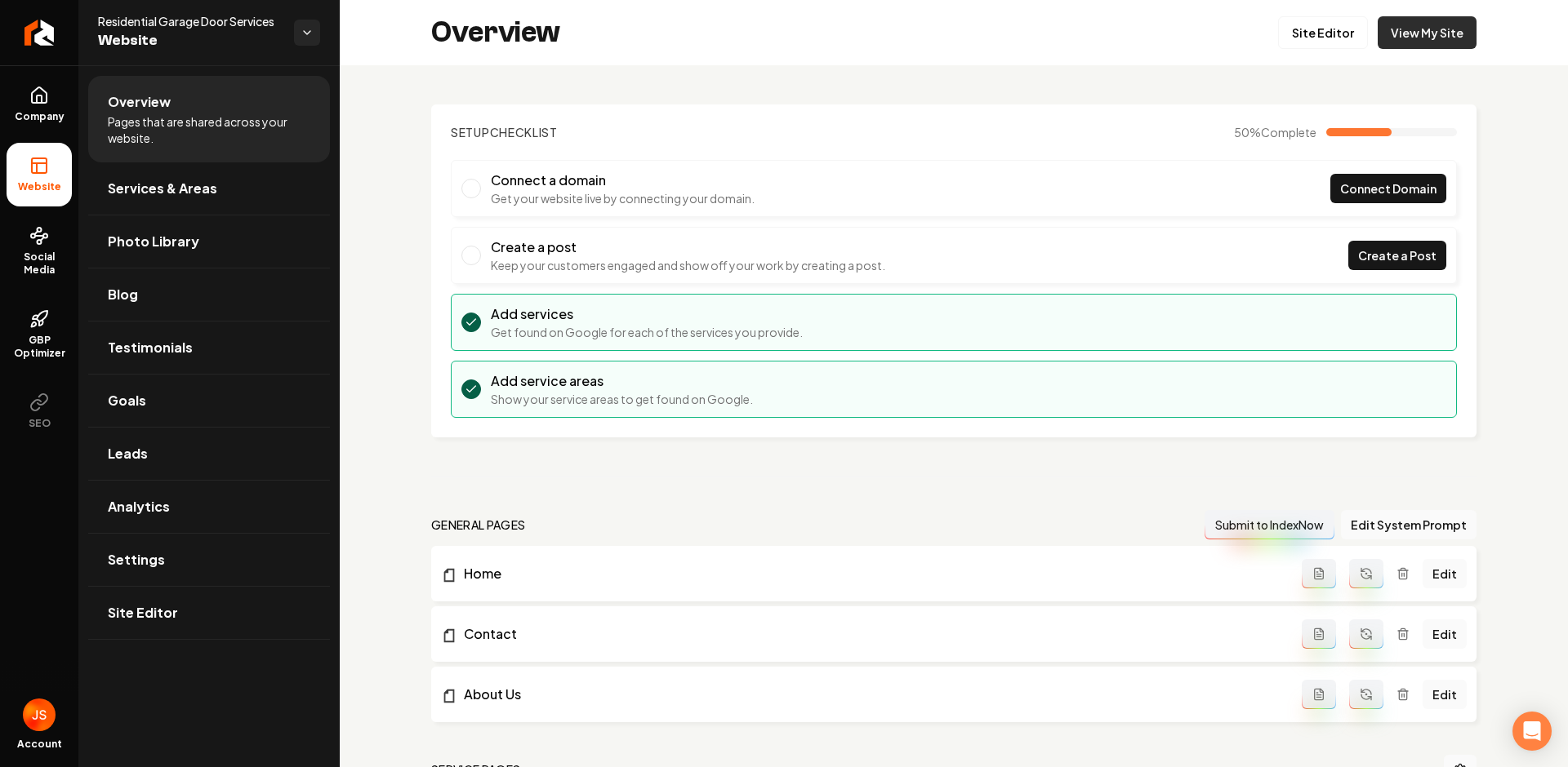
click at [1390, 44] on link "View My Site" at bounding box center [1428, 32] width 99 height 32
click at [19, 41] on link "Return to dashboard" at bounding box center [39, 32] width 78 height 66
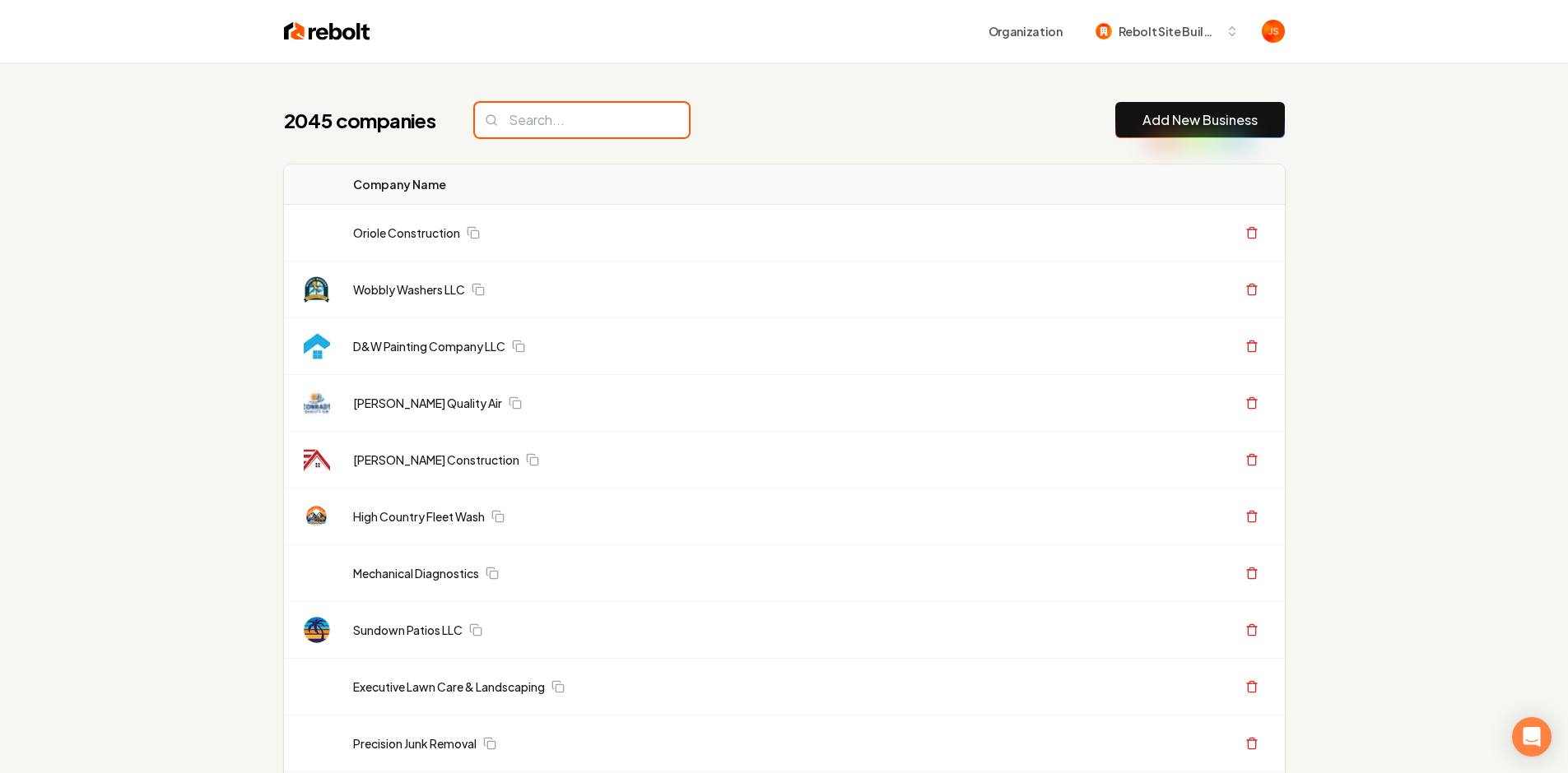
click at [529, 129] on input "search" at bounding box center [581, 120] width 214 height 35
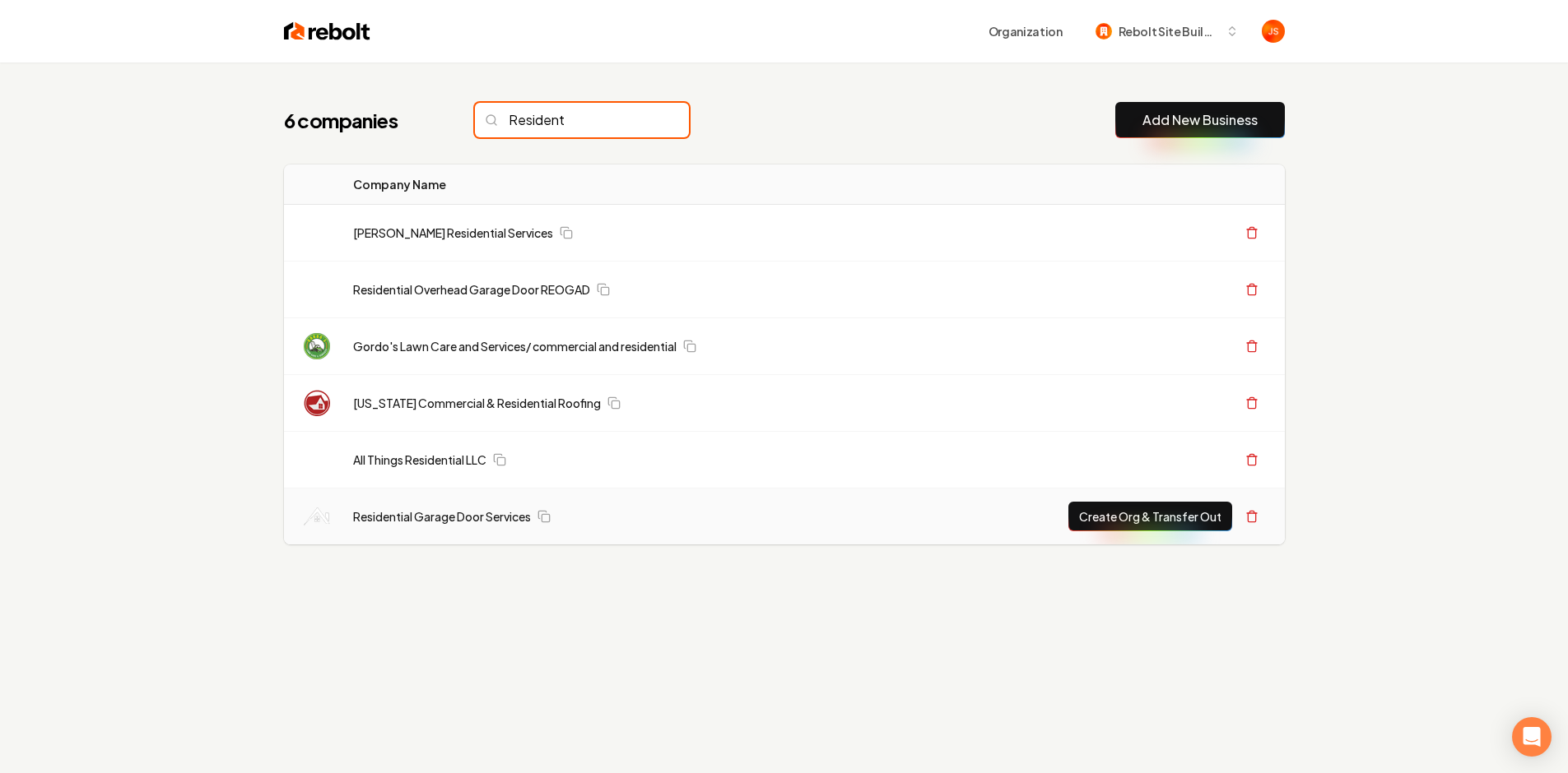
type input "Resident"
click at [1123, 518] on button "Create Org & Transfer Out" at bounding box center [1150, 517] width 164 height 30
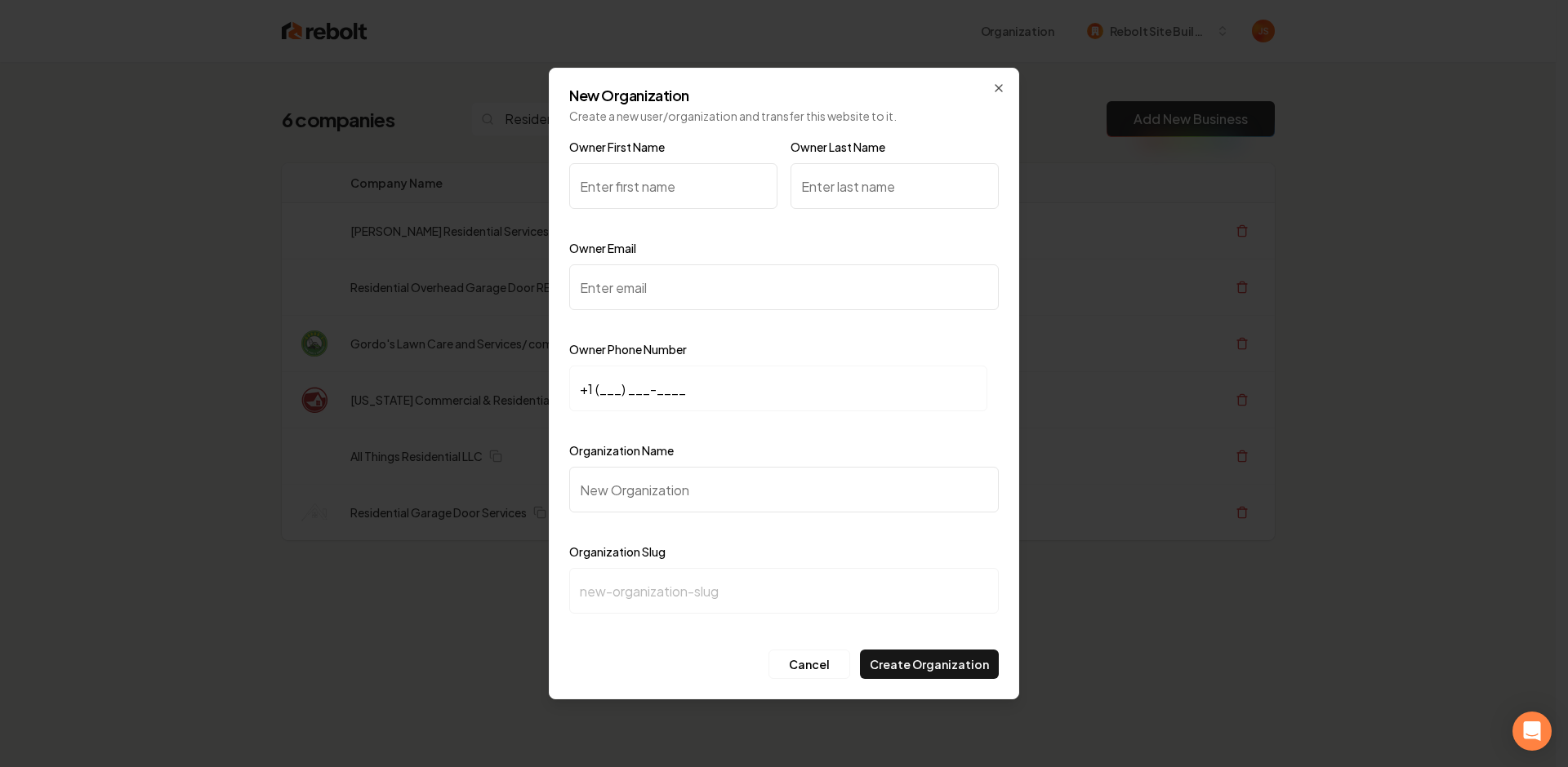
click at [638, 180] on input "Owner First Name" at bounding box center [673, 186] width 209 height 46
paste input "Ted"
type input "Ted"
click at [856, 186] on input "Owner Last Name" at bounding box center [894, 186] width 209 height 46
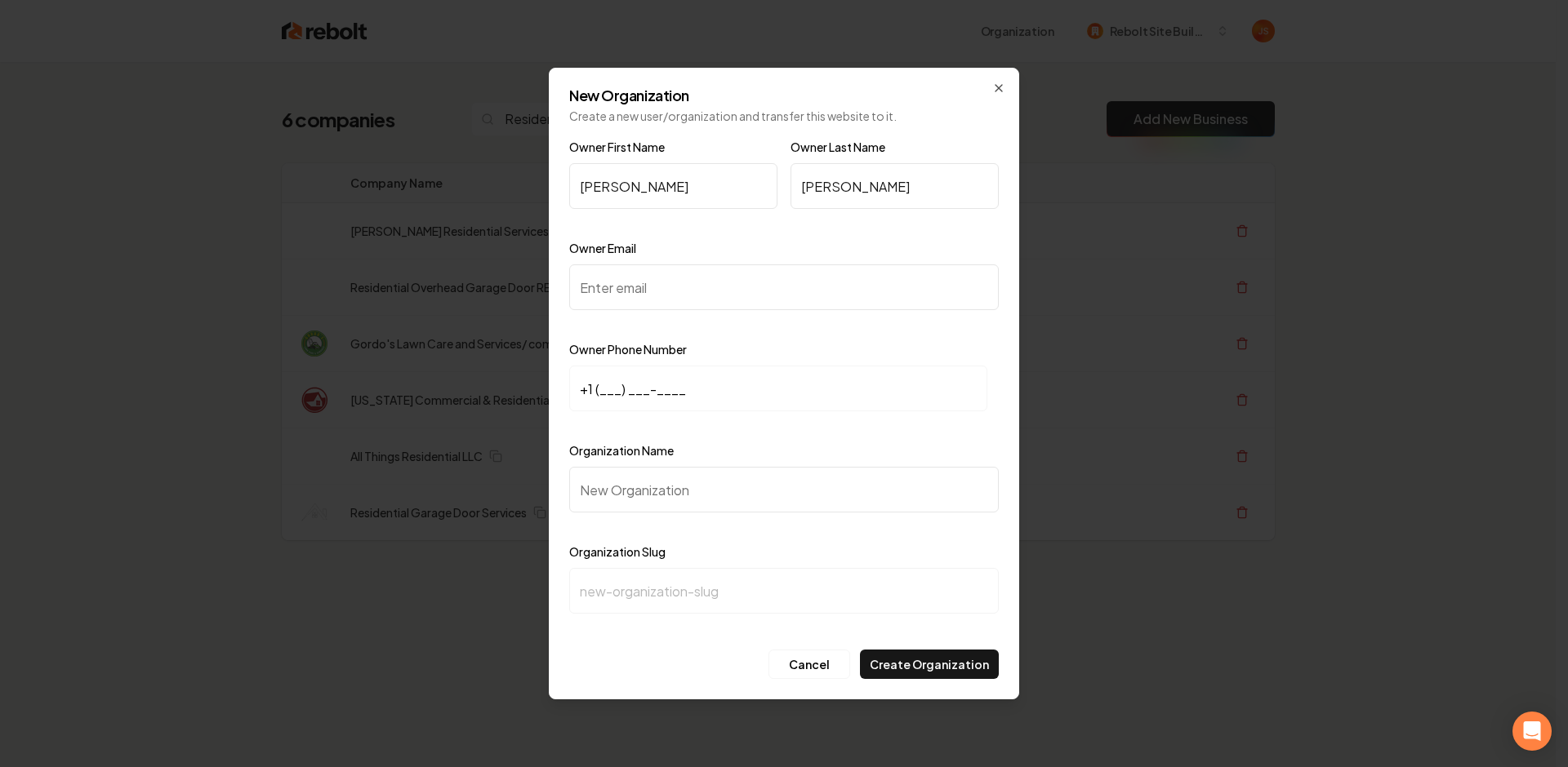
type input "Anderson"
click at [706, 304] on input "Owner Email" at bounding box center [784, 288] width 430 height 46
paste input "tedanderson81@gmail.com"
type input "tedanderson81@gmail.com"
click at [923, 431] on div at bounding box center [784, 426] width 430 height 16
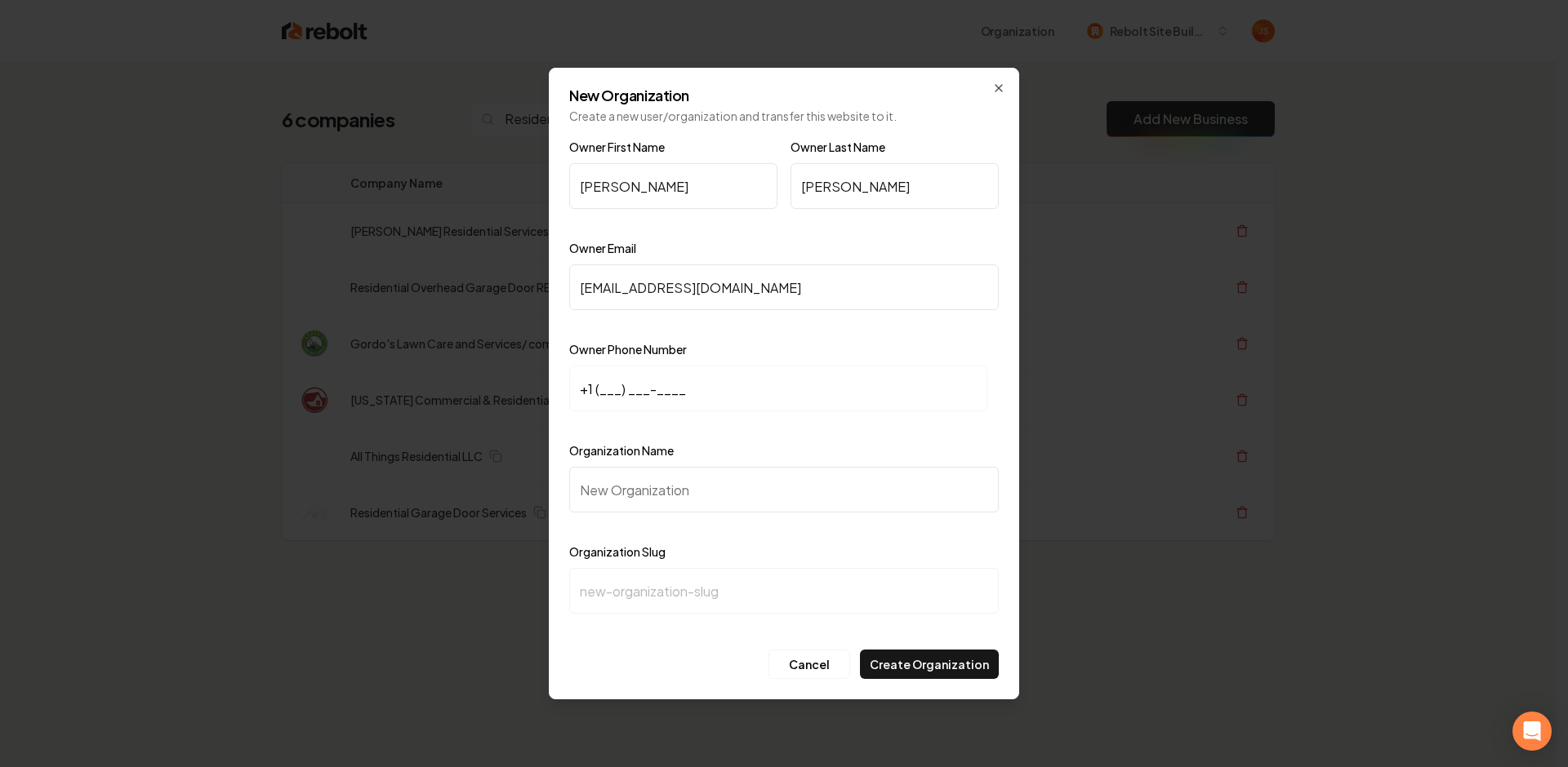
click at [614, 379] on input "+1 (___) ___-____" at bounding box center [778, 389] width 418 height 46
paste input "612) 275-8818"
type input "+1 (612) 275-8818"
click at [600, 471] on input "Organization Name" at bounding box center [784, 490] width 430 height 46
paste input "Residential Garage Door Services Garage"
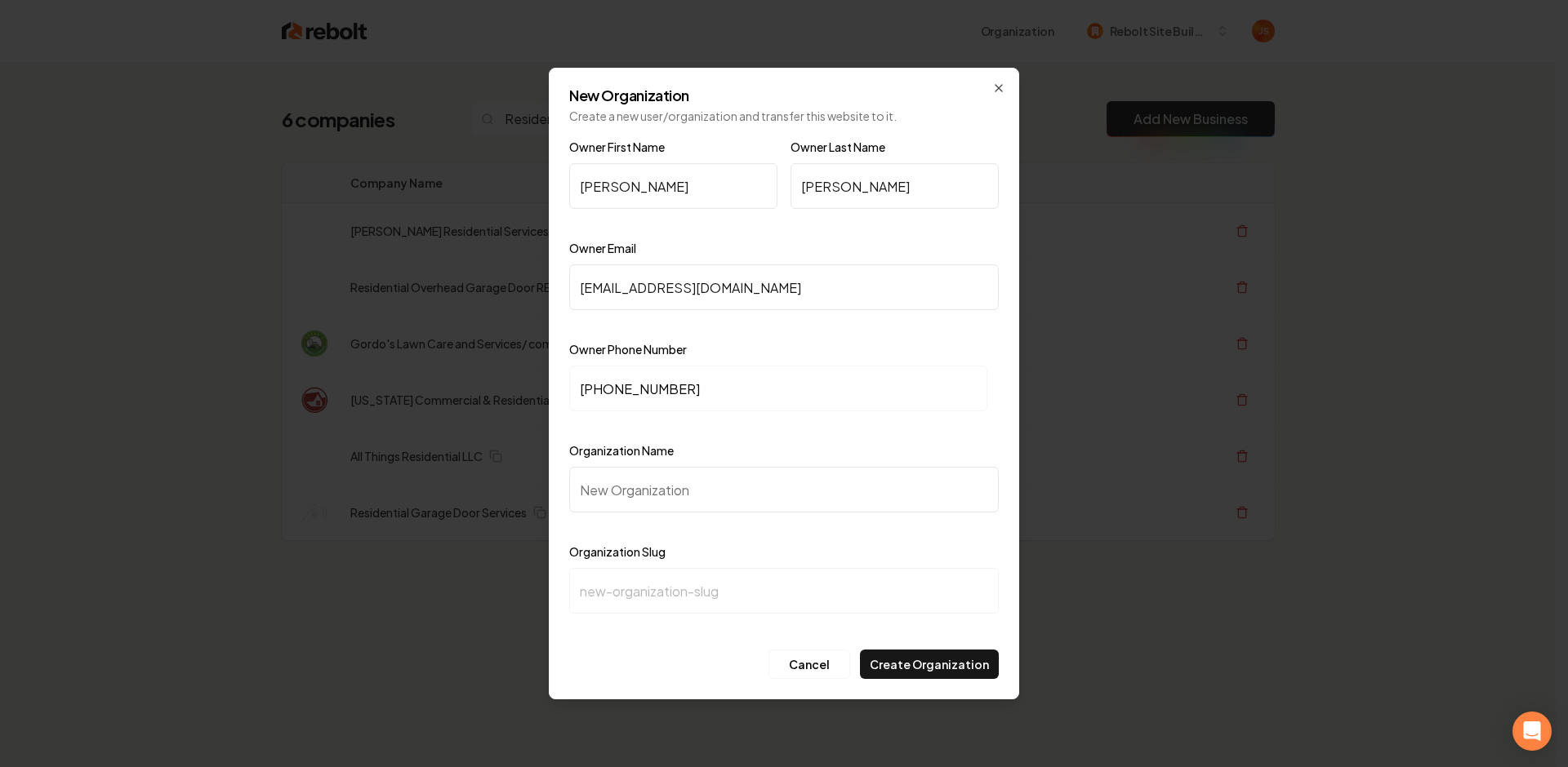
type input "Residential Garage Door Services Garage"
type input "residential-garage-door-services-garage"
drag, startPoint x: 841, startPoint y: 495, endPoint x: 790, endPoint y: 495, distance: 51.0
click at [790, 495] on input "Residential Garage Door Services Garage" at bounding box center [784, 490] width 430 height 46
type input "Residential Garage Door Services"
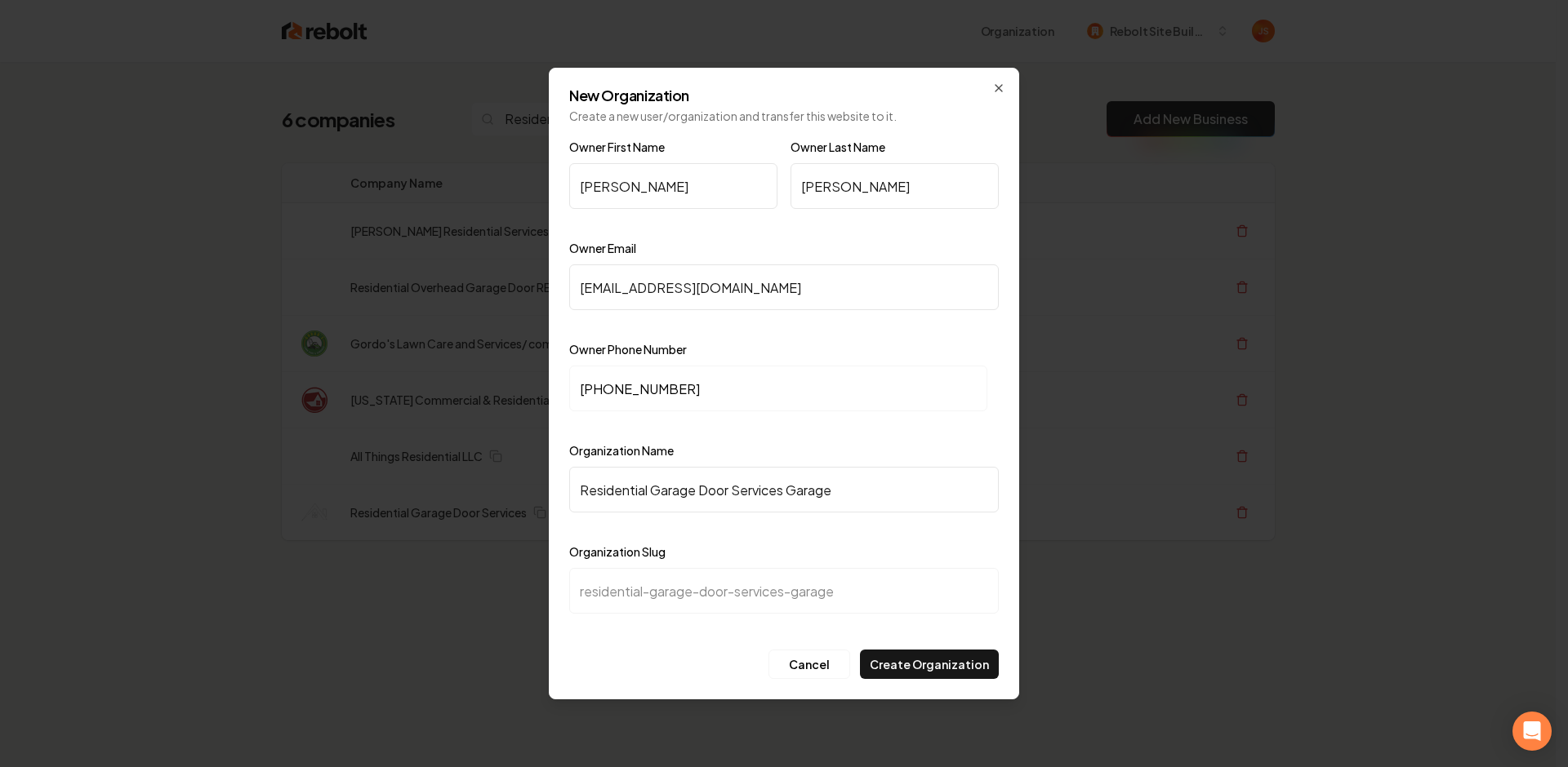
type input "residential-garage-door-services"
type input "Residential Garage Door Services"
click at [938, 679] on div "New Organization Create a new user/organization and transfer this website to it…" at bounding box center [784, 383] width 471 height 632
click at [938, 657] on button "Create Organization" at bounding box center [929, 664] width 139 height 30
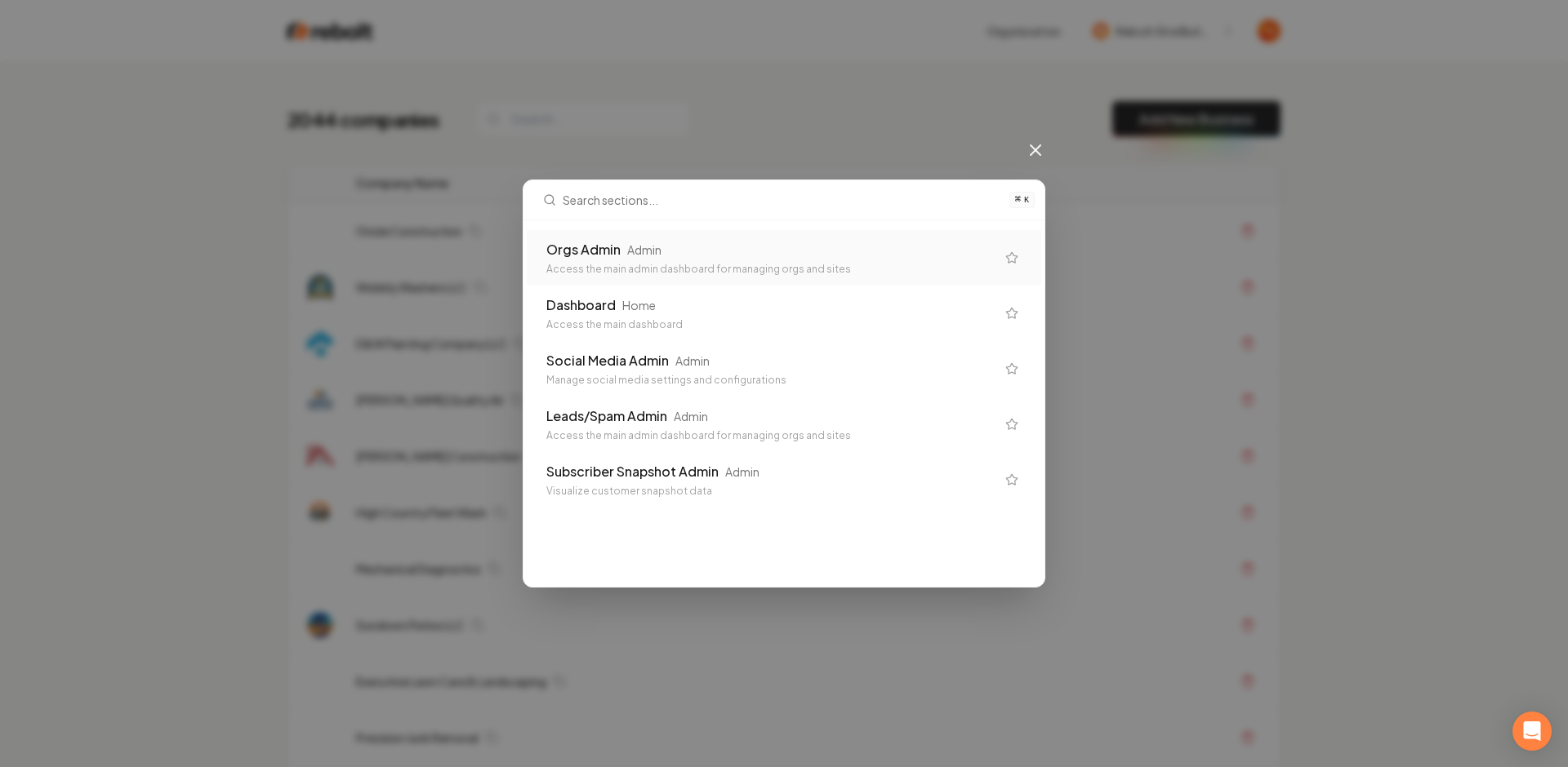
click at [627, 248] on div "Admin" at bounding box center [644, 250] width 34 height 16
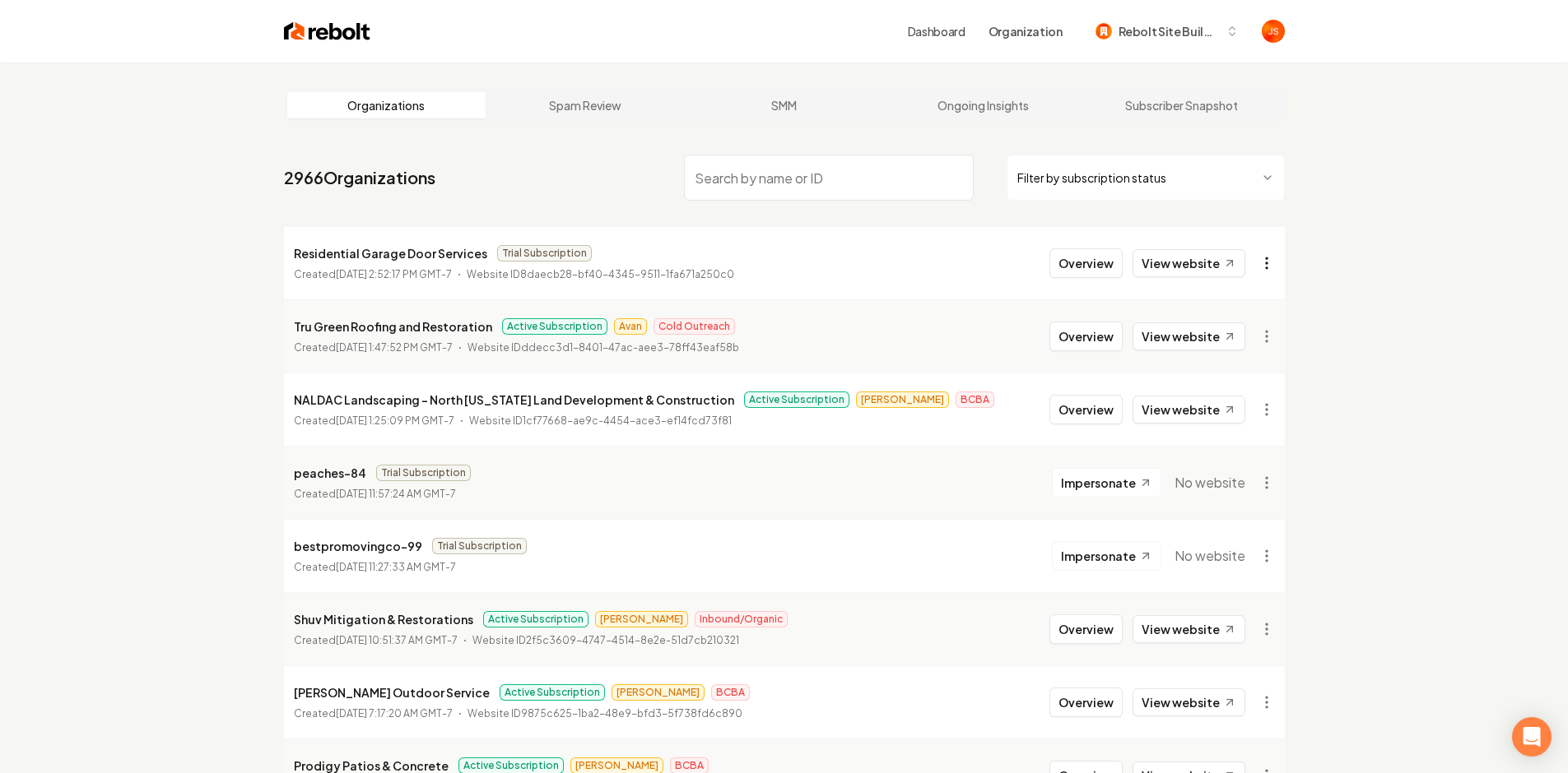
drag, startPoint x: 1347, startPoint y: 240, endPoint x: 1270, endPoint y: 270, distance: 82.6
click at [1260, 263] on html "Dashboard Organization Rebolt Site Builder Organizations Spam Review SMM Ongoin…" at bounding box center [784, 386] width 1568 height 773
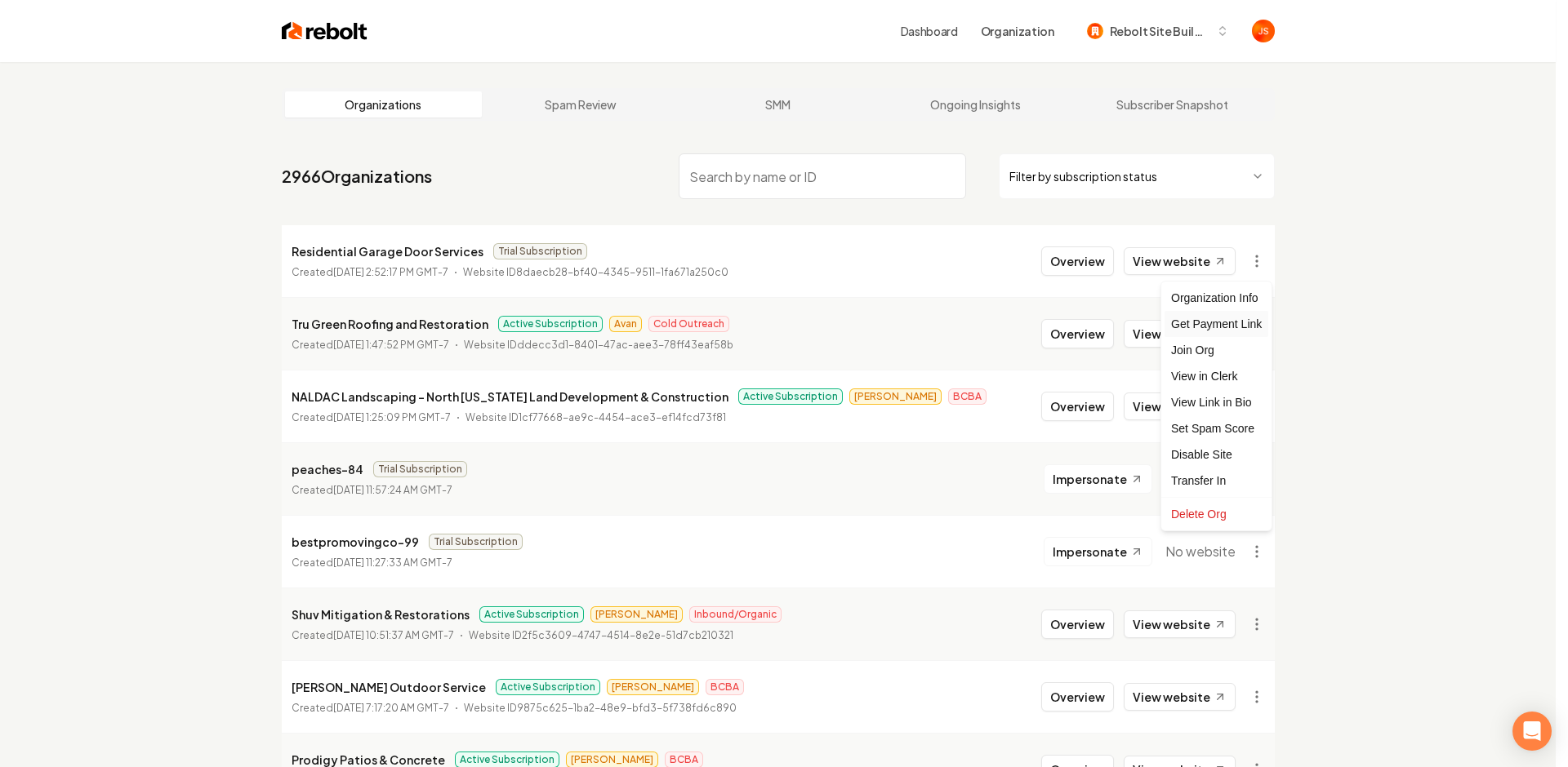
click at [1212, 331] on div "Get Payment Link" at bounding box center [1216, 323] width 104 height 26
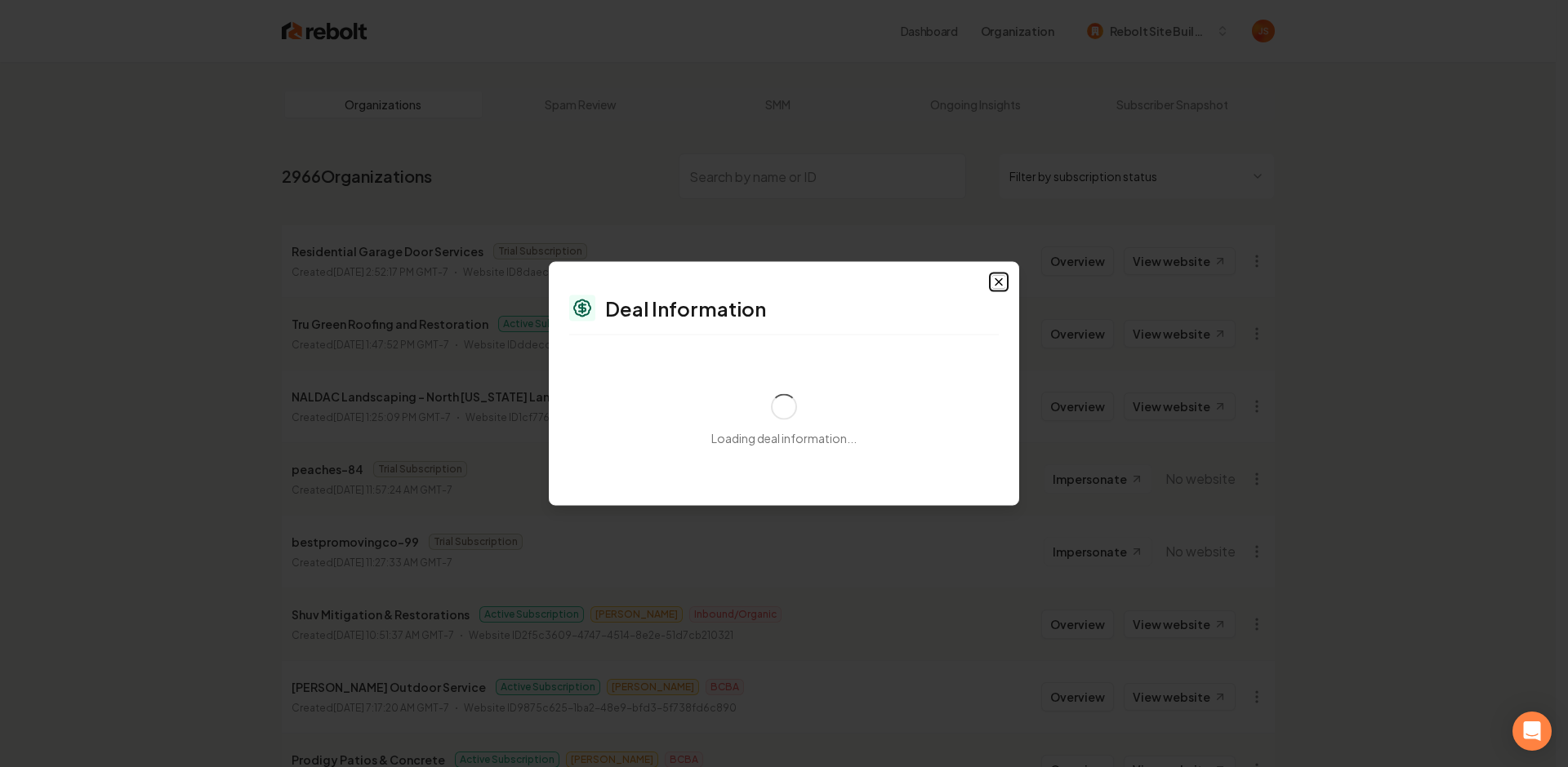
click at [1005, 282] on icon "button" at bounding box center [999, 283] width 13 height 13
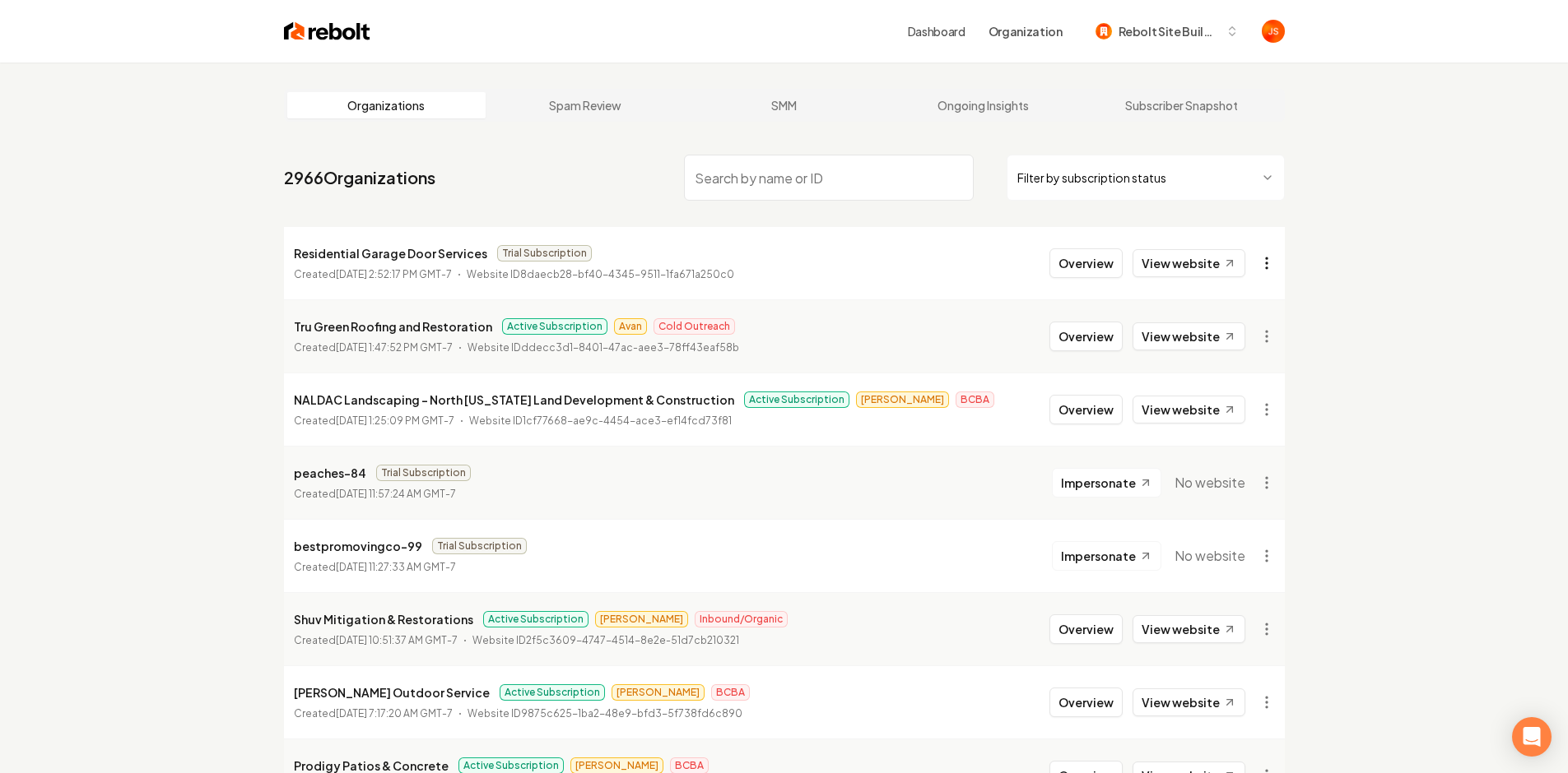
click at [1268, 265] on html "Dashboard Organization Rebolt Site Builder Organizations Spam Review SMM Ongoin…" at bounding box center [784, 386] width 1568 height 773
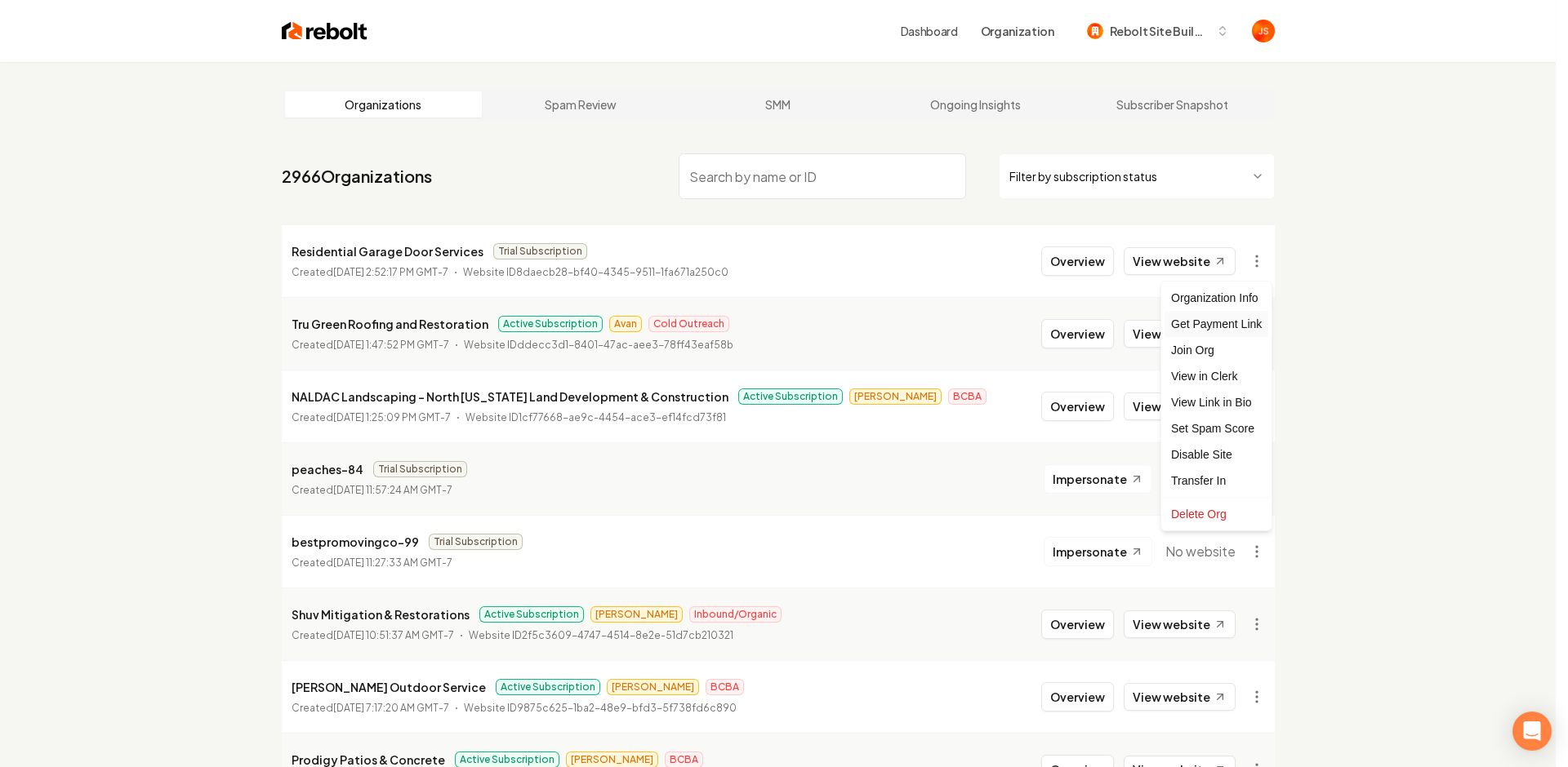
click at [1213, 333] on div "Get Payment Link" at bounding box center [1216, 323] width 104 height 26
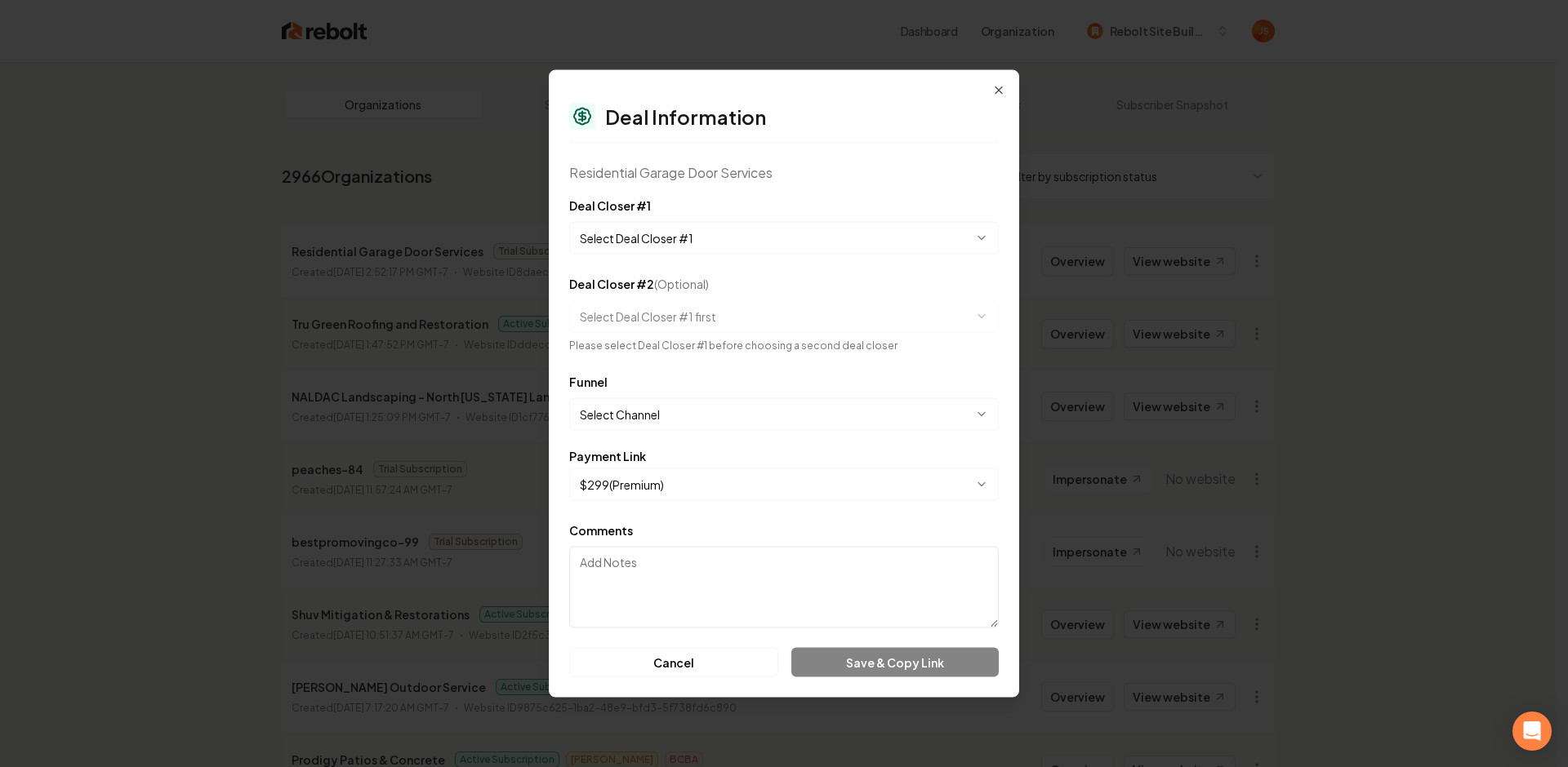
click at [707, 253] on form "**********" at bounding box center [784, 437] width 430 height 482
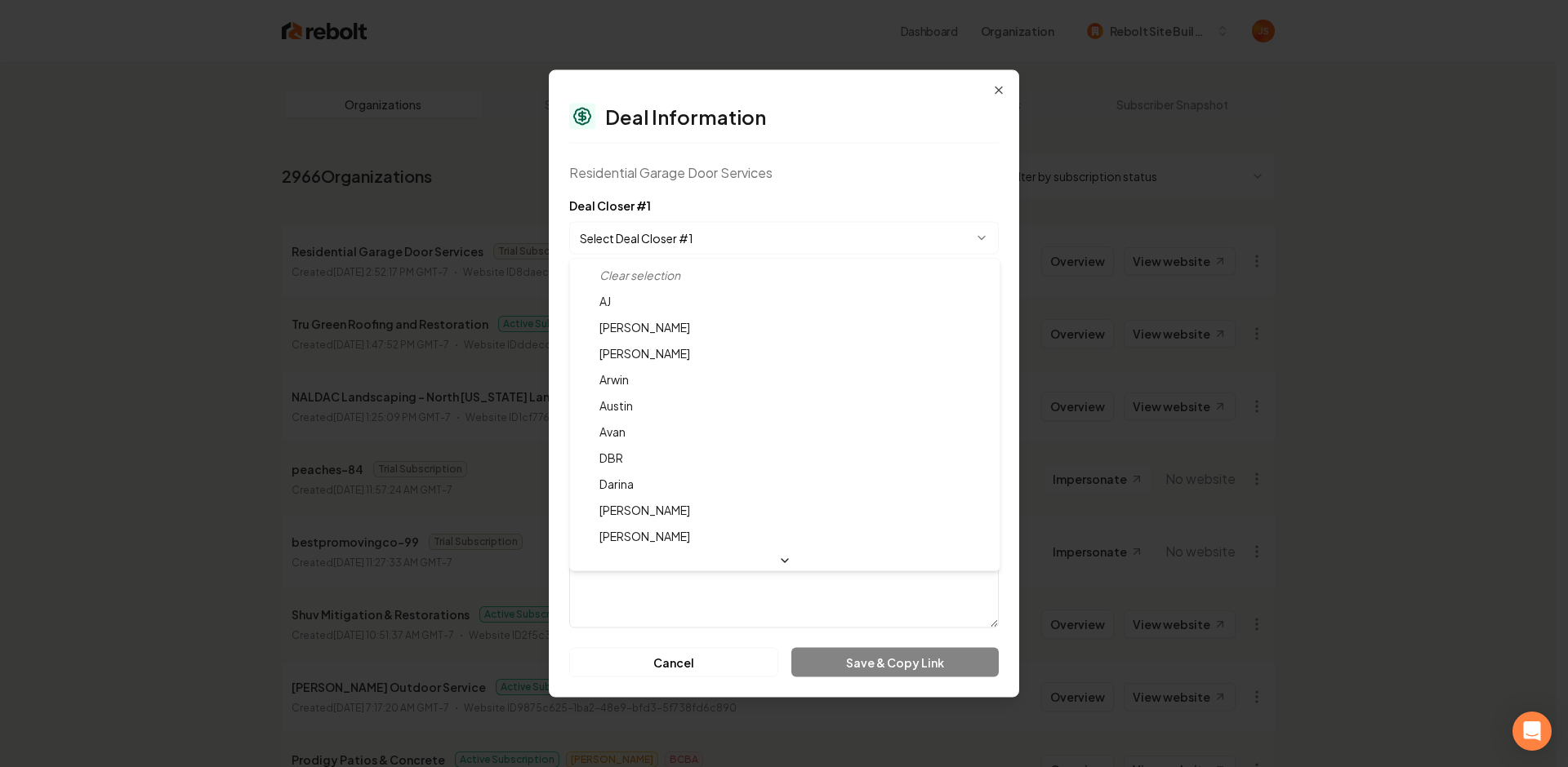
click at [703, 242] on body "Dashboard Organization Rebolt Site Builder Organizations Spam Review SMM Ongoin…" at bounding box center [778, 383] width 1556 height 767
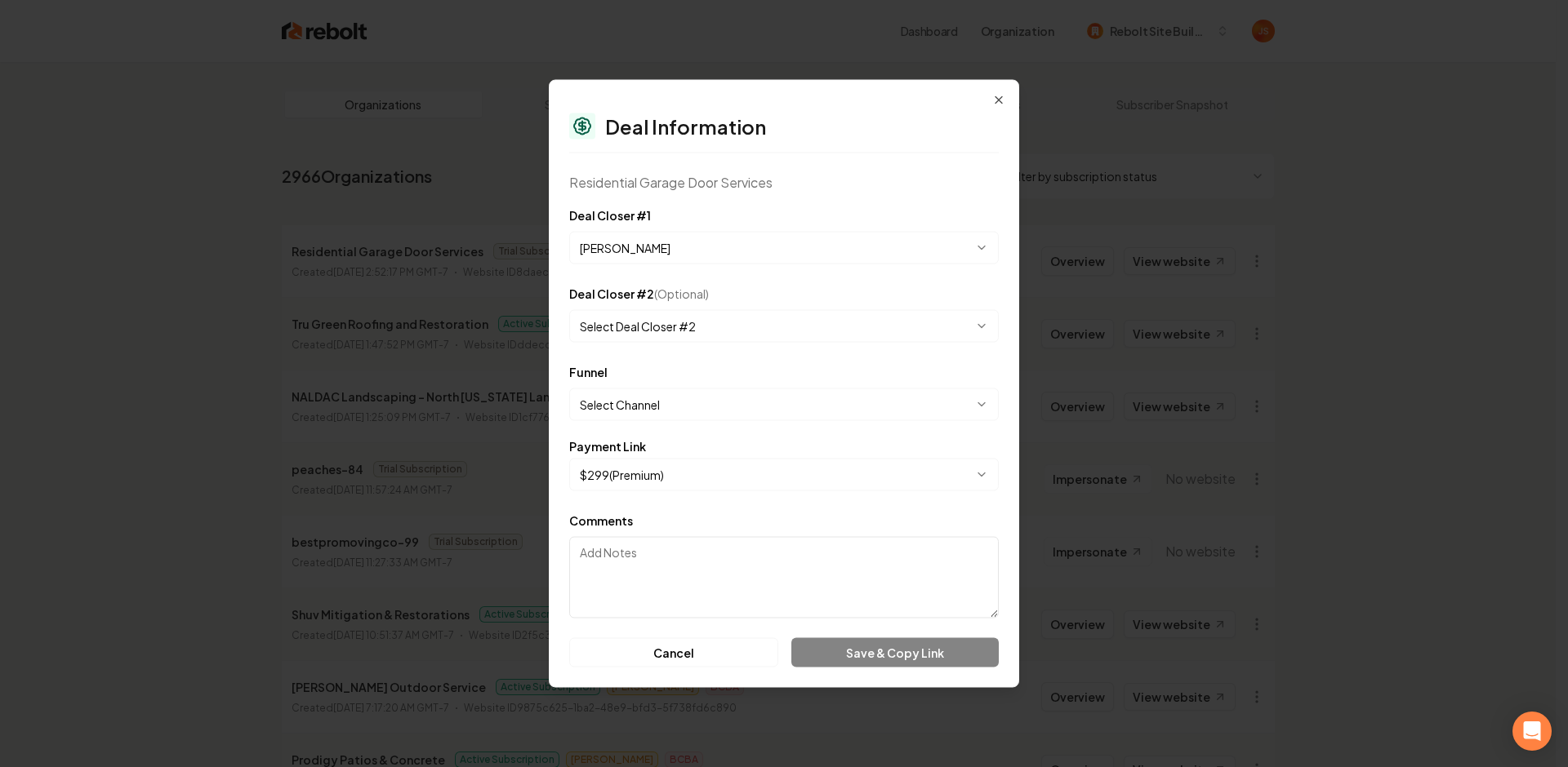
click at [654, 247] on body "Dashboard Organization Rebolt Site Builder Organizations Spam Review SMM Ongoin…" at bounding box center [778, 383] width 1556 height 767
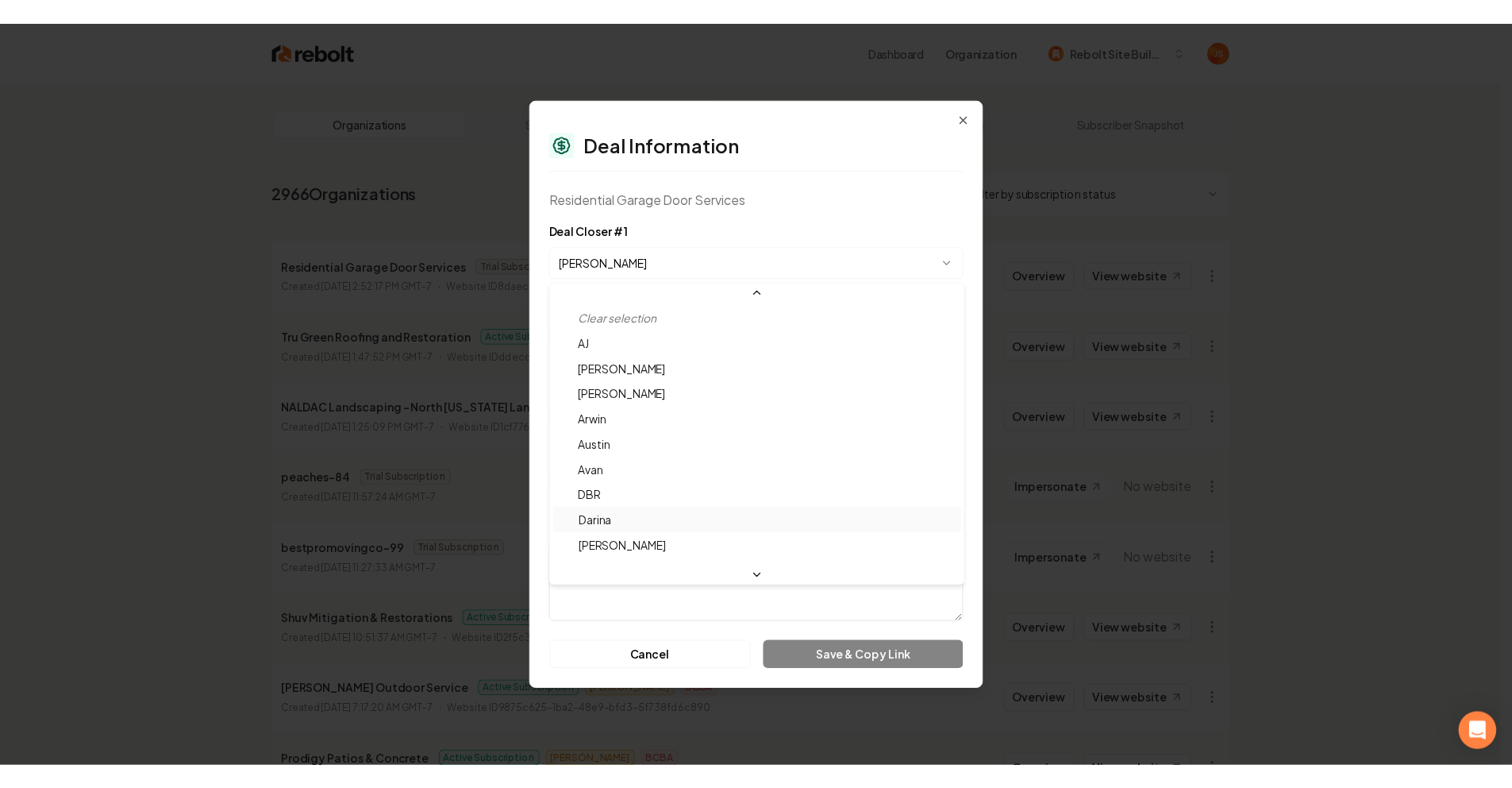
scroll to position [43, 0]
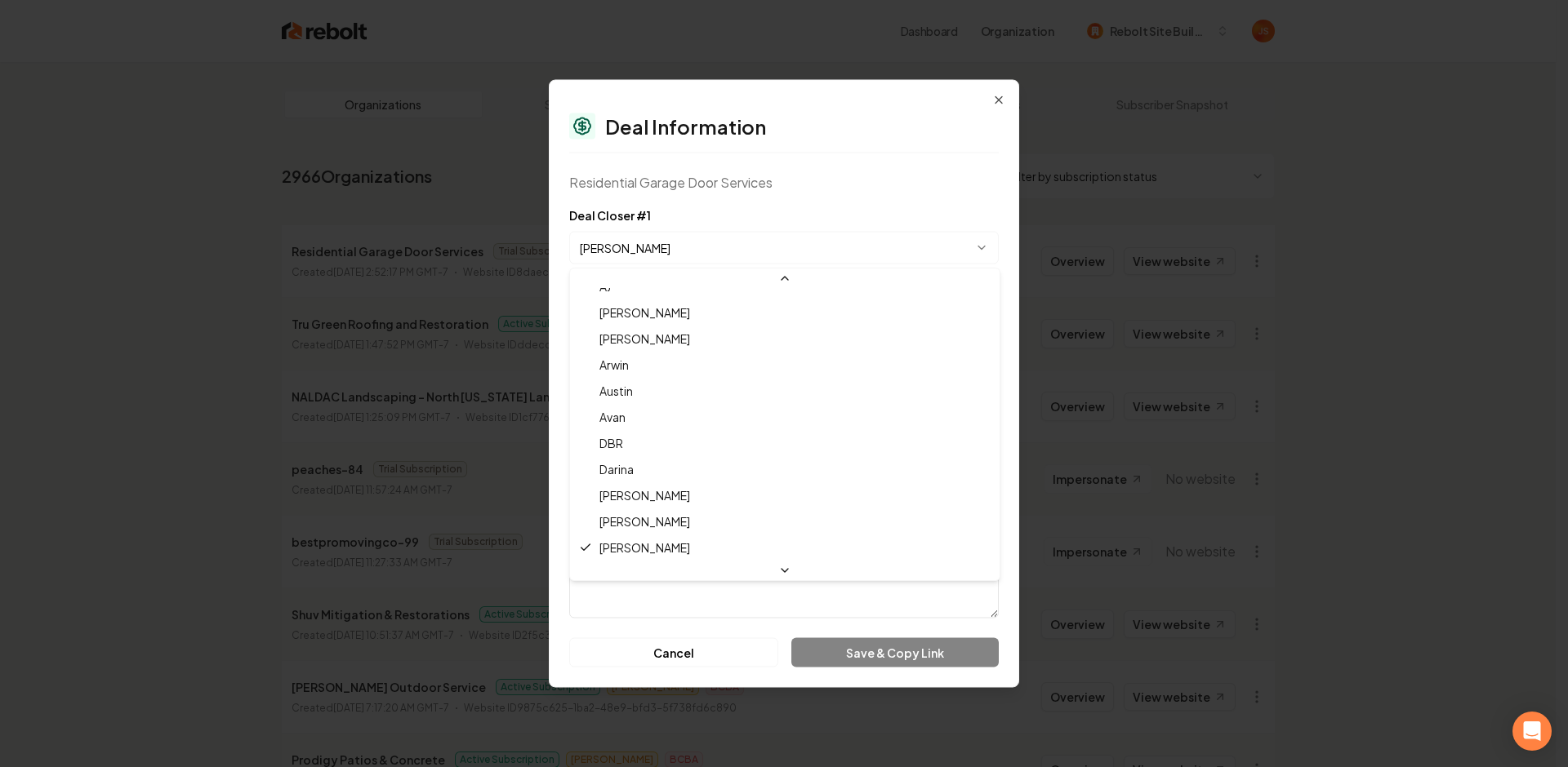
select select "**********"
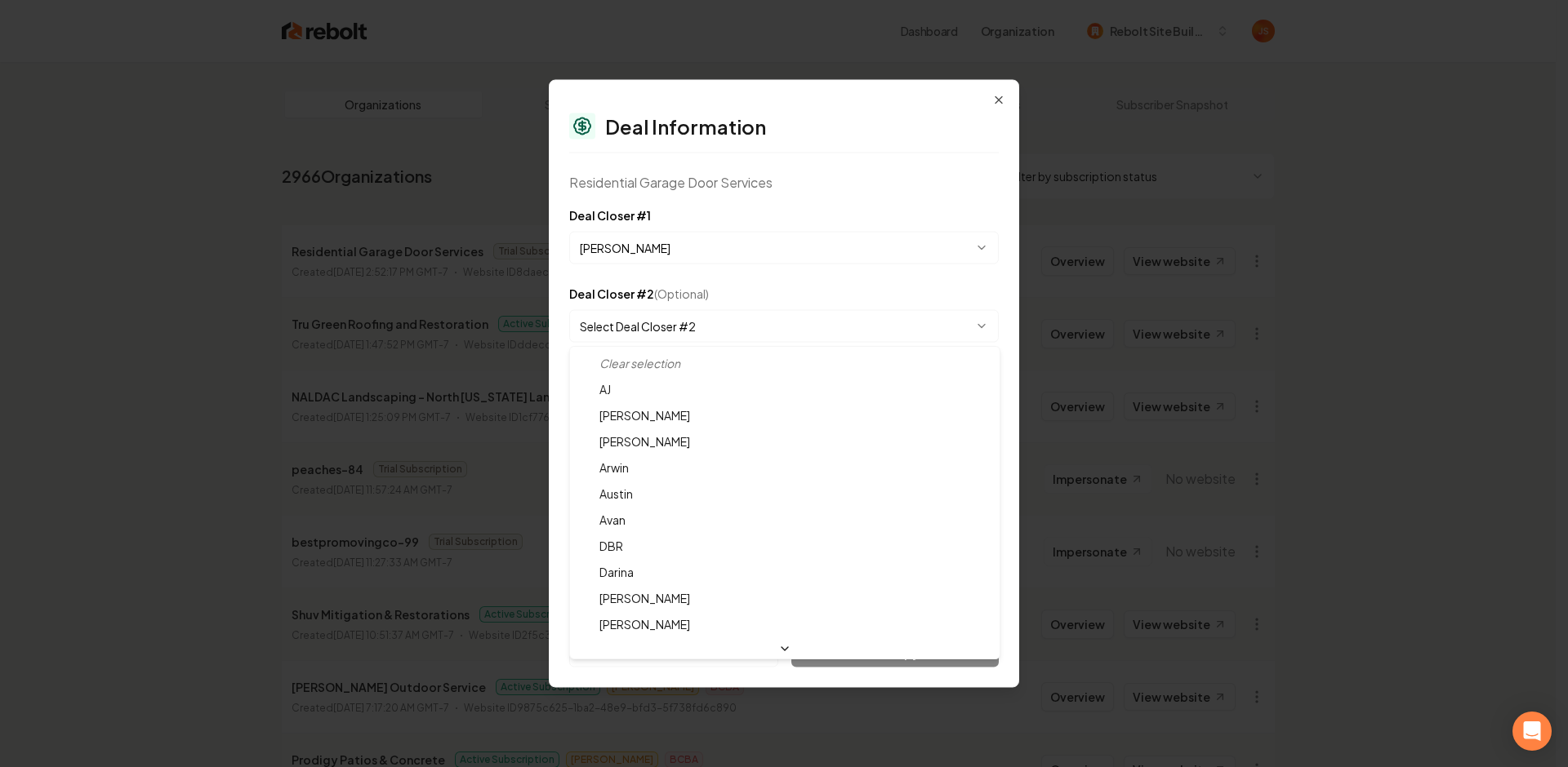
click at [680, 323] on body "Dashboard Organization Rebolt Site Builder Organizations Spam Review SMM Ongoin…" at bounding box center [778, 383] width 1556 height 767
click at [784, 283] on body "Dashboard Organization Rebolt Site Builder Organizations Spam Review SMM Ongoin…" at bounding box center [778, 383] width 1556 height 767
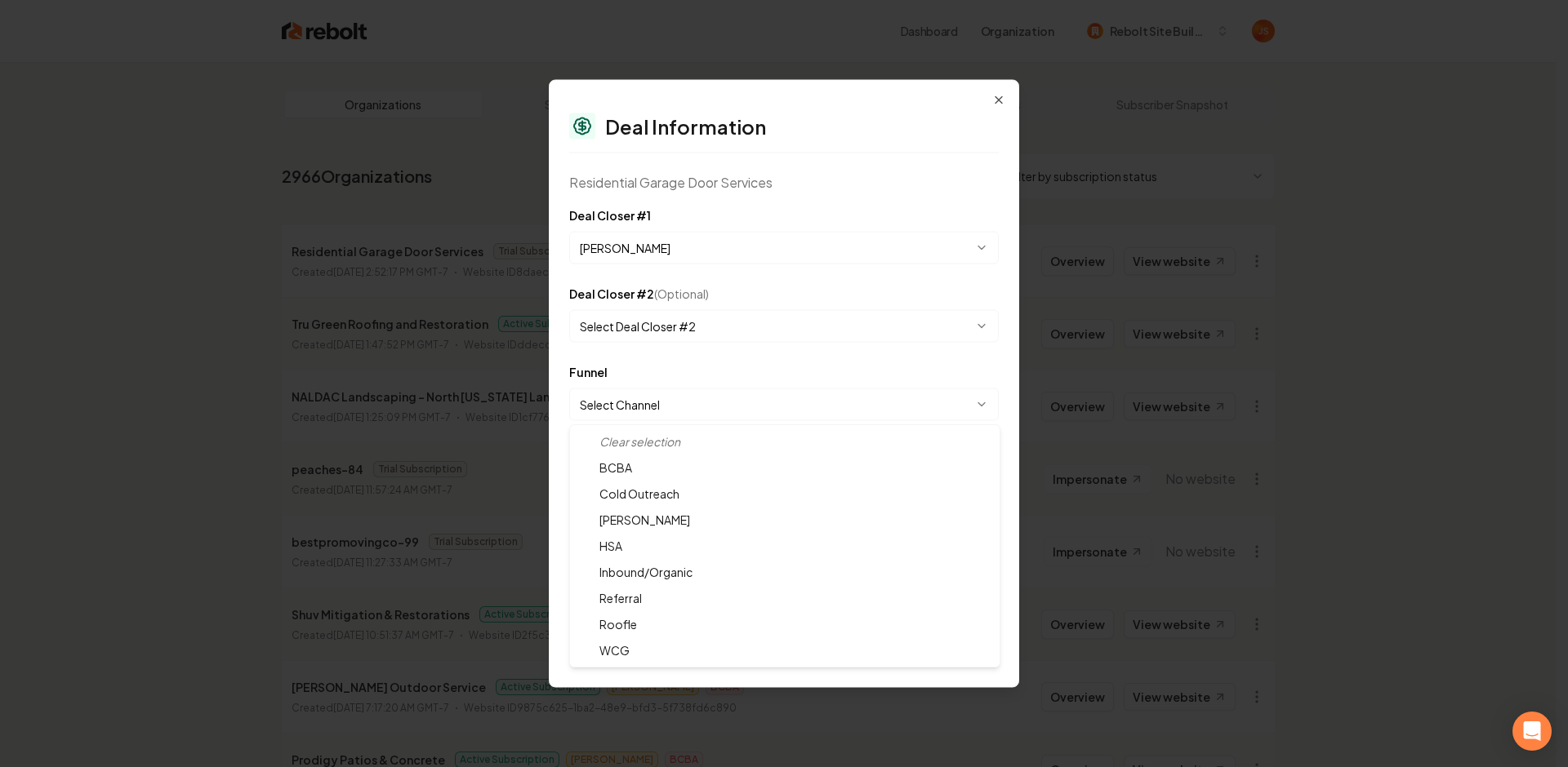
click at [706, 399] on body "Dashboard Organization Rebolt Site Builder Organizations Spam Review SMM Ongoin…" at bounding box center [778, 383] width 1556 height 767
select select "**********"
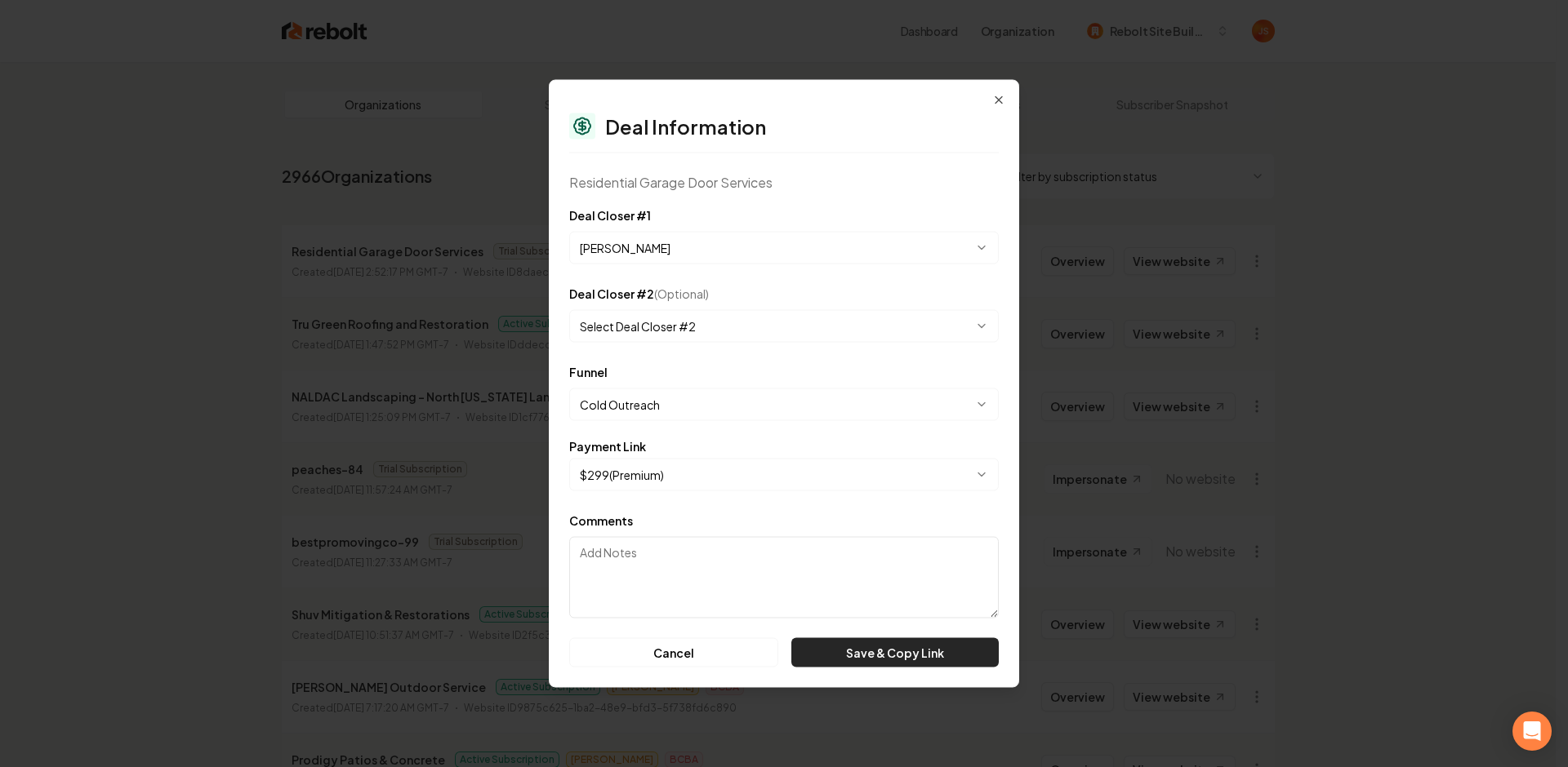
click at [833, 650] on button "Save & Copy Link" at bounding box center [895, 653] width 208 height 30
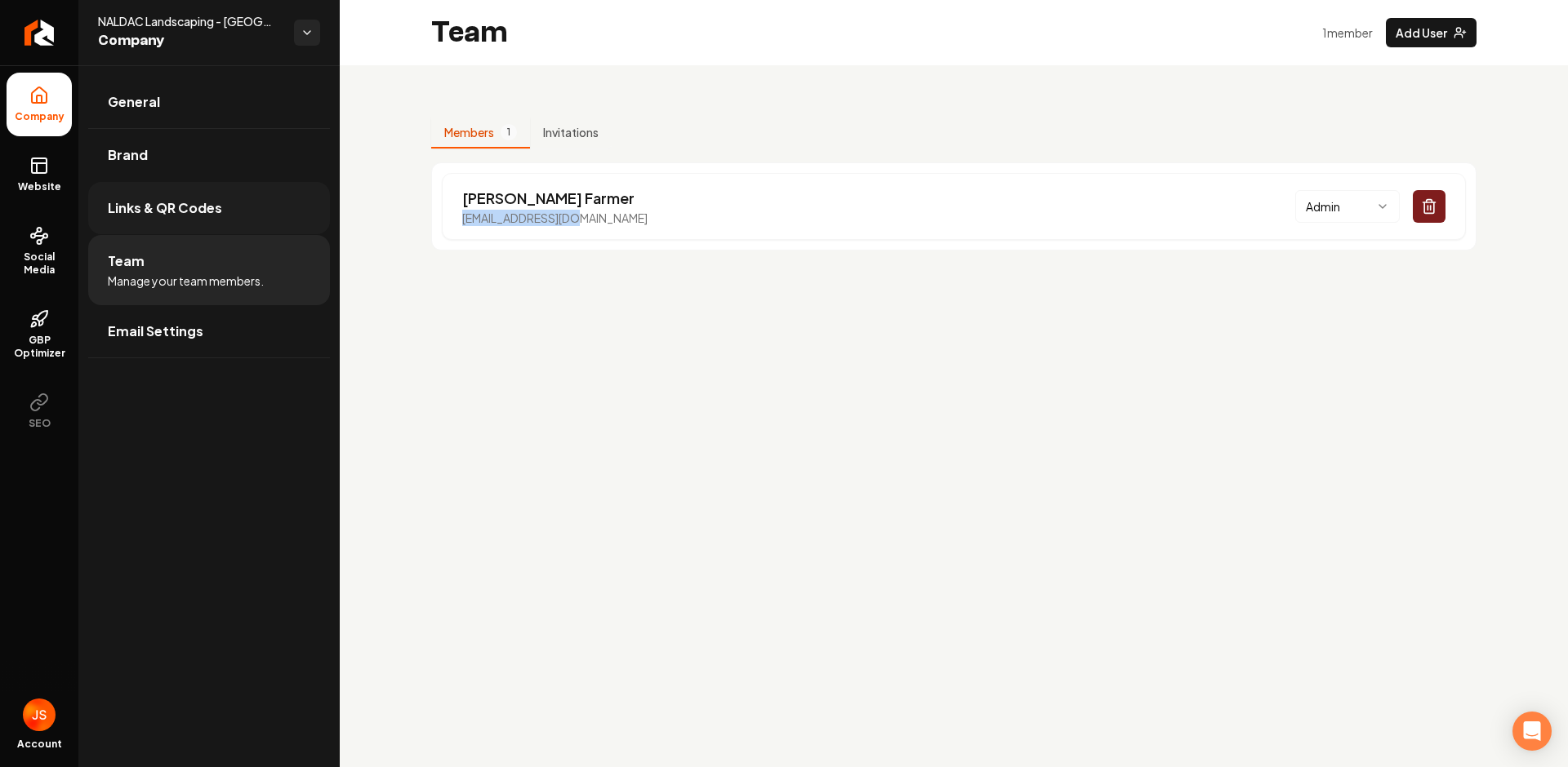
click at [157, 202] on span "Links & QR Codes" at bounding box center [165, 208] width 114 height 20
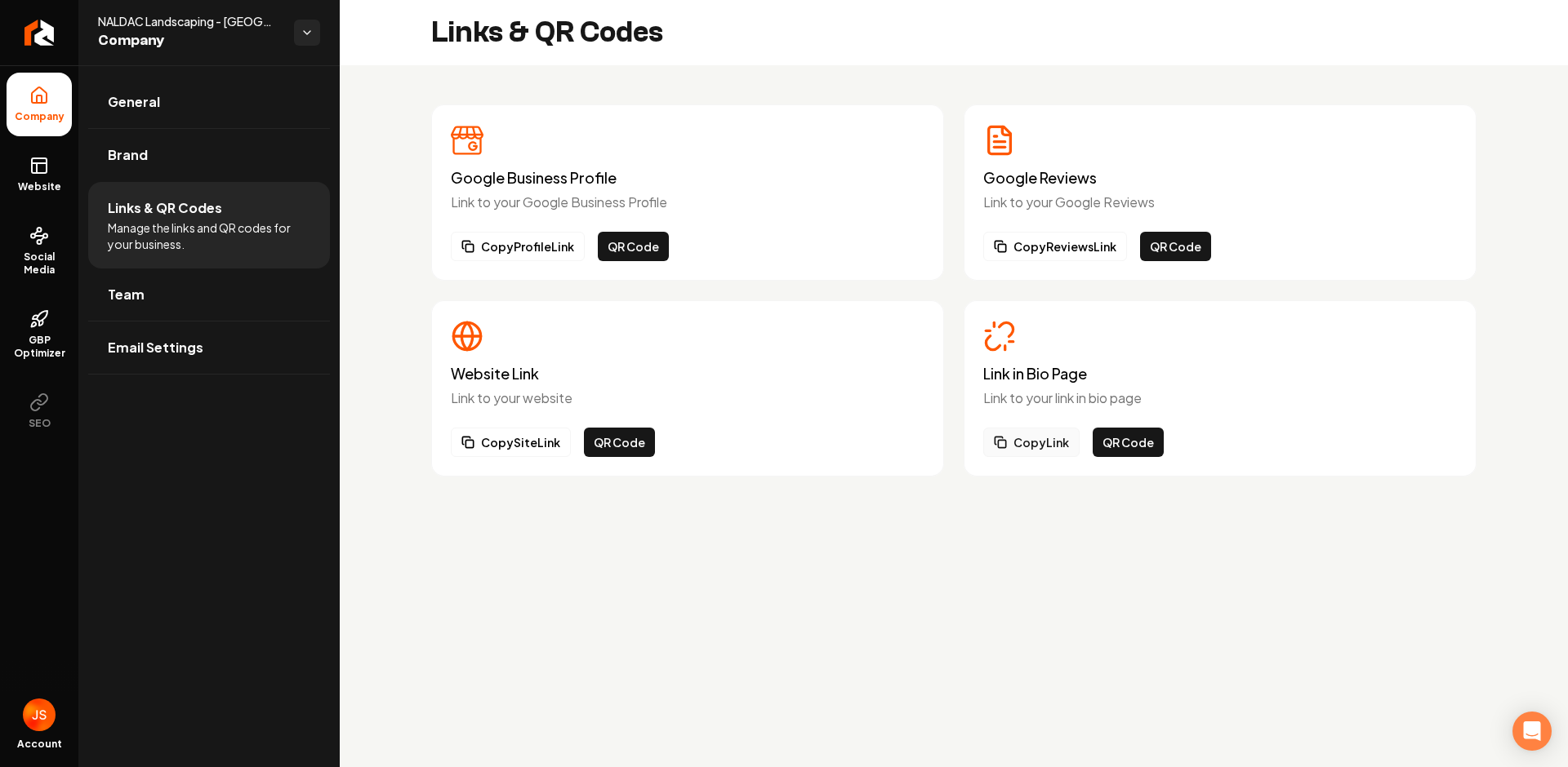
click at [1049, 452] on button "Copy Link" at bounding box center [1031, 442] width 96 height 30
click at [1038, 453] on button "Copy Link" at bounding box center [1031, 442] width 96 height 30
click at [26, 36] on icon "Return to dashboard" at bounding box center [38, 32] width 26 height 26
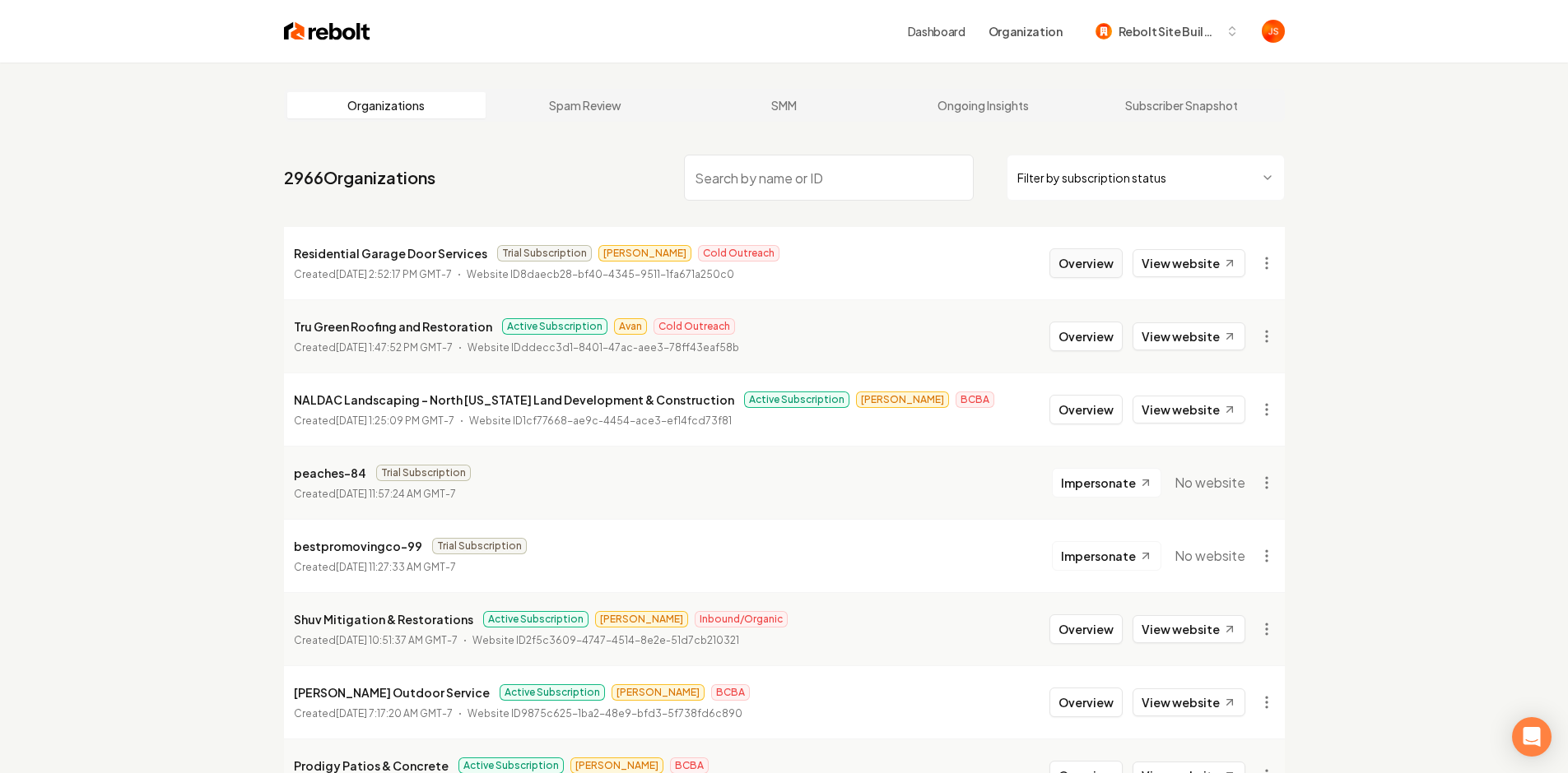
click at [1095, 262] on button "Overview" at bounding box center [1087, 263] width 73 height 30
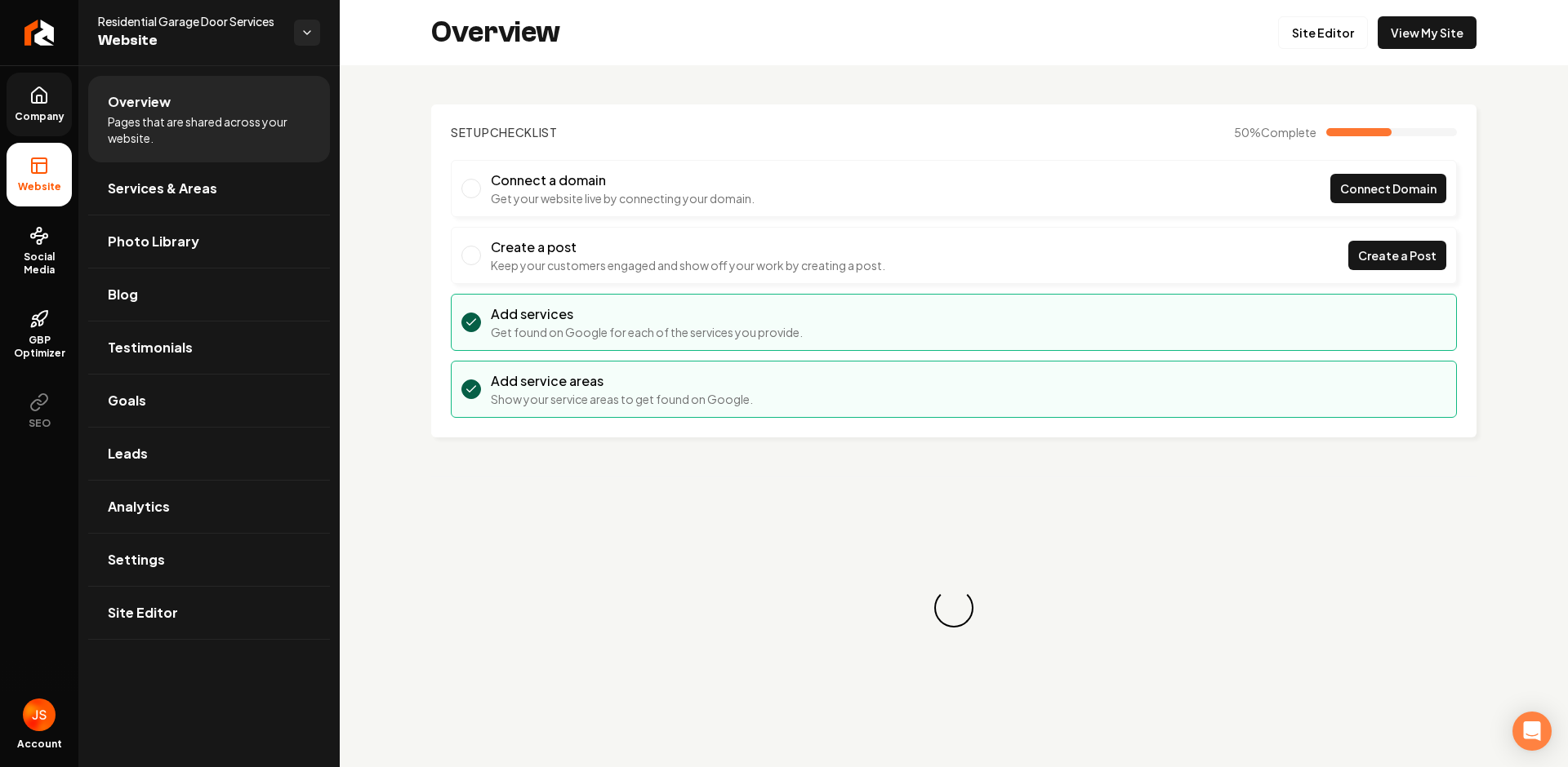
click at [49, 98] on icon at bounding box center [39, 95] width 20 height 20
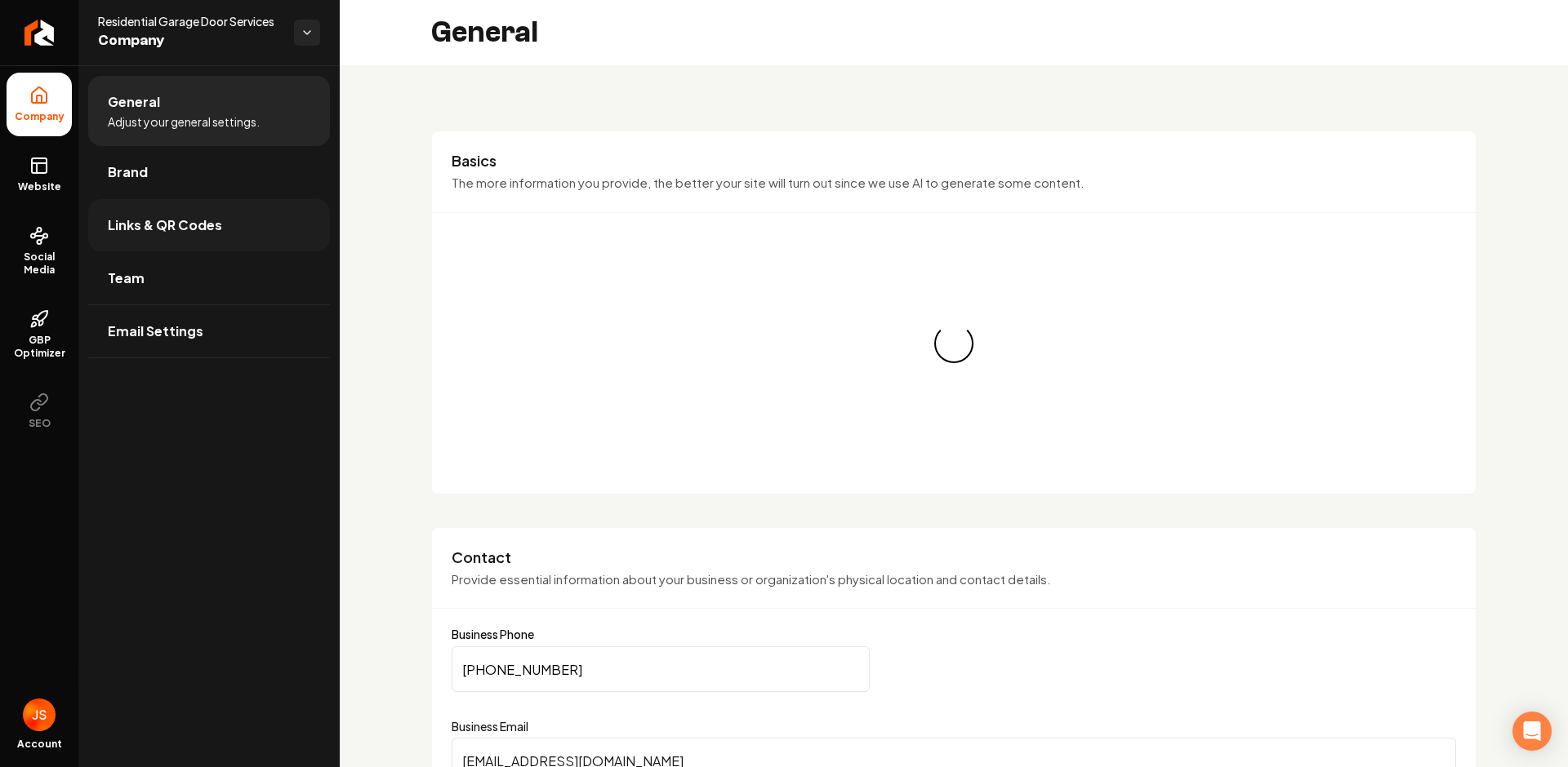
click at [152, 219] on span "Links & QR Codes" at bounding box center [165, 225] width 114 height 20
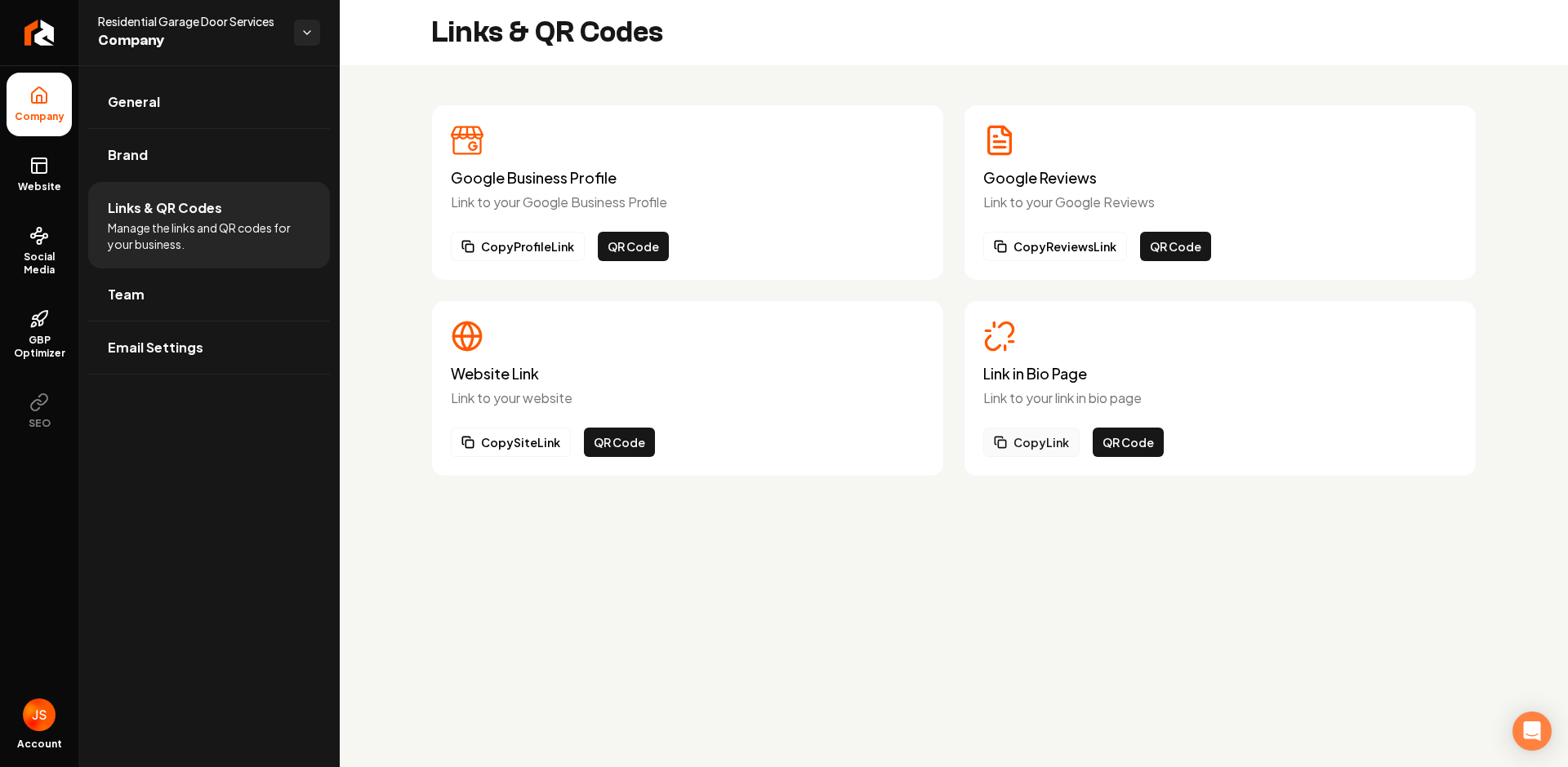
click at [1043, 429] on button "Copy Link" at bounding box center [1031, 442] width 96 height 30
click at [51, 174] on link "Website" at bounding box center [39, 174] width 66 height 64
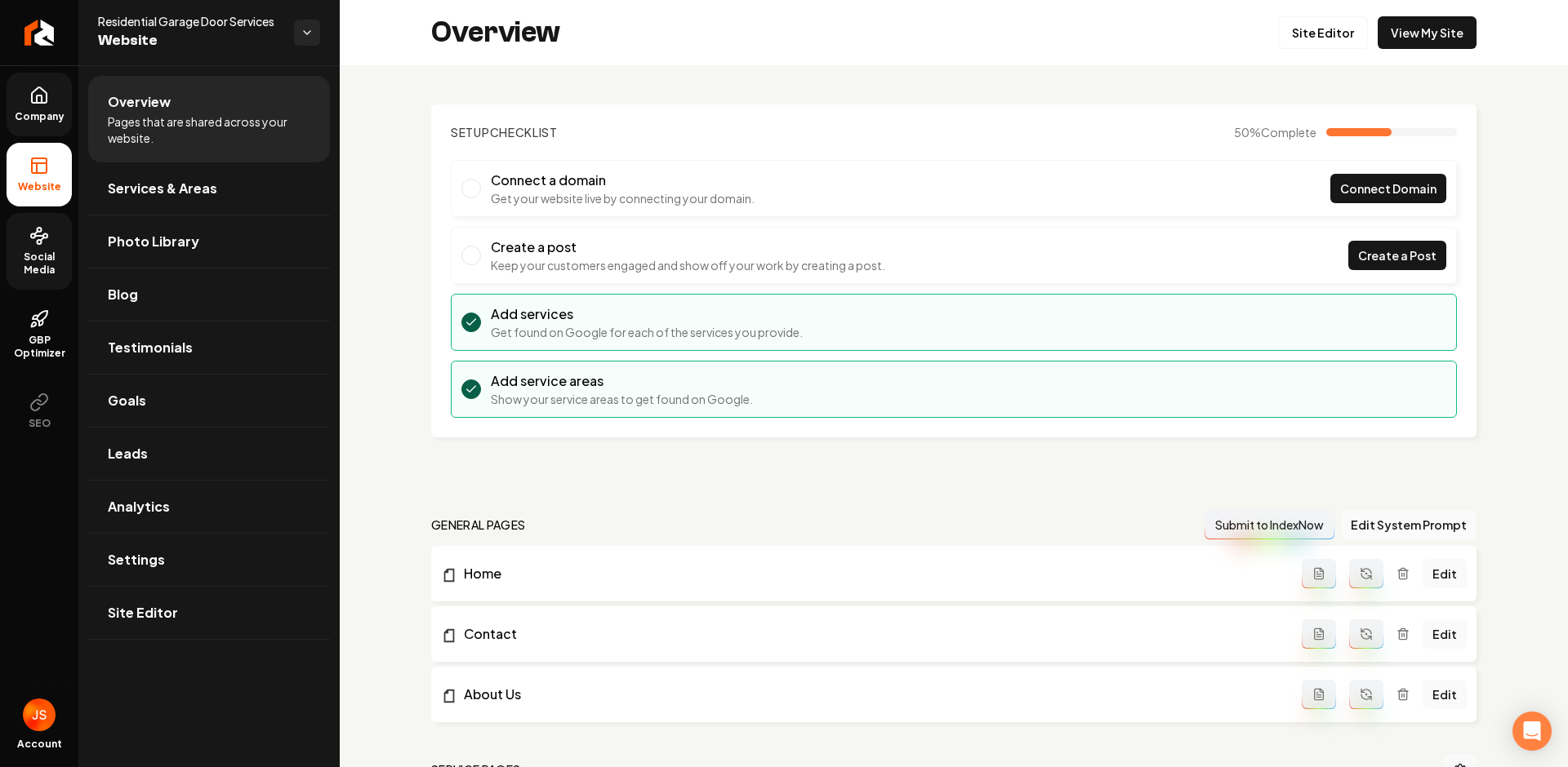
click at [22, 226] on link "Social Media" at bounding box center [39, 252] width 66 height 77
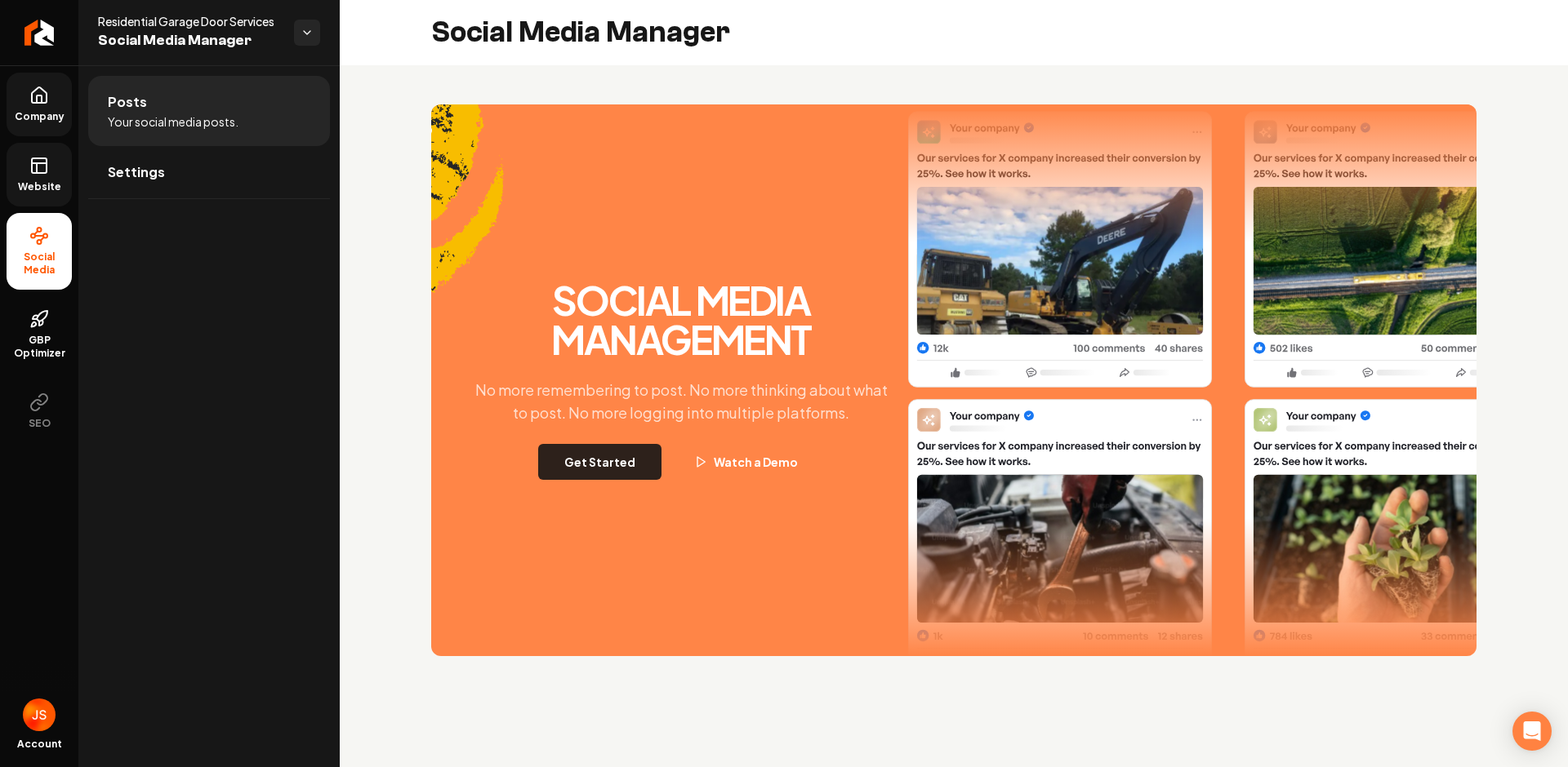
click at [579, 469] on button "Get Started" at bounding box center [600, 462] width 123 height 36
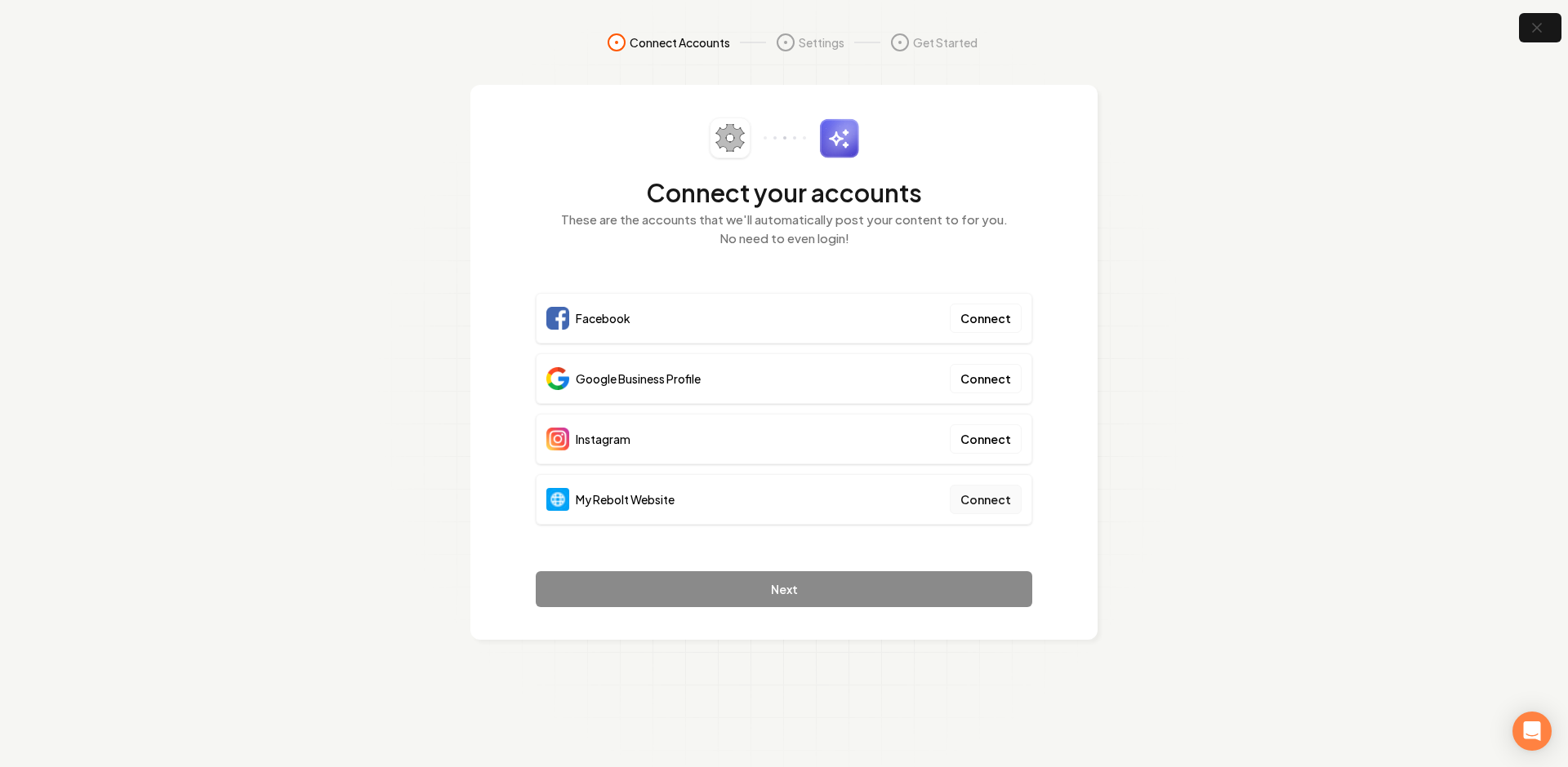
click at [1008, 494] on button "Connect" at bounding box center [986, 499] width 71 height 30
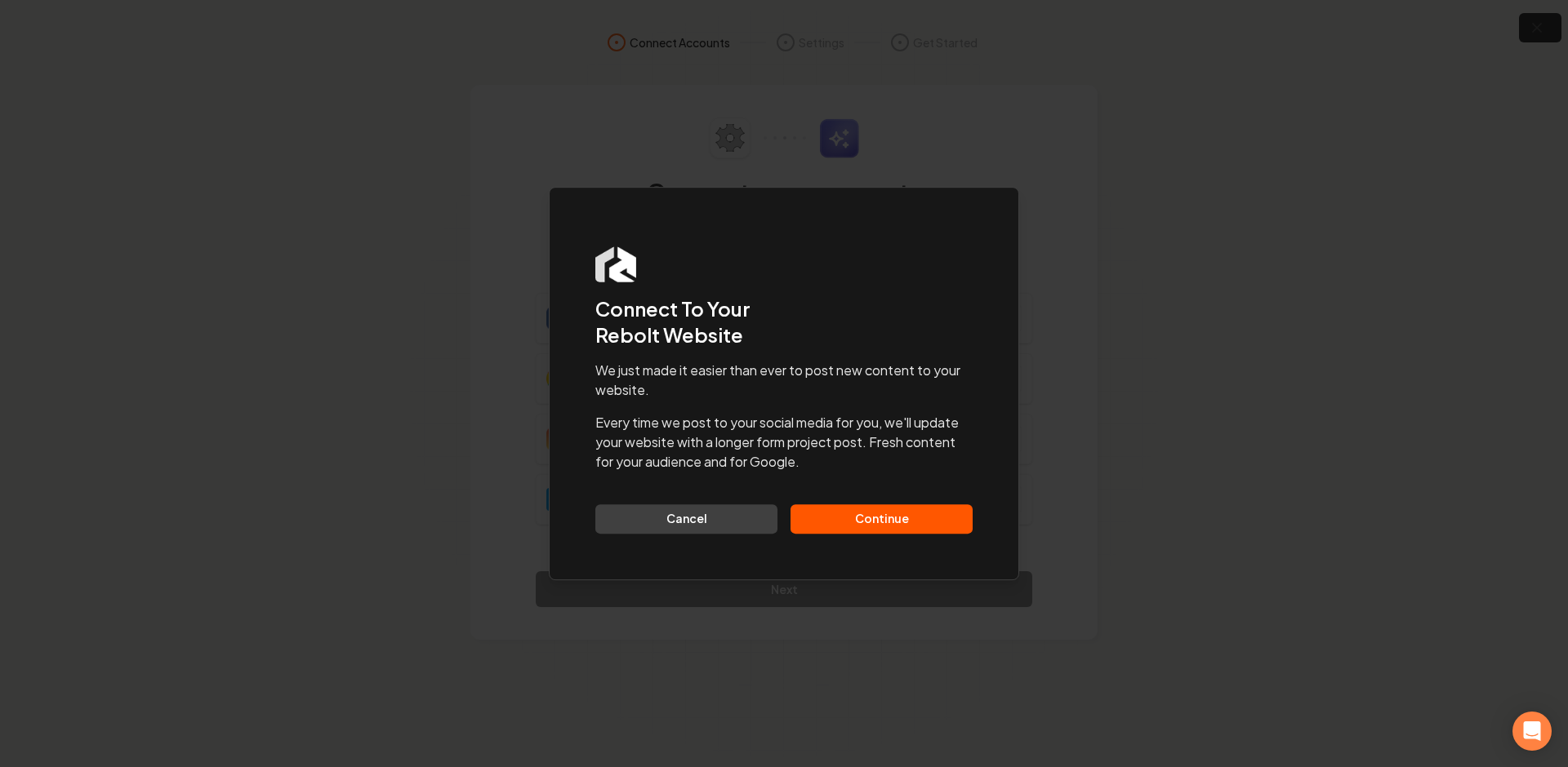
click at [893, 505] on button "Continue" at bounding box center [881, 519] width 182 height 30
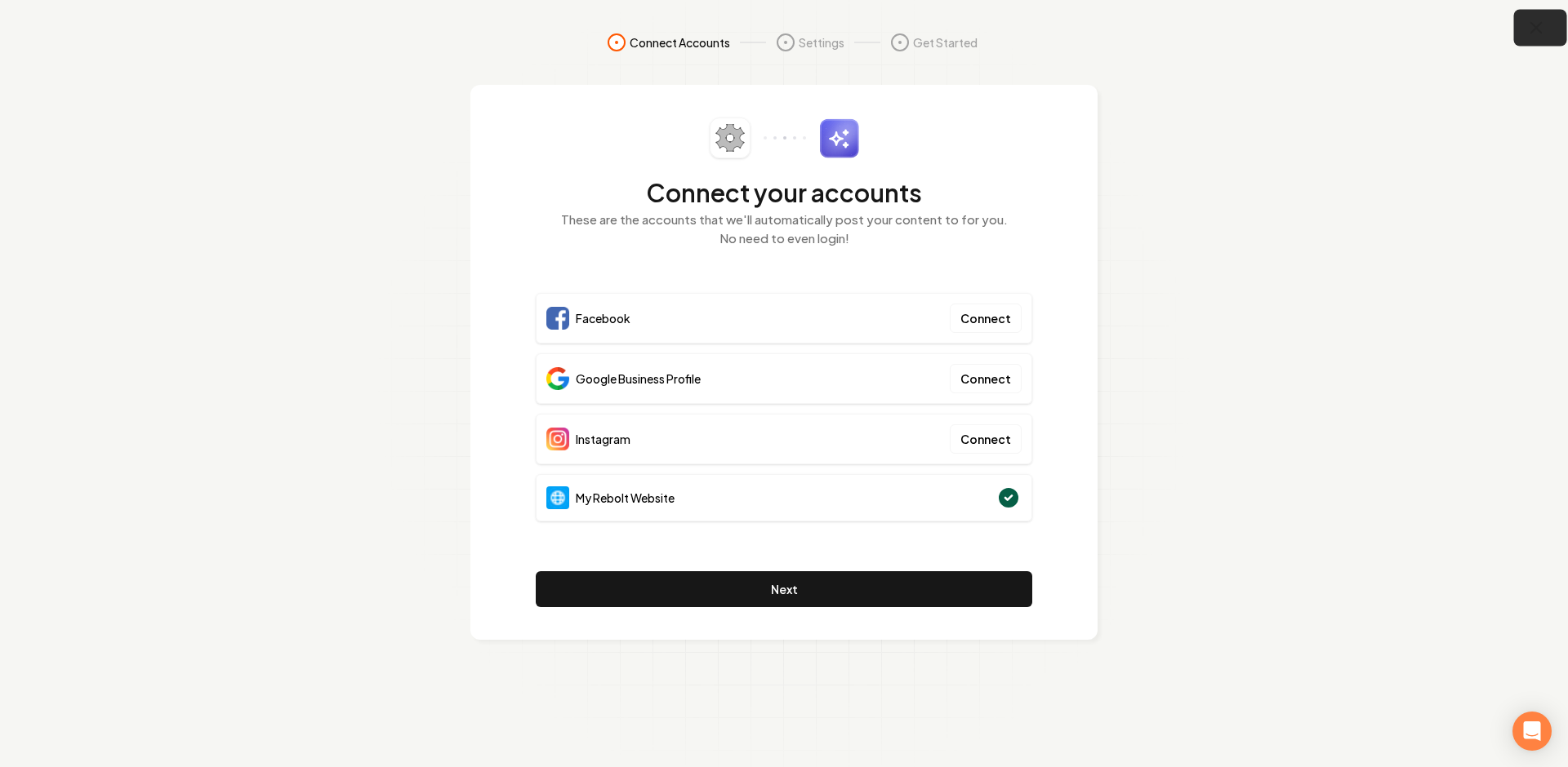
click at [1538, 28] on icon "button" at bounding box center [1536, 28] width 20 height 20
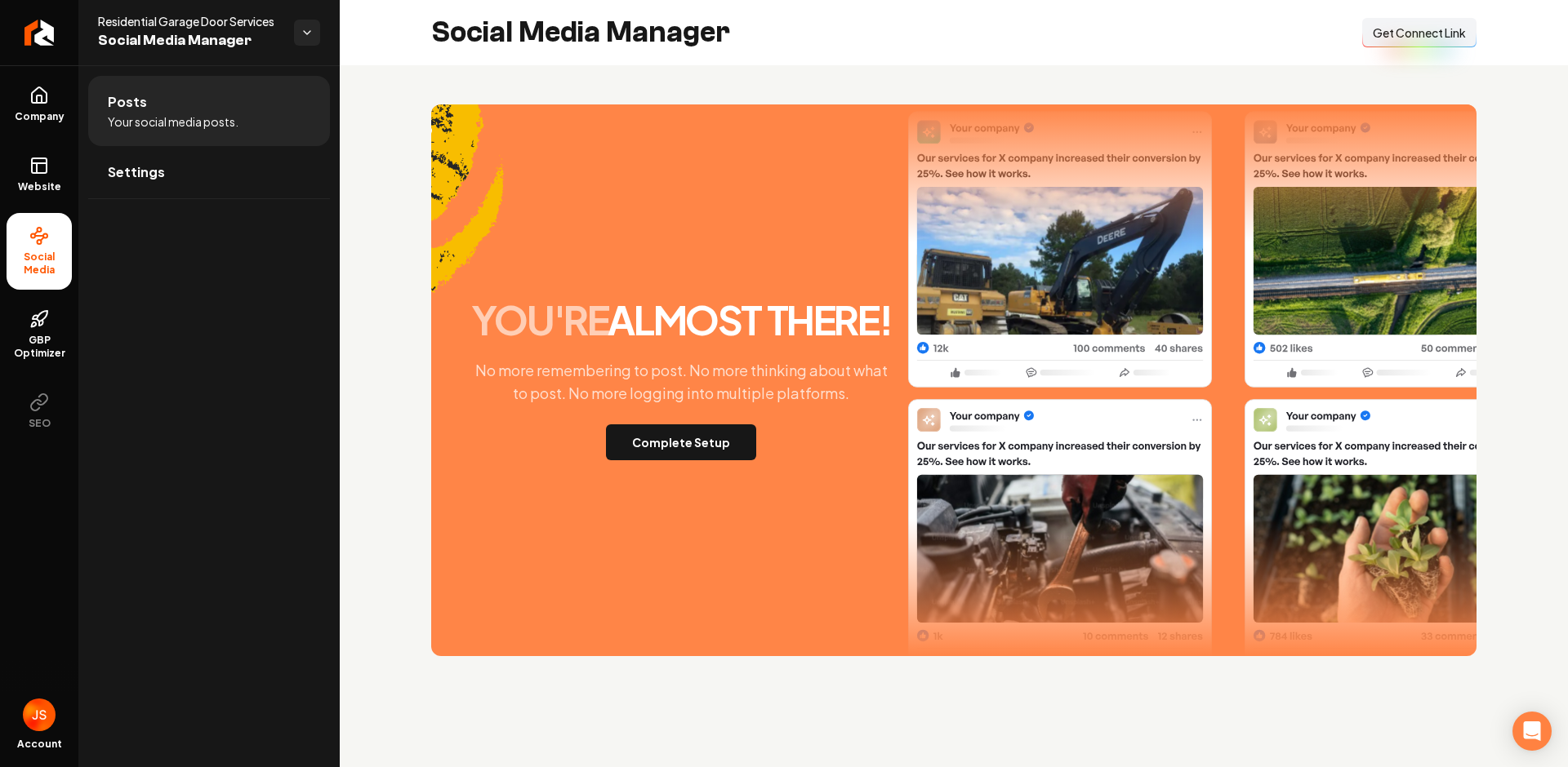
click at [1436, 26] on span "Get Connect Link" at bounding box center [1419, 32] width 93 height 16
click at [63, 173] on link "Website" at bounding box center [39, 174] width 66 height 64
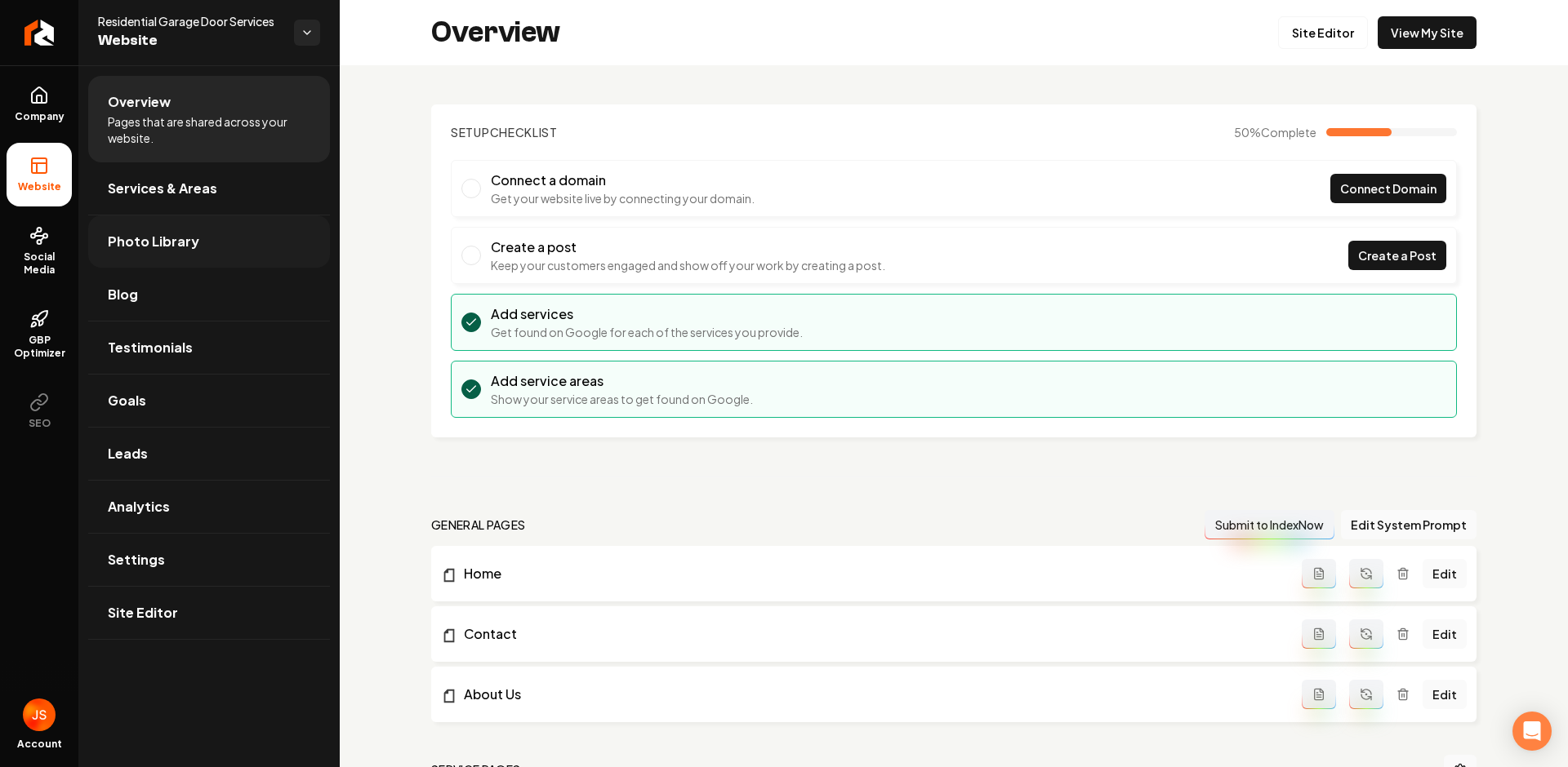
click at [159, 257] on link "Photo Library" at bounding box center [210, 241] width 242 height 52
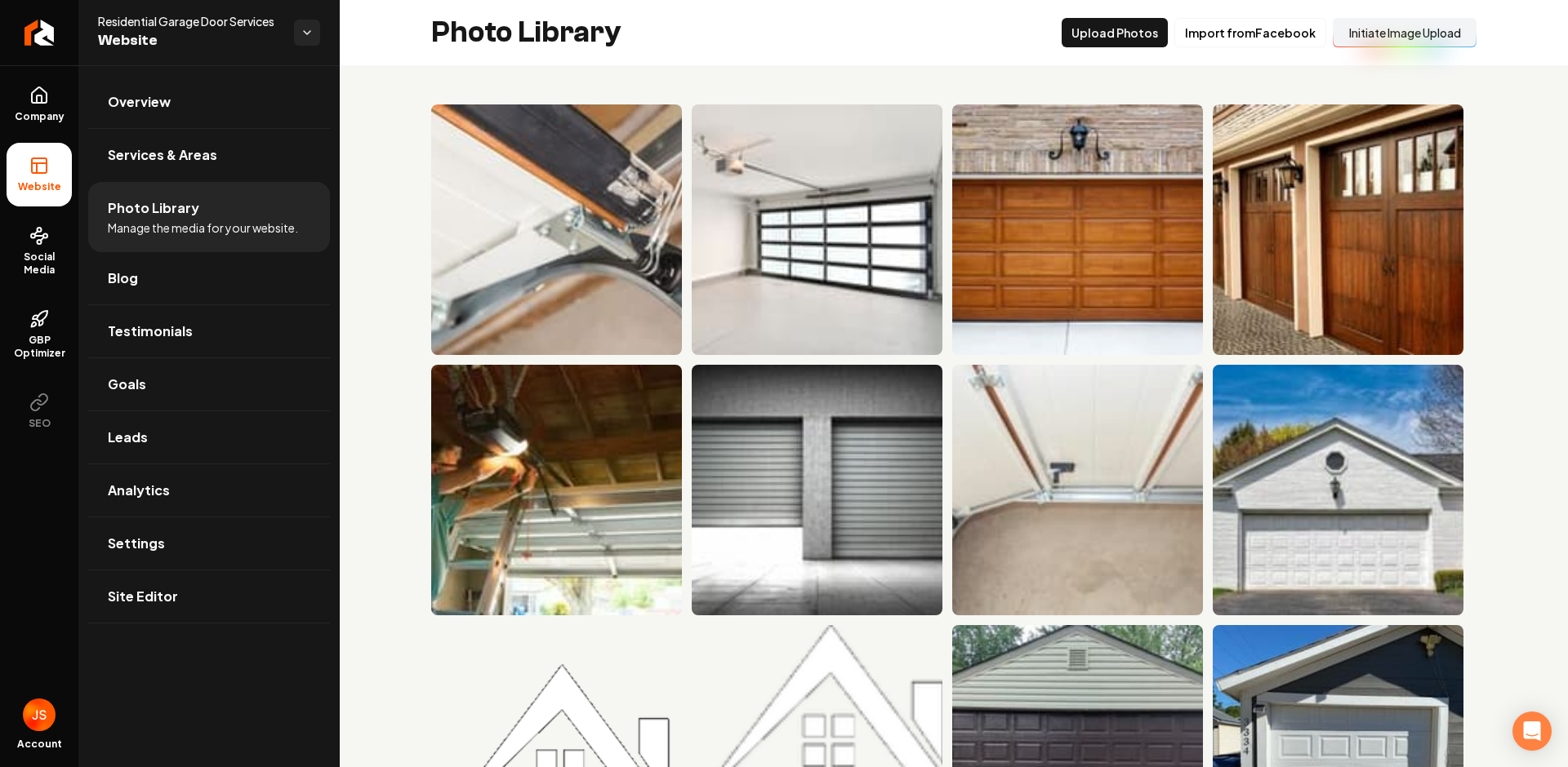
click at [1381, 38] on button "Initiate Image Upload" at bounding box center [1404, 32] width 144 height 30
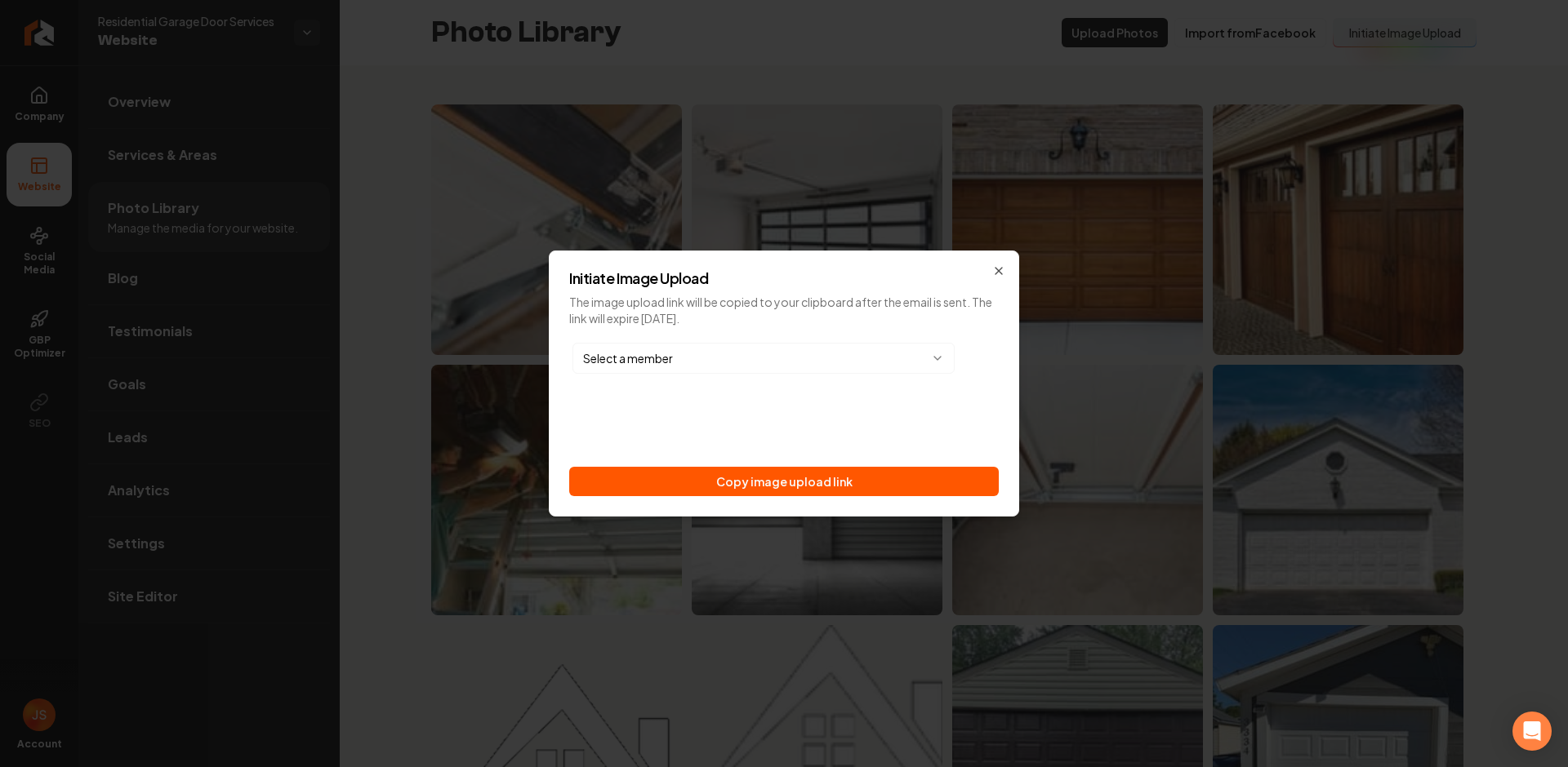
click at [933, 463] on div "Select a member Copy image upload link" at bounding box center [784, 417] width 430 height 157
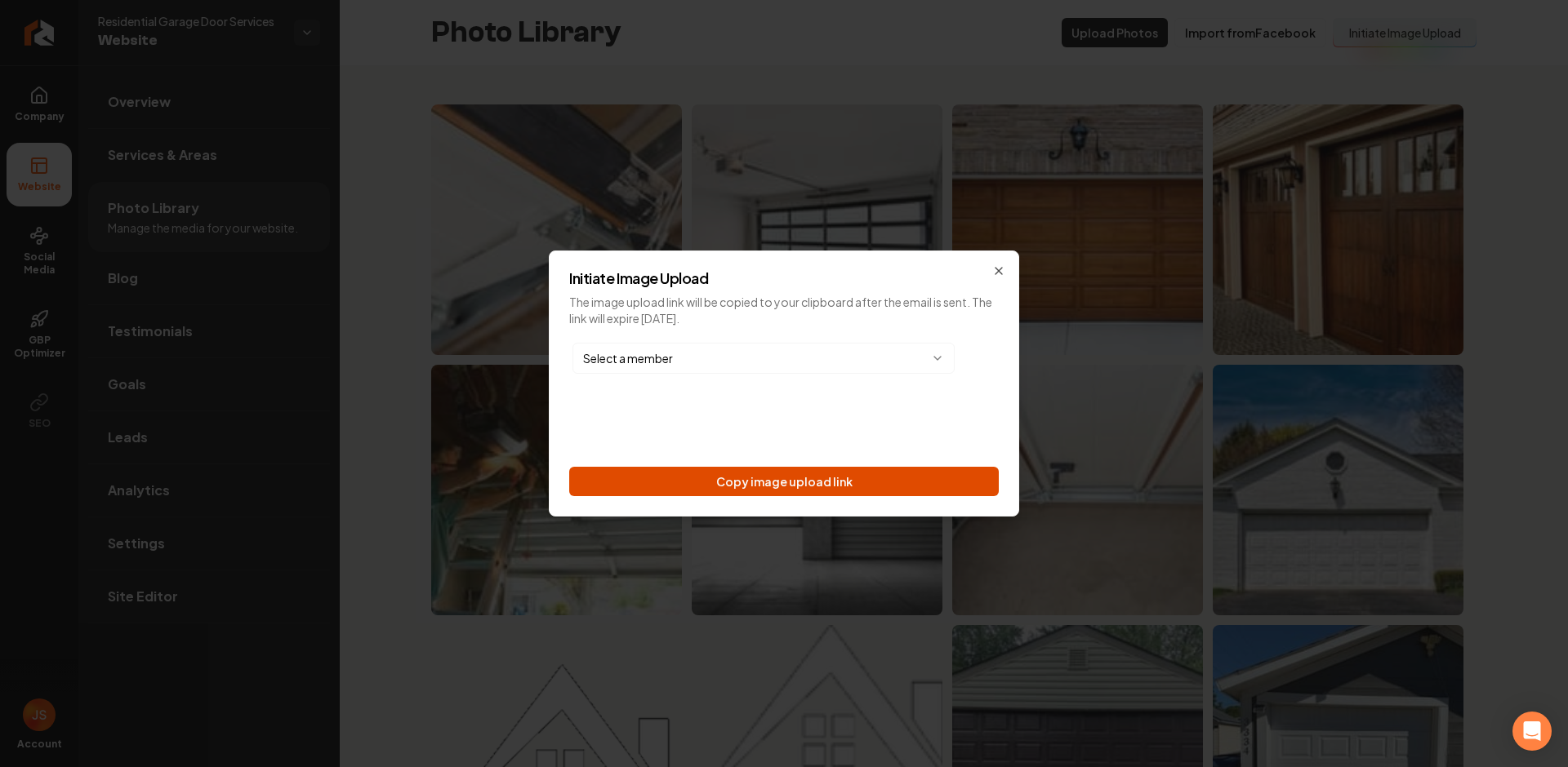
click at [928, 472] on button "Copy image upload link" at bounding box center [784, 481] width 430 height 30
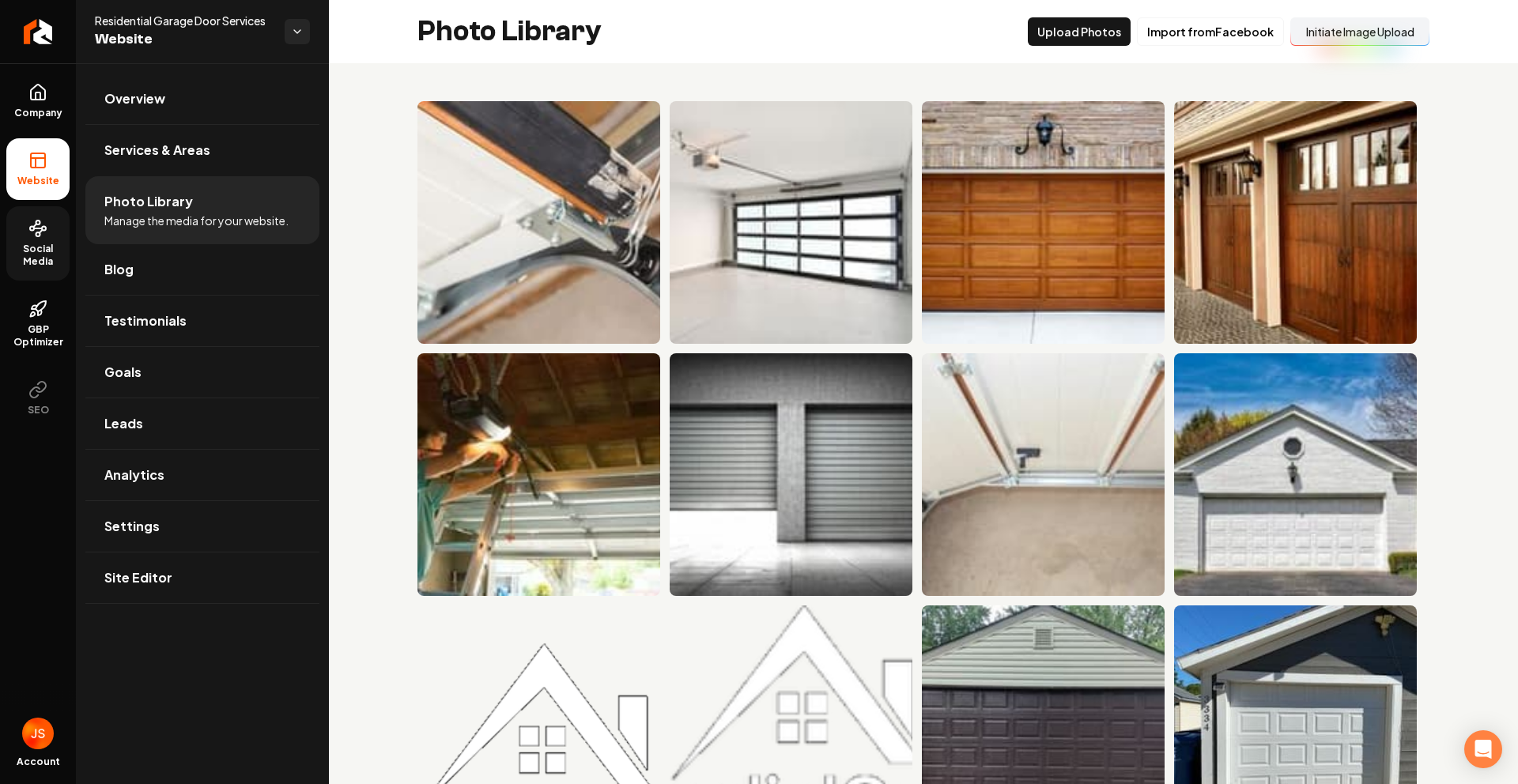
click at [36, 261] on span "Social Media" at bounding box center [38, 255] width 64 height 25
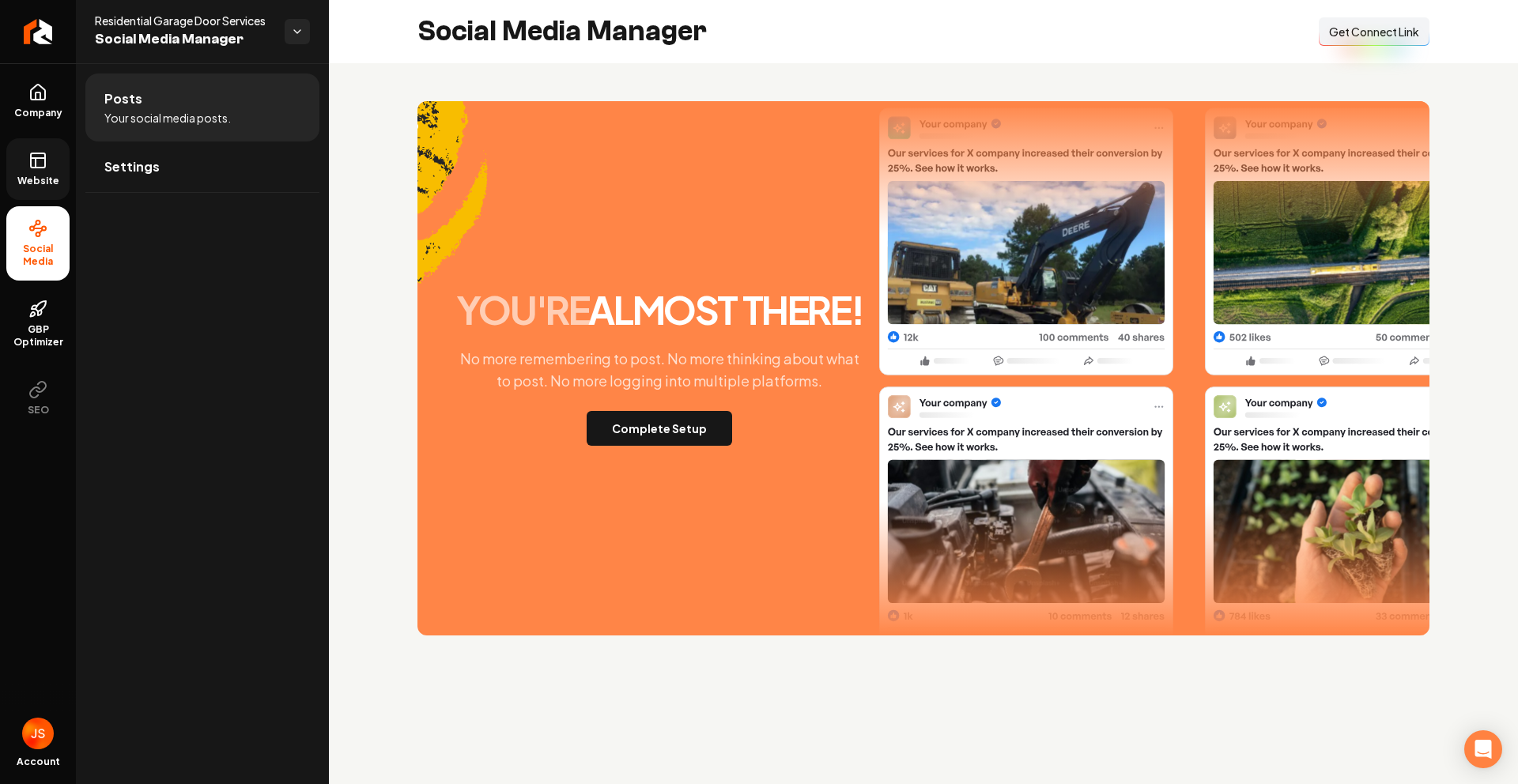
click at [1368, 30] on span "Get Connect Link" at bounding box center [1374, 31] width 90 height 16
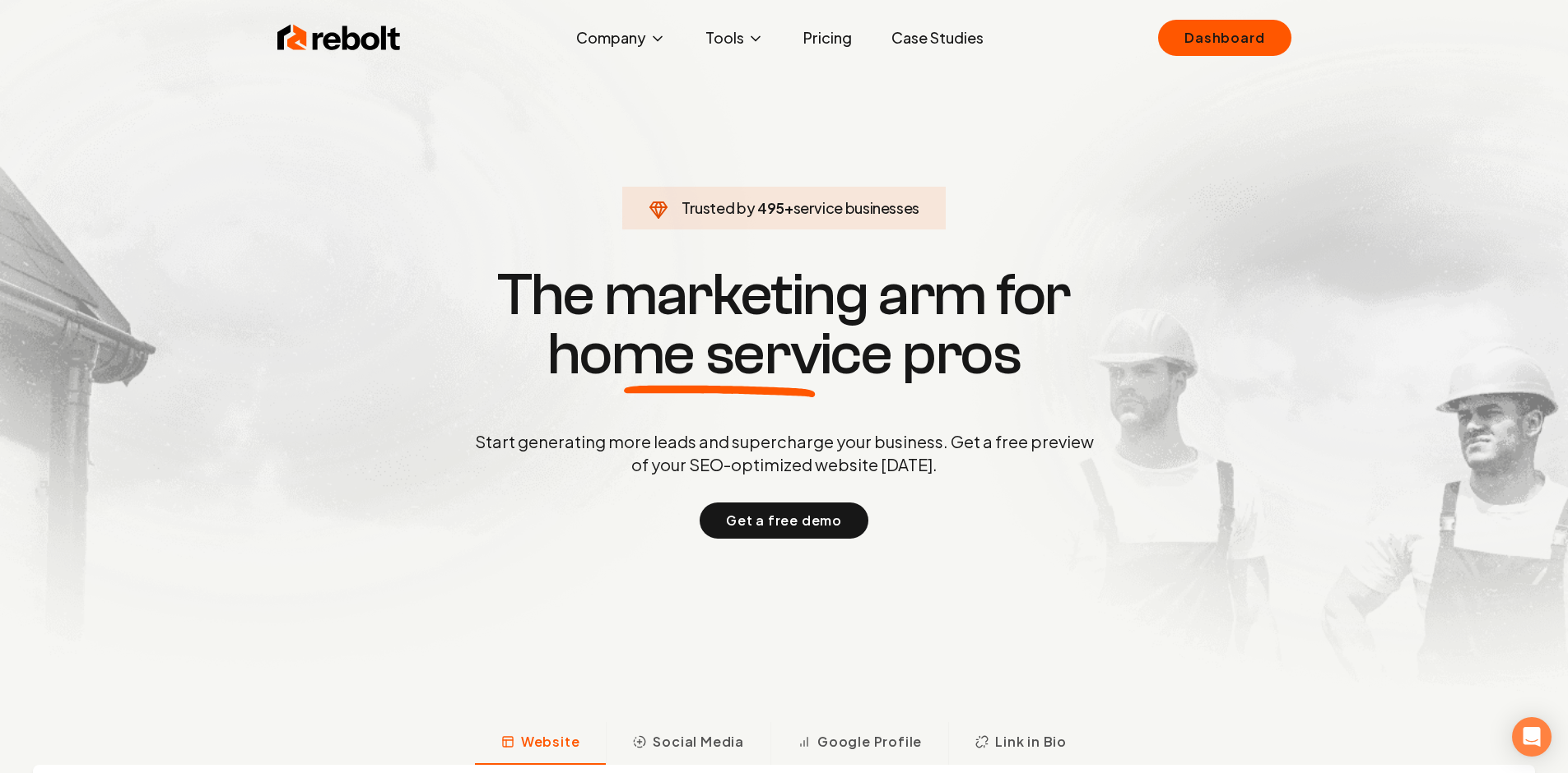
drag, startPoint x: 661, startPoint y: 130, endPoint x: 668, endPoint y: 118, distance: 13.9
click at [663, 129] on section "Trusted by 495 + service businesses The marketing arm for home service pros Sta…" at bounding box center [785, 400] width 817 height 696
drag, startPoint x: 877, startPoint y: 88, endPoint x: 895, endPoint y: 48, distance: 43.9
click at [882, 85] on section "Trusted by 498 + service businesses The marketing arm for home service pros Sta…" at bounding box center [785, 400] width 817 height 696
click at [902, 41] on link "Case Studies" at bounding box center [937, 37] width 118 height 33
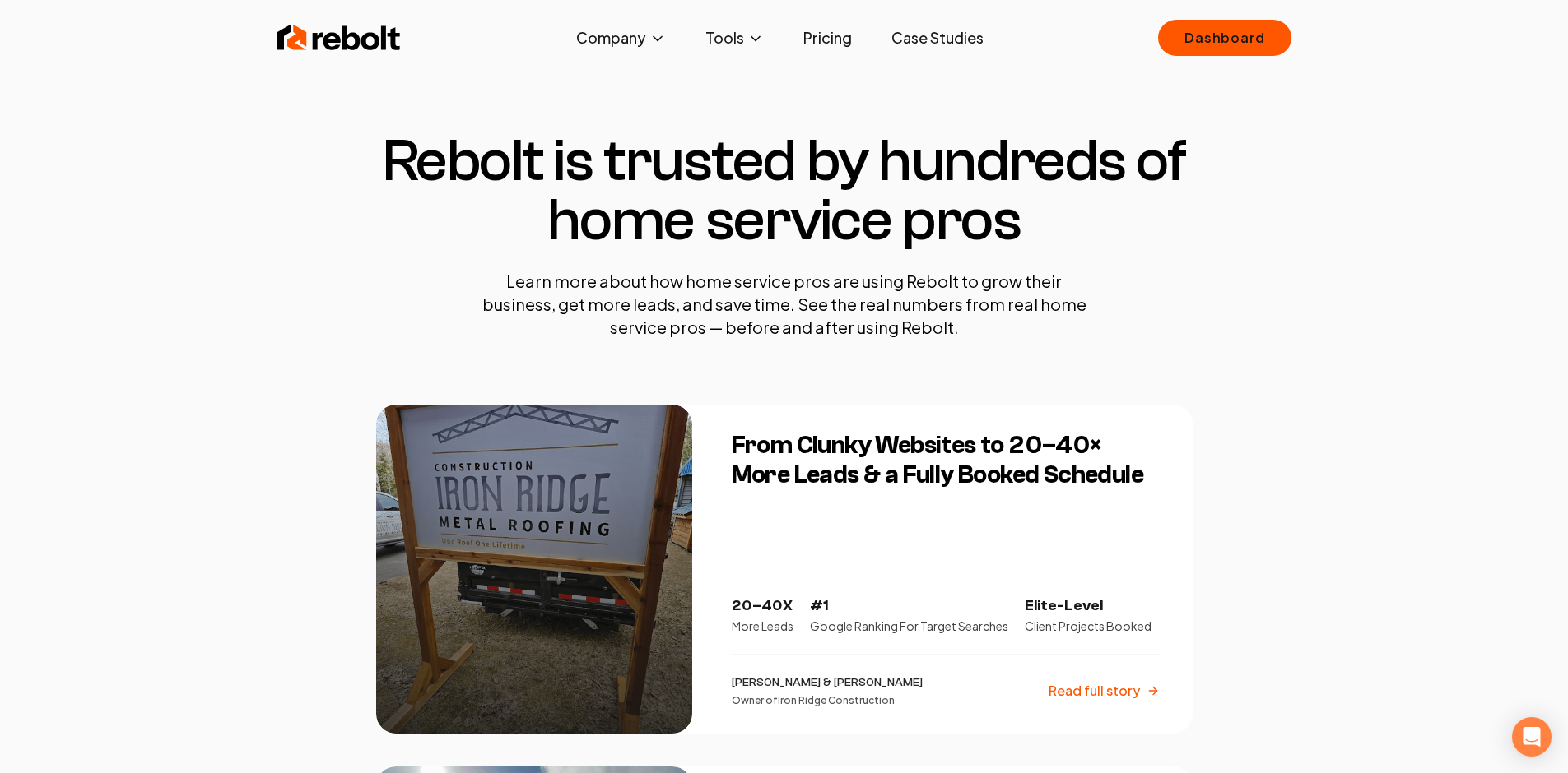
click at [334, 42] on img at bounding box center [339, 37] width 124 height 33
